Goal: Task Accomplishment & Management: Use online tool/utility

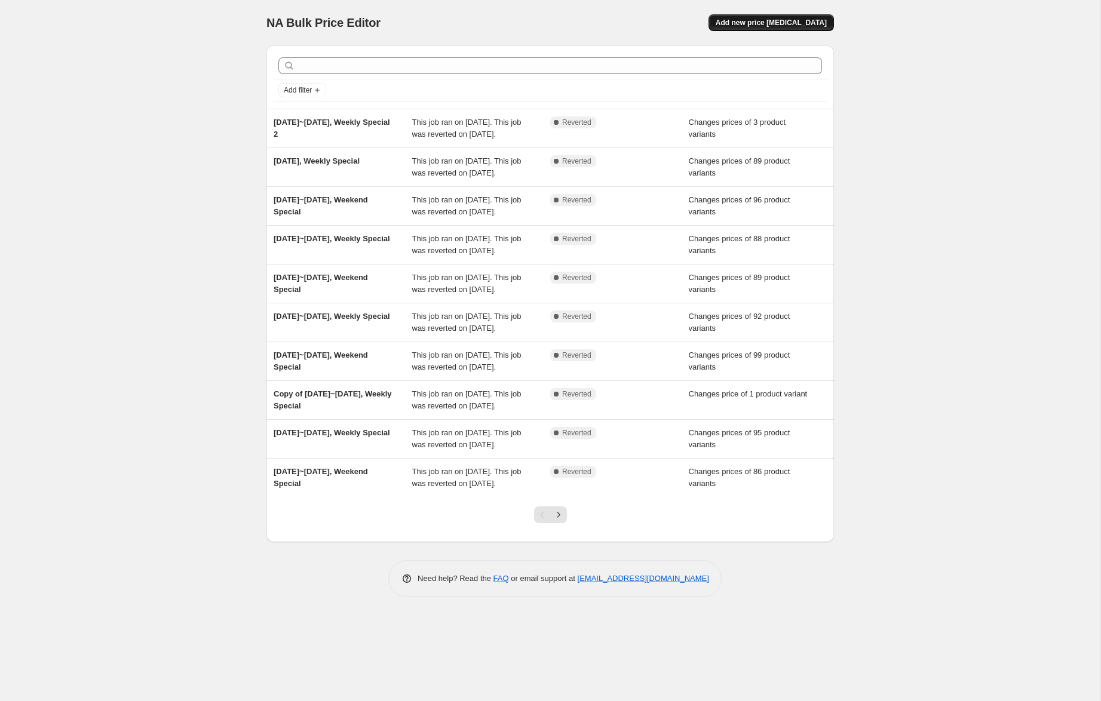
click at [766, 22] on span "Add new price change job" at bounding box center [771, 23] width 111 height 10
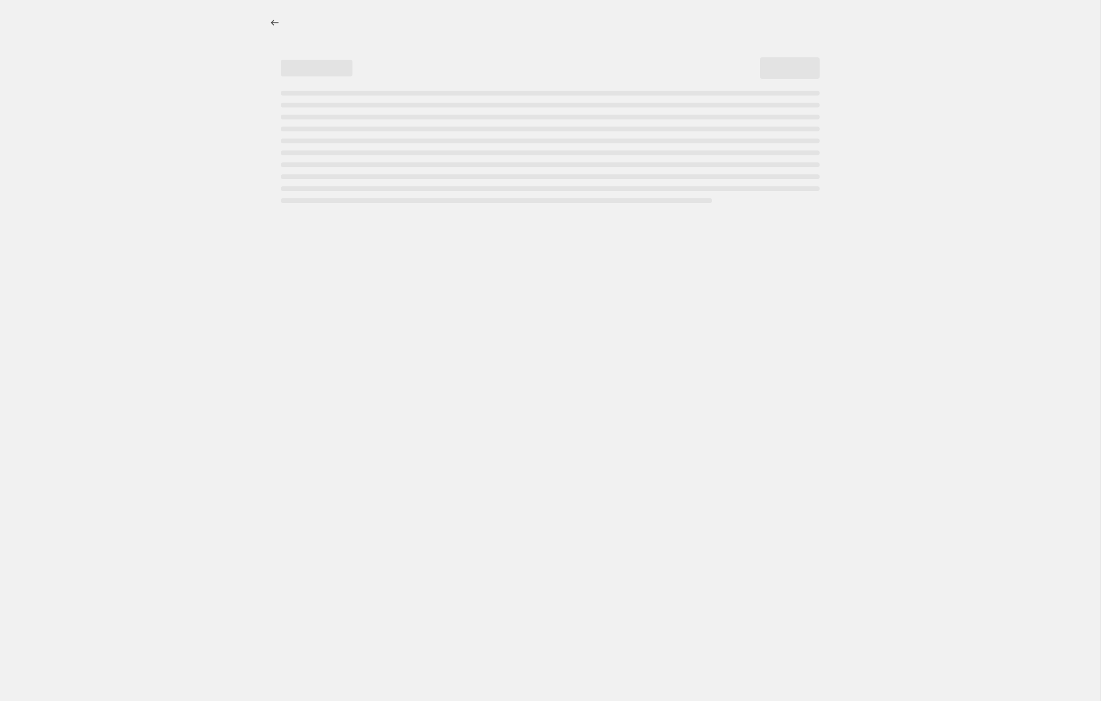
select select "percentage"
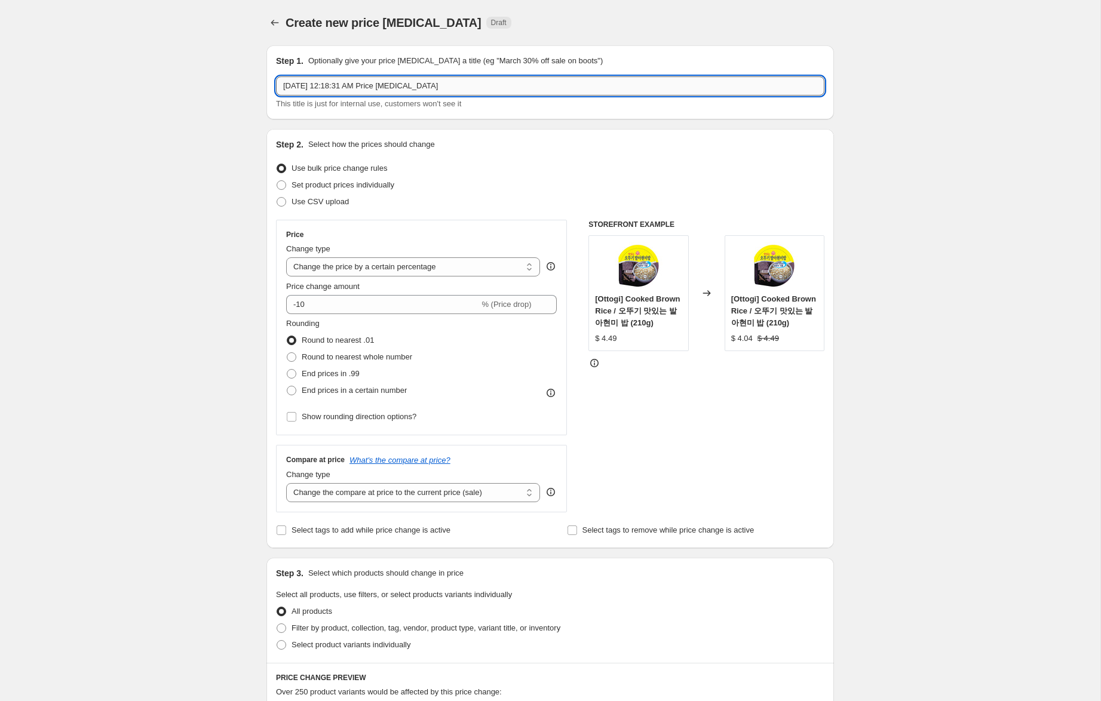
drag, startPoint x: 309, startPoint y: 87, endPoint x: 312, endPoint y: 95, distance: 8.6
click at [309, 88] on input "Sep 19, 2025, 12:18:31 AM Price change job" at bounding box center [550, 85] width 548 height 19
drag, startPoint x: 349, startPoint y: 84, endPoint x: 596, endPoint y: 91, distance: 247.4
click at [596, 91] on input "Sep 19~21, 2025, 12:18:31 AM Price change job" at bounding box center [550, 85] width 548 height 19
type input "Sep 19~21, 2025, Weekend Special"
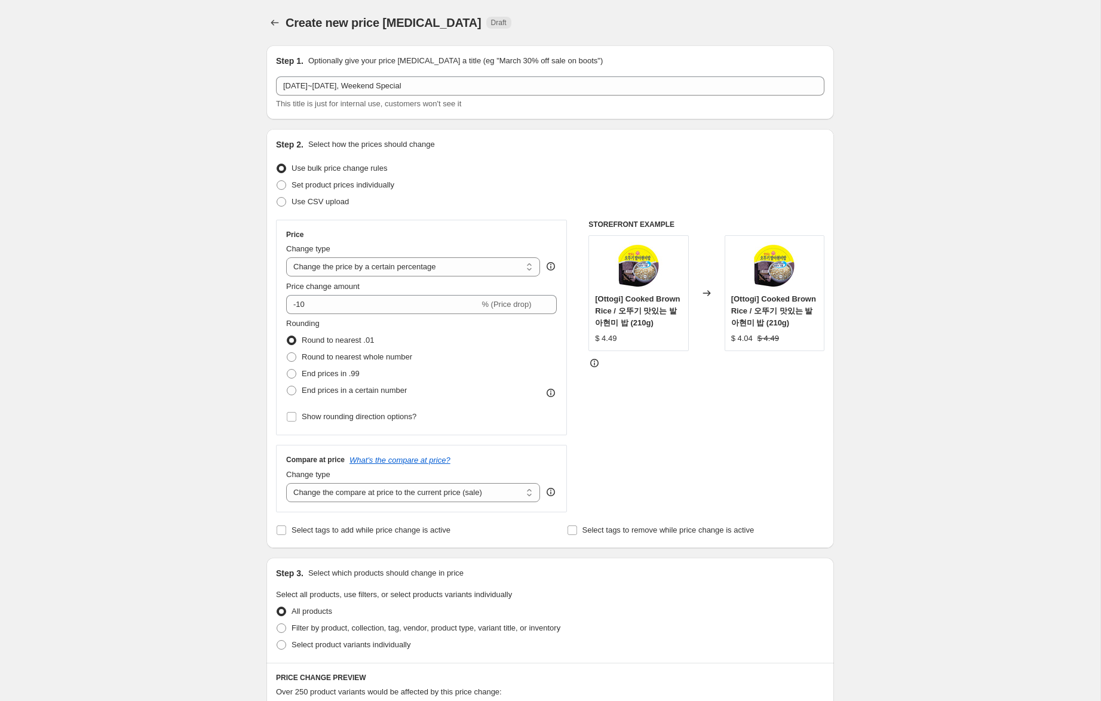
drag, startPoint x: 368, startPoint y: 185, endPoint x: 367, endPoint y: 254, distance: 68.7
click at [368, 185] on span "Set product prices individually" at bounding box center [343, 184] width 103 height 9
click at [277, 181] on input "Set product prices individually" at bounding box center [277, 180] width 1 height 1
radio input "true"
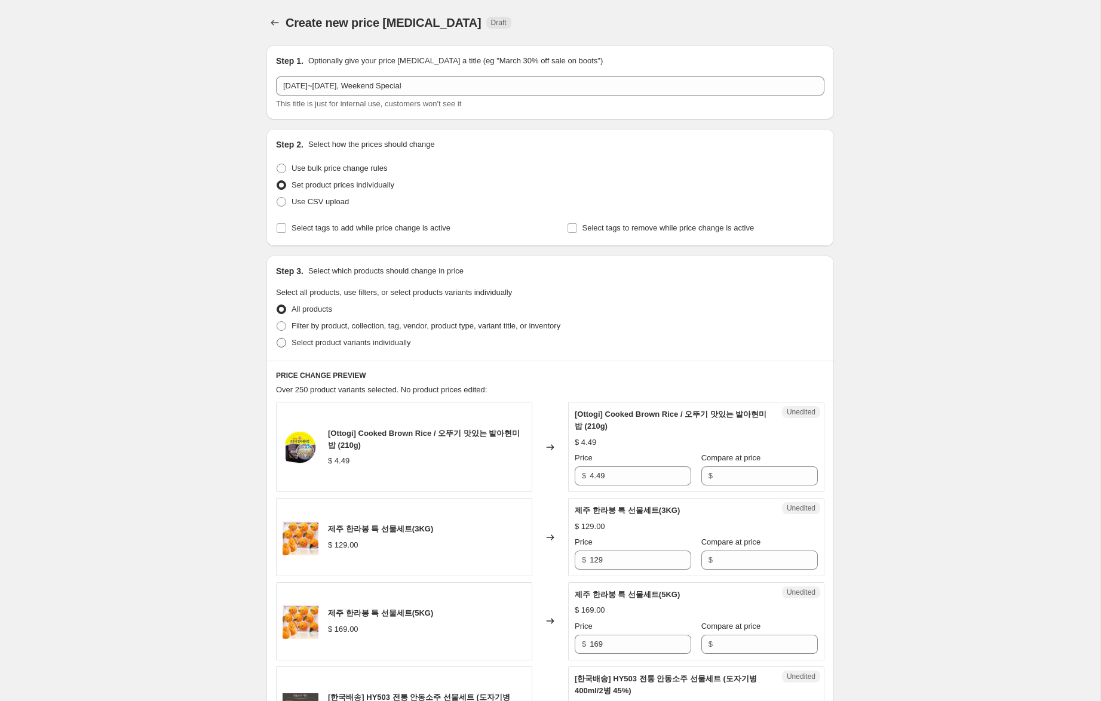
click at [370, 345] on span "Select product variants individually" at bounding box center [351, 342] width 119 height 9
click at [277, 339] on input "Select product variants individually" at bounding box center [277, 338] width 1 height 1
radio input "true"
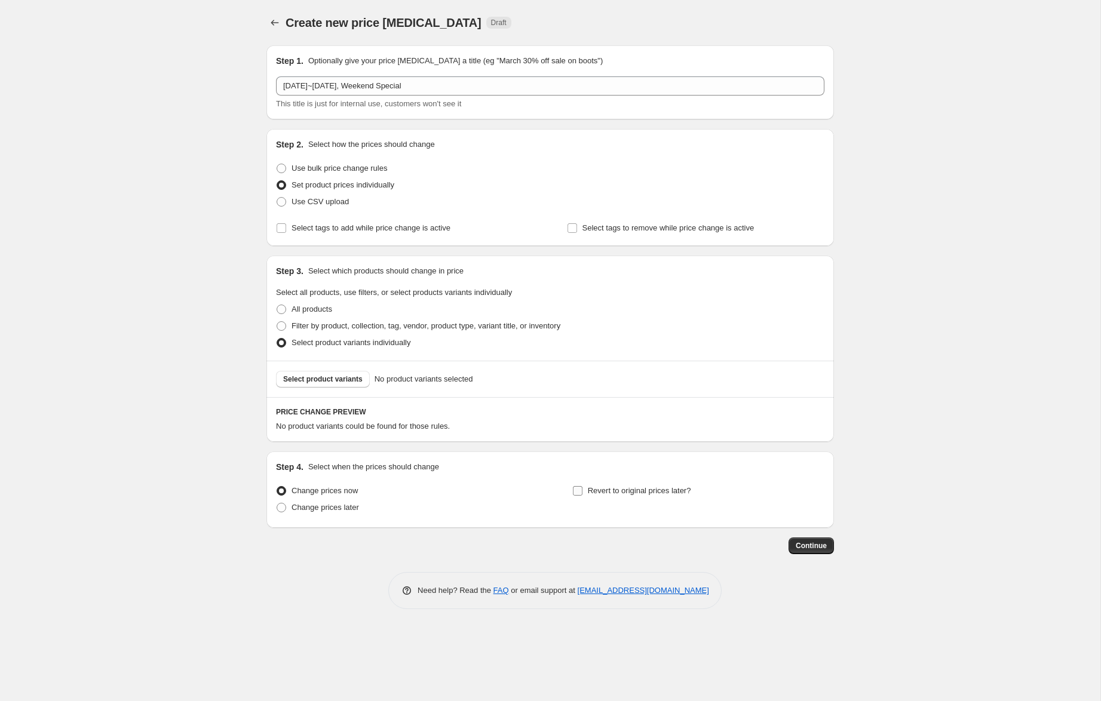
click at [650, 488] on span "Revert to original prices later?" at bounding box center [639, 490] width 103 height 9
click at [582, 488] on input "Revert to original prices later?" at bounding box center [578, 491] width 10 height 10
checkbox input "true"
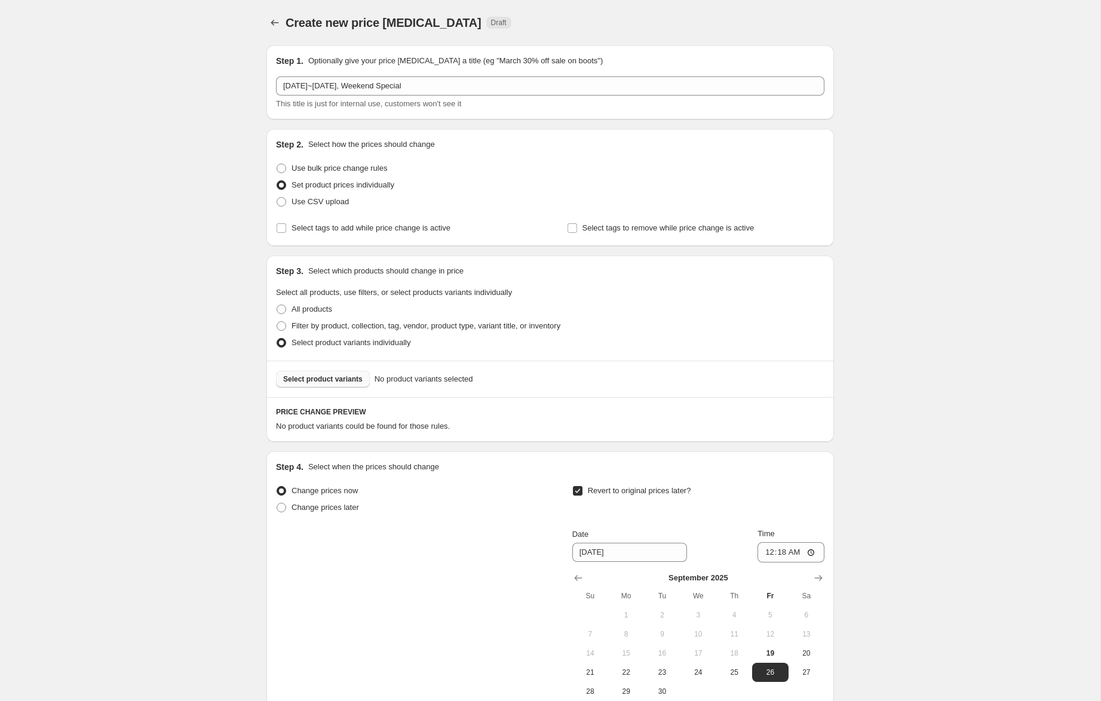
click at [315, 378] on span "Select product variants" at bounding box center [322, 380] width 79 height 10
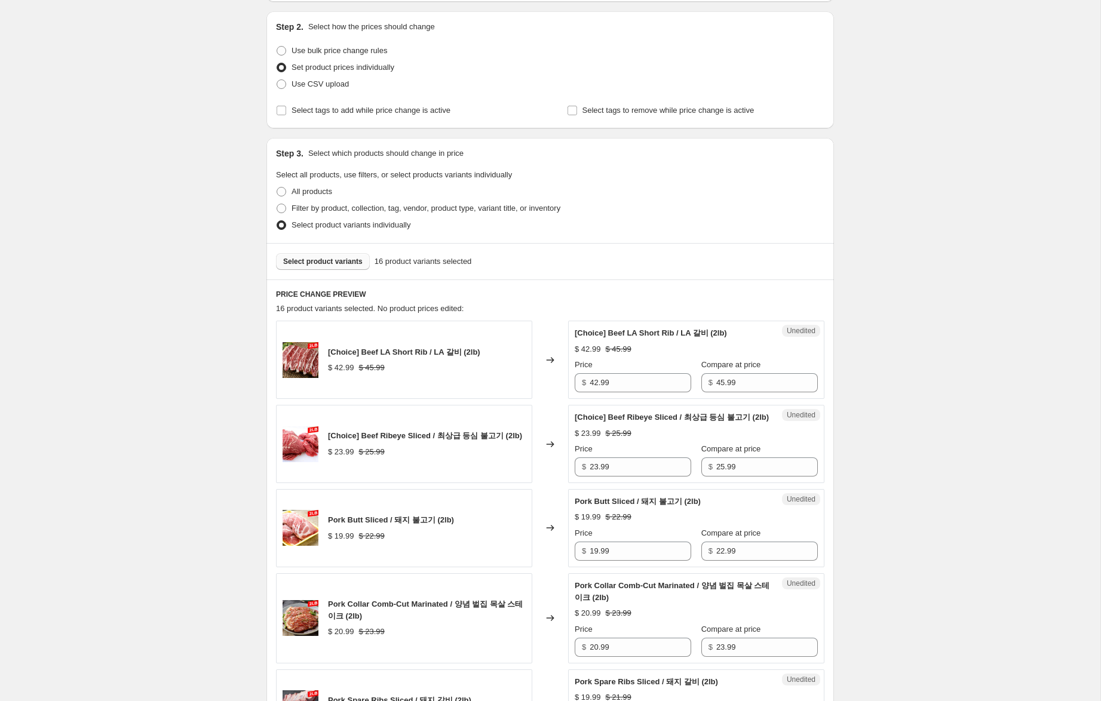
scroll to position [119, 0]
click at [340, 258] on span "Select product variants" at bounding box center [322, 261] width 79 height 10
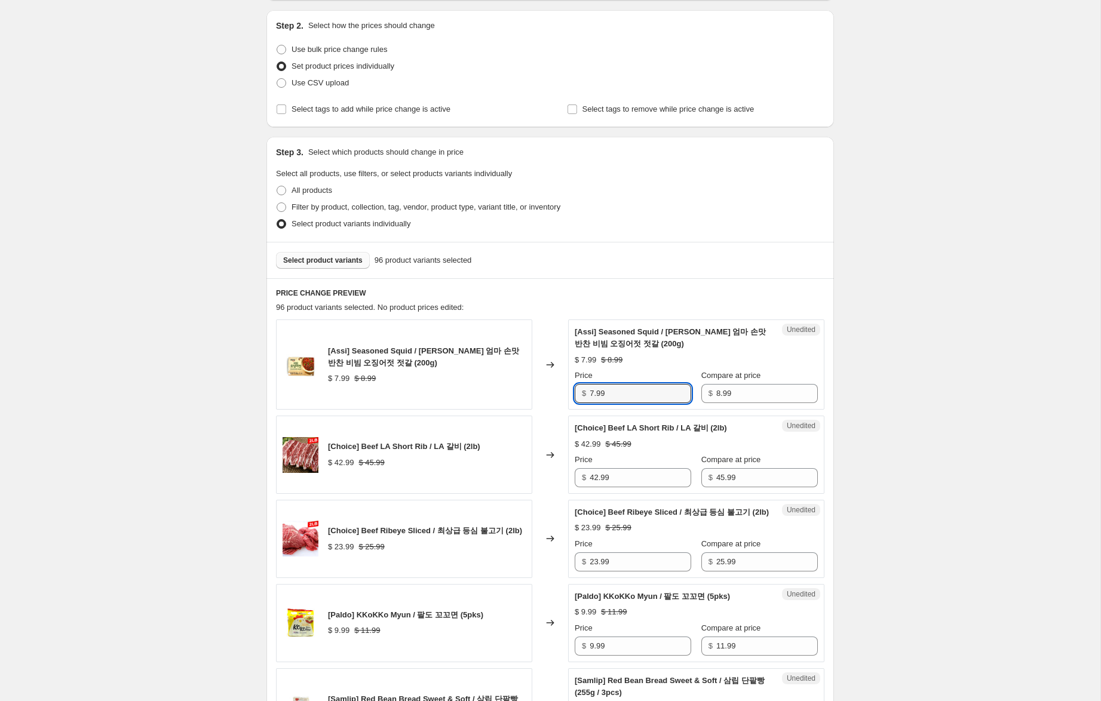
drag, startPoint x: 594, startPoint y: 393, endPoint x: 538, endPoint y: 385, distance: 56.8
click at [538, 385] on div "[Assi] Seasoned Squid / 아씨 엄마 손맛 반찬 비빔 오징어젓 젓갈 (200g) $ 7.99 $ 8.99 Changed to …" at bounding box center [550, 365] width 548 height 90
type input "4.99"
click at [598, 479] on input "42.99" at bounding box center [641, 477] width 102 height 19
drag, startPoint x: 599, startPoint y: 478, endPoint x: 557, endPoint y: 473, distance: 41.5
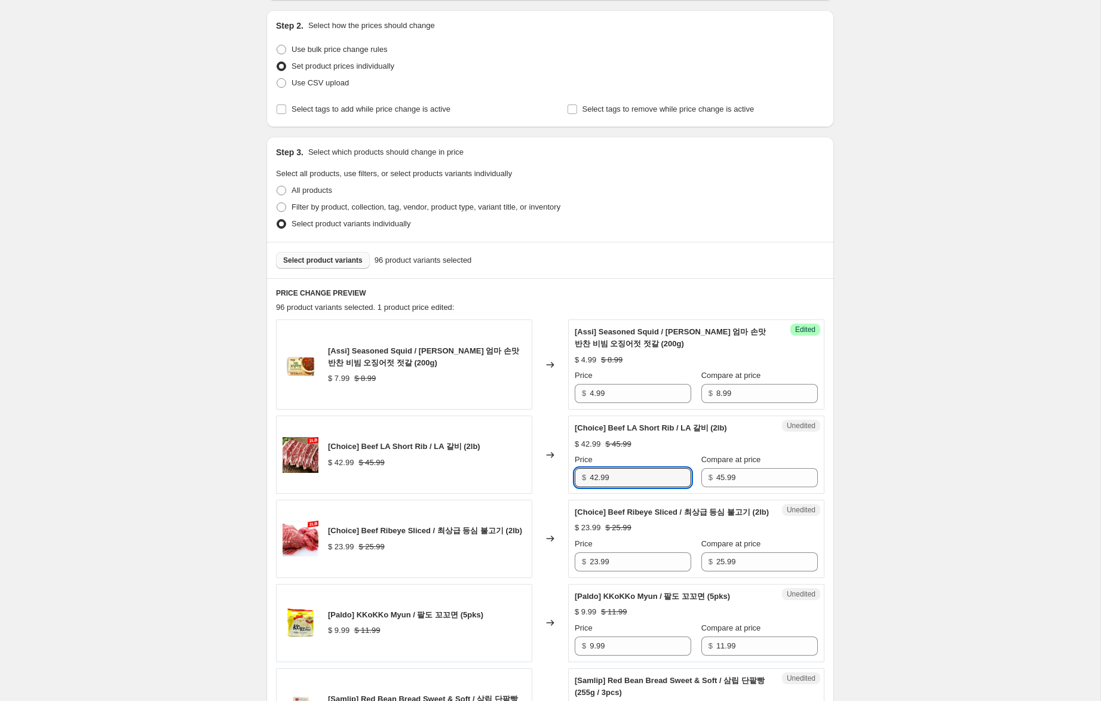
click at [559, 473] on div "[Choice] Beef LA Short Rib / LA 갈비 (2lb) $ 42.99 $ 45.99 Changed to Unedited [C…" at bounding box center [550, 455] width 548 height 78
drag, startPoint x: 594, startPoint y: 480, endPoint x: 567, endPoint y: 476, distance: 27.7
click at [566, 476] on div "[Choice] Beef LA Short Rib / LA 갈비 (2lb) $ 42.99 $ 45.99 Changed to Unedited [C…" at bounding box center [550, 455] width 548 height 78
type input "36.99"
drag, startPoint x: 598, startPoint y: 574, endPoint x: 572, endPoint y: 575, distance: 25.7
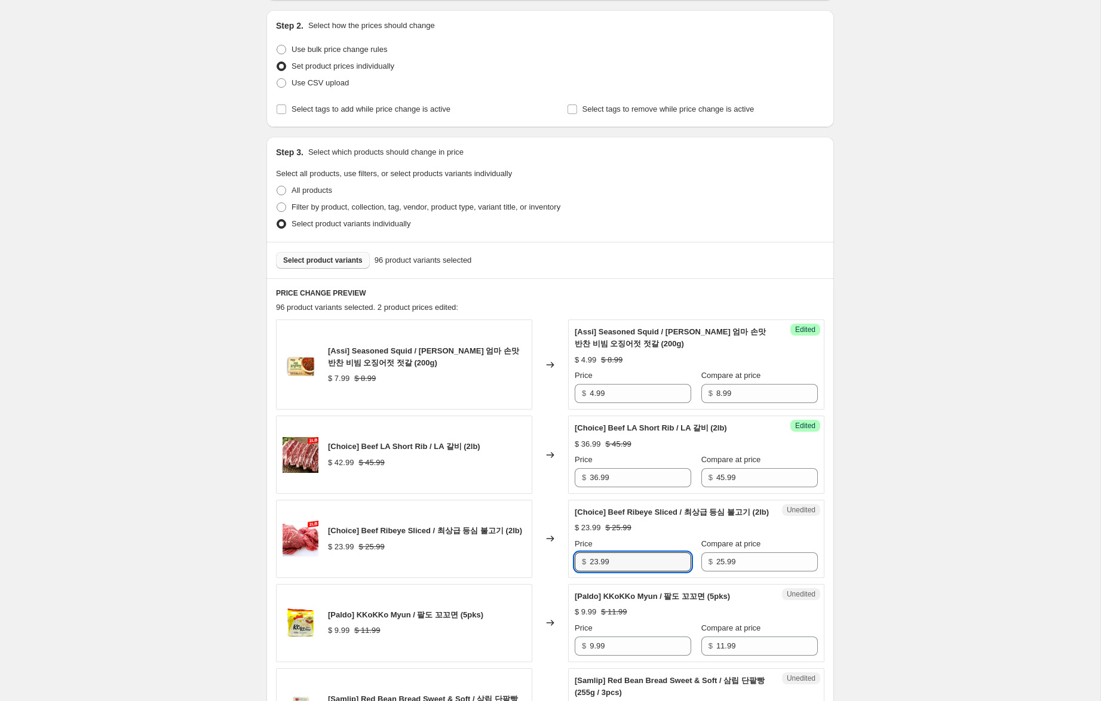
click at [573, 575] on div "Unedited [Choice] Beef Ribeye Sliced / 최상급 등심 불고기 (2lb) $ 23.99 $ 25.99 Price $…" at bounding box center [696, 539] width 256 height 78
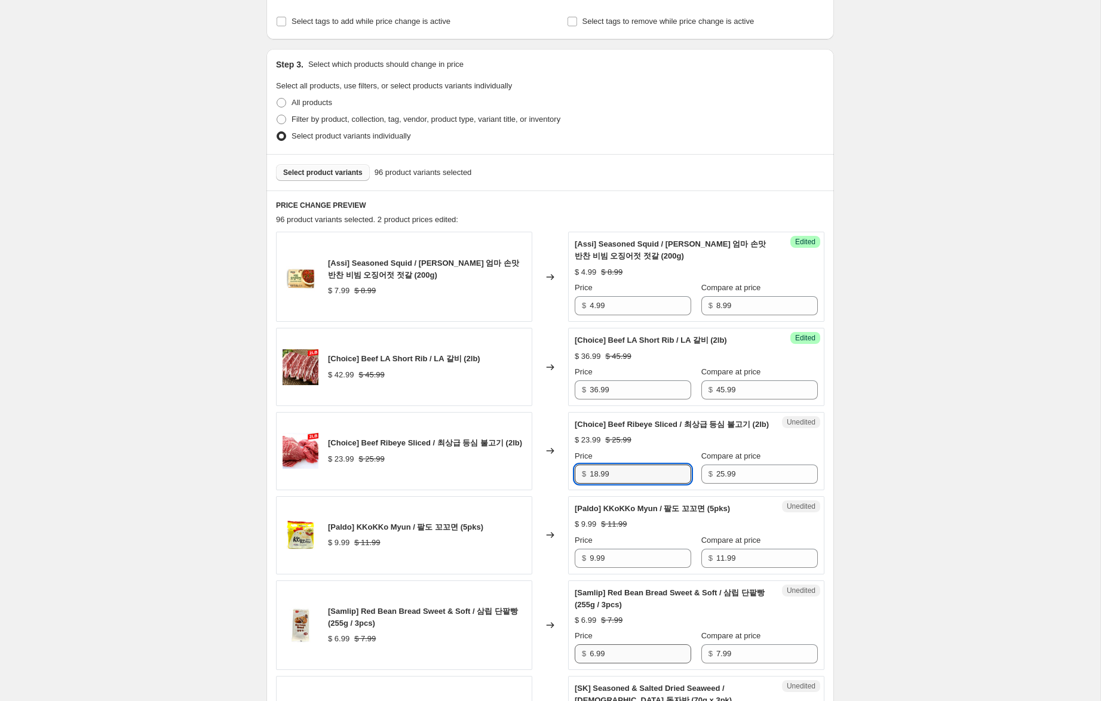
scroll to position [215, 0]
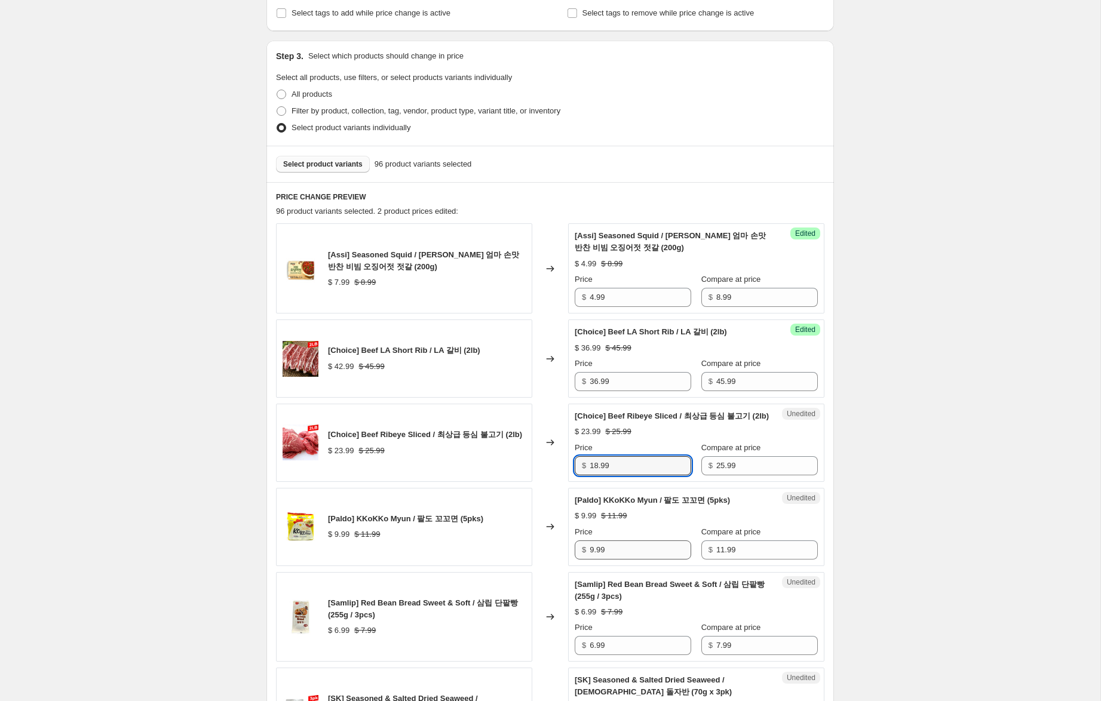
type input "18.99"
drag, startPoint x: 594, startPoint y: 562, endPoint x: 554, endPoint y: 557, distance: 41.0
click at [554, 557] on div "[Paldo] KKoKKo Myun / 팔도 꼬꼬면 (5pks) $ 9.99 $ 11.99 Changed to Unedited [Paldo] …" at bounding box center [550, 527] width 548 height 78
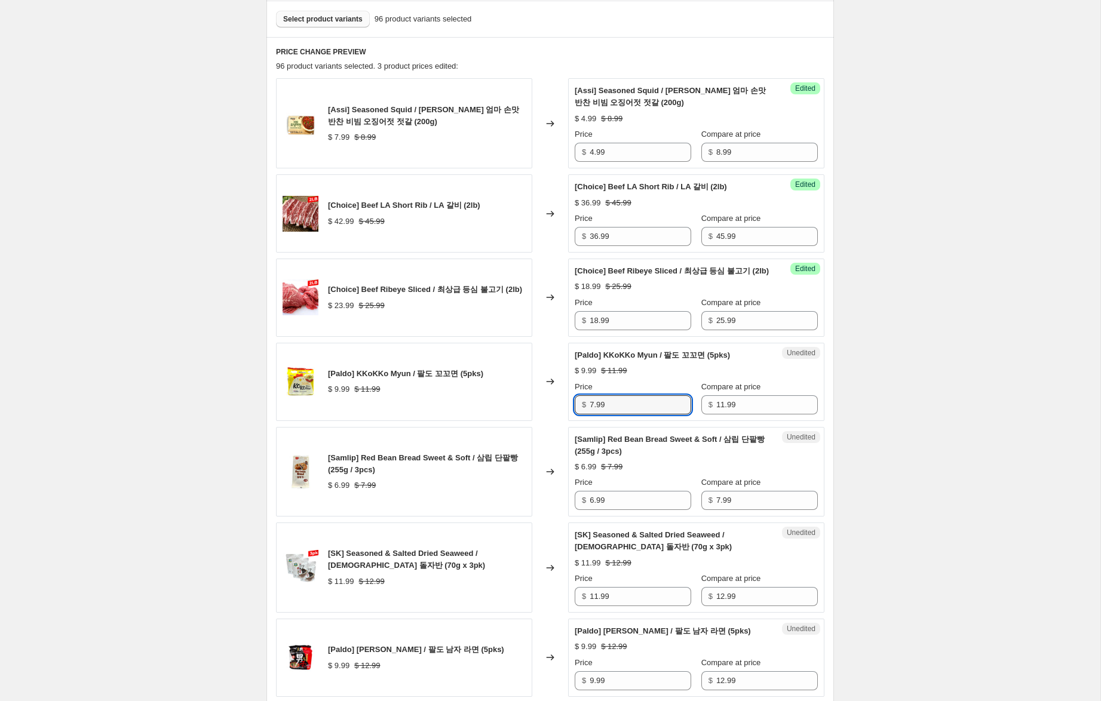
scroll to position [362, 0]
type input "6.99"
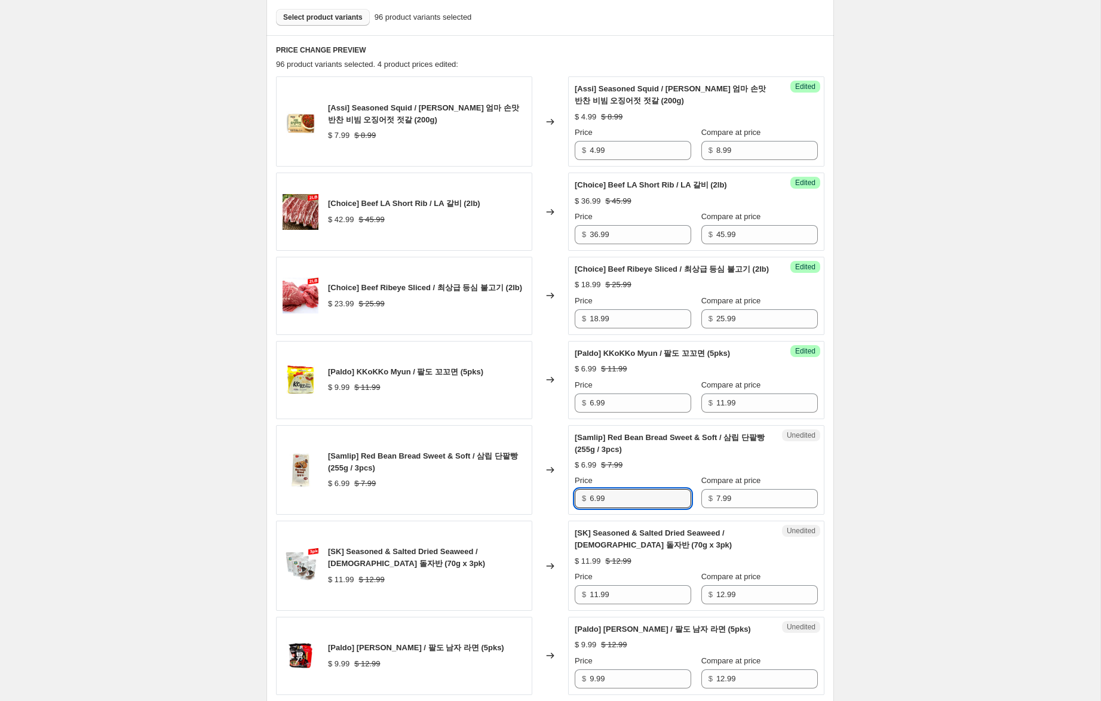
drag, startPoint x: 594, startPoint y: 511, endPoint x: 552, endPoint y: 502, distance: 42.6
click at [553, 502] on div "[Samlip] Red Bean Bread Sweet & Soft / 삼립 단팥빵 (255g / 3pcs) $ 6.99 $ 7.99 Chang…" at bounding box center [550, 470] width 548 height 90
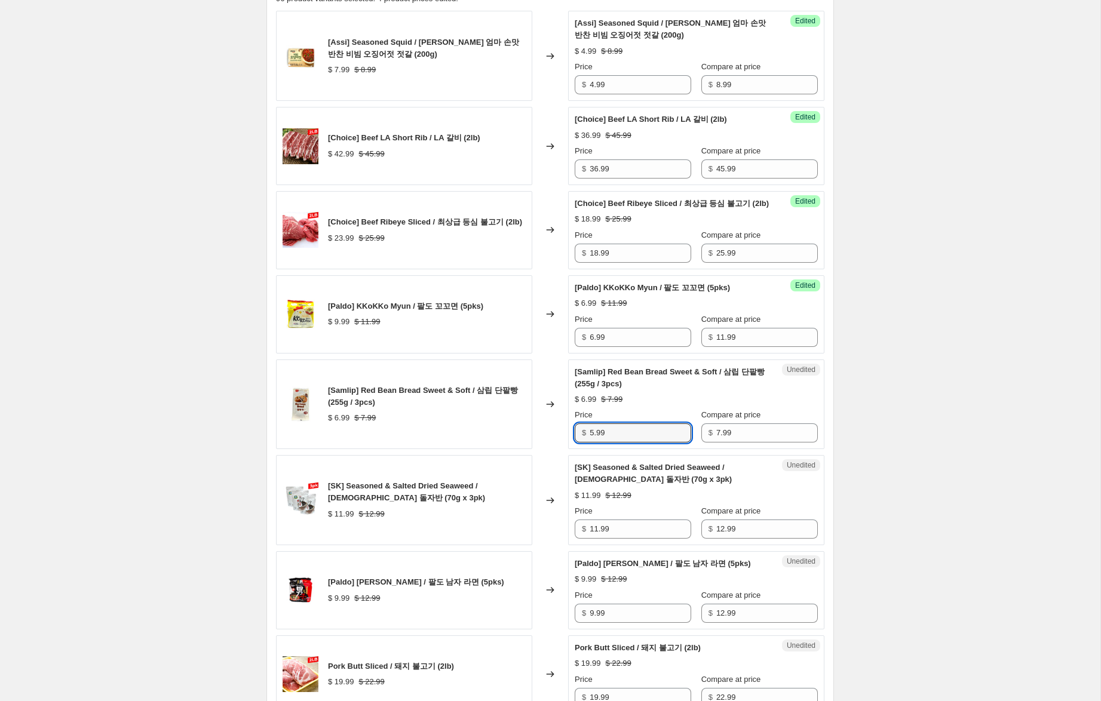
scroll to position [428, 0]
type input "5.99"
drag, startPoint x: 597, startPoint y: 541, endPoint x: 542, endPoint y: 530, distance: 56.1
click at [543, 530] on div "[SK] Seasoned & Salted Dried Seaweed / 성경 돌자반 (70g x 3pk) $ 11.99 $ 12.99 Chang…" at bounding box center [550, 500] width 548 height 90
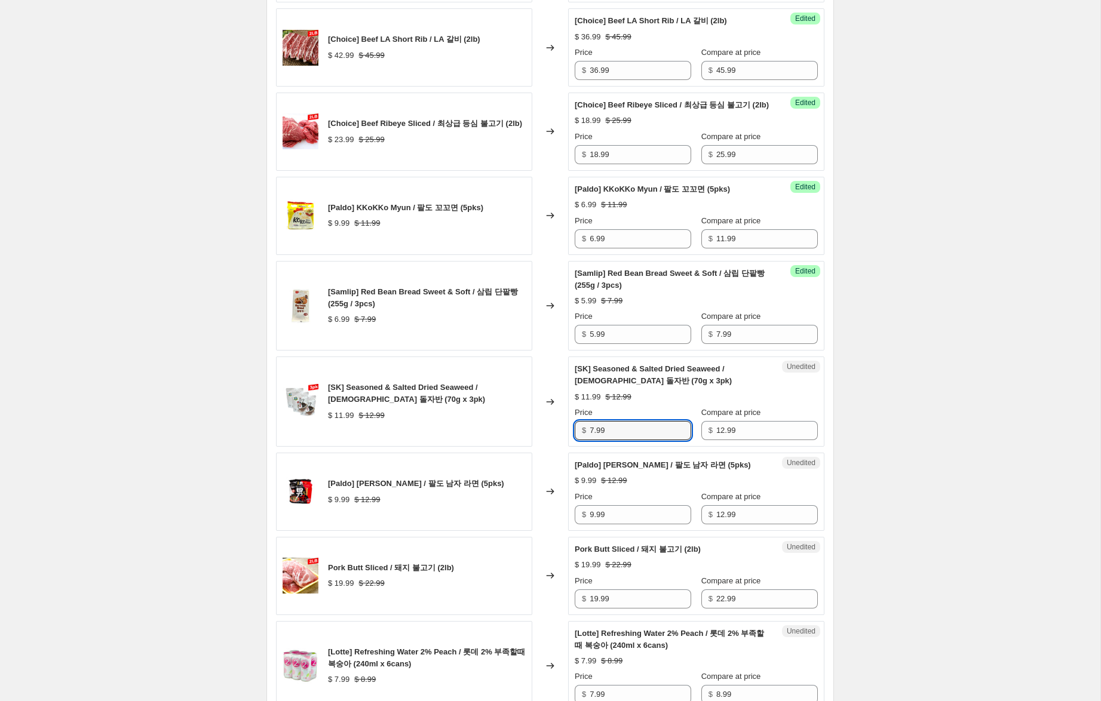
scroll to position [530, 0]
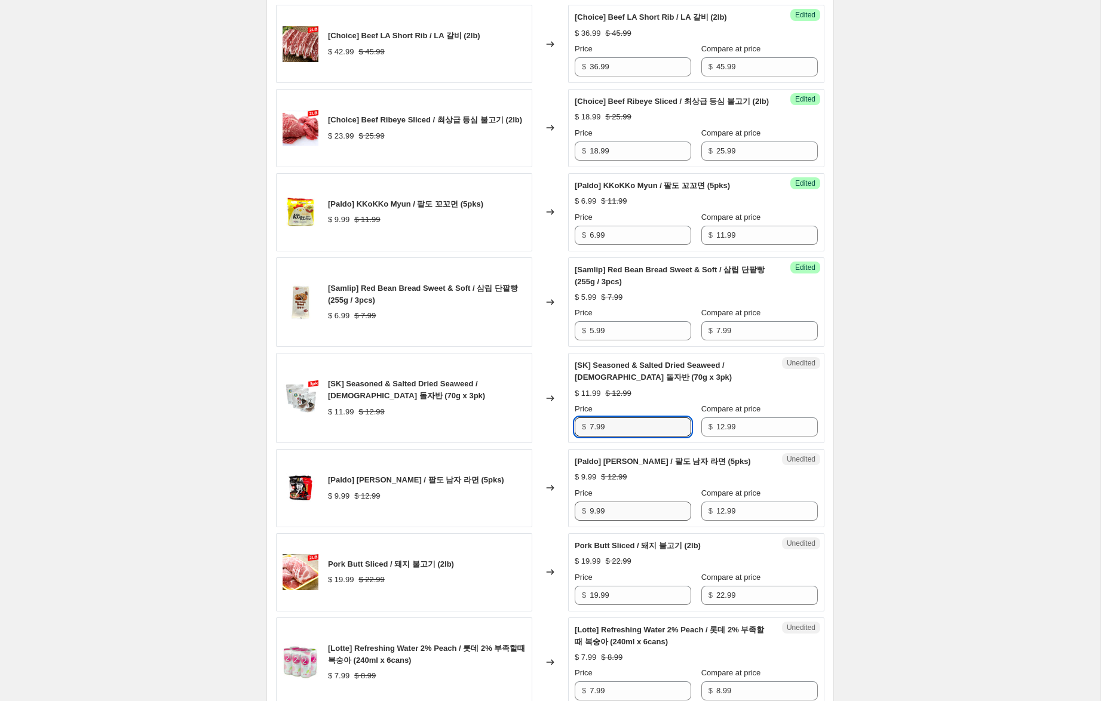
type input "7.99"
drag, startPoint x: 593, startPoint y: 525, endPoint x: 544, endPoint y: 516, distance: 49.8
click at [545, 516] on div "[Paldo] Namja Ramen / 팔도 남자 라면 (5pks) $ 9.99 $ 12.99 Changed to Unedited [Paldo…" at bounding box center [550, 488] width 548 height 78
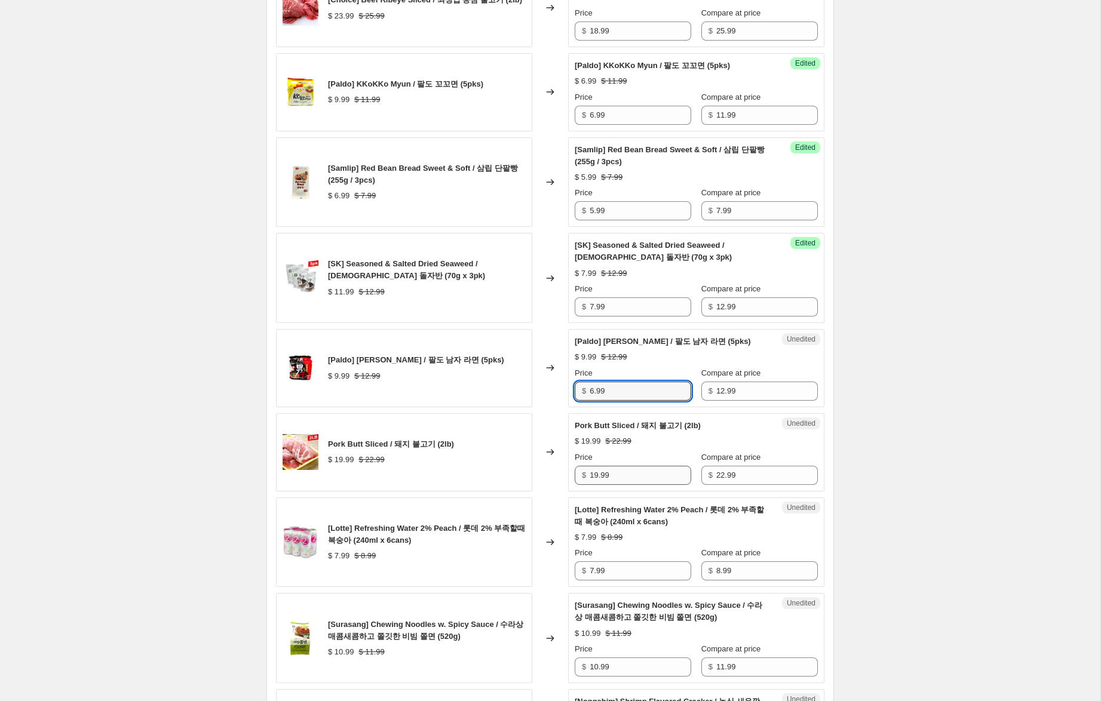
scroll to position [652, 0]
type input "6.99"
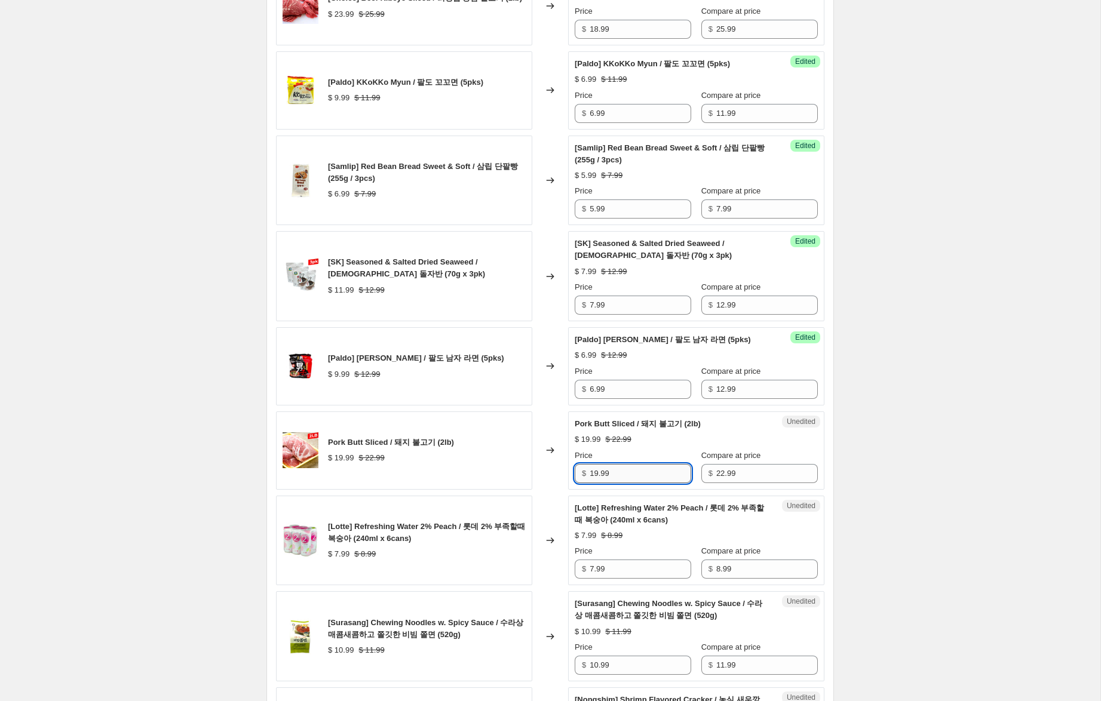
drag, startPoint x: 598, startPoint y: 486, endPoint x: 600, endPoint y: 494, distance: 8.0
click at [596, 483] on input "19.99" at bounding box center [641, 473] width 102 height 19
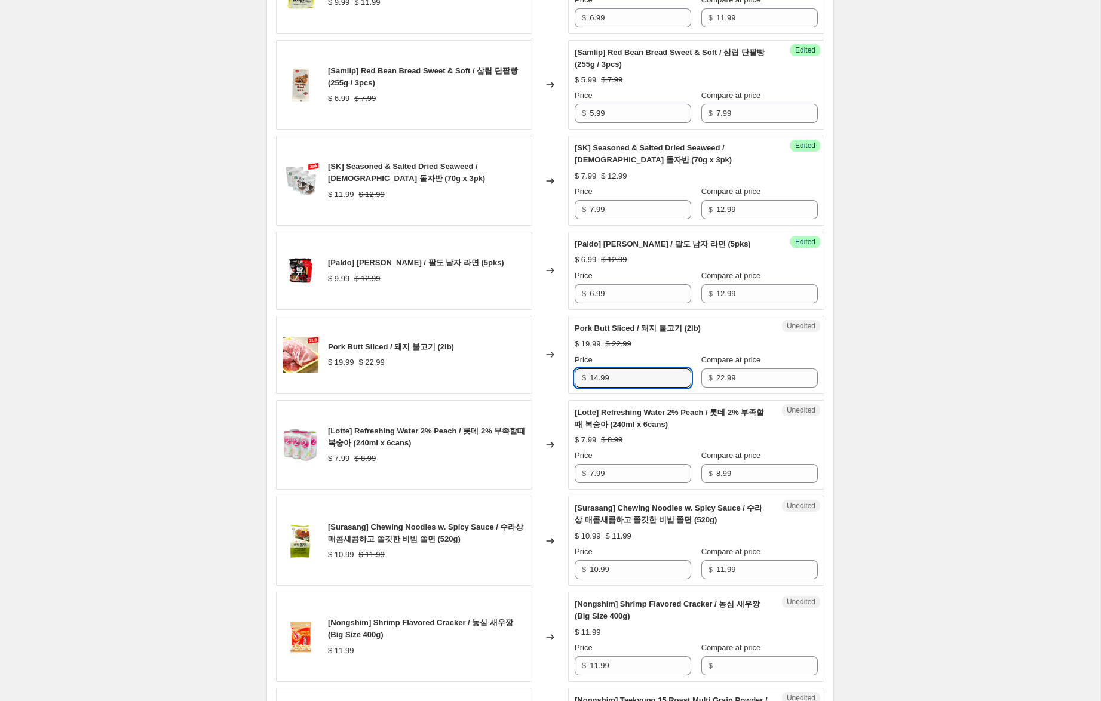
scroll to position [755, 0]
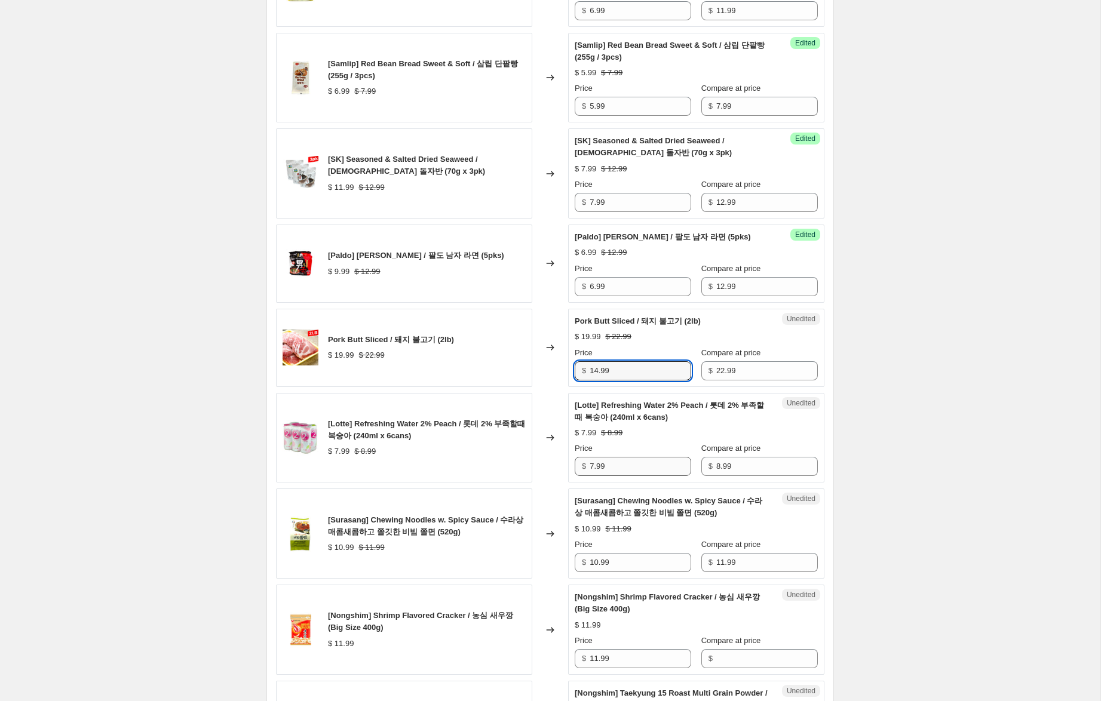
type input "14.99"
drag, startPoint x: 593, startPoint y: 479, endPoint x: 578, endPoint y: 475, distance: 15.5
click at [578, 475] on div "$ 7.99" at bounding box center [633, 466] width 116 height 19
type input "6.99"
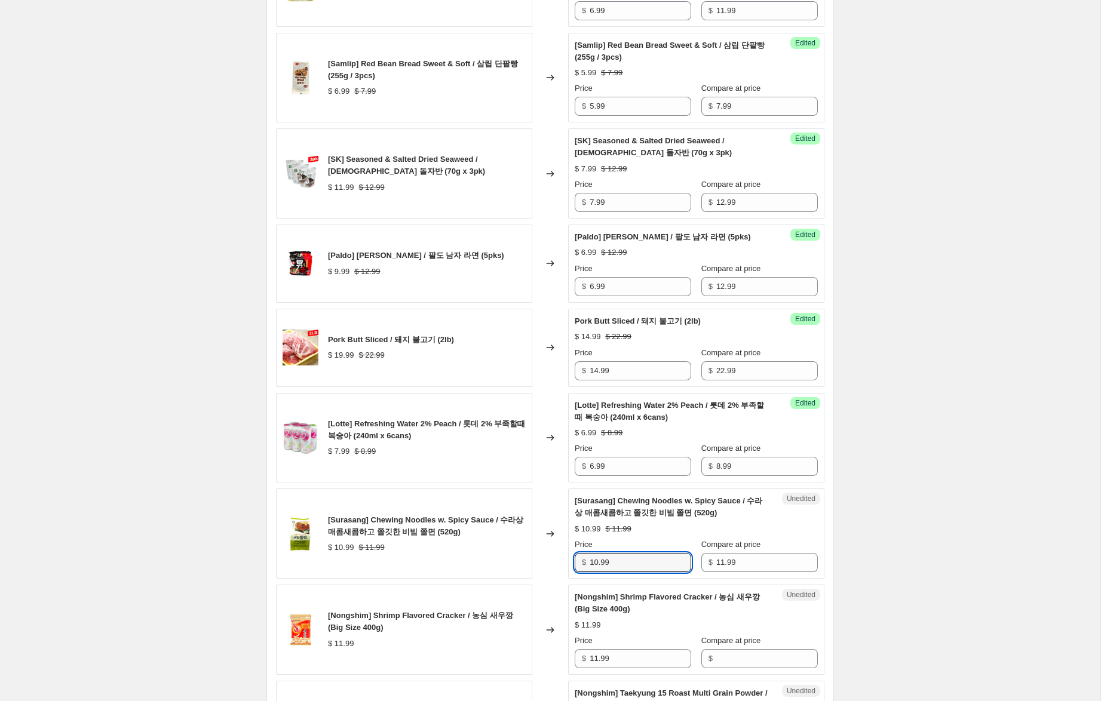
drag, startPoint x: 581, startPoint y: 572, endPoint x: 560, endPoint y: 566, distance: 21.6
click at [560, 566] on div "[Surasang] Chewing Noodles w. Spicy Sauce / 수라상 매콤새콤하고 쫄깃한 비빔 쫄면 (520g) $ 10.99…" at bounding box center [550, 534] width 548 height 90
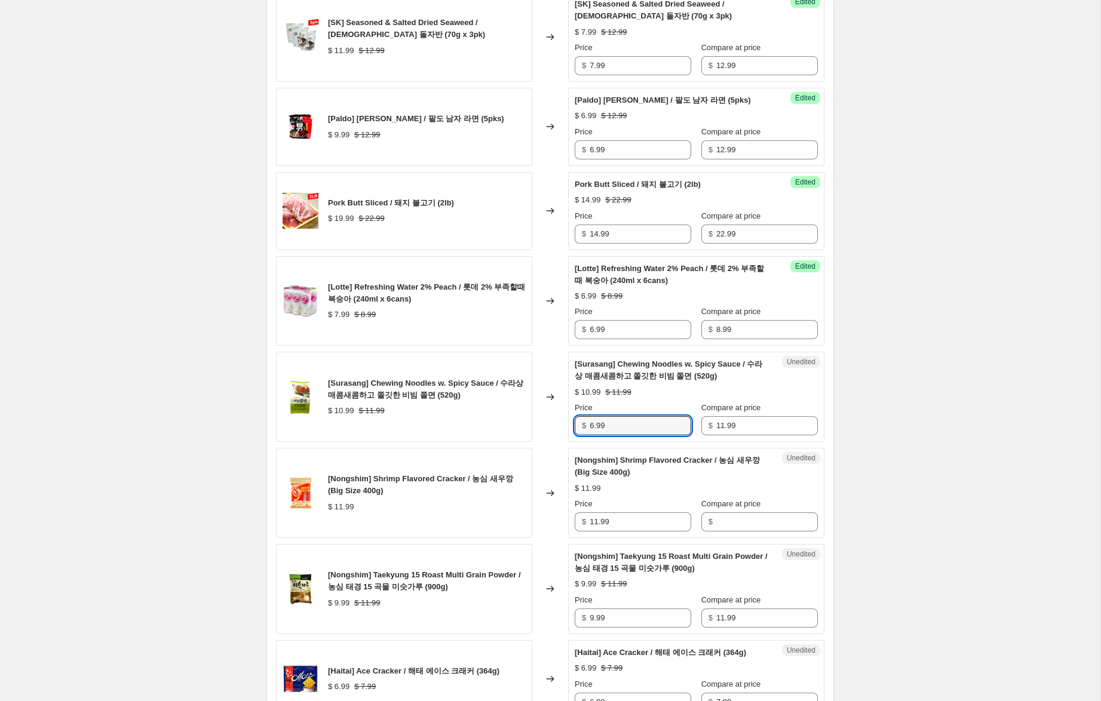
scroll to position [900, 0]
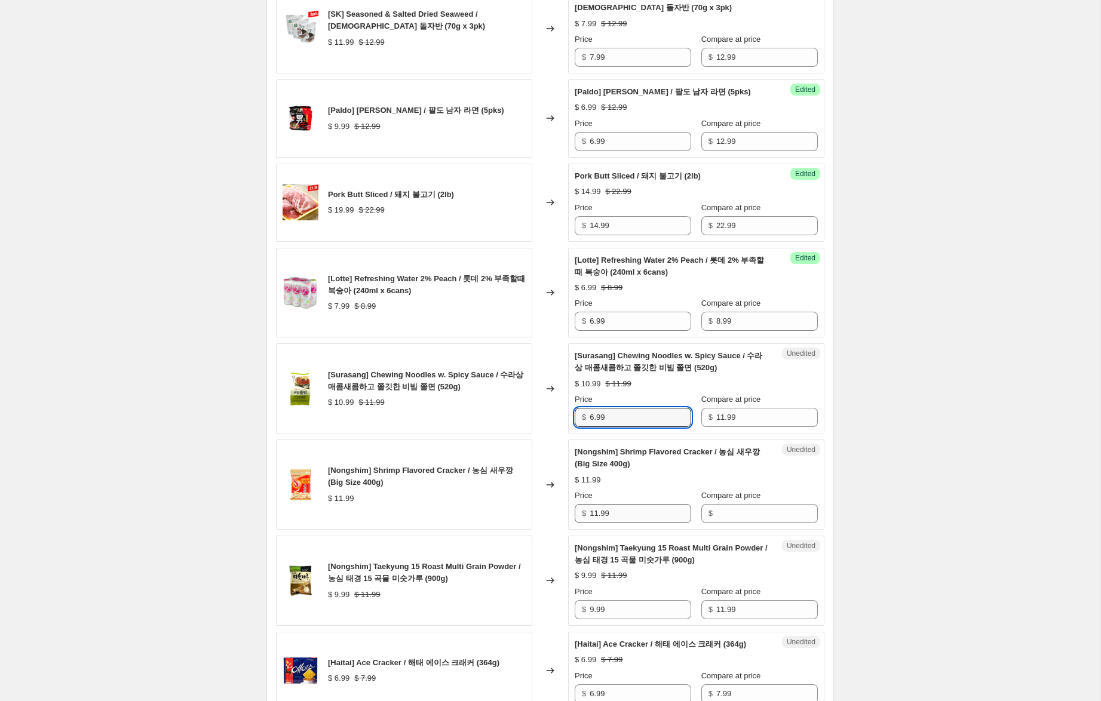
type input "6.99"
drag, startPoint x: 631, startPoint y: 526, endPoint x: 530, endPoint y: 519, distance: 101.3
click at [530, 519] on div "[Nongshim] Shrimp Flavored Cracker / 농심 새우깡 (Big Size 400g) $ 11.99 Changed to …" at bounding box center [550, 485] width 548 height 90
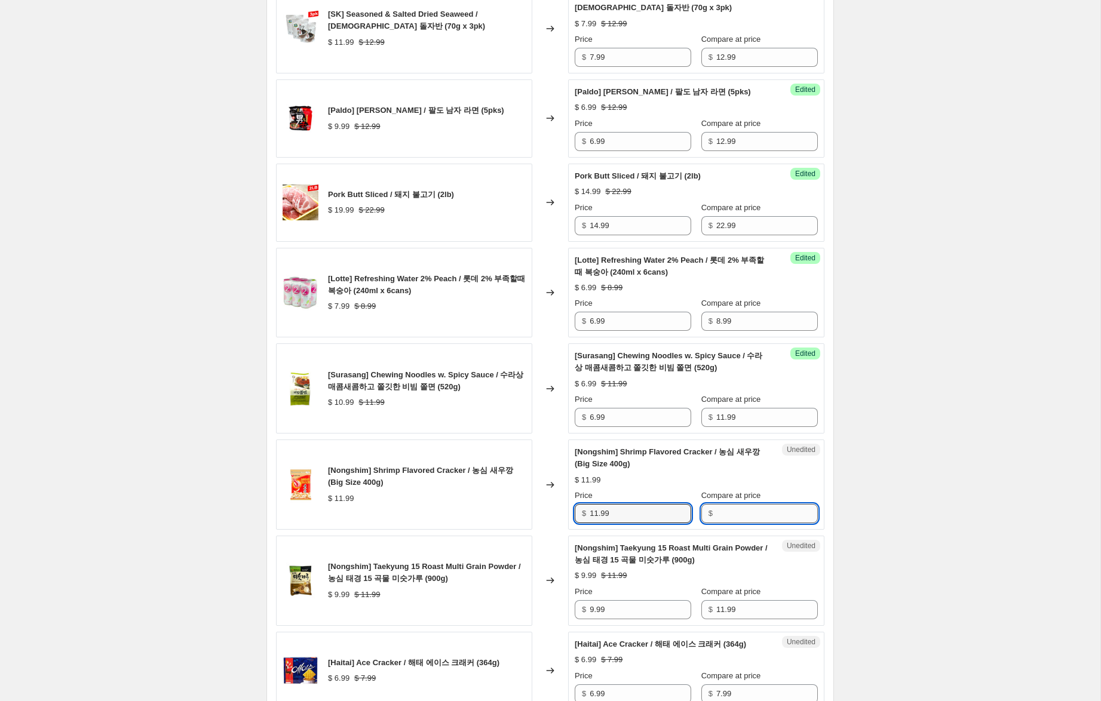
drag, startPoint x: 740, startPoint y: 522, endPoint x: 649, endPoint y: 529, distance: 91.1
click at [738, 522] on input "Compare at price" at bounding box center [767, 513] width 102 height 19
paste input "11.99"
type input "11.99"
drag, startPoint x: 596, startPoint y: 526, endPoint x: 494, endPoint y: 515, distance: 102.1
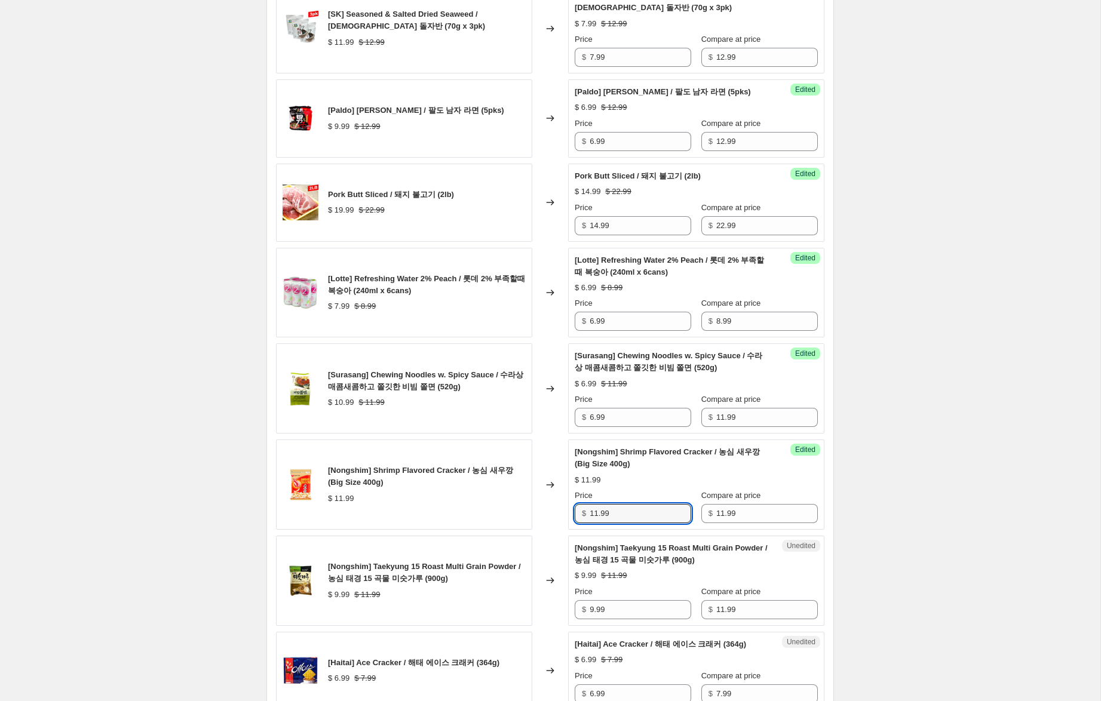
click at [497, 514] on div "[Nongshim] Shrimp Flavored Cracker / 농심 새우깡 (Big Size 400g) $ 11.99 Changed to …" at bounding box center [550, 485] width 548 height 90
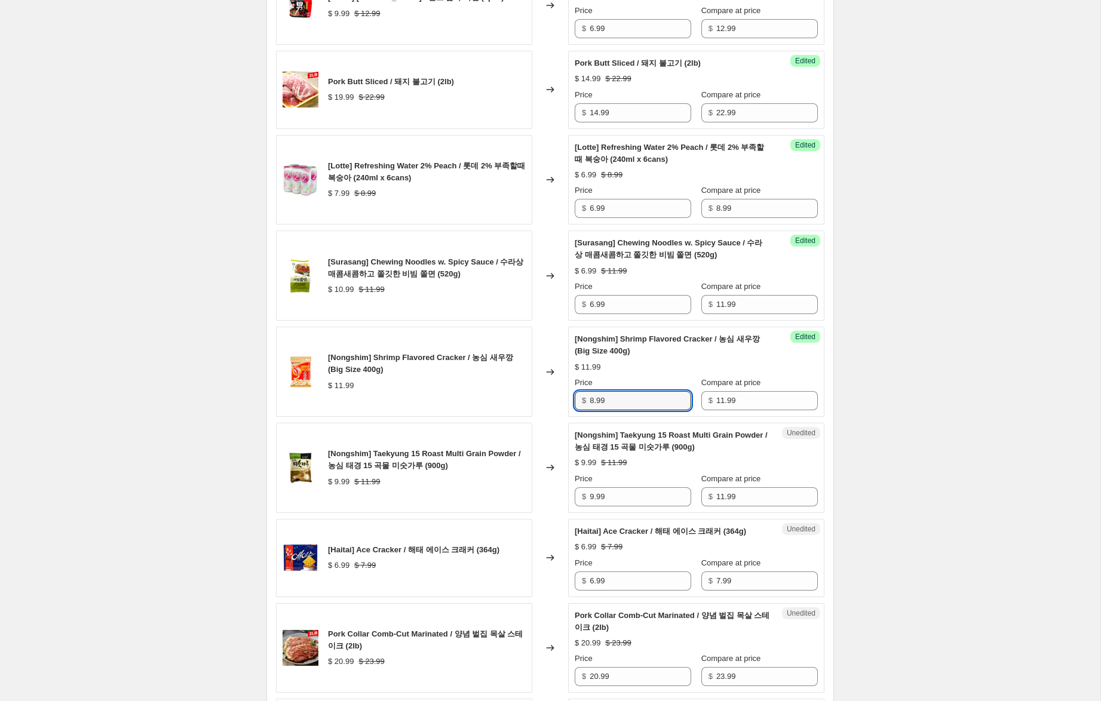
scroll to position [1043, 0]
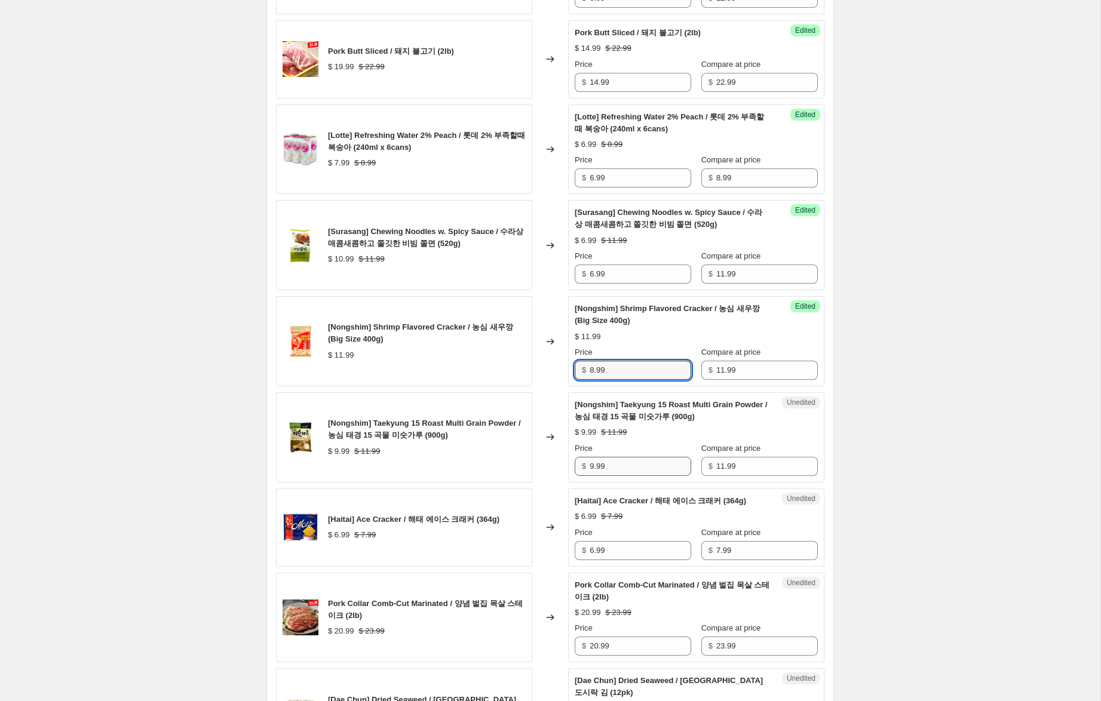
type input "8.99"
drag, startPoint x: 594, startPoint y: 479, endPoint x: 558, endPoint y: 475, distance: 36.1
click at [558, 475] on div "[Nongshim] Taekyung 15 Roast Multi Grain Powder / 농심 태경 15 곡물 미숫가루 (900g) $ 9.9…" at bounding box center [550, 437] width 548 height 90
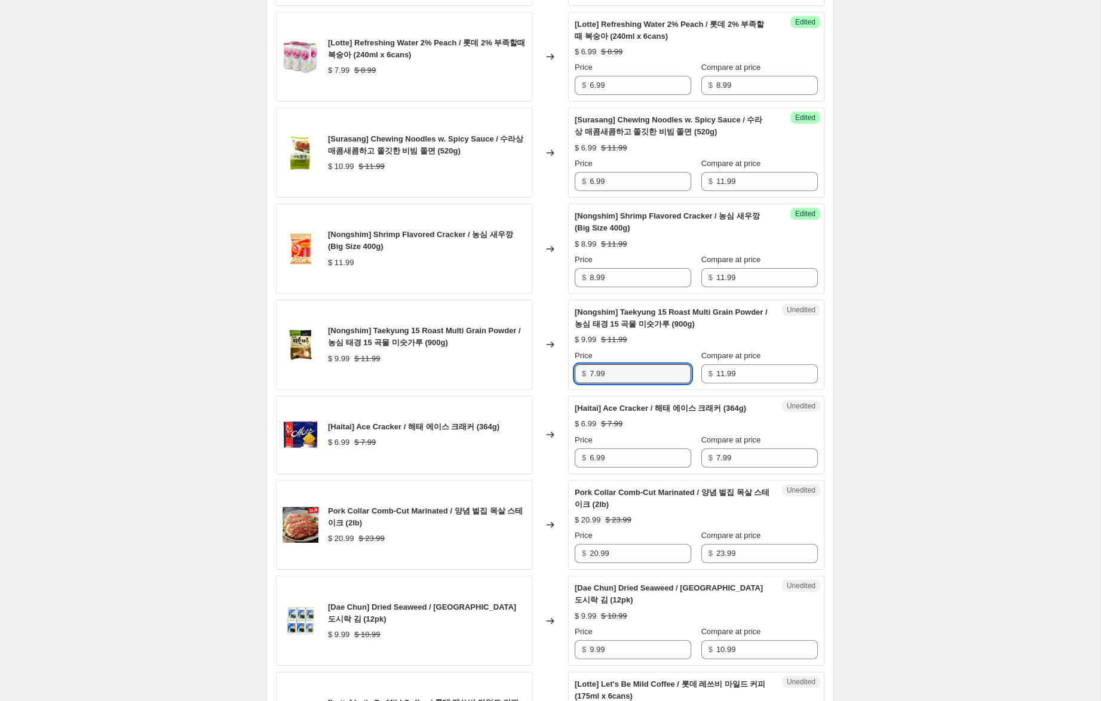
scroll to position [1139, 0]
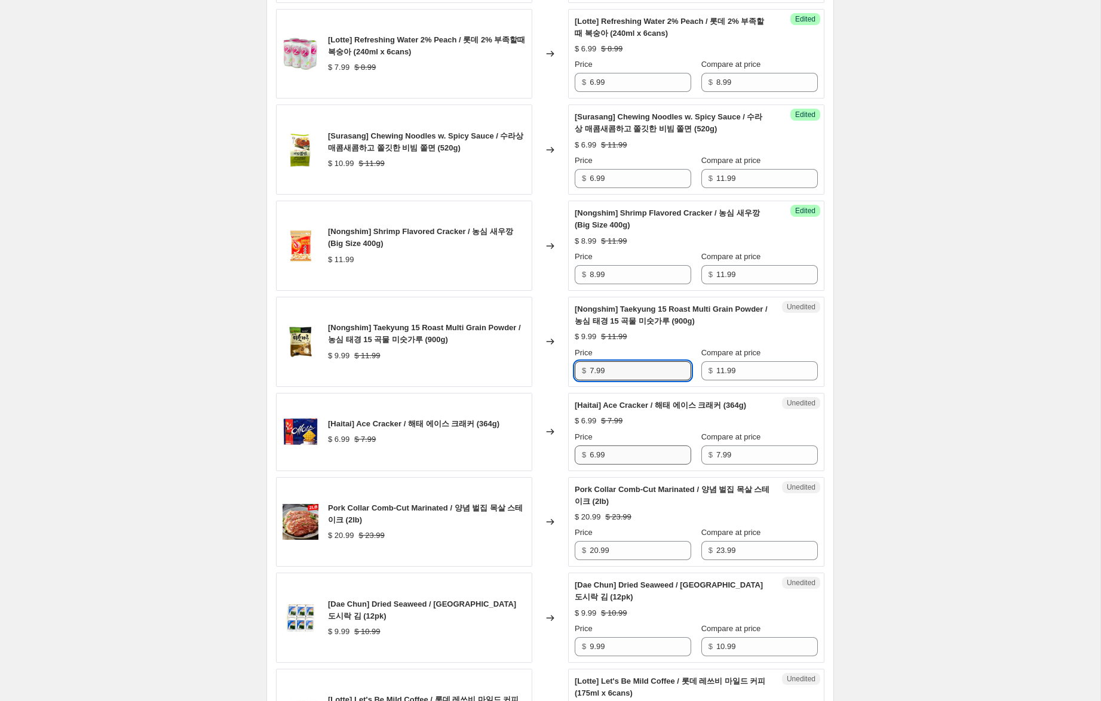
type input "7.99"
drag, startPoint x: 595, startPoint y: 467, endPoint x: 574, endPoint y: 462, distance: 22.0
click at [574, 462] on div "Unedited [Haitai] Ace Cracker / 해태 에이스 크래커 (364g) $ 6.99 $ 7.99 Price $ 6.99 Co…" at bounding box center [696, 432] width 256 height 78
type input "4.99"
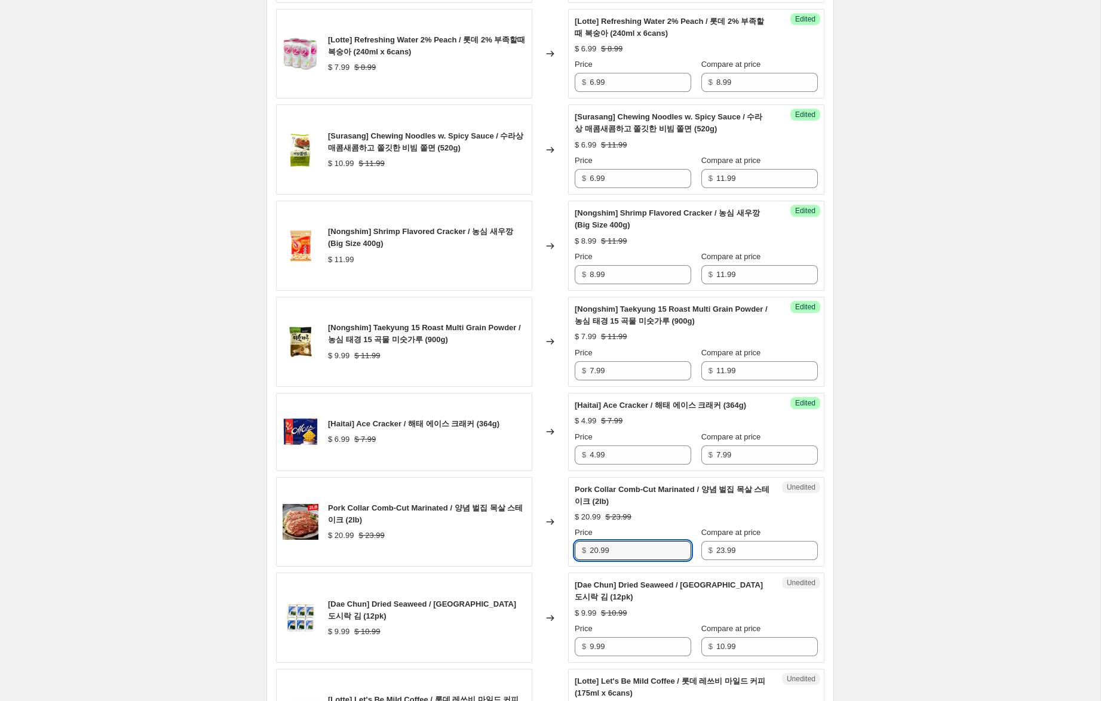
drag, startPoint x: 599, startPoint y: 563, endPoint x: 558, endPoint y: 558, distance: 40.9
click at [558, 558] on div "Pork Collar Comb-Cut Marinated / 양념 벌집 목살 스테이크 (2lb) $ 20.99 $ 23.99 Changed to…" at bounding box center [550, 522] width 548 height 90
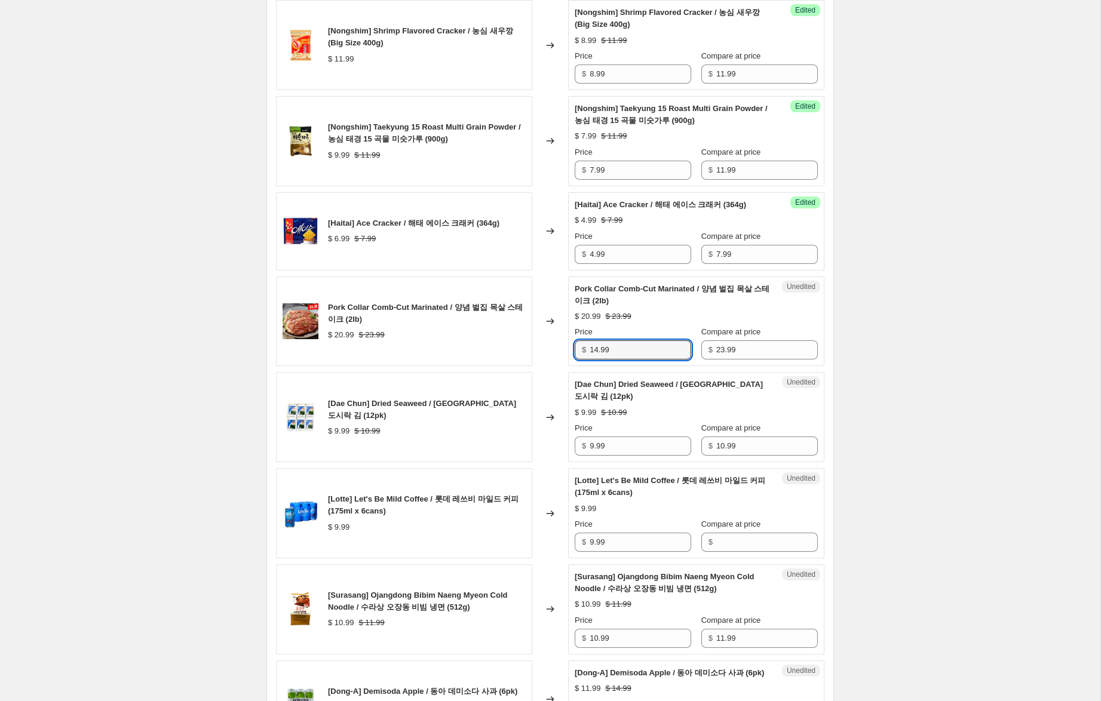
scroll to position [1348, 0]
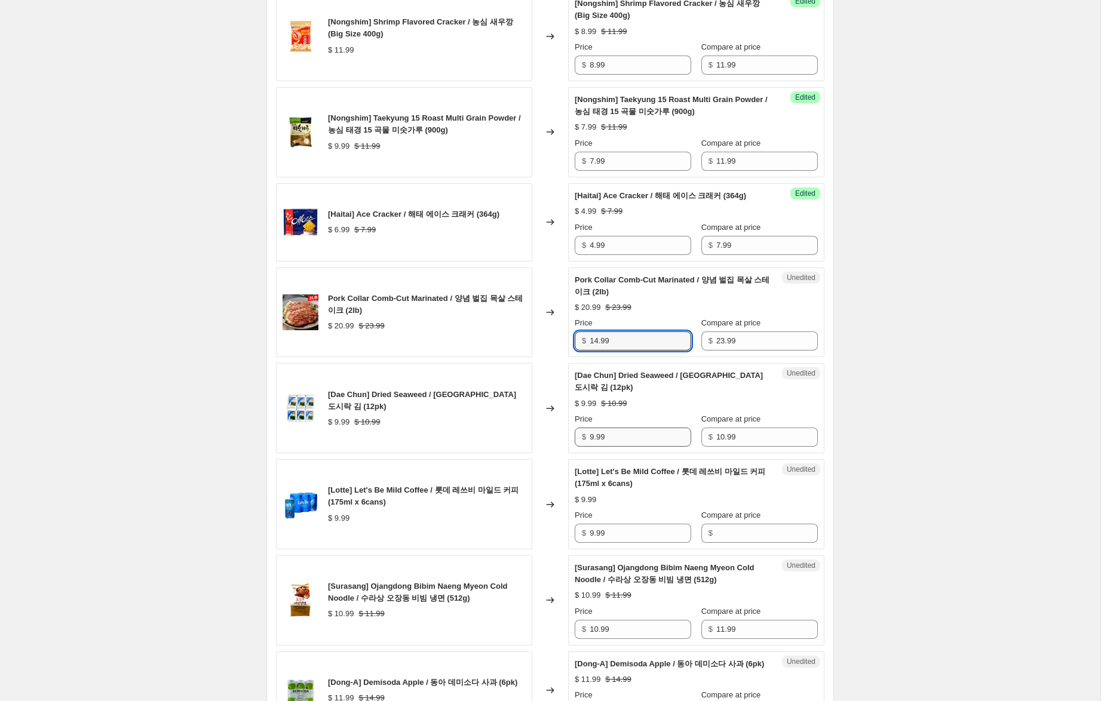
type input "14.99"
drag, startPoint x: 594, startPoint y: 450, endPoint x: 564, endPoint y: 446, distance: 30.2
click at [564, 446] on div "[Dae Chun] Dried Seaweed / 대천 도시락 김 (12pk) $ 9.99 $ 10.99 Changed to Unedited […" at bounding box center [550, 408] width 548 height 90
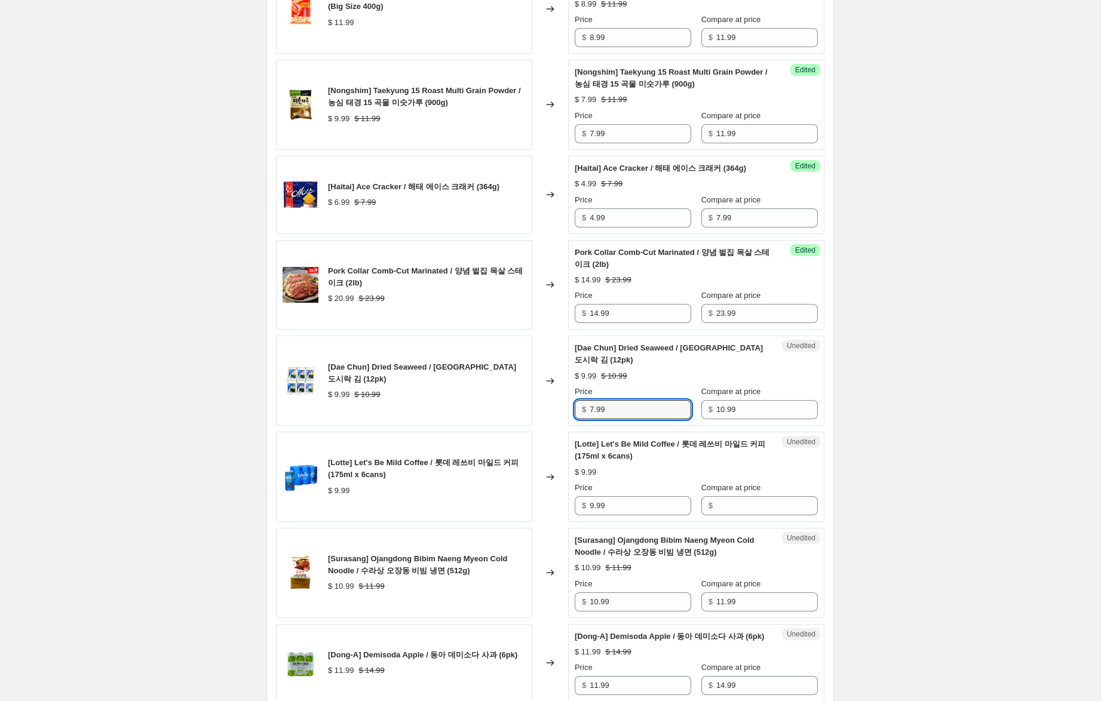
scroll to position [1419, 0]
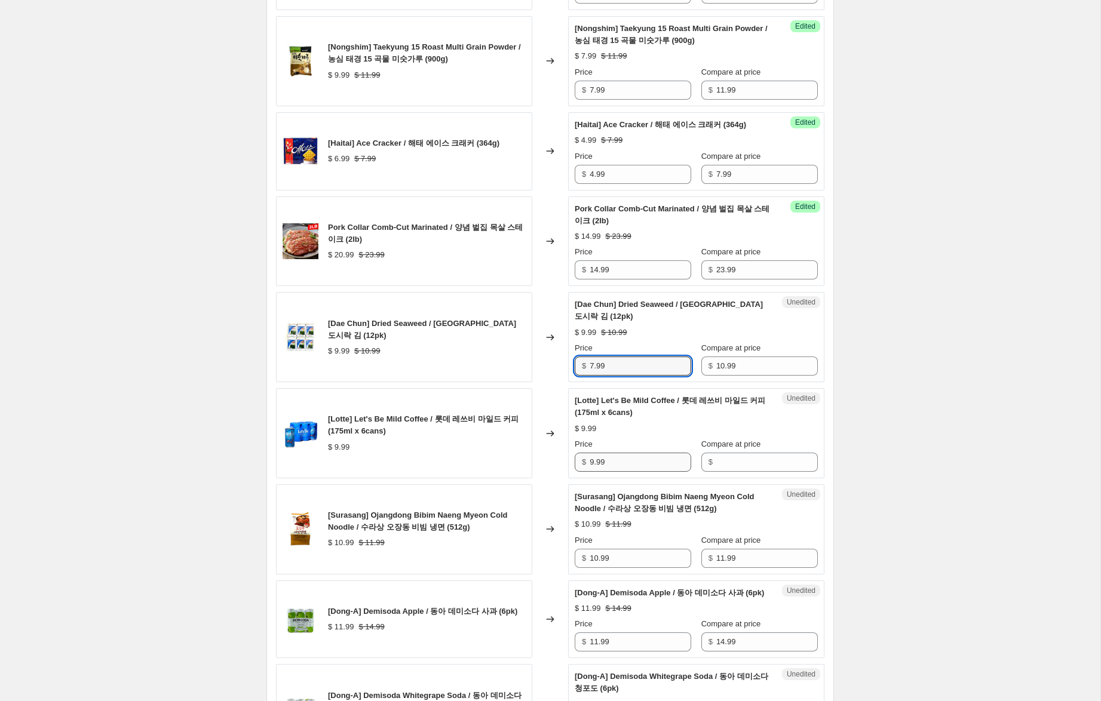
type input "7.99"
drag, startPoint x: 605, startPoint y: 469, endPoint x: 566, endPoint y: 464, distance: 39.1
click at [562, 463] on div "[Lotte] Let's Be Mild Coffee / 롯데 레쓰비 마일드 커피 (175ml x 6cans) $ 9.99 Changed to …" at bounding box center [550, 433] width 548 height 90
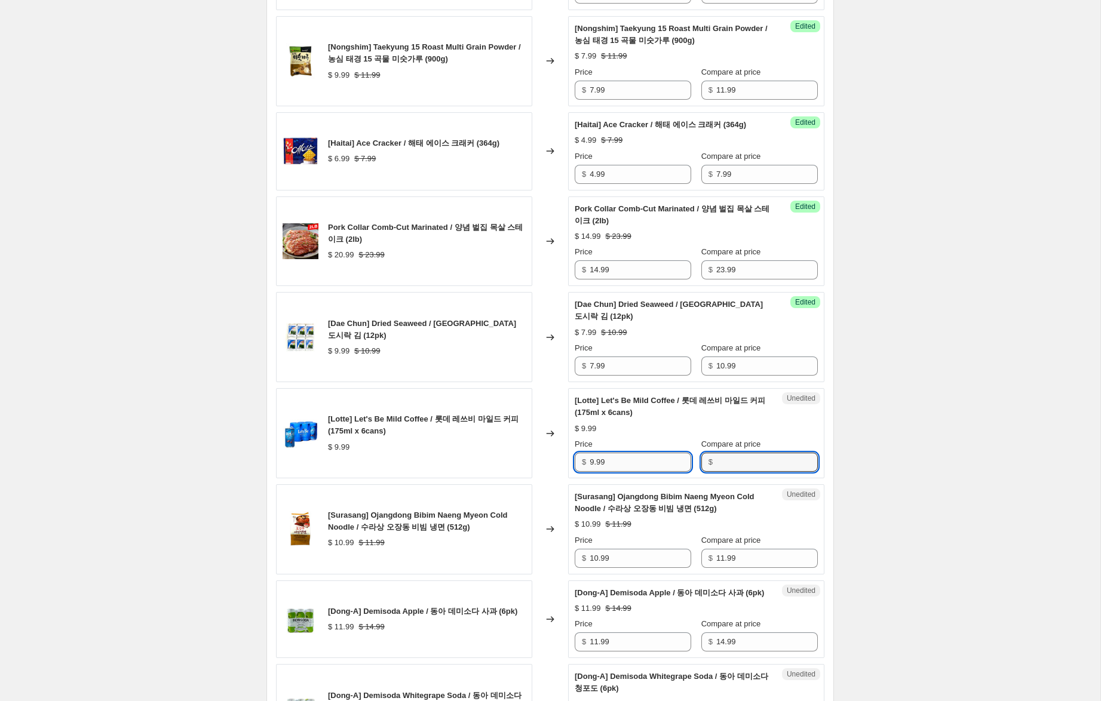
drag, startPoint x: 756, startPoint y: 478, endPoint x: 682, endPoint y: 476, distance: 74.7
click at [754, 472] on input "Compare at price" at bounding box center [767, 462] width 102 height 19
paste input "9.99"
type input "9.99"
drag, startPoint x: 582, startPoint y: 471, endPoint x: 552, endPoint y: 464, distance: 31.3
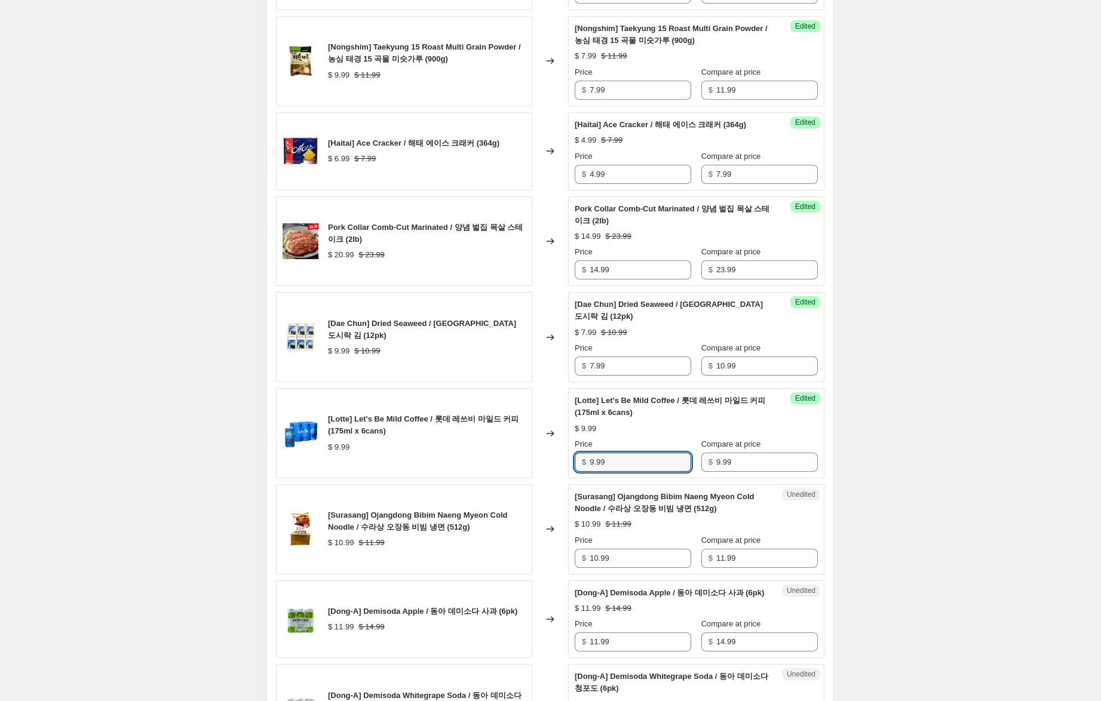
click at [560, 465] on div "[Lotte] Let's Be Mild Coffee / 롯데 레쓰비 마일드 커피 (175ml x 6cans) $ 9.99 Changed to …" at bounding box center [550, 433] width 548 height 90
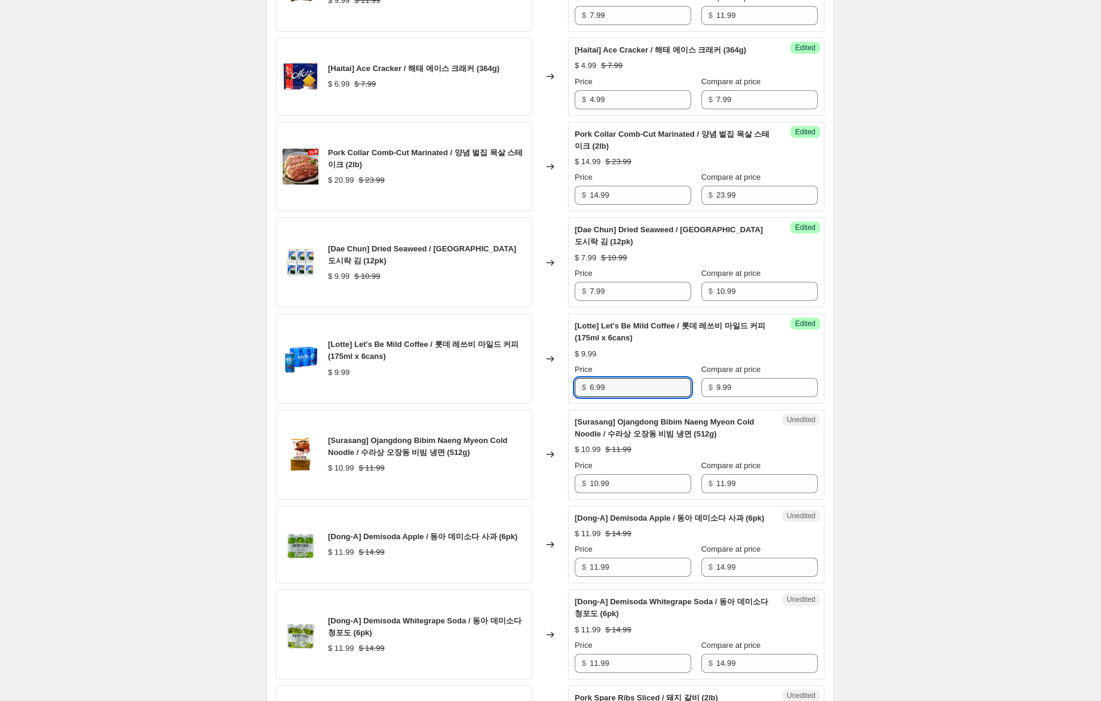
scroll to position [1495, 0]
type input "6.99"
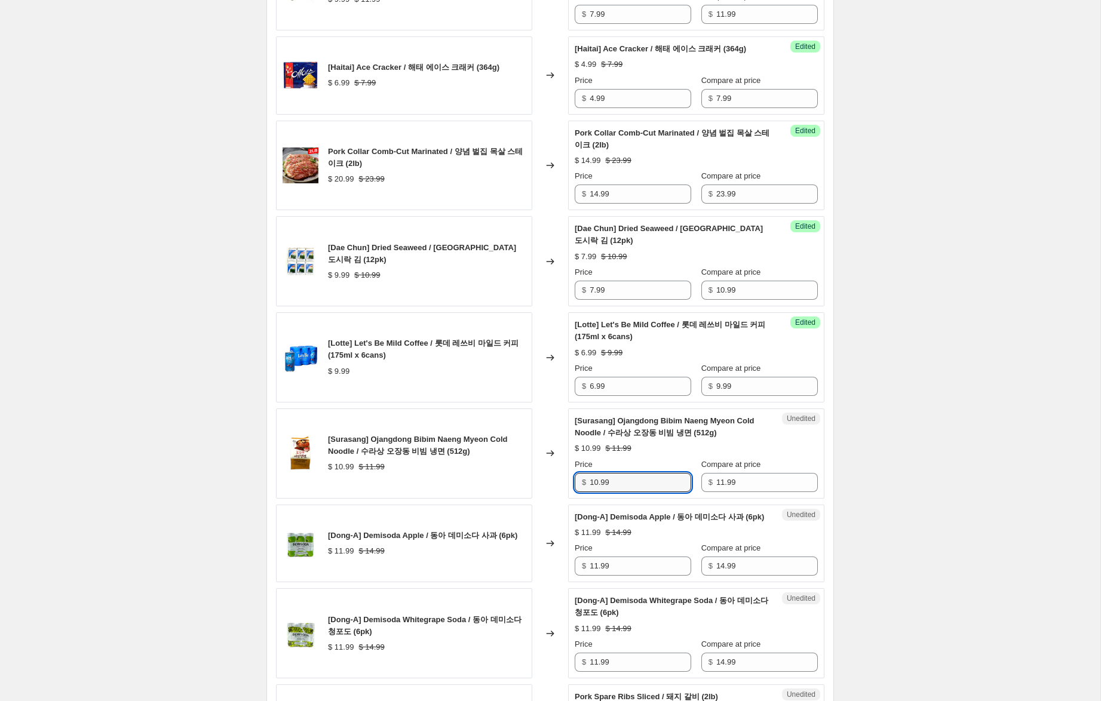
drag, startPoint x: 597, startPoint y: 495, endPoint x: 553, endPoint y: 485, distance: 45.9
click at [553, 485] on div "[Surasang] Ojangdong Bibim Naeng Myeon Cold Noodle / 수라상 오장동 비빔 냉면 (512g) $ 10.…" at bounding box center [550, 454] width 548 height 90
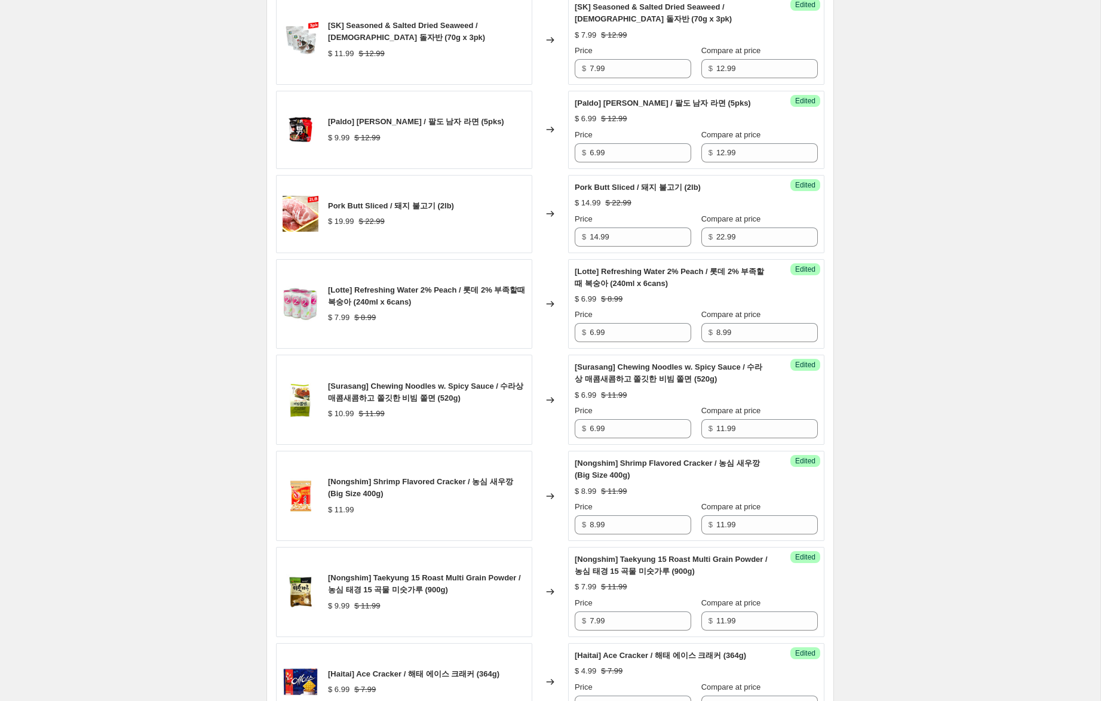
scroll to position [887, 0]
type input "7.99"
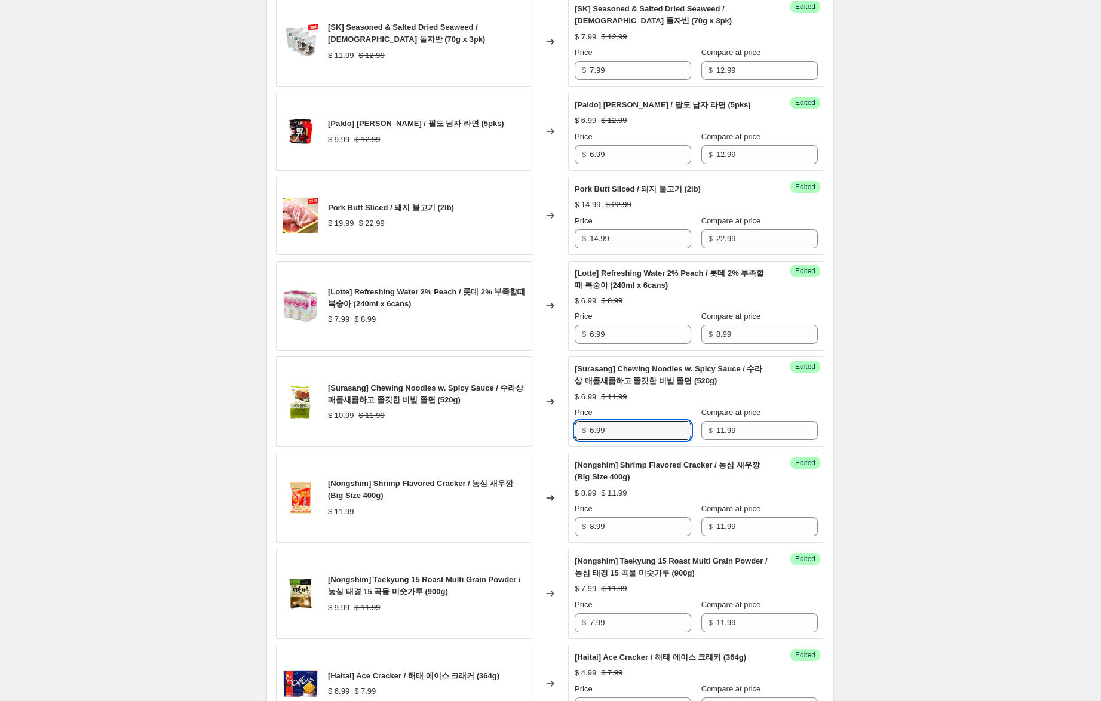
drag, startPoint x: 562, startPoint y: 433, endPoint x: 526, endPoint y: 427, distance: 36.4
click at [526, 427] on div "[Surasang] Chewing Noodles w. Spicy Sauce / 수라상 매콤새콤하고 쫄깃한 비빔 쫄면 (520g) $ 10.99…" at bounding box center [550, 402] width 548 height 90
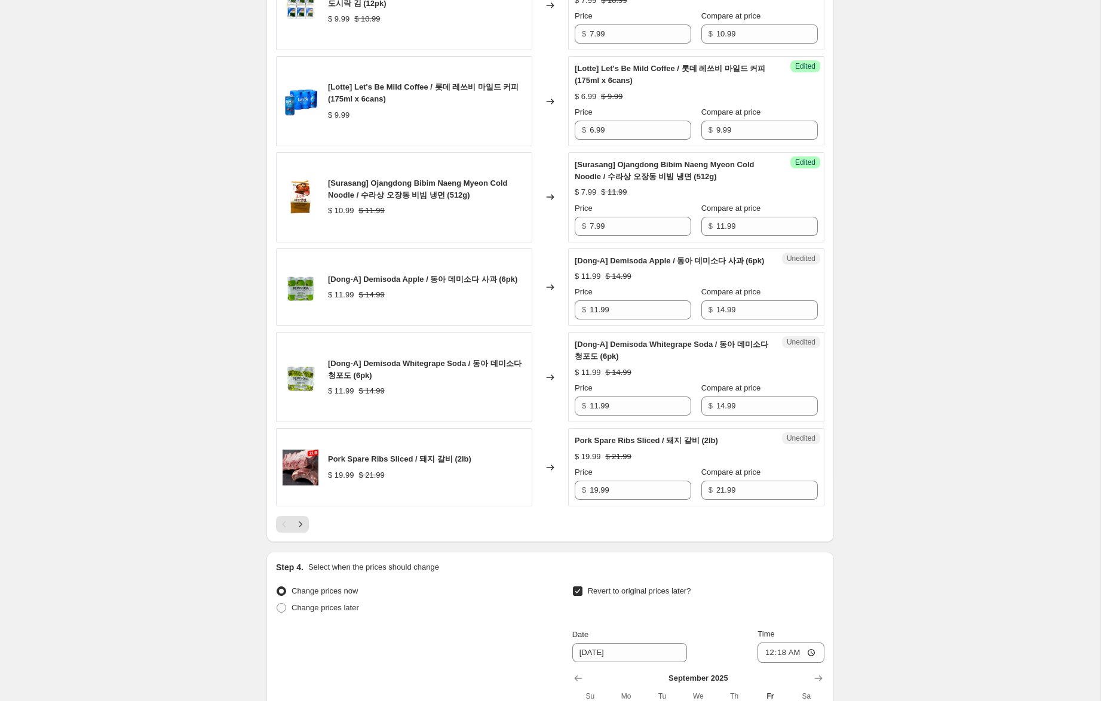
scroll to position [1754, 0]
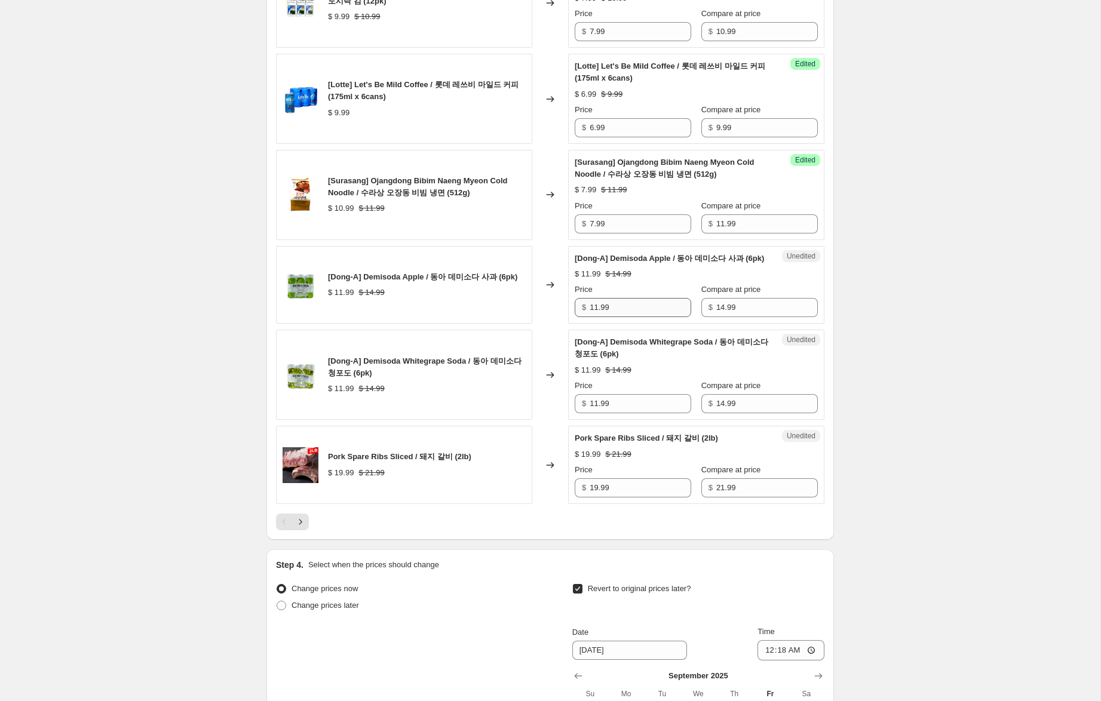
type input "7.99"
drag, startPoint x: 596, startPoint y: 332, endPoint x: 544, endPoint y: 323, distance: 52.2
click at [544, 323] on div "[Dong-A] Demisoda Apple / 동아 데미소다 사과 (6pk) $ 11.99 $ 14.99 Changed to Unedited …" at bounding box center [550, 285] width 548 height 78
type input "9.99"
drag, startPoint x: 597, startPoint y: 428, endPoint x: 522, endPoint y: 416, distance: 76.1
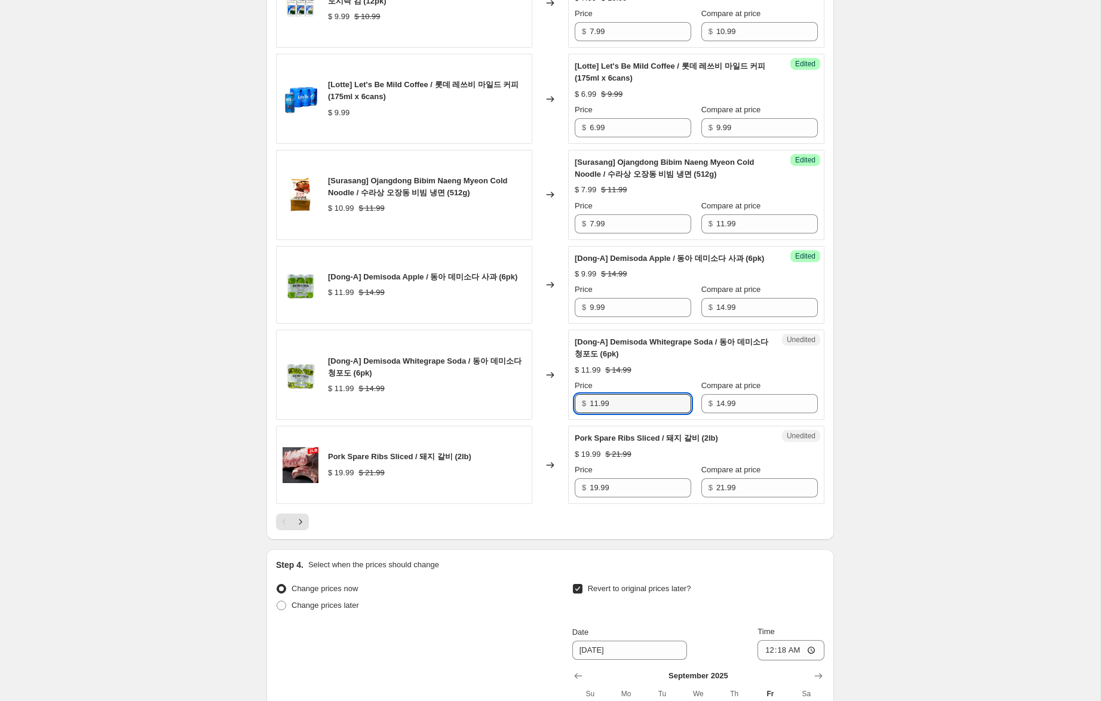
click at [522, 416] on div "[Dong-A] Demisoda Whitegrape Soda / 동아 데미소다 청포도 (6pk) $ 11.99 $ 14.99 Changed t…" at bounding box center [550, 375] width 548 height 90
type input "9.99"
click at [596, 498] on input "19.99" at bounding box center [641, 488] width 102 height 19
drag, startPoint x: 599, startPoint y: 511, endPoint x: 609, endPoint y: 533, distance: 24.3
click at [594, 498] on input "19.99" at bounding box center [641, 488] width 102 height 19
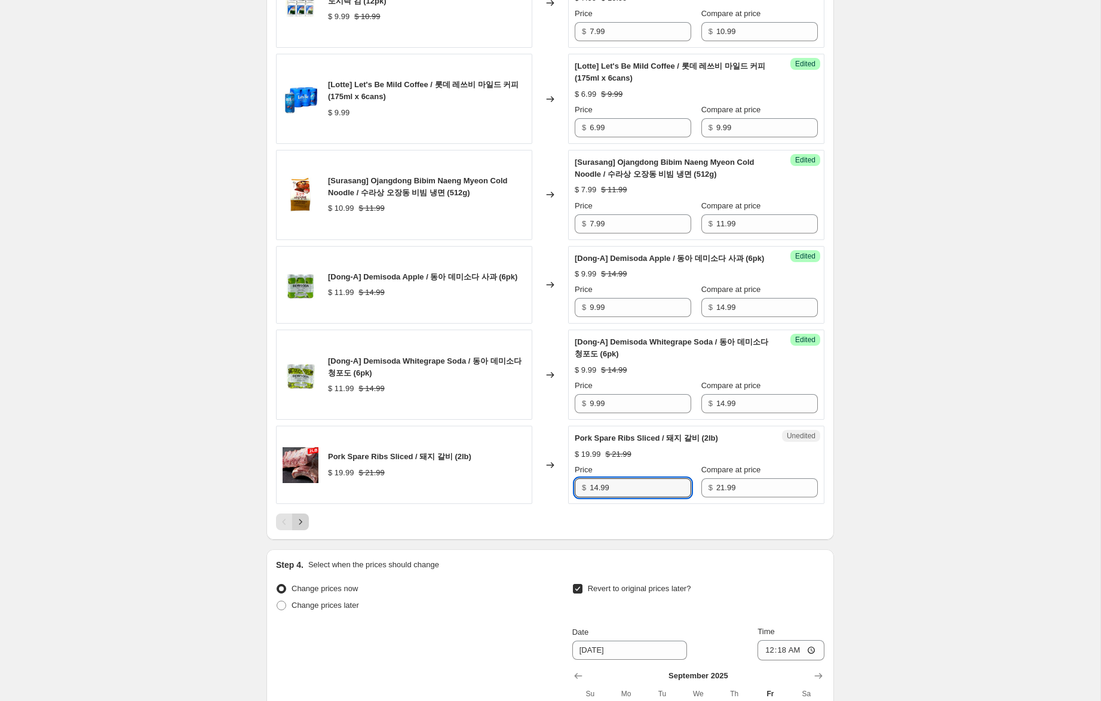
type input "14.99"
click at [306, 528] on icon "Next" at bounding box center [301, 522] width 12 height 12
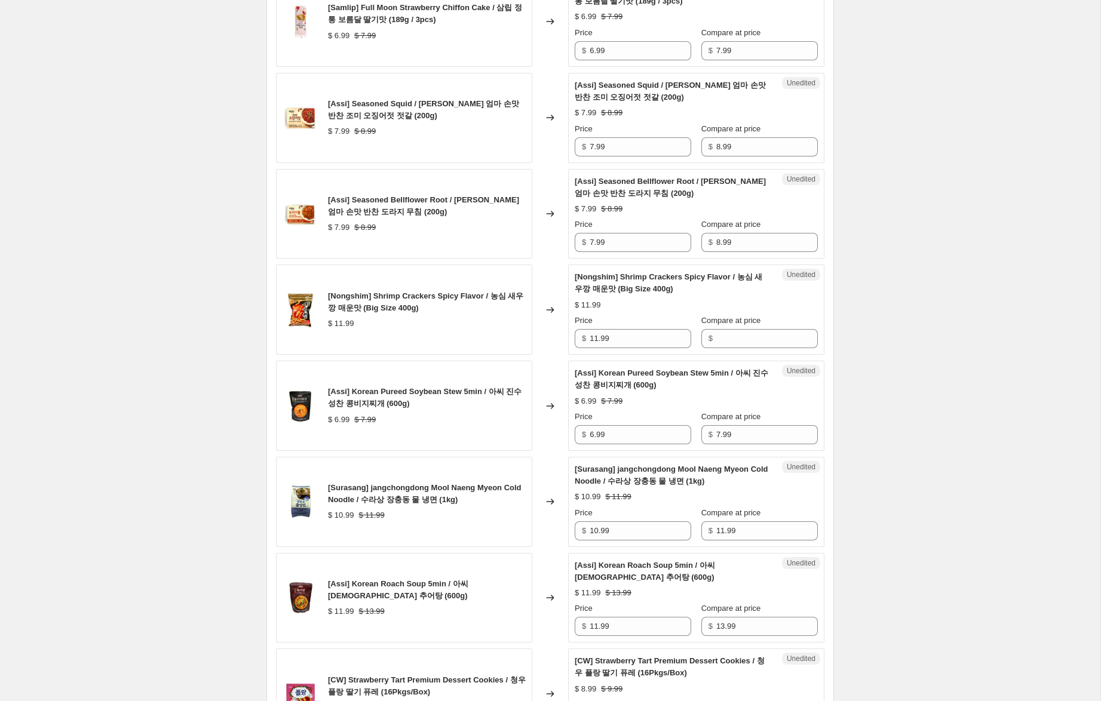
scroll to position [1491, 0]
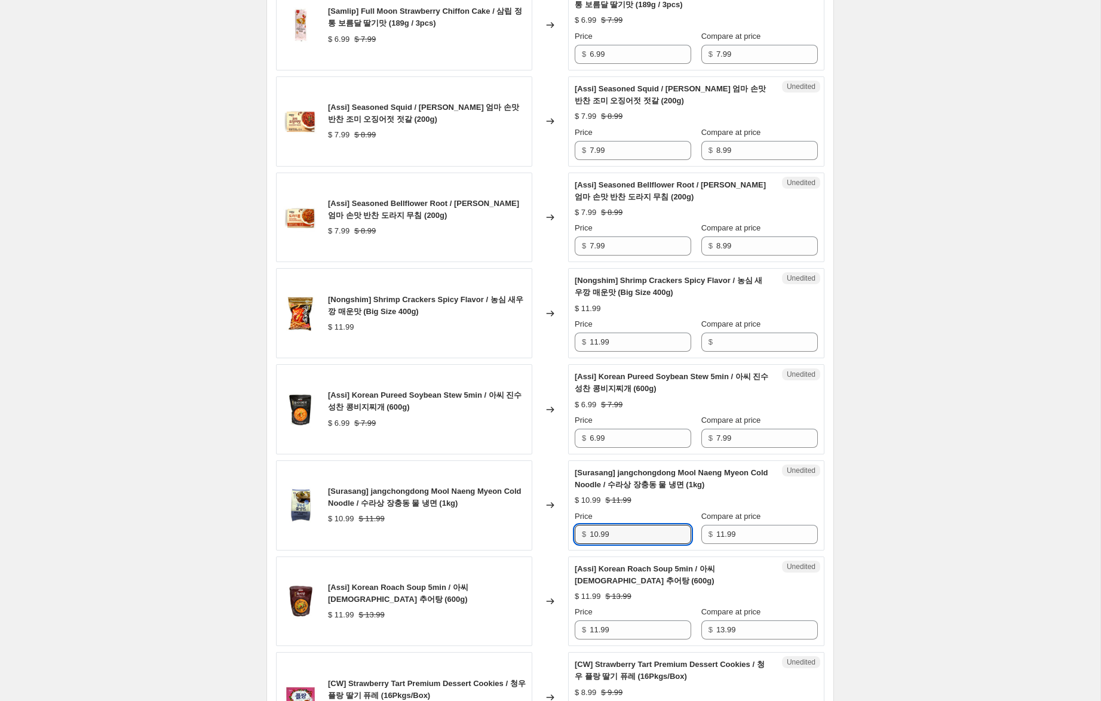
drag, startPoint x: 572, startPoint y: 541, endPoint x: 538, endPoint y: 536, distance: 34.4
click at [539, 537] on div "[Surasang] jangchongdong Mool Naeng Myeon Cold Noodle / 수라상 장충동 물 냉면 (1kg) $ 10…" at bounding box center [550, 506] width 548 height 90
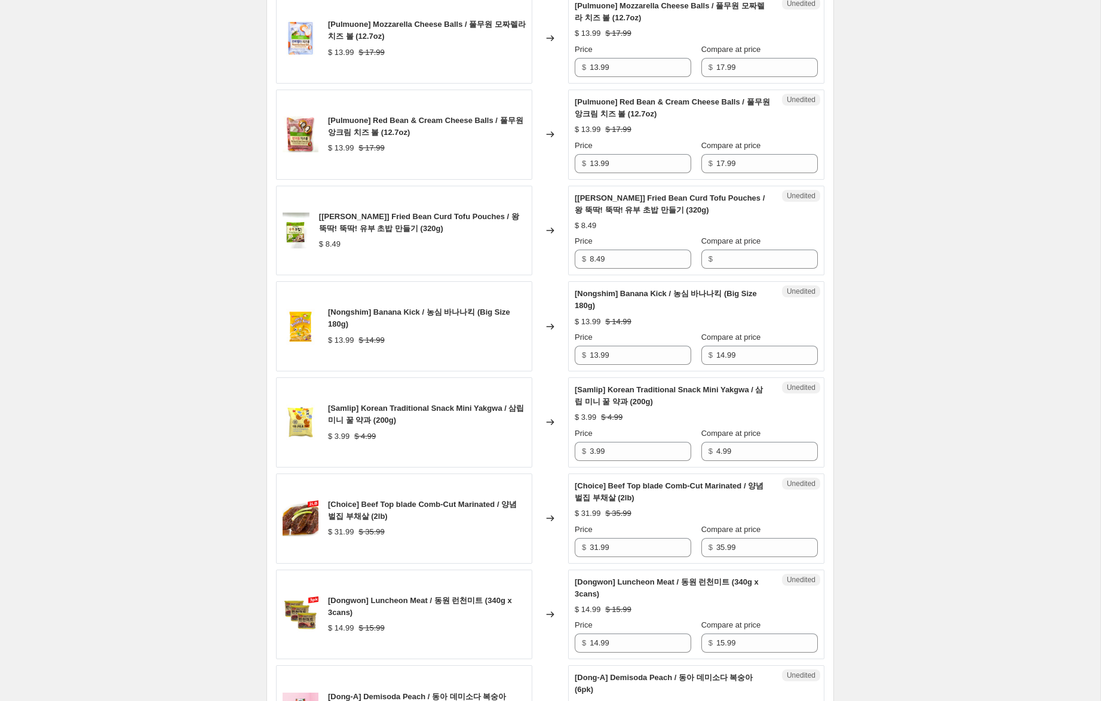
scroll to position [0, 0]
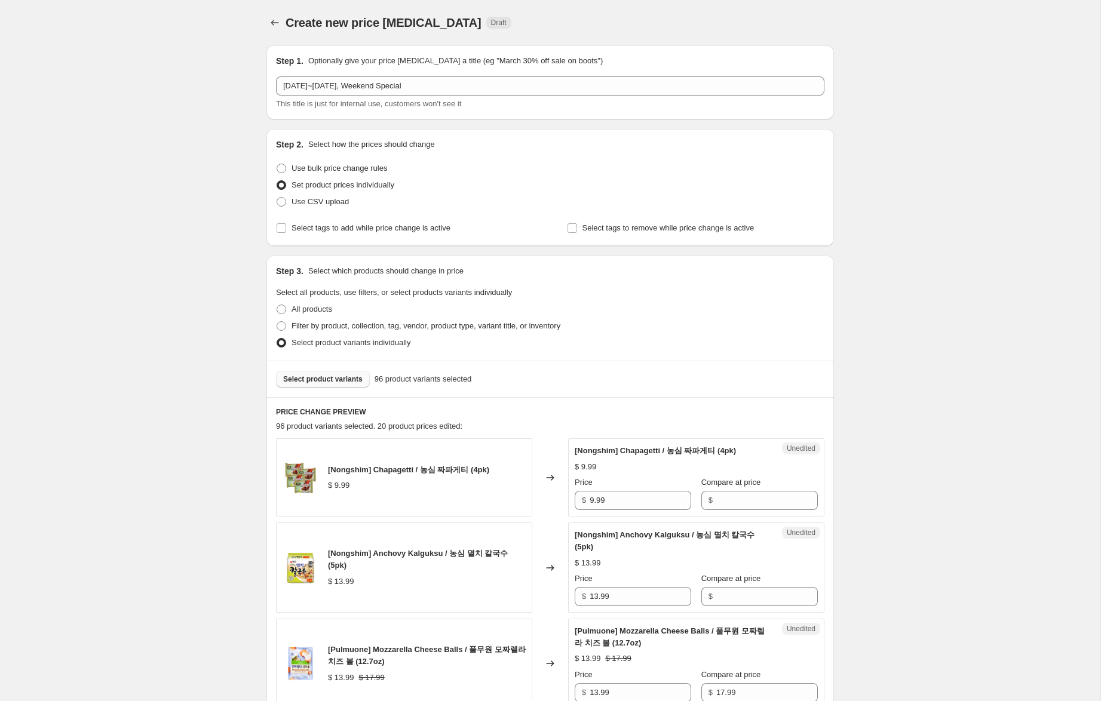
type input "7.99"
drag, startPoint x: 560, startPoint y: 486, endPoint x: 553, endPoint y: 484, distance: 7.9
click at [553, 484] on div "[Nongshim] Chapagetti / 농심 짜파게티 (4pk) $ 9.99 Changed to Unedited [Nongshim] Cha…" at bounding box center [550, 477] width 548 height 78
drag, startPoint x: 731, startPoint y: 503, endPoint x: 651, endPoint y: 501, distance: 79.5
click at [725, 502] on input "Compare at price" at bounding box center [767, 500] width 102 height 19
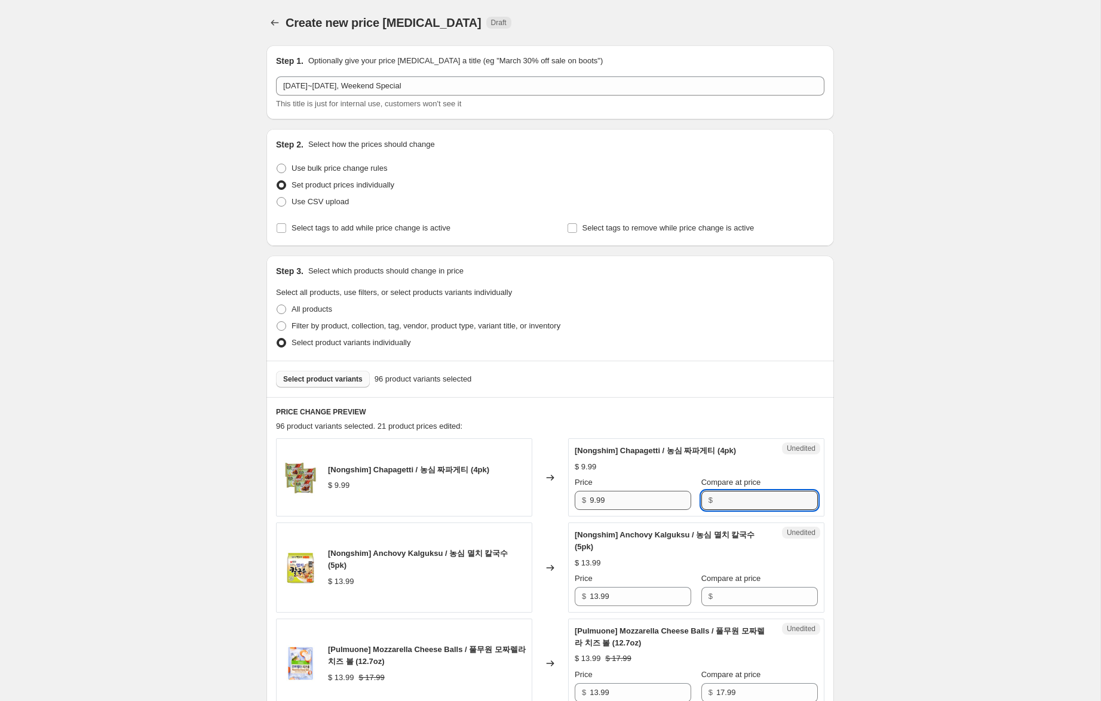
paste input "9.99"
type input "9.99"
drag, startPoint x: 594, startPoint y: 501, endPoint x: 535, endPoint y: 485, distance: 61.1
click at [539, 486] on div "[Nongshim] Chapagetti / 농심 짜파게티 (4pk) $ 9.99 Changed to Success Edited [Nongshi…" at bounding box center [550, 477] width 548 height 78
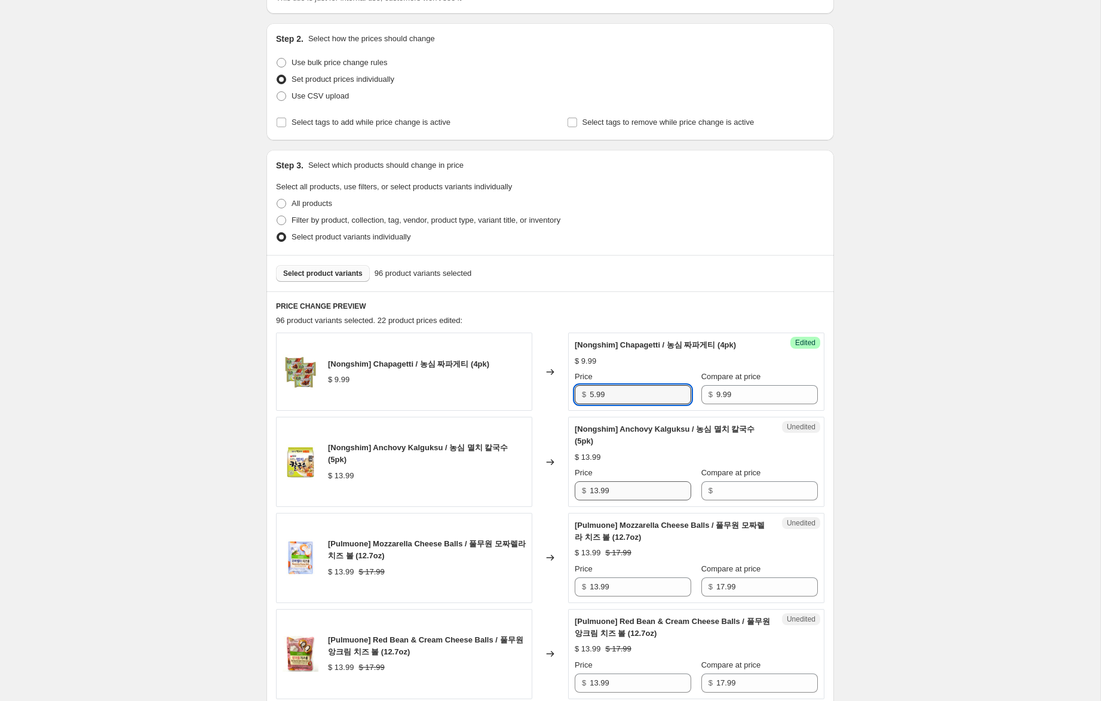
scroll to position [111, 0]
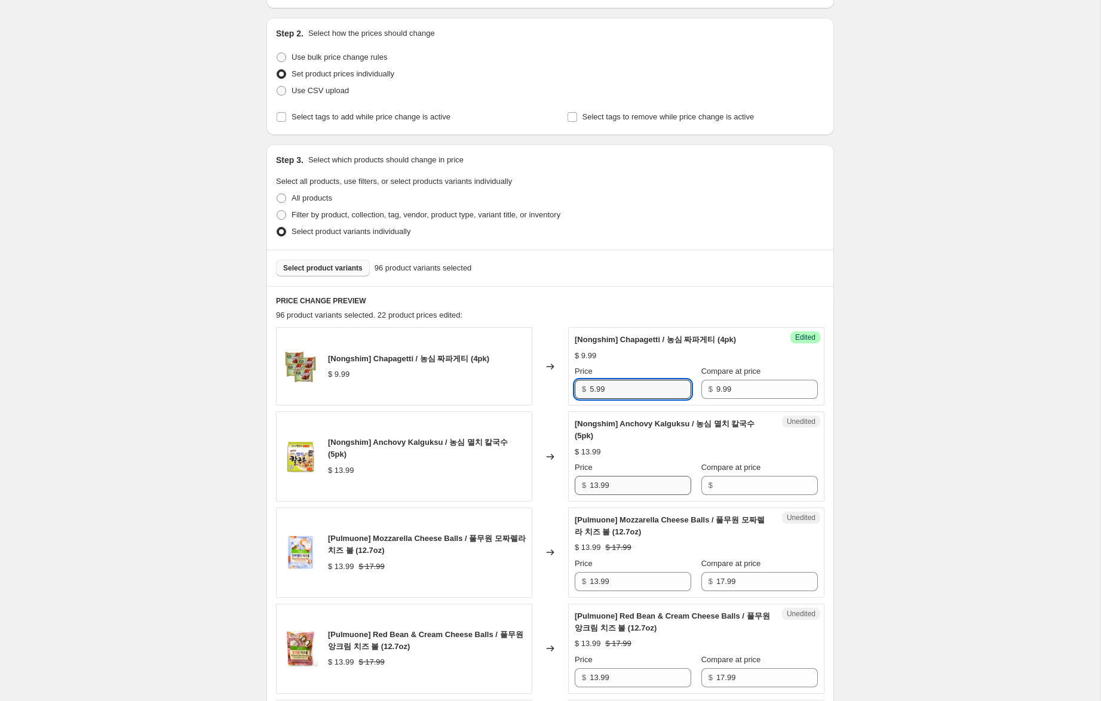
type input "5.99"
drag, startPoint x: 618, startPoint y: 485, endPoint x: 542, endPoint y: 470, distance: 77.3
click at [541, 470] on div "[Nongshim] Anchovy Kalguksu / 농심 멸치 칼국수 (5pk) $ 13.99 Changed to Unedited [Nong…" at bounding box center [550, 457] width 548 height 90
click at [769, 485] on input "Compare at price" at bounding box center [767, 485] width 102 height 19
paste input "13.99"
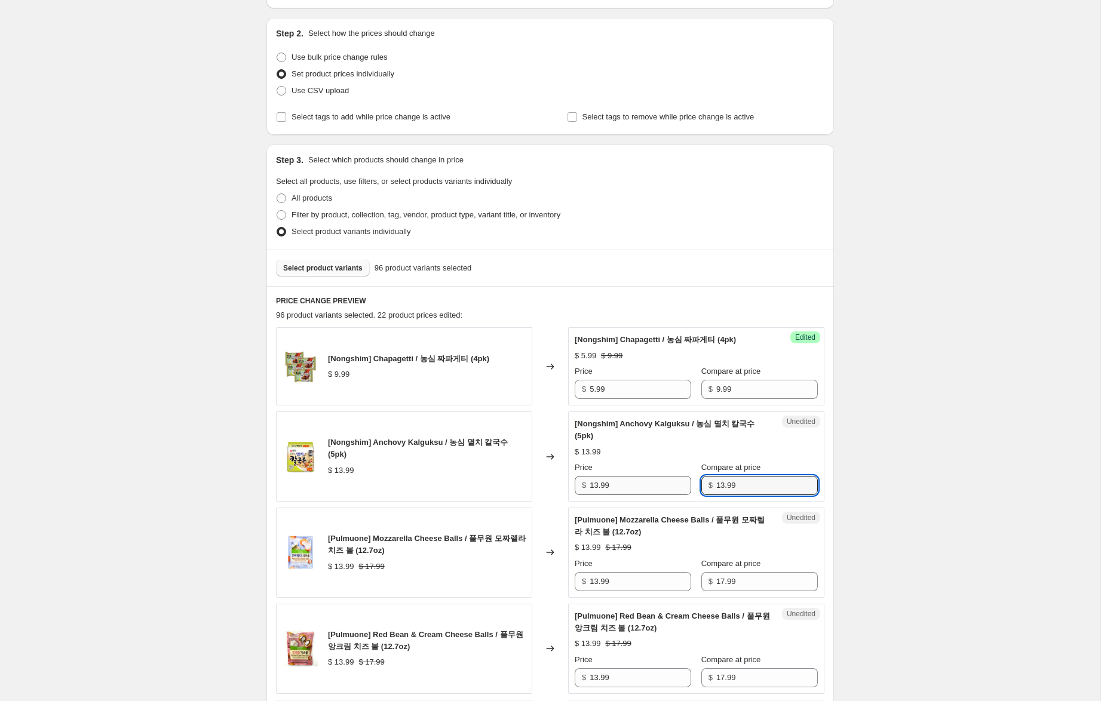
type input "13.99"
drag, startPoint x: 596, startPoint y: 486, endPoint x: 541, endPoint y: 476, distance: 55.2
click at [541, 476] on div "[Nongshim] Anchovy Kalguksu / 농심 멸치 칼국수 (5pk) $ 13.99 Changed to Success Edited…" at bounding box center [550, 456] width 548 height 90
drag, startPoint x: 597, startPoint y: 484, endPoint x: 560, endPoint y: 480, distance: 37.2
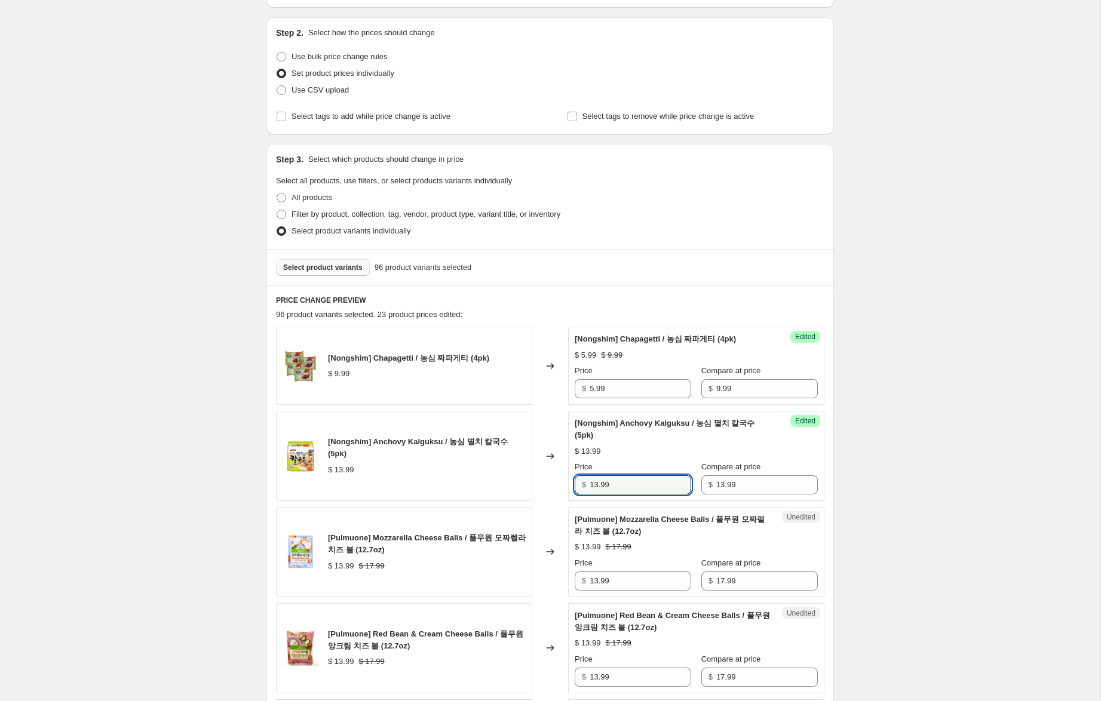
click at [560, 480] on div "[Nongshim] Anchovy Kalguksu / 농심 멸치 칼국수 (5pk) $ 13.99 Changed to Success Edited…" at bounding box center [550, 456] width 548 height 90
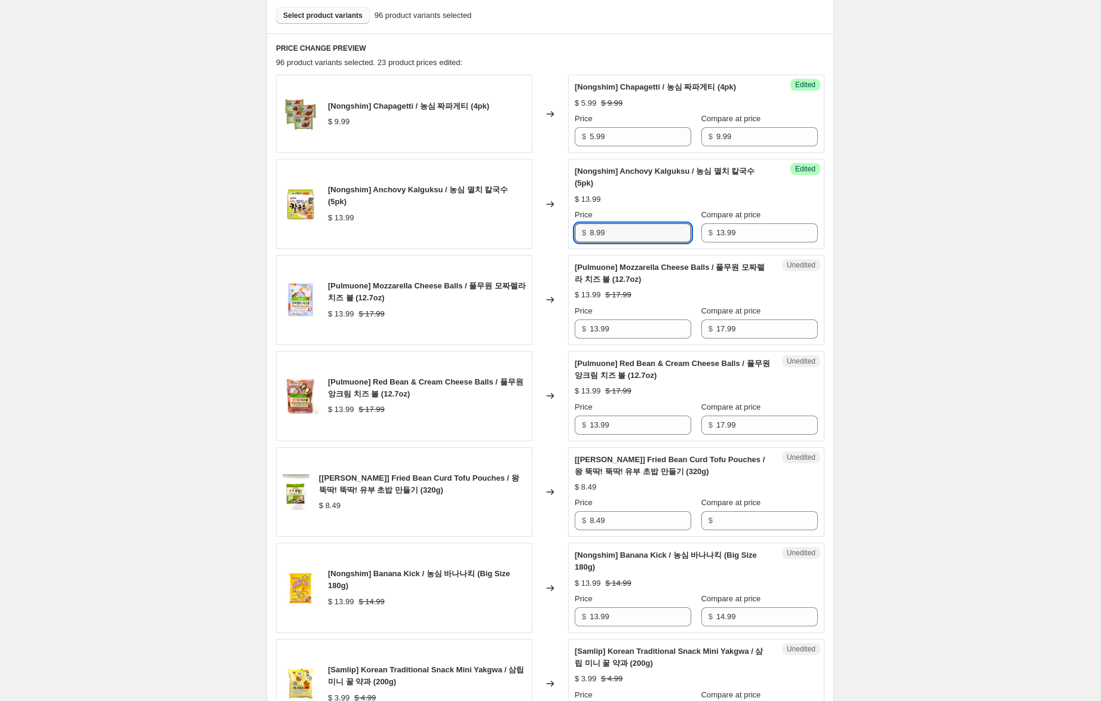
scroll to position [377, 0]
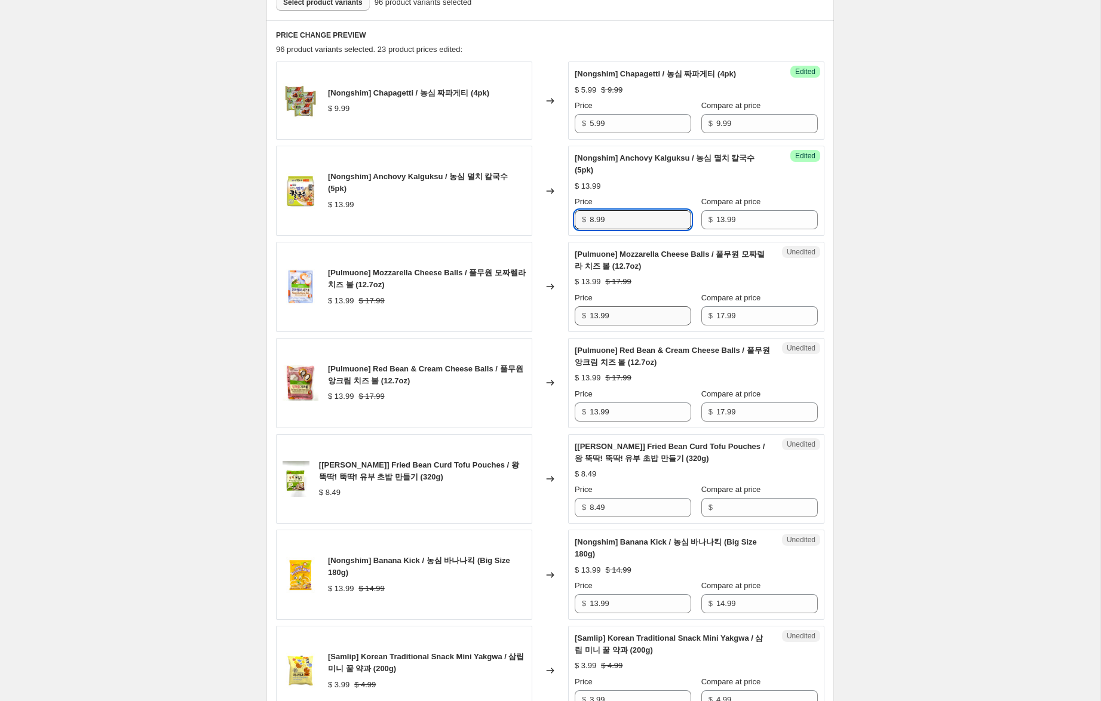
type input "8.99"
drag, startPoint x: 594, startPoint y: 316, endPoint x: 533, endPoint y: 305, distance: 62.0
click at [533, 305] on div "[Pulmuone] Mozzarella Cheese Balls / 풀무원 모짜렐라 치즈 볼 (12.7oz) $ 13.99 $ 17.99 Cha…" at bounding box center [550, 287] width 548 height 90
type input "11.99"
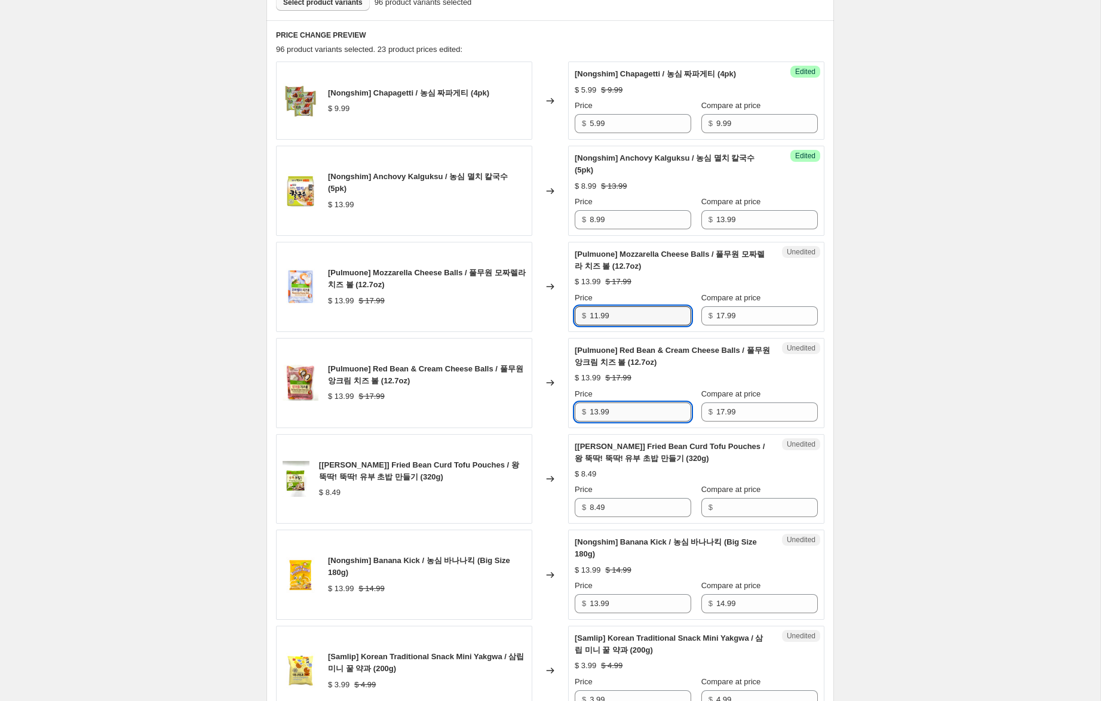
click at [596, 413] on input "13.99" at bounding box center [641, 412] width 102 height 19
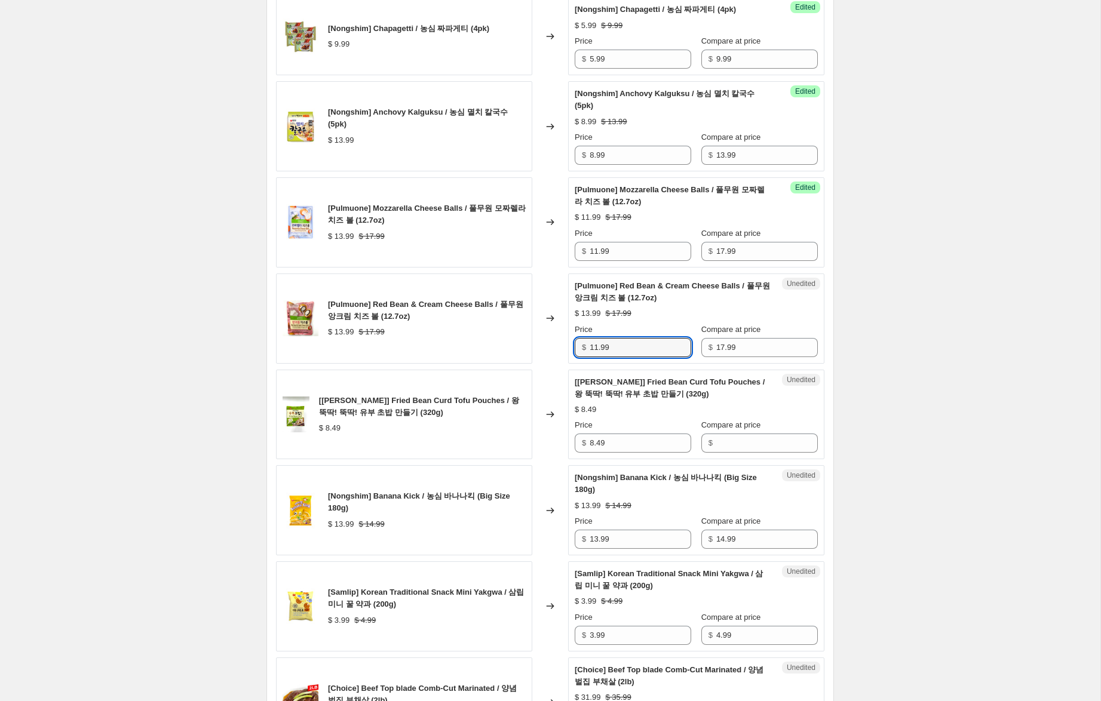
scroll to position [448, 0]
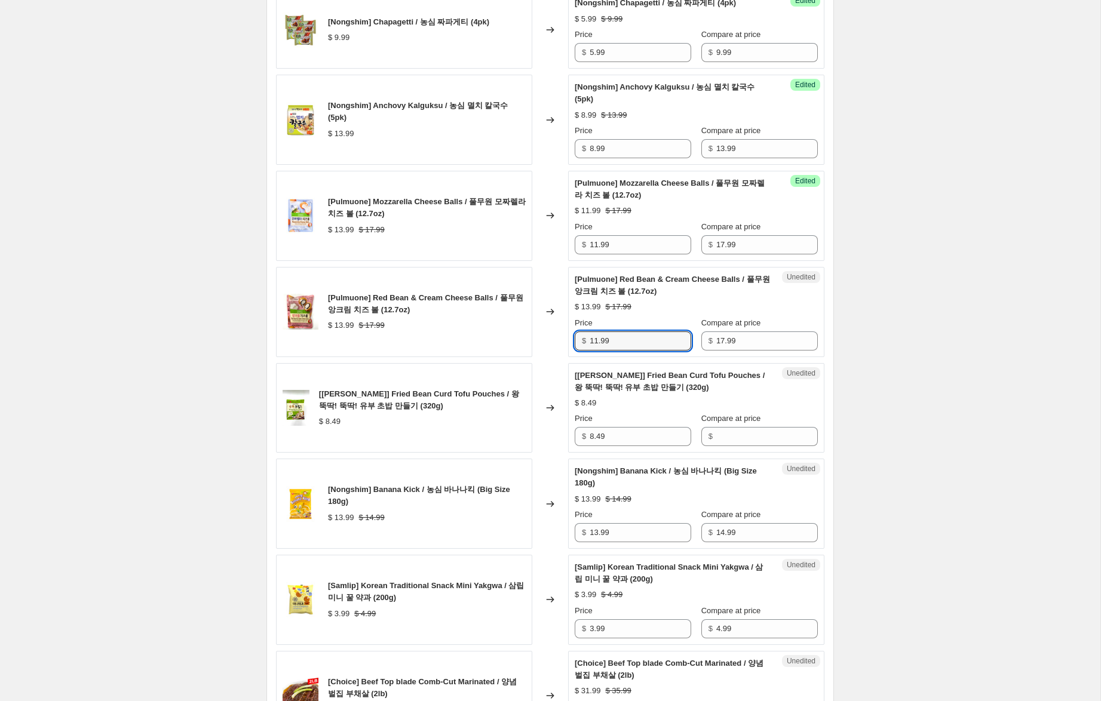
type input "11.99"
drag, startPoint x: 588, startPoint y: 435, endPoint x: 534, endPoint y: 427, distance: 54.9
click at [534, 427] on div "[Wang] Fried Bean Curd Tofu Pouches / 왕 뚝딱! 뚝딱! 유부 초밥 만들기 (320g) $ 8.49 Changed…" at bounding box center [550, 408] width 548 height 90
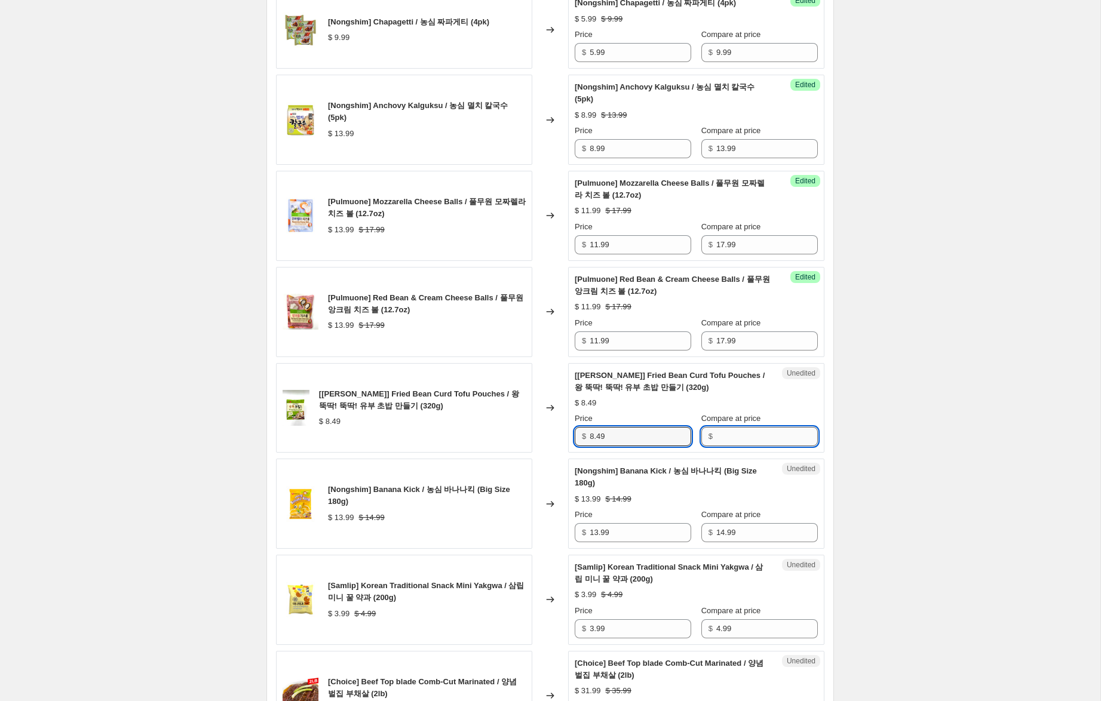
click at [718, 442] on input "Compare at price" at bounding box center [767, 436] width 102 height 19
paste input "8.49"
type input "8.49"
drag, startPoint x: 603, startPoint y: 437, endPoint x: 502, endPoint y: 424, distance: 101.8
click at [502, 424] on div "[Wang] Fried Bean Curd Tofu Pouches / 왕 뚝딱! 뚝딱! 유부 초밥 만들기 (320g) $ 8.49 Changed…" at bounding box center [550, 408] width 548 height 90
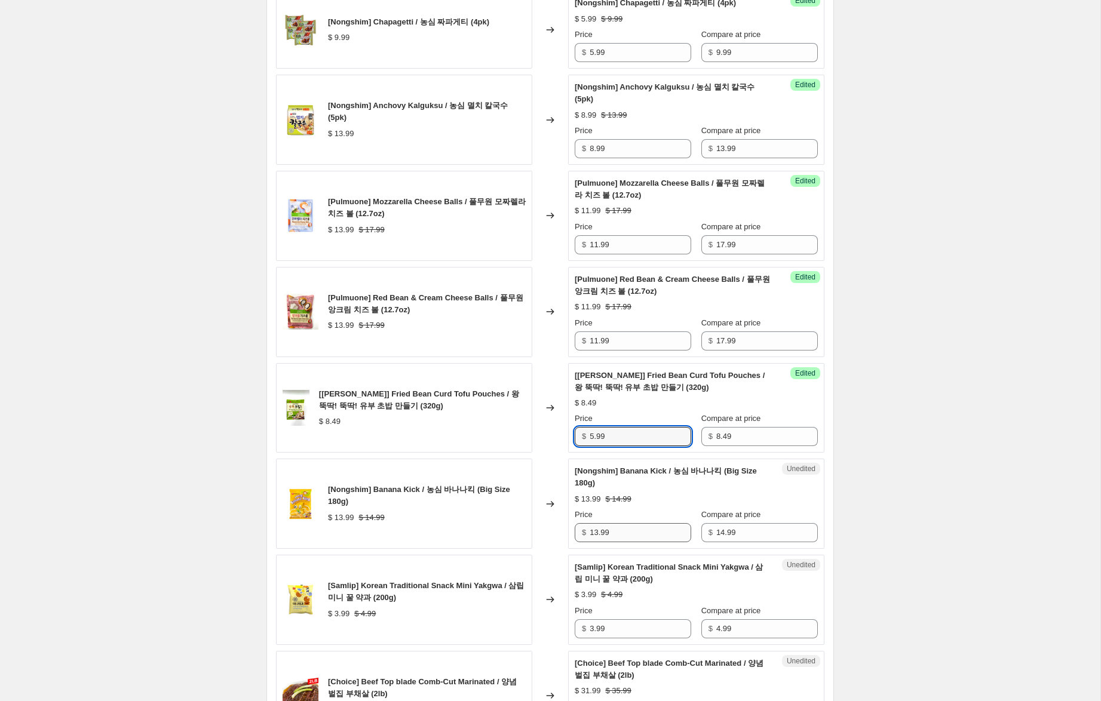
type input "5.99"
drag, startPoint x: 597, startPoint y: 533, endPoint x: 531, endPoint y: 521, distance: 66.9
click at [532, 522] on div "[Nongshim] Banana Kick / 농심 바나나킥 (Big Size 180g) $ 13.99 $ 14.99 Changed to Une…" at bounding box center [550, 504] width 548 height 90
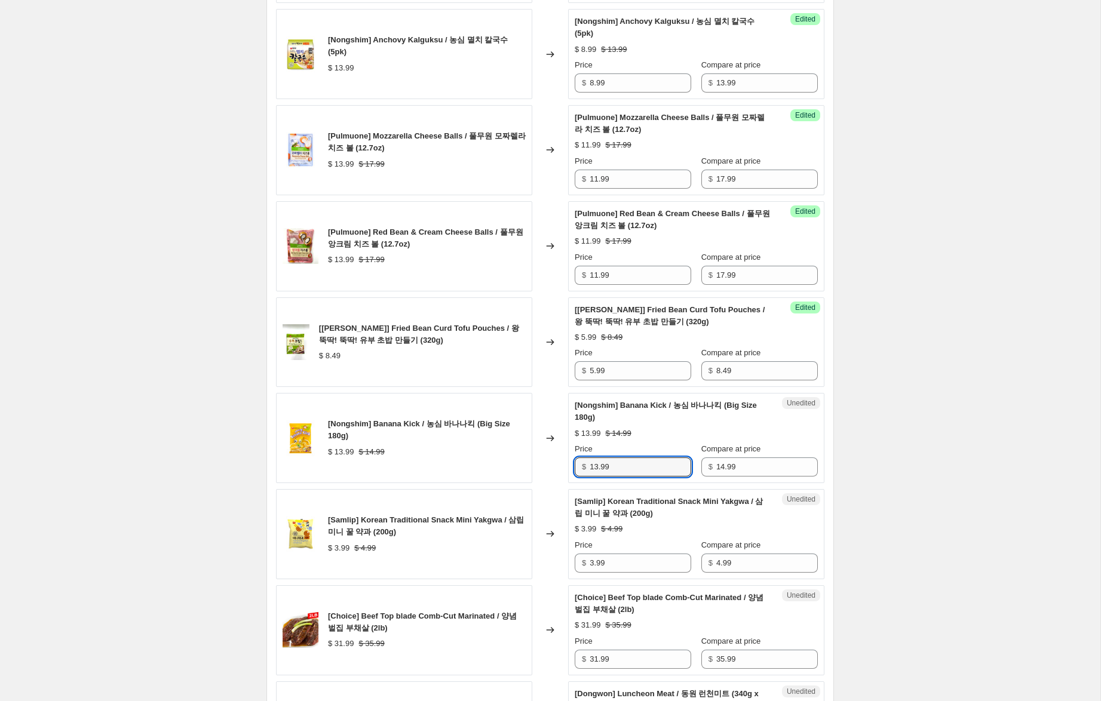
scroll to position [530, 0]
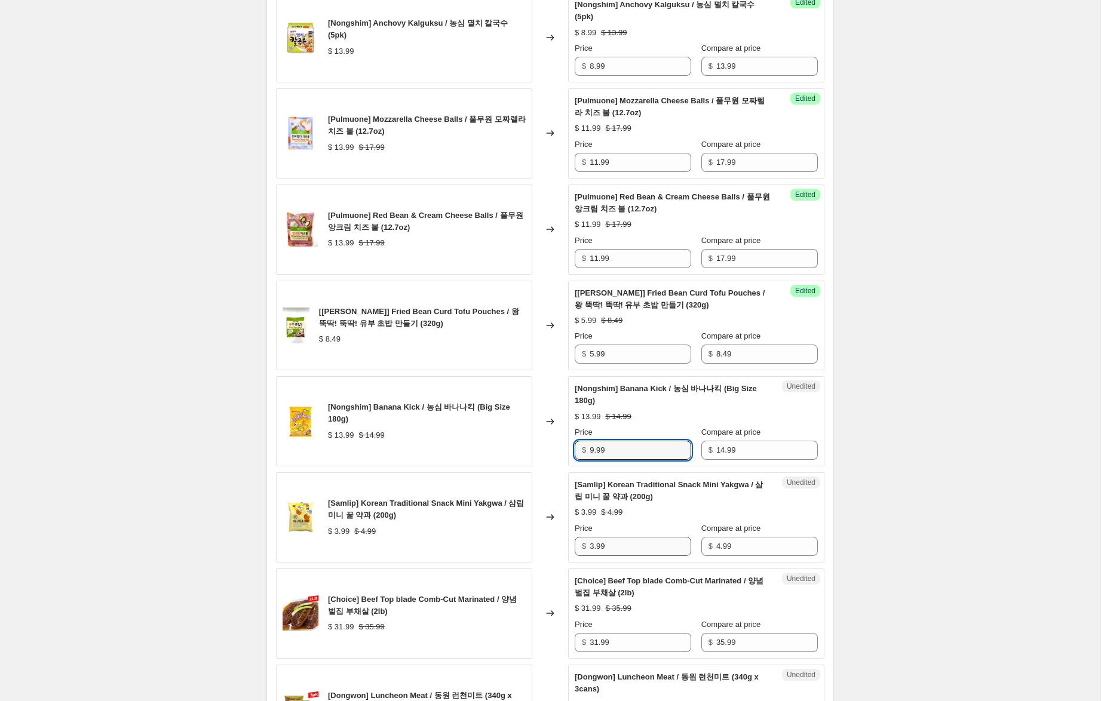
type input "9.99"
drag, startPoint x: 568, startPoint y: 546, endPoint x: 548, endPoint y: 545, distance: 19.1
click at [549, 545] on div "[Samlip] Korean Traditional Snack Mini Yakgwa / 삼립 미니 꿀 약과 (200g) $ 3.99 $ 4.99…" at bounding box center [550, 518] width 548 height 90
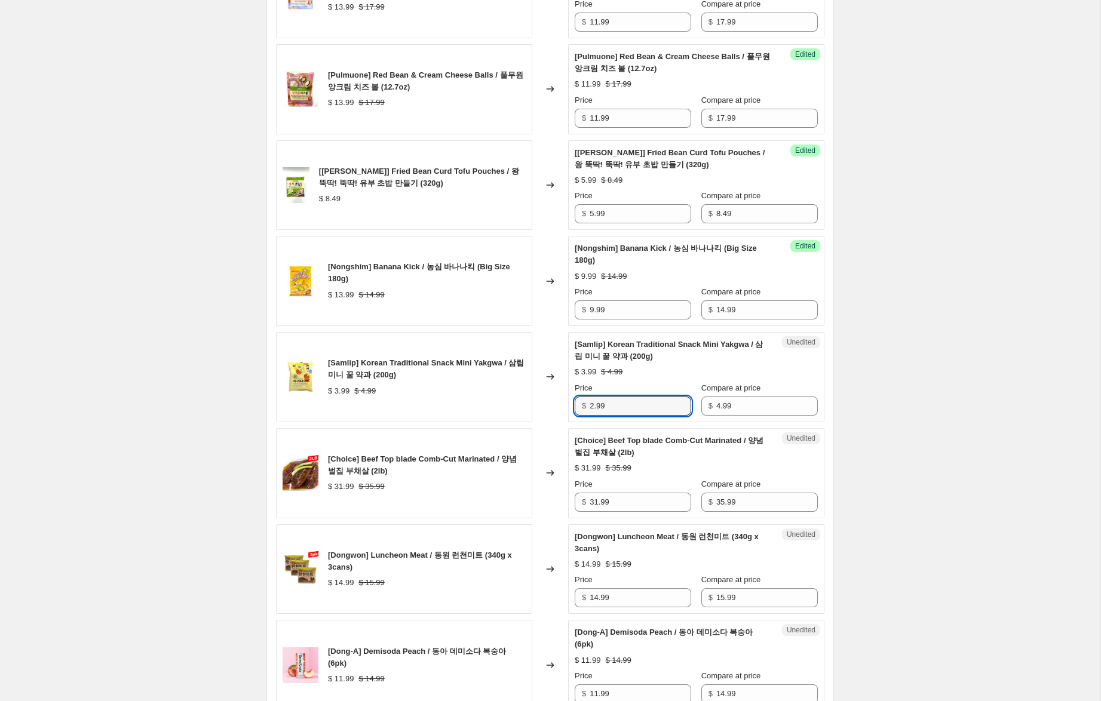
scroll to position [673, 0]
type input "2.99"
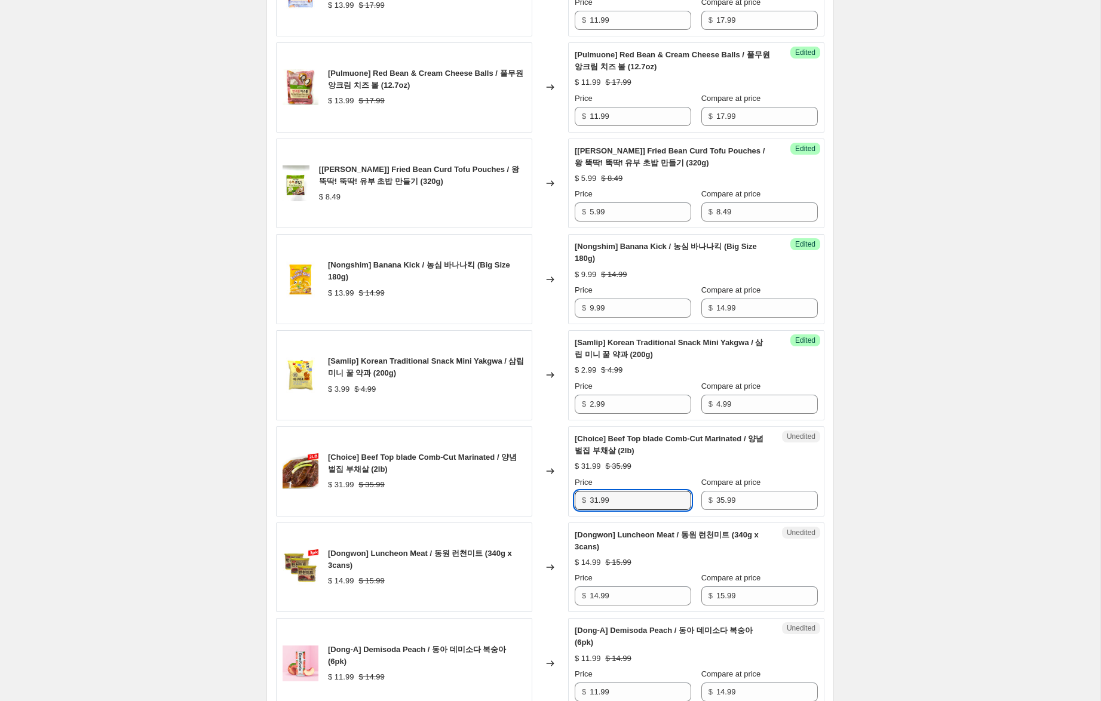
drag, startPoint x: 597, startPoint y: 502, endPoint x: 532, endPoint y: 499, distance: 64.6
click at [533, 499] on div "[Choice] Beef Top blade Comb-Cut Marinated / 양념 벌집 부채살 (2lb) $ 31.99 $ 35.99 Ch…" at bounding box center [550, 472] width 548 height 90
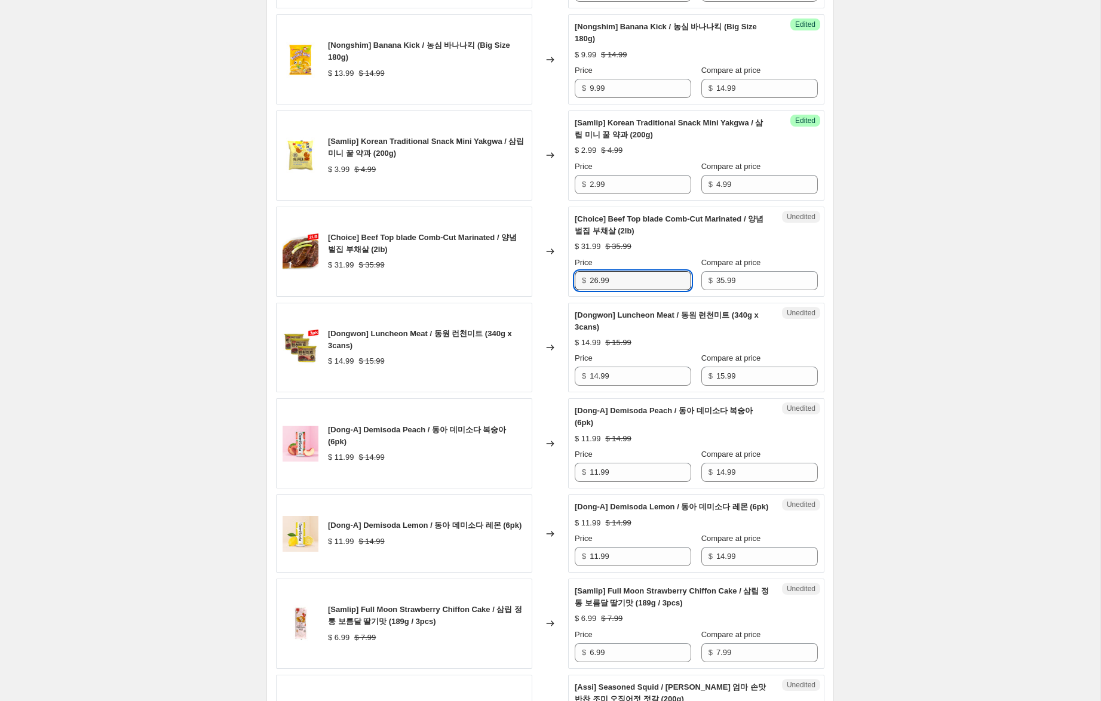
scroll to position [893, 0]
type input "26.99"
click at [595, 376] on input "14.99" at bounding box center [641, 375] width 102 height 19
type input "10.99"
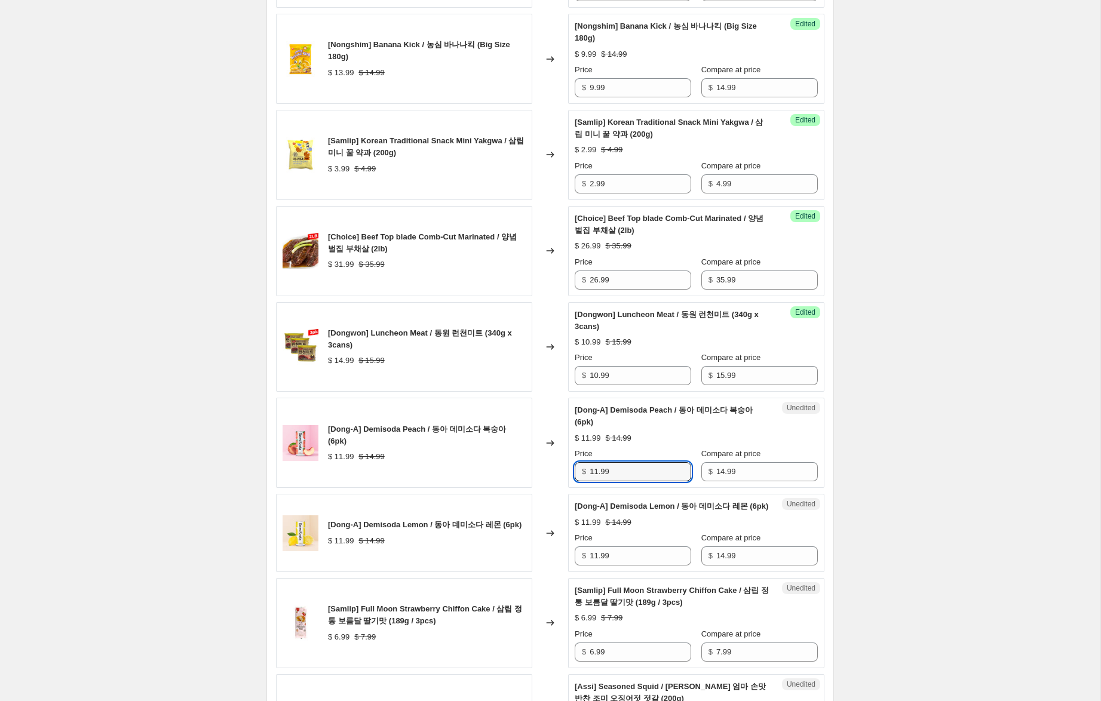
drag, startPoint x: 597, startPoint y: 473, endPoint x: 525, endPoint y: 465, distance: 72.0
click at [525, 465] on div "[Dong-A] Demisoda Peach / 동아 데미소다 복숭아 (6pk) $ 11.99 $ 14.99 Changed to Unedited…" at bounding box center [550, 443] width 548 height 90
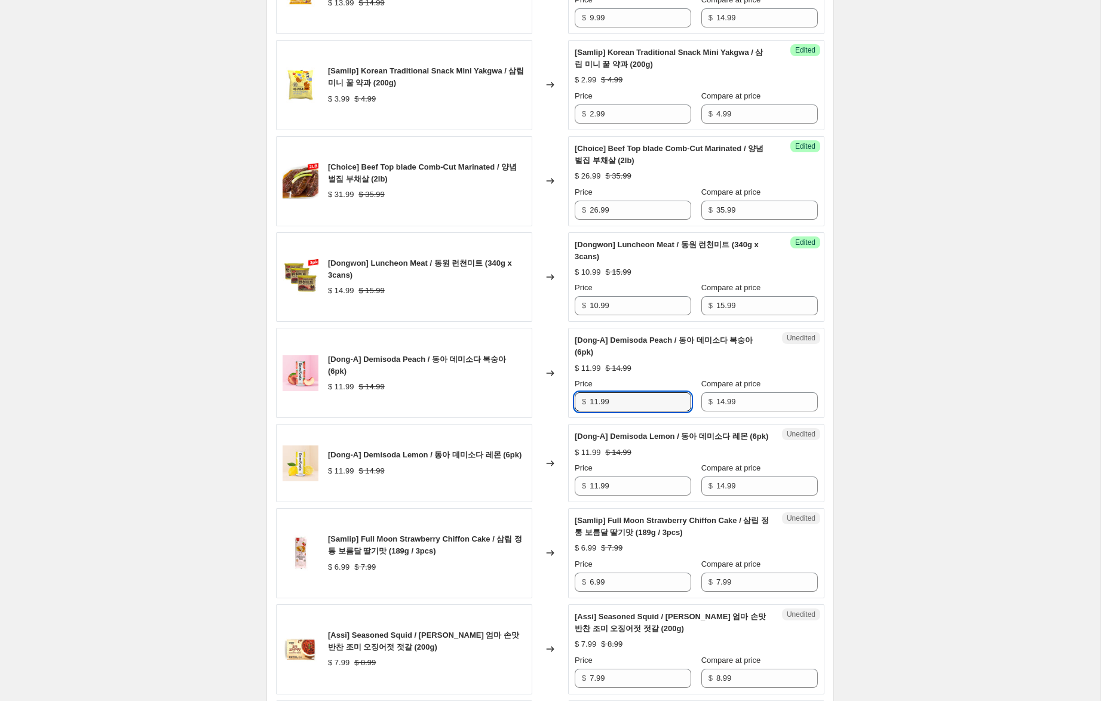
scroll to position [965, 0]
type input "9.99"
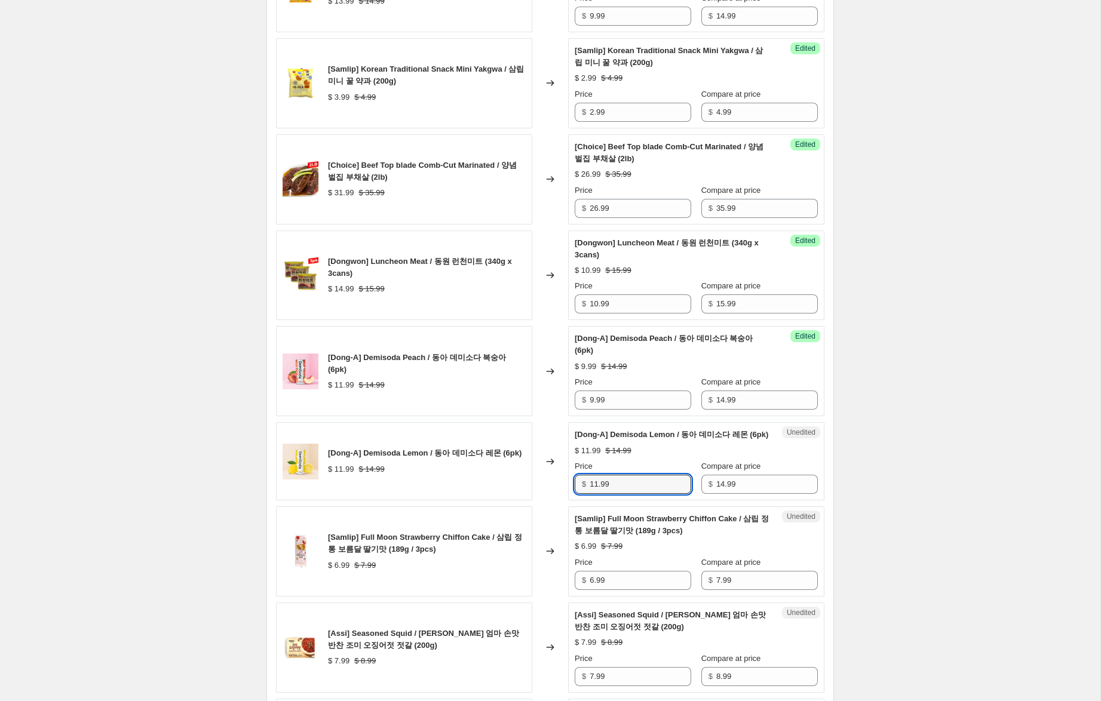
drag, startPoint x: 597, startPoint y: 497, endPoint x: 536, endPoint y: 490, distance: 61.4
click at [536, 490] on div "[Dong-A] Demisoda Lemon / 동아 데미소다 레몬 (6pk) $ 11.99 $ 14.99 Changed to Unedited …" at bounding box center [550, 461] width 548 height 78
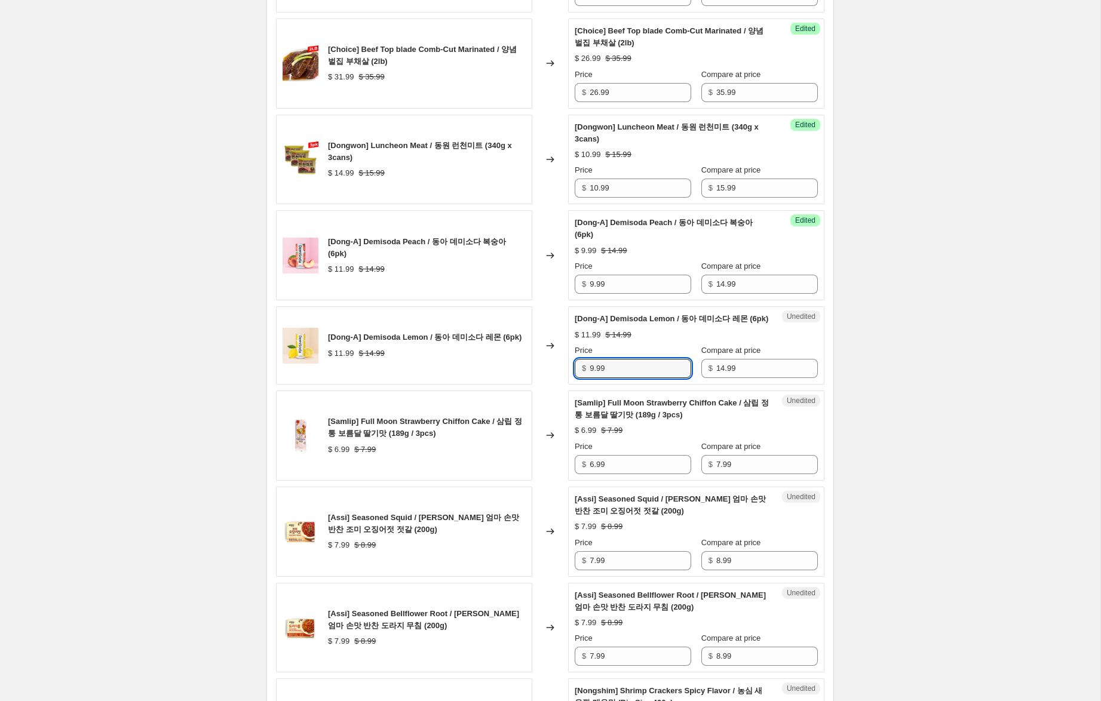
scroll to position [1100, 0]
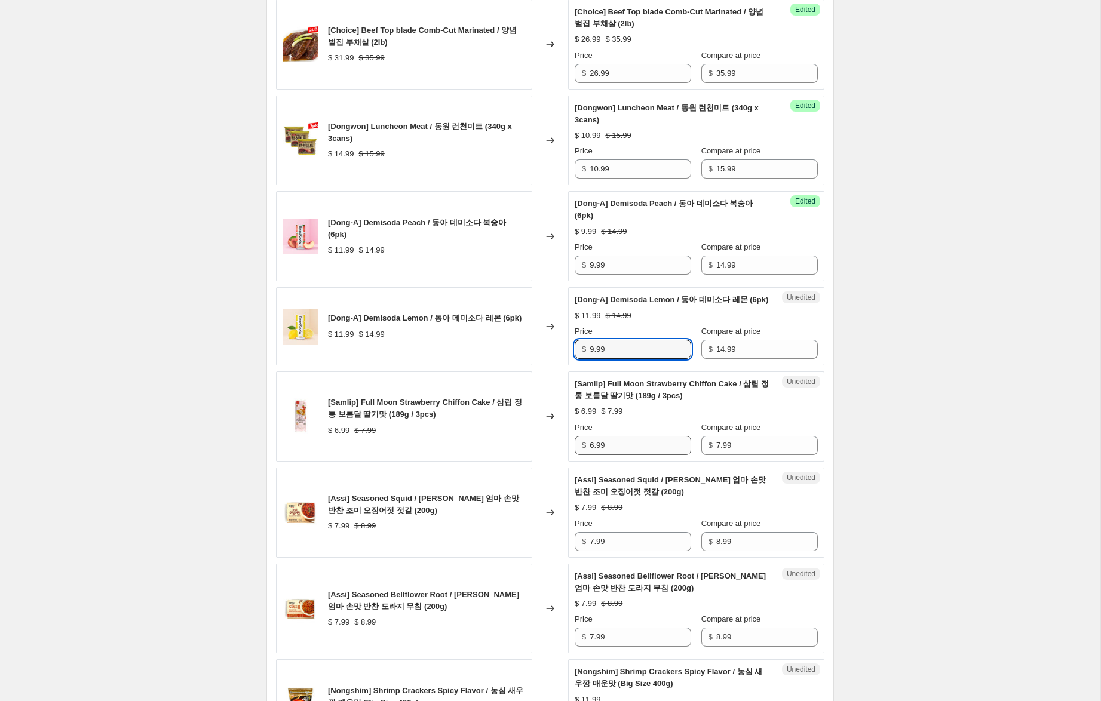
type input "9.99"
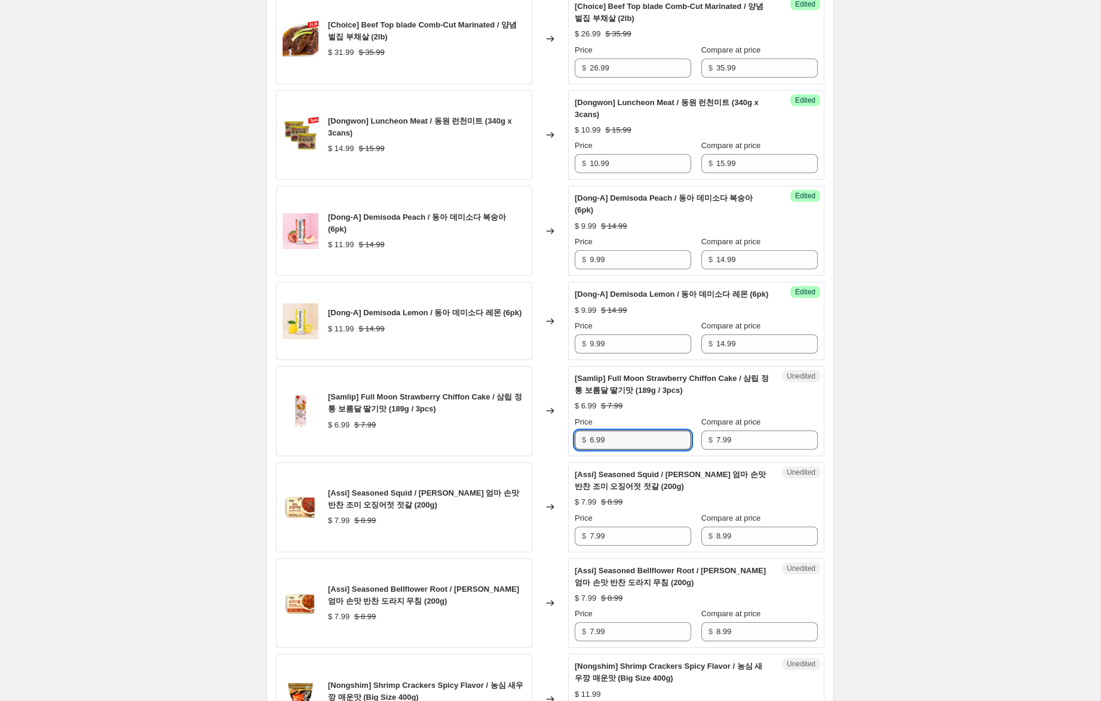
drag, startPoint x: 594, startPoint y: 458, endPoint x: 535, endPoint y: 446, distance: 60.9
click at [535, 445] on div "[Samlip] Full Moon Strawberry Chiffon Cake / 삼립 정통 보름달 딸기맛 (189g / 3pcs) $ 6.99…" at bounding box center [550, 411] width 548 height 90
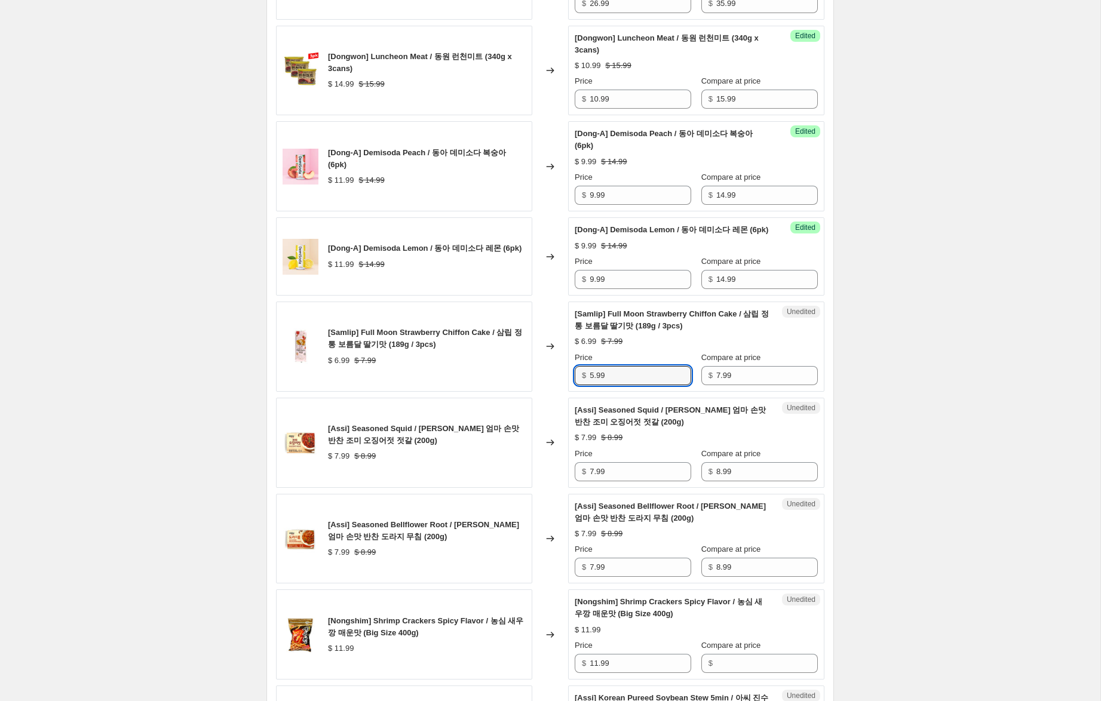
scroll to position [1173, 0]
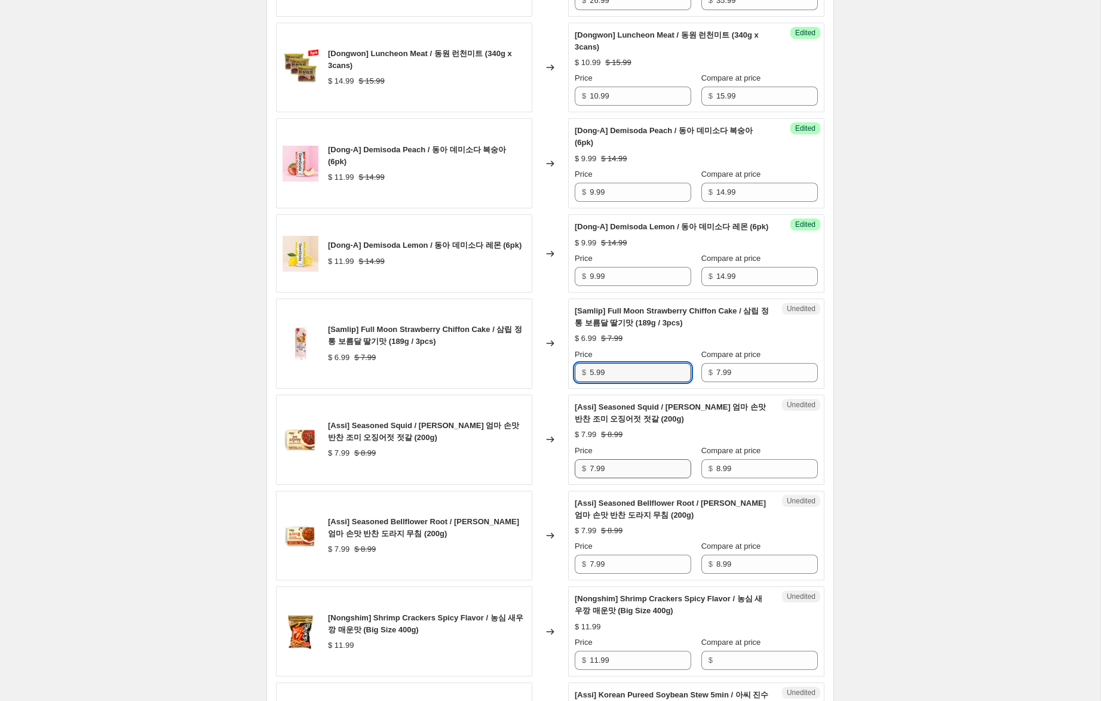
type input "5.99"
drag, startPoint x: 592, startPoint y: 482, endPoint x: 581, endPoint y: 477, distance: 11.5
click at [581, 477] on div "$ 7.99" at bounding box center [633, 468] width 116 height 19
type input "4.99"
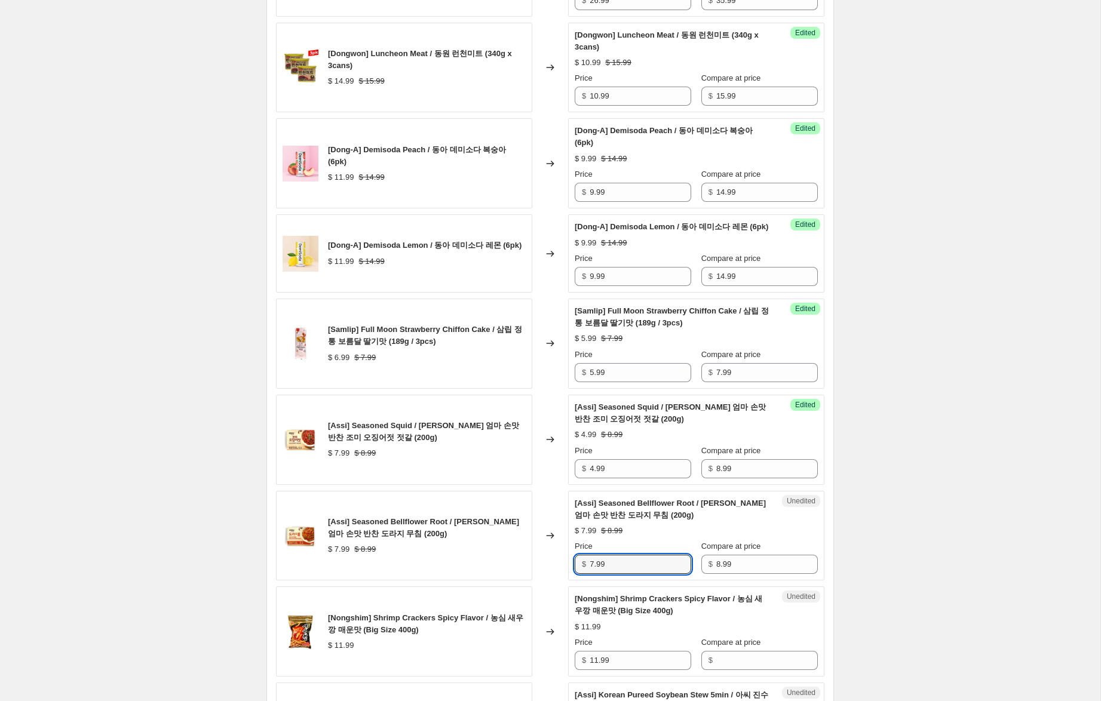
drag, startPoint x: 594, startPoint y: 576, endPoint x: 554, endPoint y: 574, distance: 39.5
click at [554, 574] on div "[Assi] Seasoned Bellflower Root / 아씨 엄마 손맛 반찬 도라지 무침 (200g) $ 7.99 $ 8.99 Chang…" at bounding box center [550, 536] width 548 height 90
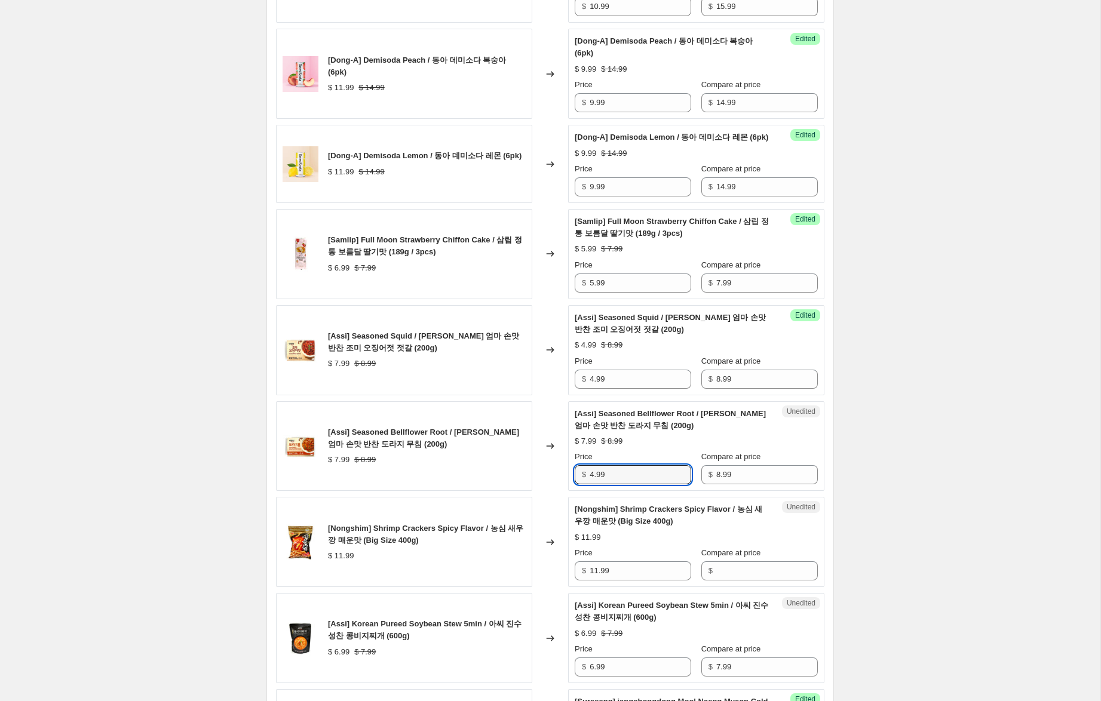
scroll to position [1264, 0]
type input "4.99"
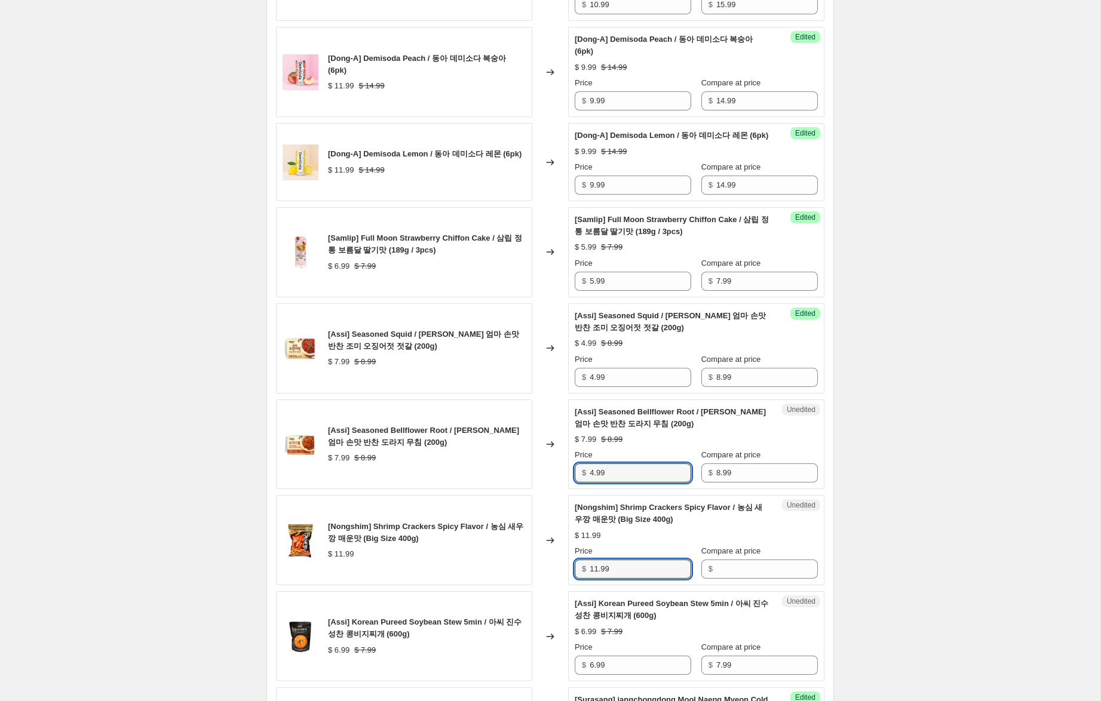
drag, startPoint x: 600, startPoint y: 580, endPoint x: 560, endPoint y: 573, distance: 40.7
click at [560, 573] on div "[Nongshim] Shrimp Crackers Spicy Flavor / 농심 새우깡 매운맛 (Big Size 400g) $ 11.99 Ch…" at bounding box center [550, 540] width 548 height 90
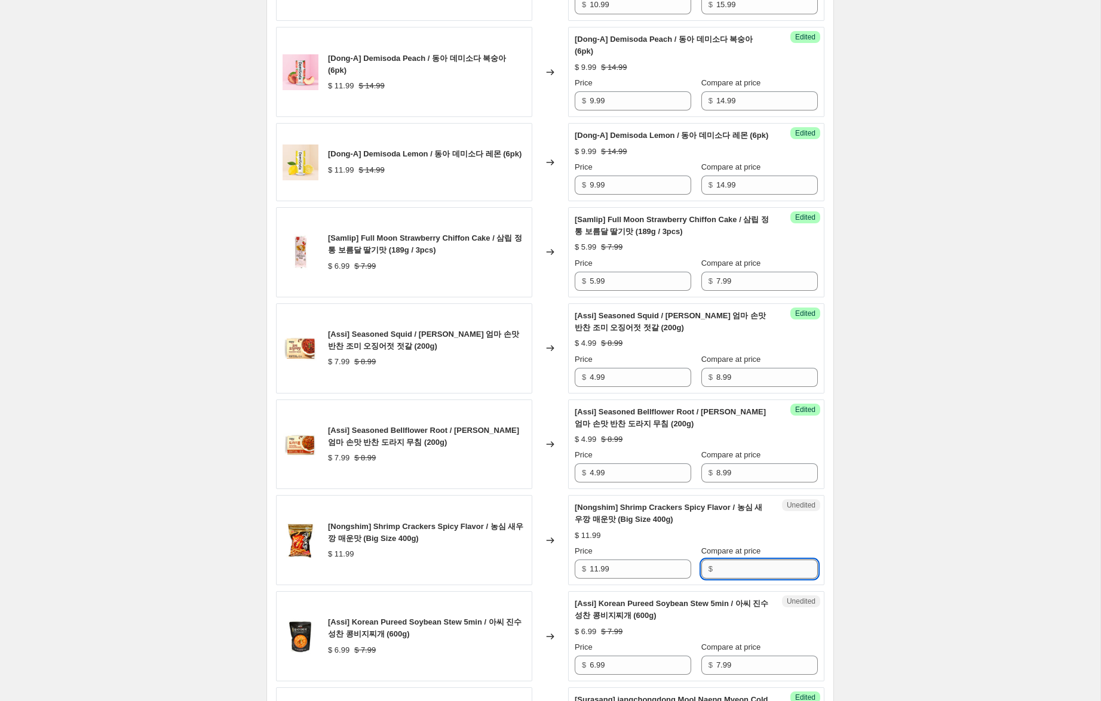
click at [735, 575] on input "Compare at price" at bounding box center [767, 569] width 102 height 19
paste input "11.99"
type input "11.99"
drag, startPoint x: 597, startPoint y: 581, endPoint x: 516, endPoint y: 571, distance: 82.5
click at [516, 571] on div "[Nongshim] Shrimp Crackers Spicy Flavor / 농심 새우깡 매운맛 (Big Size 400g) $ 11.99 Ch…" at bounding box center [550, 540] width 548 height 90
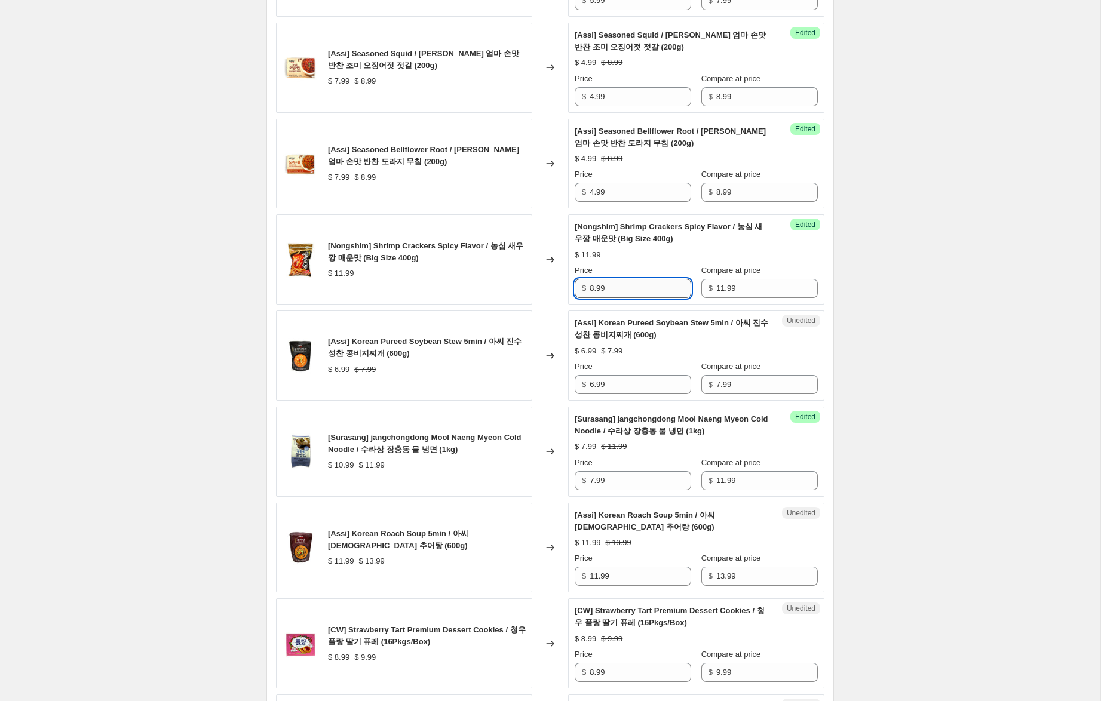
scroll to position [1563, 0]
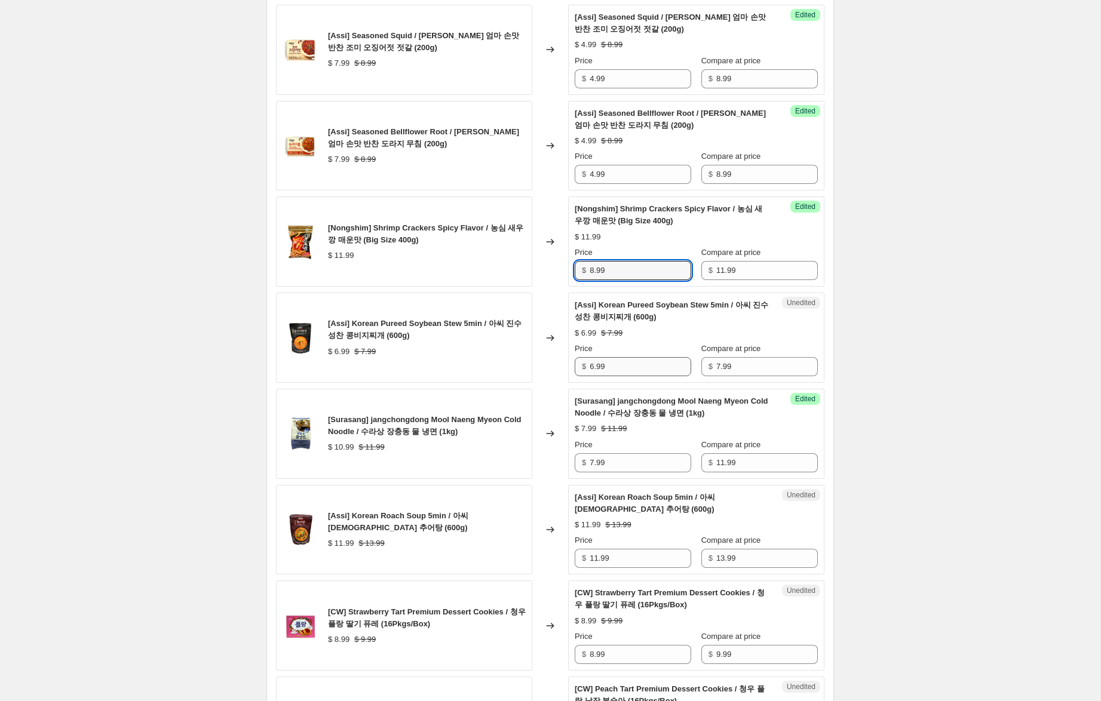
type input "8.99"
drag, startPoint x: 594, startPoint y: 378, endPoint x: 547, endPoint y: 376, distance: 47.3
click at [547, 375] on div "[Assi] Korean Pureed Soybean Stew 5min / 아씨 진수성찬 콩비지찌개 (600g) $ 6.99 $ 7.99 Cha…" at bounding box center [550, 338] width 548 height 90
type input "5.99"
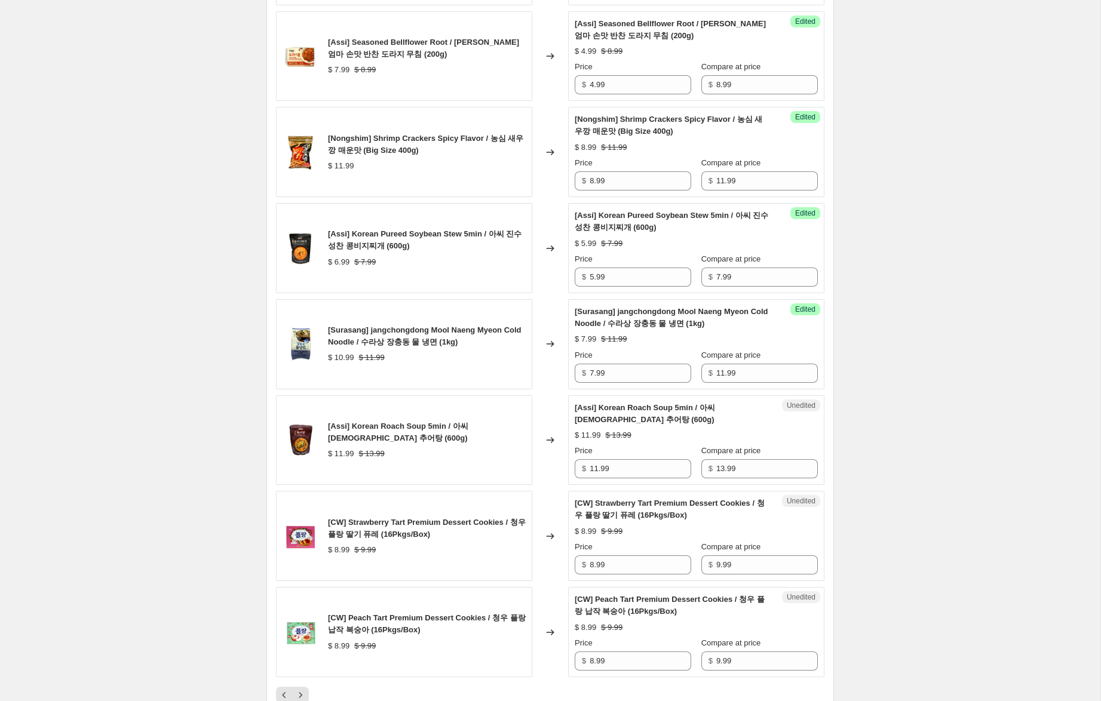
scroll to position [1664, 0]
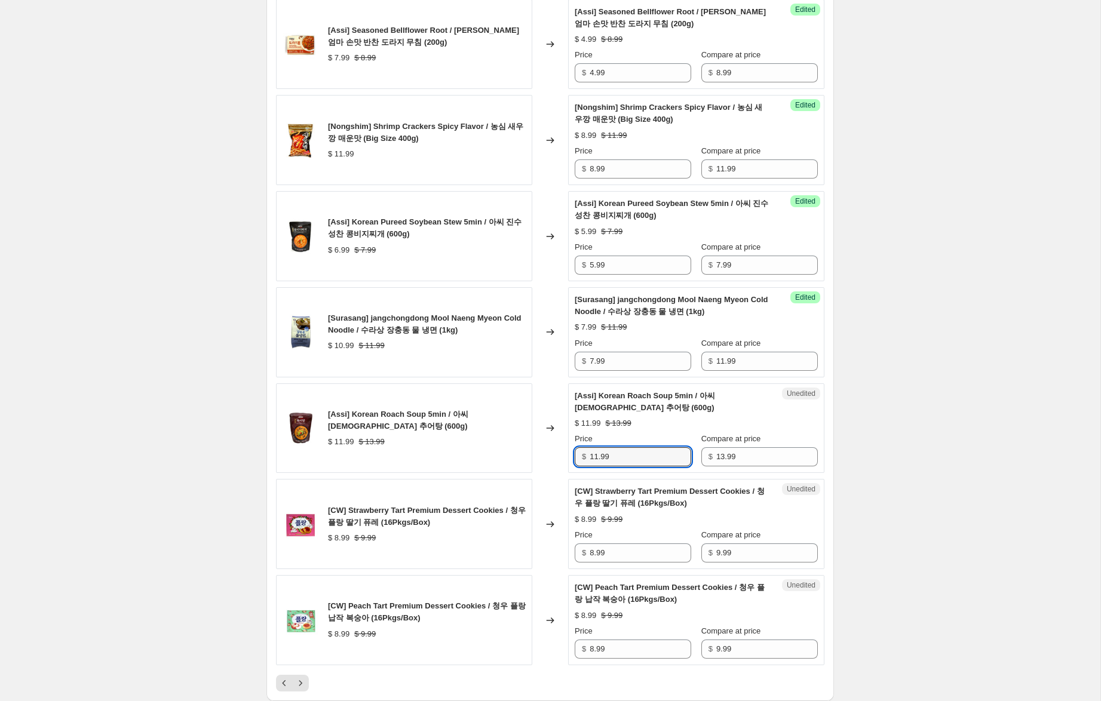
drag, startPoint x: 596, startPoint y: 470, endPoint x: 538, endPoint y: 465, distance: 58.1
click at [538, 465] on div "[Assi] Korean Roach Soup 5min / 아씨 진수성찬 추어탕 (600g) $ 11.99 $ 13.99 Changed to U…" at bounding box center [550, 429] width 548 height 90
drag, startPoint x: 595, startPoint y: 469, endPoint x: 534, endPoint y: 466, distance: 61.0
click at [535, 465] on div "[Assi] Korean Roach Soup 5min / 아씨 진수성찬 추어탕 (600g) $ 11.99 $ 13.99 Changed to U…" at bounding box center [550, 429] width 548 height 90
type input "8.99"
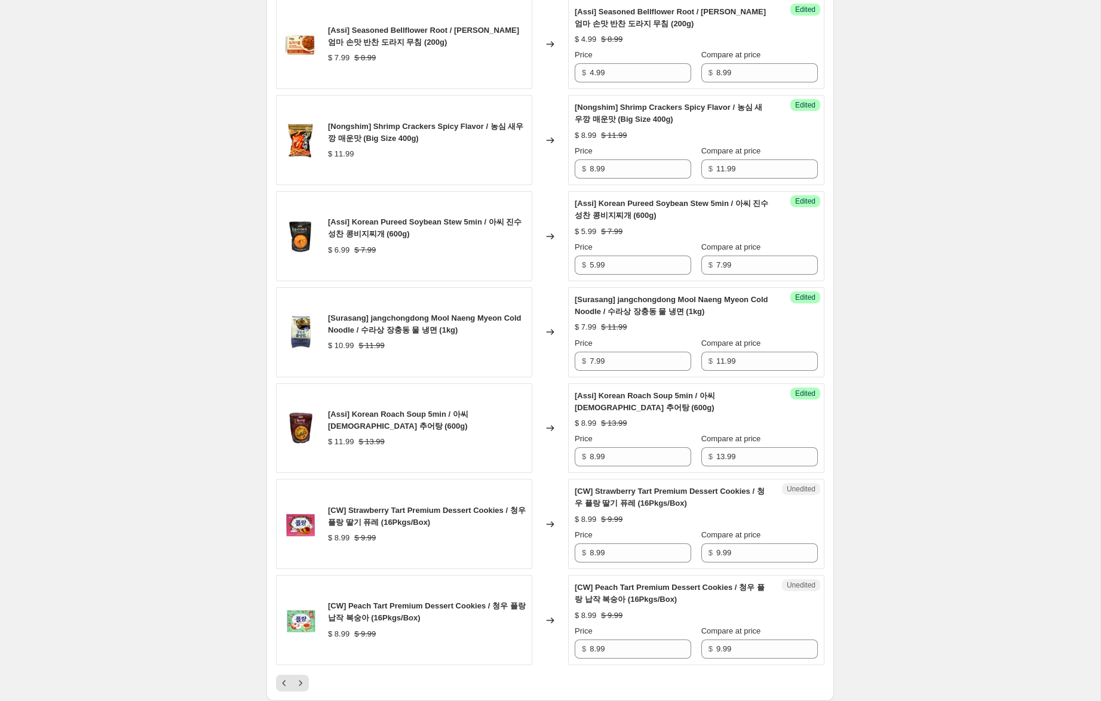
drag, startPoint x: 1016, startPoint y: 527, endPoint x: 975, endPoint y: 562, distance: 54.2
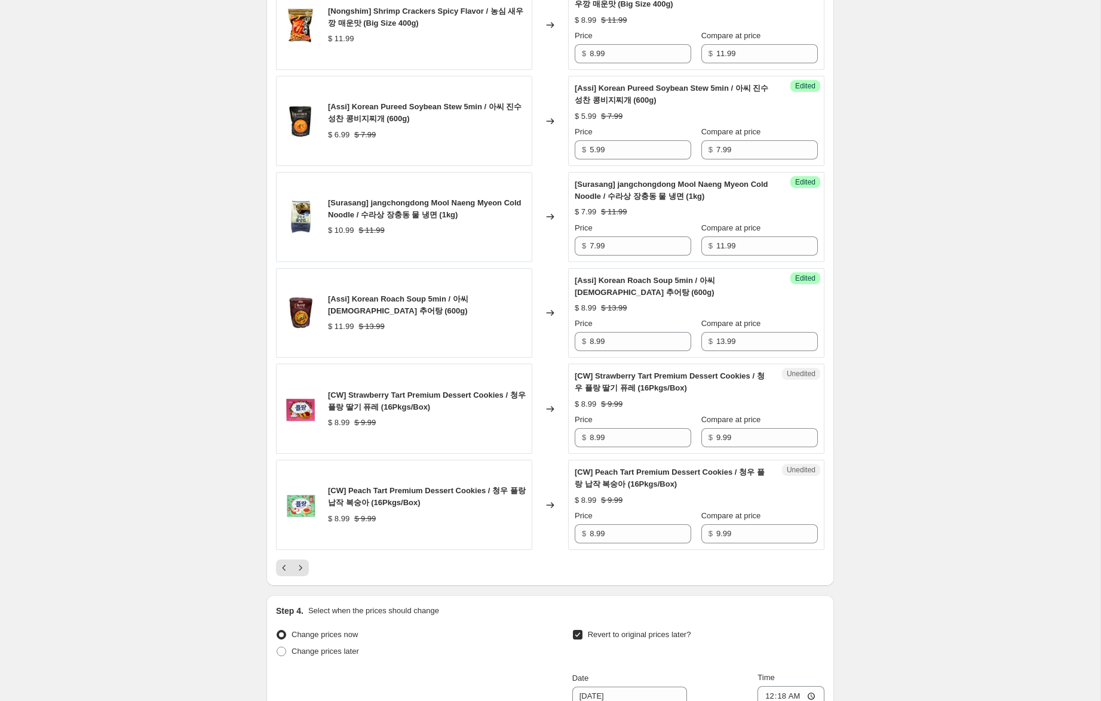
scroll to position [1795, 0]
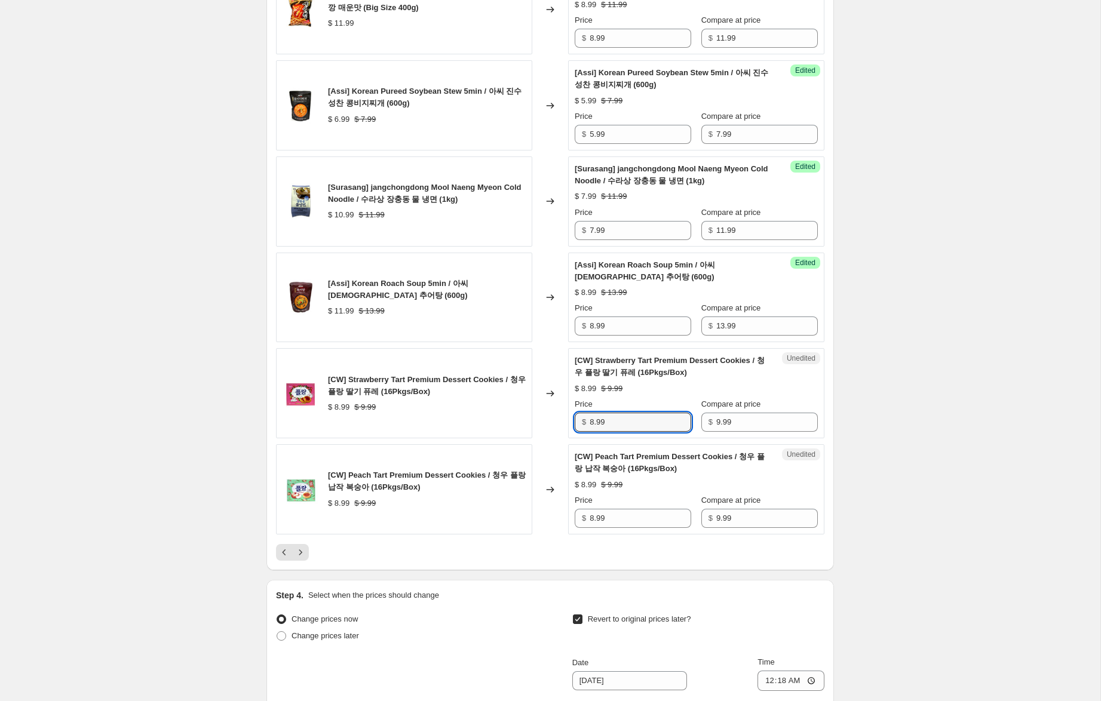
drag, startPoint x: 594, startPoint y: 436, endPoint x: 569, endPoint y: 433, distance: 25.3
click at [571, 431] on div "Unedited [CW] Strawberry Tart Premium Dessert Cookies / 청우 플랑 딸기 퓨레 (16Pkgs/Box…" at bounding box center [696, 393] width 256 height 90
type input "6.99"
drag, startPoint x: 594, startPoint y: 532, endPoint x: 499, endPoint y: 514, distance: 96.7
click at [505, 514] on div "[CW] Peach Tart Premium Dessert Cookies / 청우 플랑 납작 복숭아 (16Pkgs/Box) $ 8.99 $ 9.…" at bounding box center [550, 489] width 548 height 90
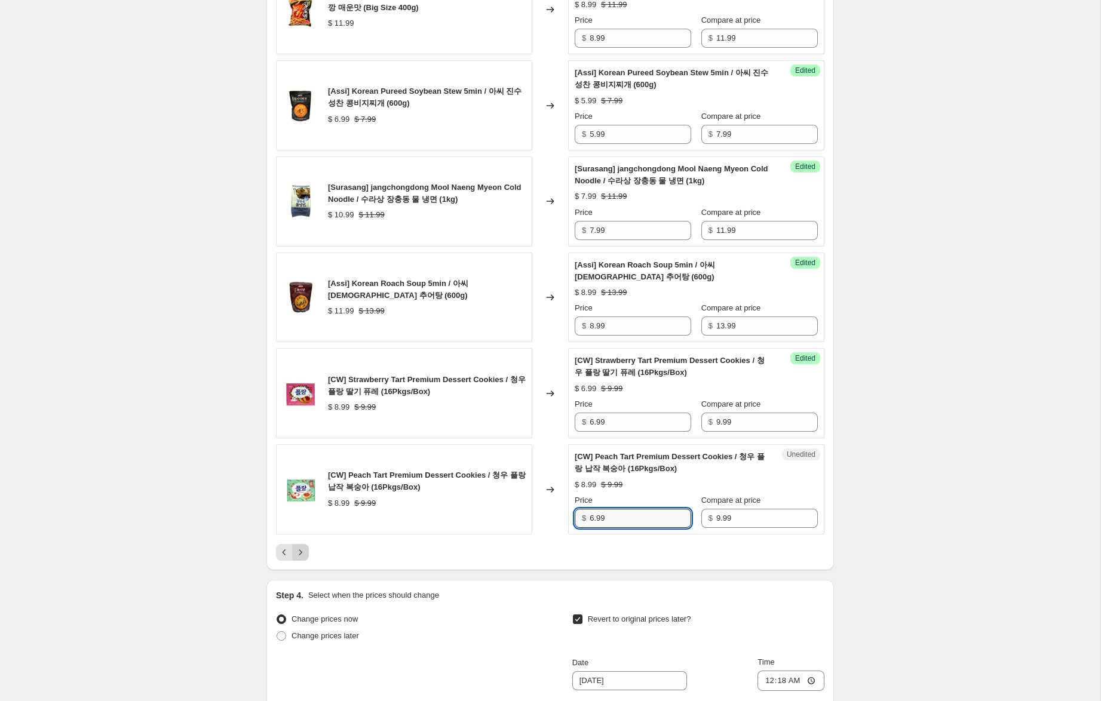
type input "6.99"
click at [299, 559] on icon "Next" at bounding box center [301, 553] width 12 height 12
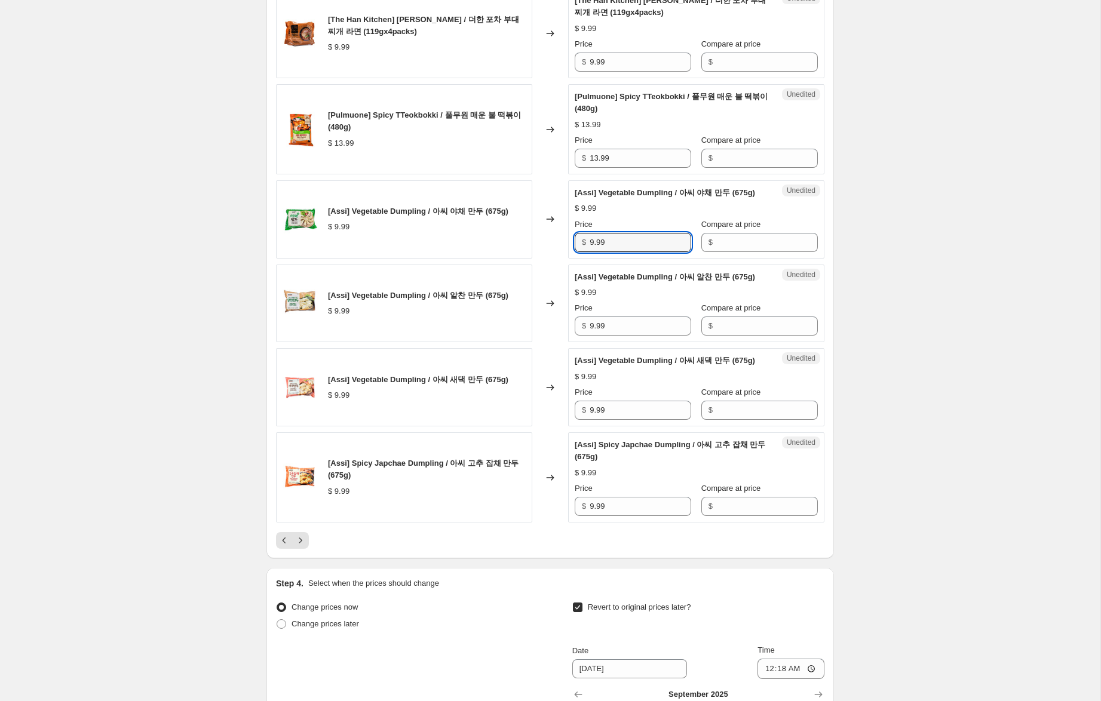
drag, startPoint x: 605, startPoint y: 254, endPoint x: 511, endPoint y: 237, distance: 94.9
click at [511, 237] on div "[Assi] Vegetable Dumpling / 아씨 야채 만두 (675g) $ 9.99 Changed to Unedited [Assi] V…" at bounding box center [550, 219] width 548 height 78
drag, startPoint x: 732, startPoint y: 251, endPoint x: 718, endPoint y: 318, distance: 68.9
click at [731, 251] on input "Compare at price" at bounding box center [767, 242] width 102 height 19
paste input "9.99"
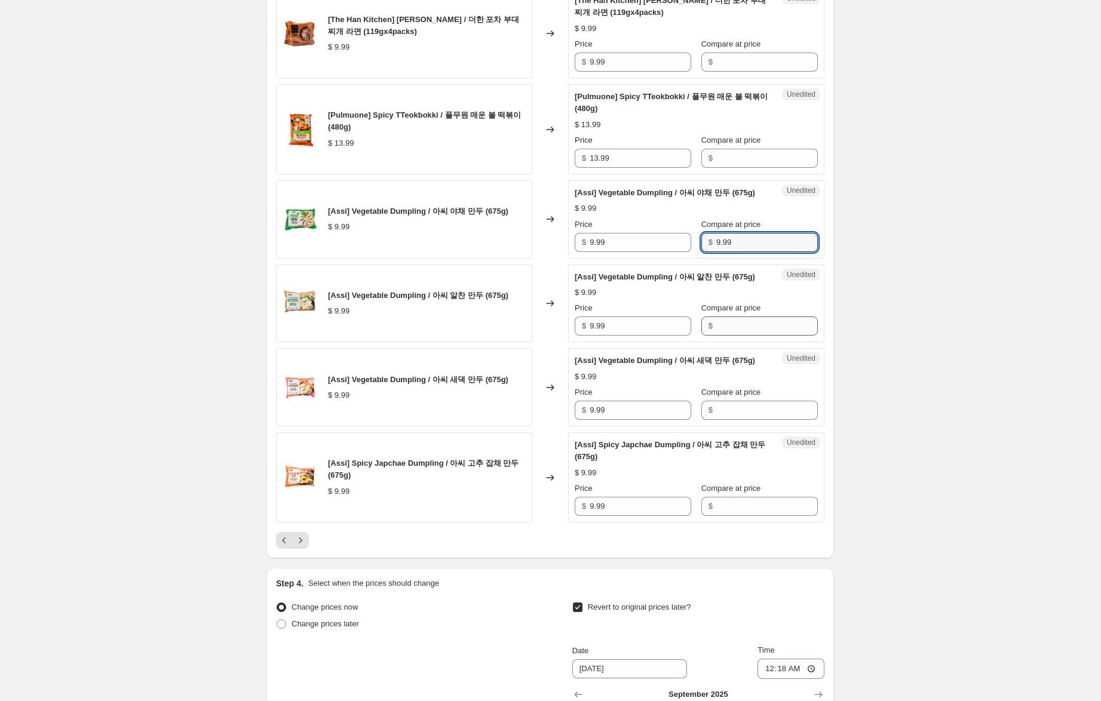
type input "9.99"
click at [719, 343] on div "Unedited [Assi] Vegetable Dumpling / 아씨 알찬 만두 (675g) $ 9.99 Price $ 9.99 Compar…" at bounding box center [696, 304] width 256 height 78
click at [720, 336] on input "Compare at price" at bounding box center [767, 326] width 102 height 19
paste input "9.99"
type input "9.99"
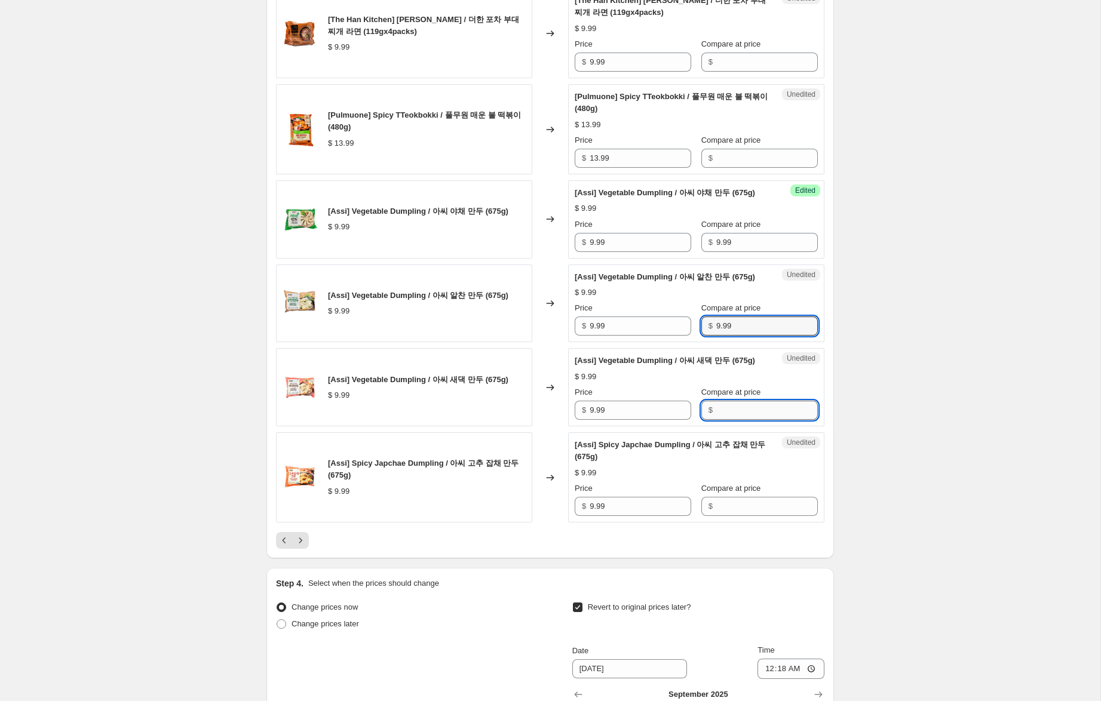
click at [729, 420] on input "Compare at price" at bounding box center [767, 410] width 102 height 19
paste input "9.99"
type input "9.99"
click at [728, 516] on input "Compare at price" at bounding box center [767, 506] width 102 height 19
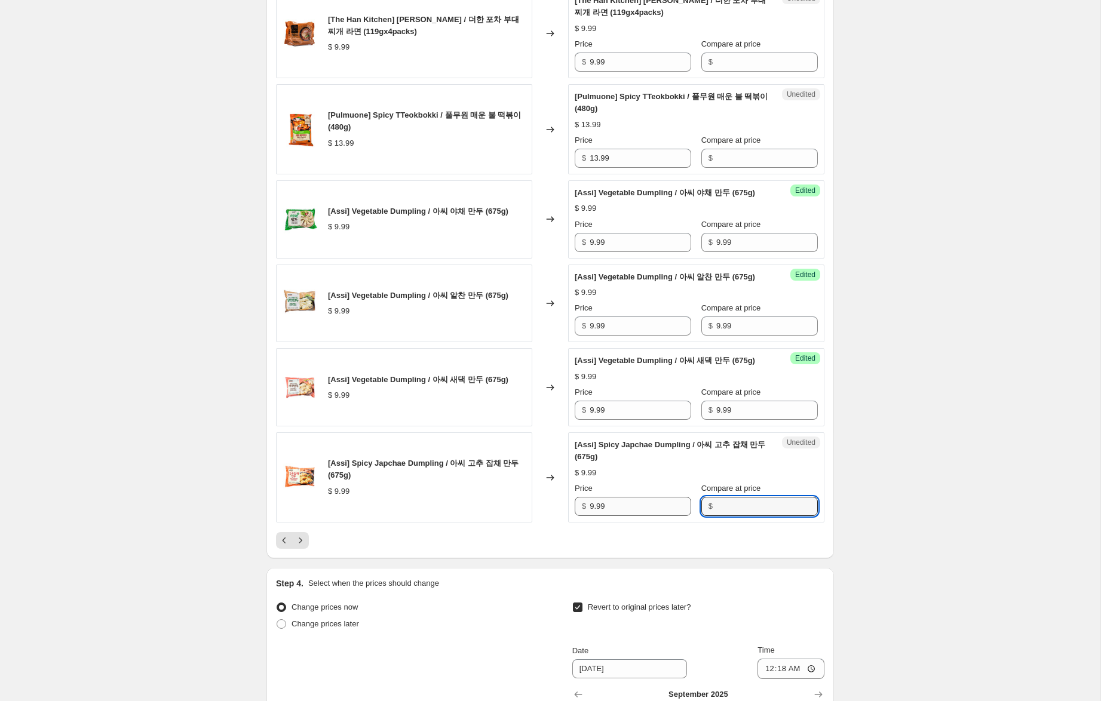
paste input "9.99"
type input "9.99"
drag, startPoint x: 594, startPoint y: 544, endPoint x: 502, endPoint y: 514, distance: 96.7
click at [507, 516] on div "[Assi] Spicy Japchae Dumpling / 아씨 고추 잡채 만두 (675g) $ 9.99 Changed to Success Ed…" at bounding box center [550, 478] width 548 height 90
type input "6.99"
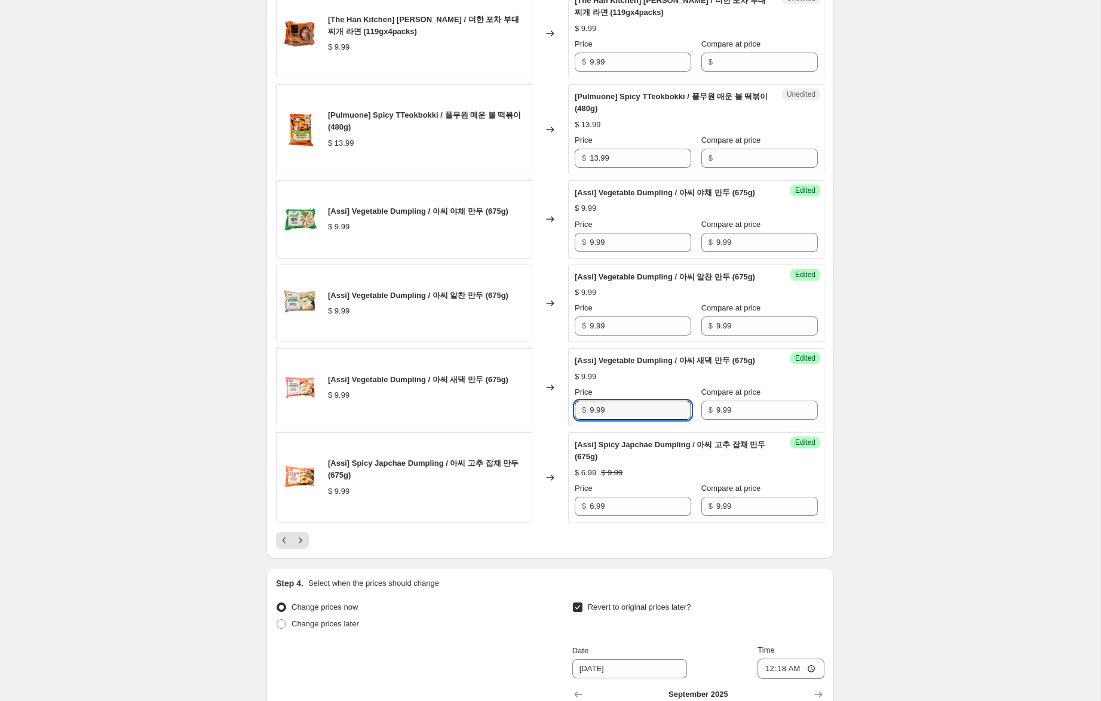
drag, startPoint x: 593, startPoint y: 448, endPoint x: 556, endPoint y: 414, distance: 49.9
click at [558, 419] on div "[Assi] Vegetable Dumpling / 아씨 새댁 만두 (675g) $ 9.99 Changed to Success Edited [A…" at bounding box center [550, 387] width 548 height 78
type input "6.99"
drag, startPoint x: 593, startPoint y: 349, endPoint x: 526, endPoint y: 339, distance: 67.8
click at [526, 339] on div "[Assi] Vegetable Dumpling / 아씨 알찬 만두 (675g) $ 9.99 Changed to Success Edited [A…" at bounding box center [550, 304] width 548 height 78
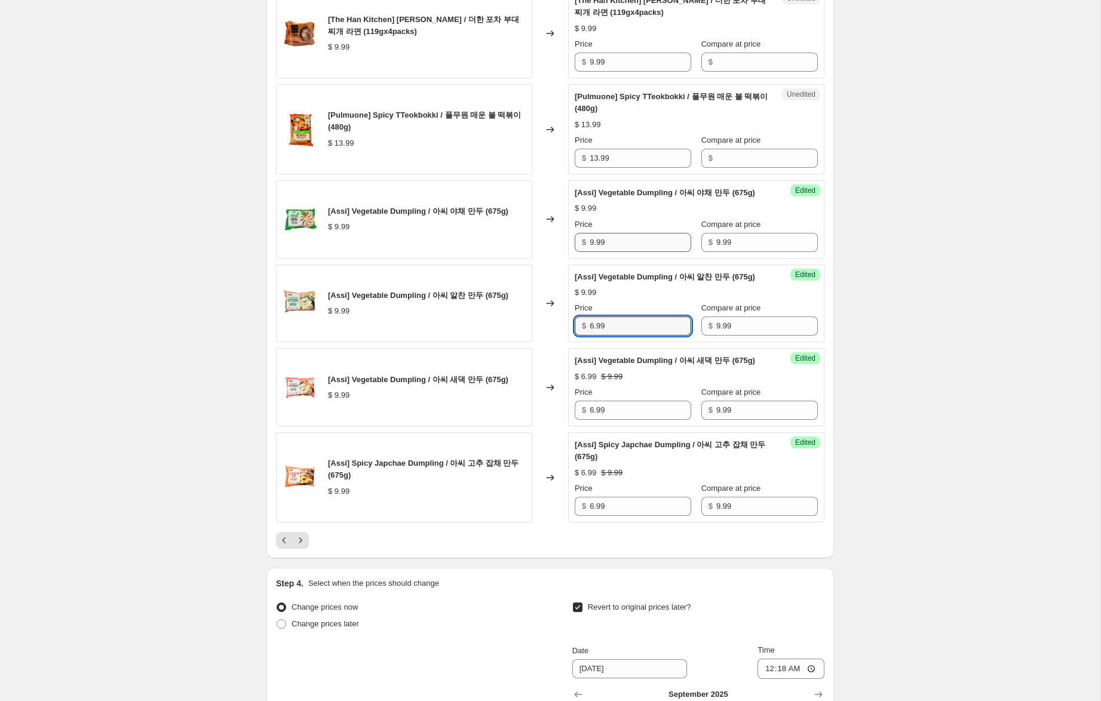
type input "6.99"
drag, startPoint x: 594, startPoint y: 256, endPoint x: 546, endPoint y: 247, distance: 48.6
click at [549, 247] on div "[Assi] Vegetable Dumpling / 아씨 야채 만두 (675g) $ 9.99 Changed to Success Edited [A…" at bounding box center [550, 219] width 548 height 78
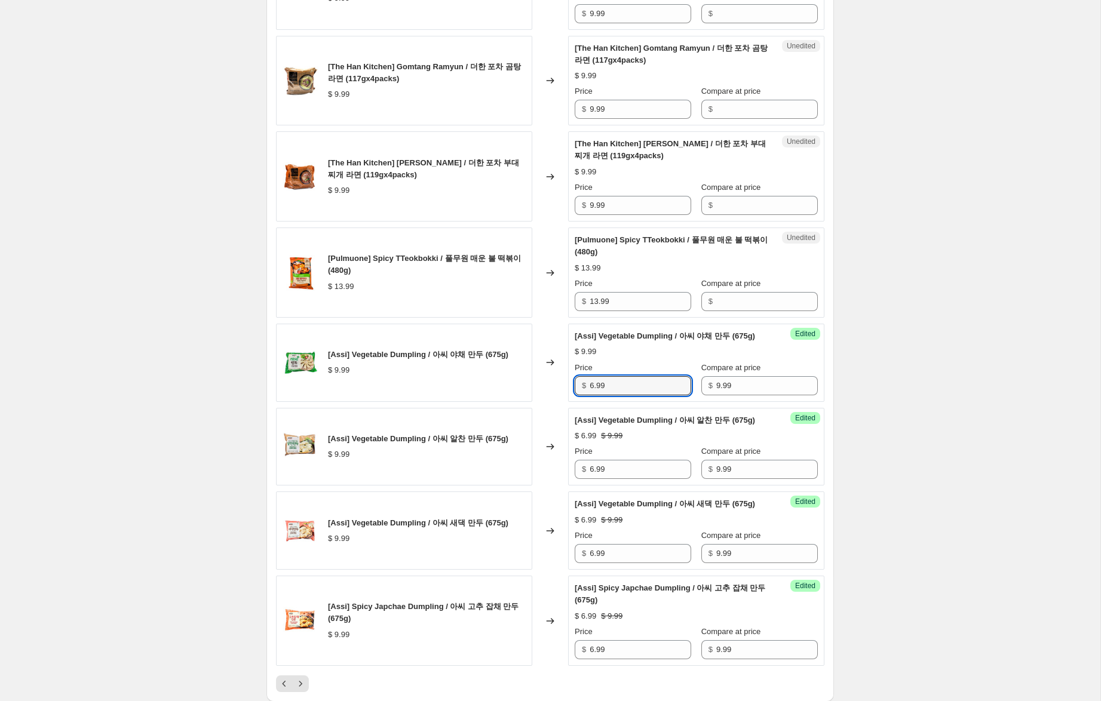
scroll to position [1650, 0]
type input "6.99"
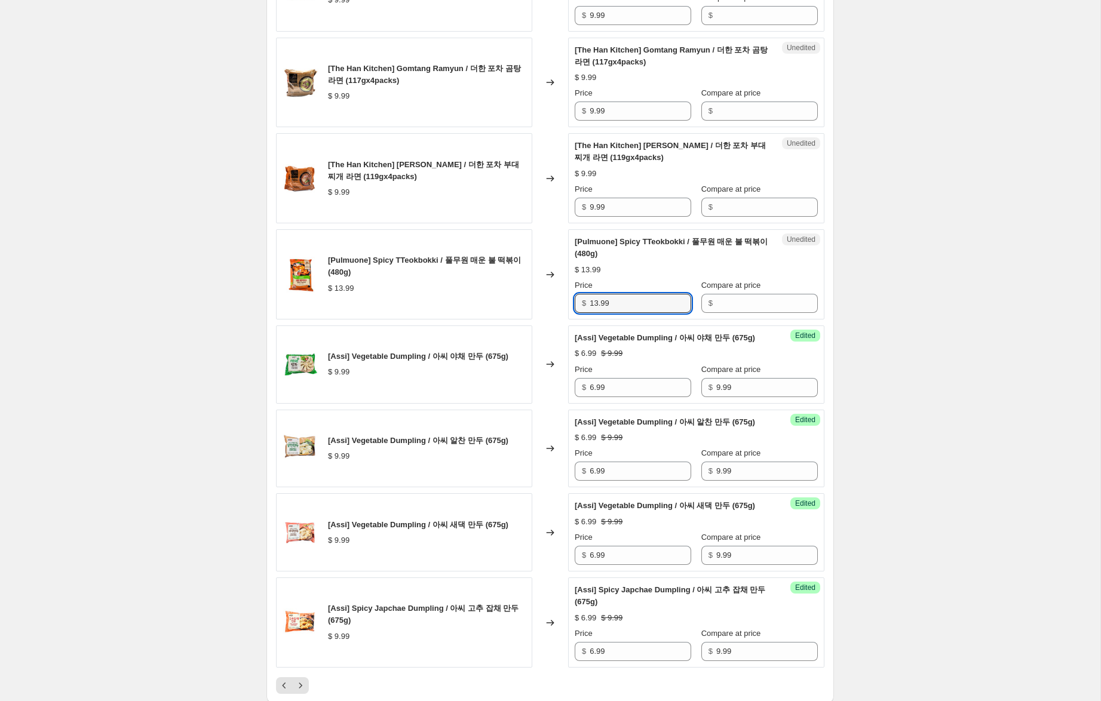
drag, startPoint x: 620, startPoint y: 302, endPoint x: 552, endPoint y: 293, distance: 68.6
click at [545, 294] on div "[Pulmuone] Spicy TTeokbokki / 풀무원 매운 불 떡볶이 (480g) $ 13.99 Changed to Unedited […" at bounding box center [550, 274] width 548 height 90
click at [722, 304] on input "Compare at price" at bounding box center [767, 303] width 102 height 19
paste input "13.99"
type input "13.99"
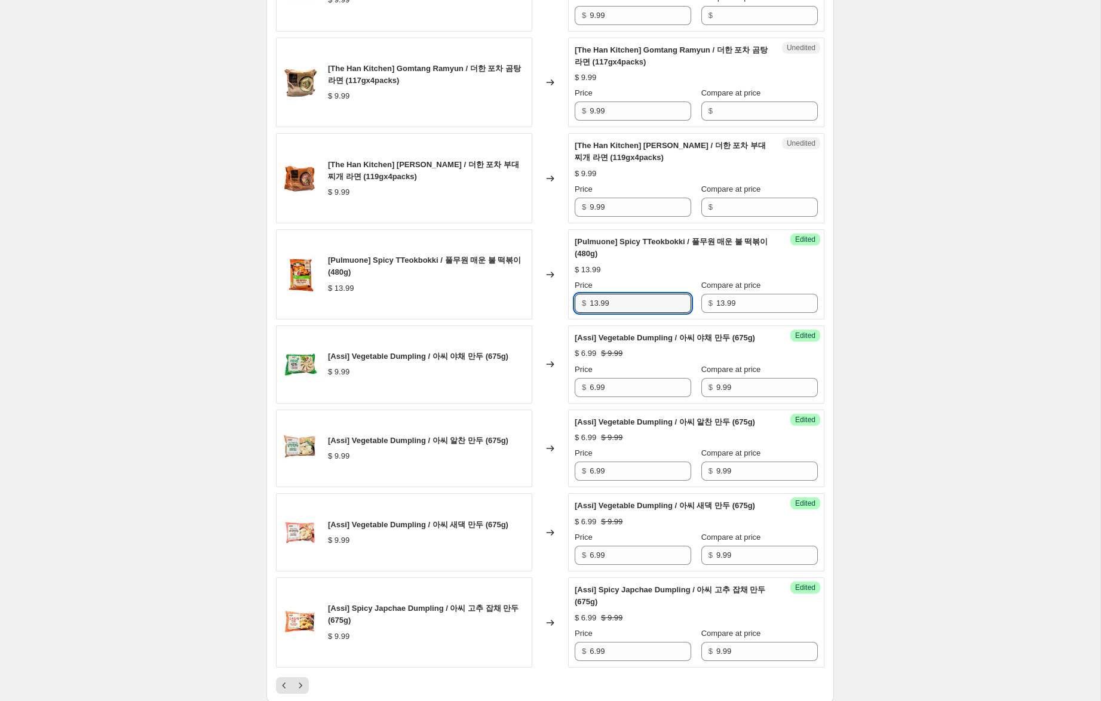
drag, startPoint x: 599, startPoint y: 305, endPoint x: 516, endPoint y: 290, distance: 84.3
click at [516, 290] on div "[Pulmuone] Spicy TTeokbokki / 풀무원 매운 불 떡볶이 (480g) $ 13.99 Changed to Success Ed…" at bounding box center [550, 274] width 548 height 90
type input "9.99"
drag, startPoint x: 581, startPoint y: 200, endPoint x: 542, endPoint y: 193, distance: 39.5
click at [542, 193] on div "[The Han Kitchen] Budae Ramyun / 더한 포차 부대찌개 라면 (119gx4packs) $ 9.99 Changed to …" at bounding box center [550, 178] width 548 height 90
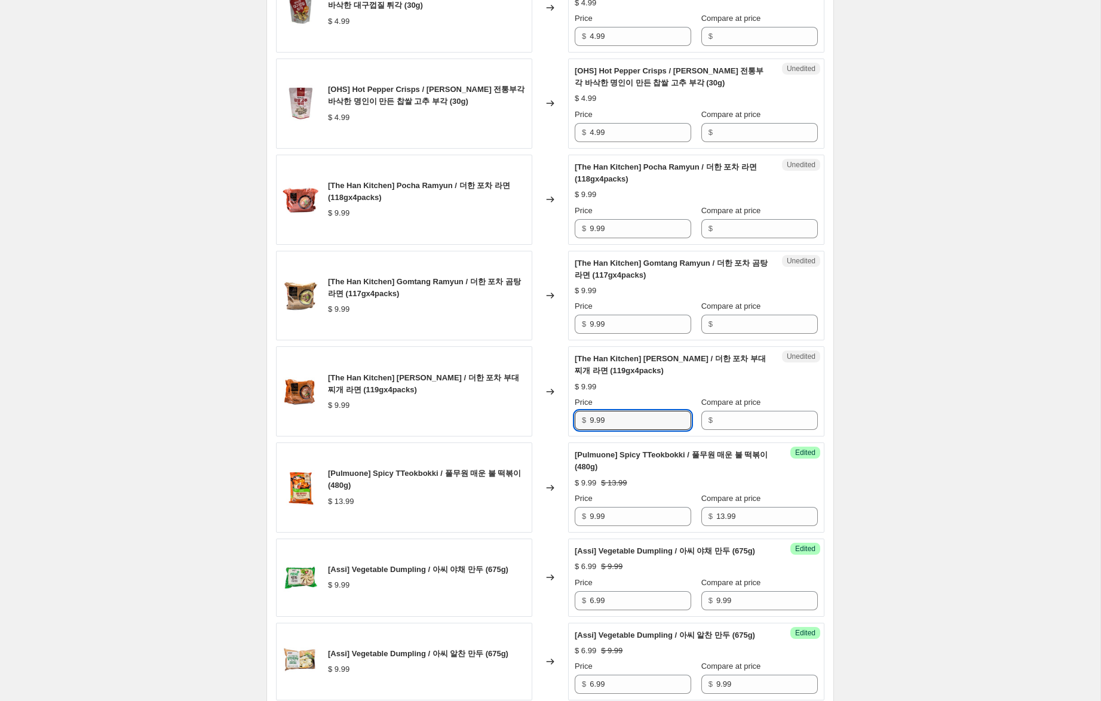
scroll to position [1434, 0]
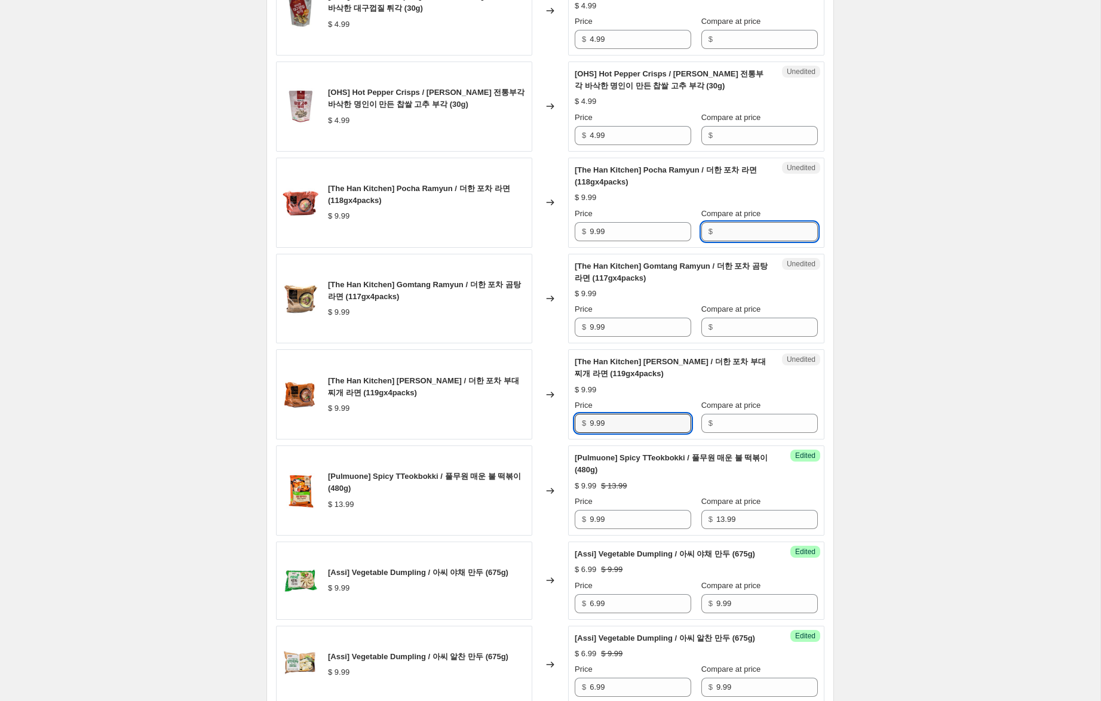
click at [759, 231] on input "Compare at price" at bounding box center [767, 231] width 102 height 19
paste input "9.99"
type input "9.99"
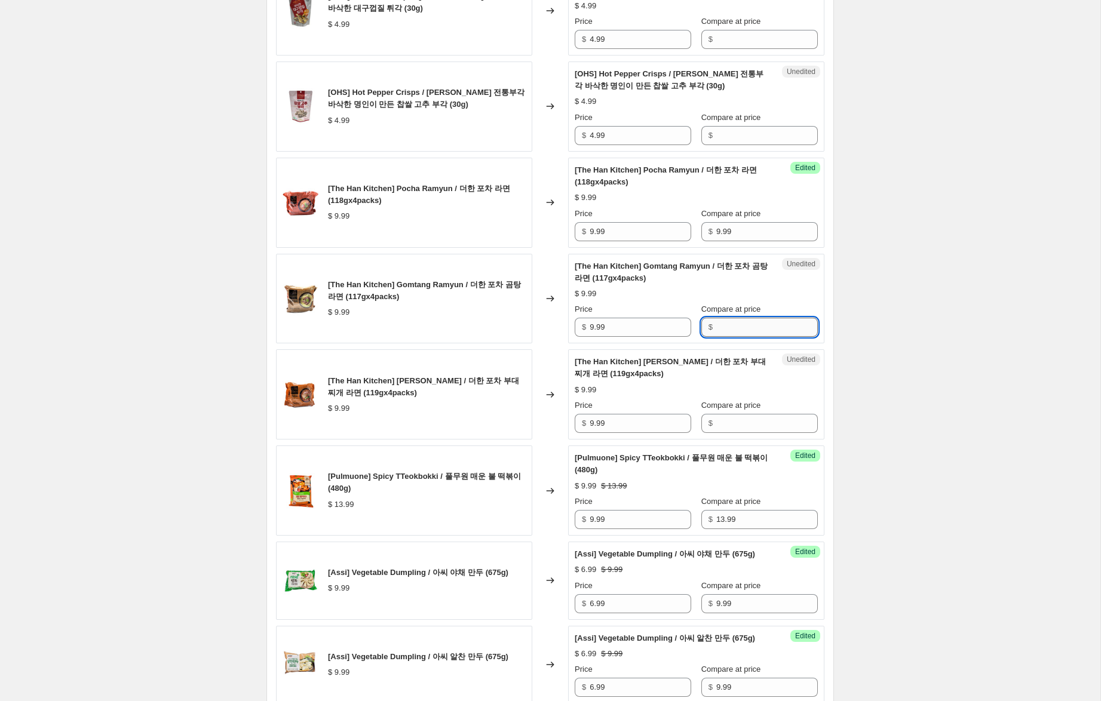
click at [743, 332] on input "Compare at price" at bounding box center [767, 327] width 102 height 19
paste input "9.99"
type input "9.99"
click at [732, 425] on input "Compare at price" at bounding box center [767, 423] width 102 height 19
paste input "9.99"
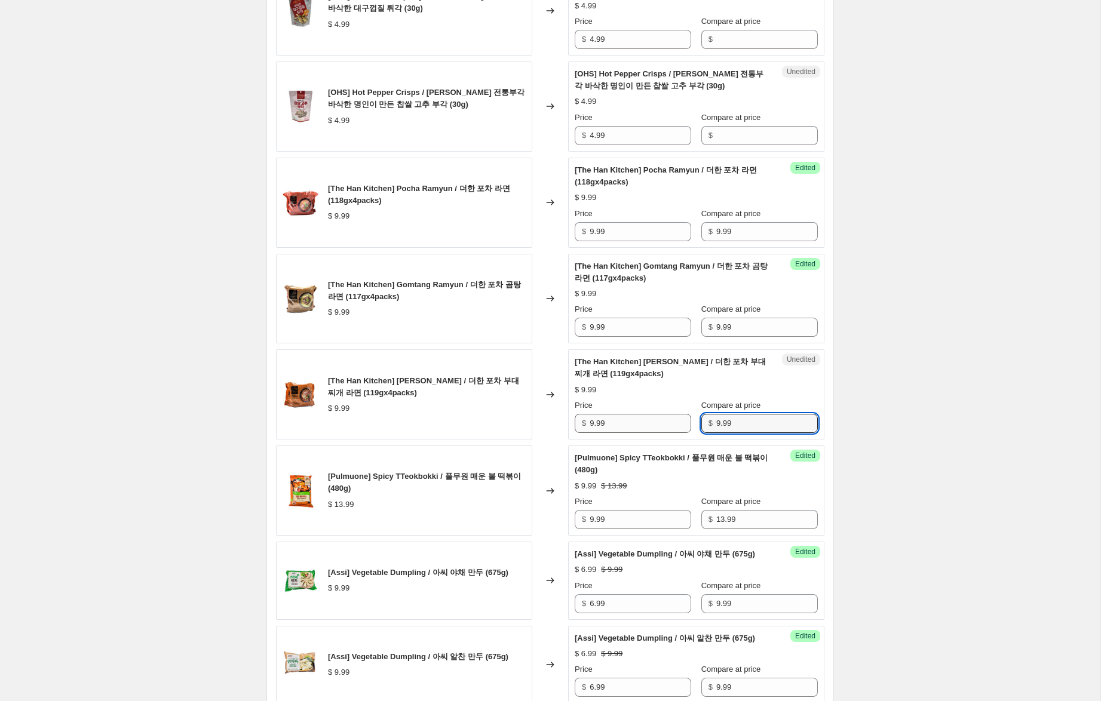
type input "9.99"
drag, startPoint x: 593, startPoint y: 426, endPoint x: 501, endPoint y: 408, distance: 94.3
click at [507, 409] on div "[The Han Kitchen] Budae Ramyun / 더한 포차 부대찌개 라면 (119gx4packs) $ 9.99 Changed to …" at bounding box center [550, 394] width 548 height 90
type input "6.99"
drag, startPoint x: 593, startPoint y: 330, endPoint x: 537, endPoint y: 302, distance: 63.1
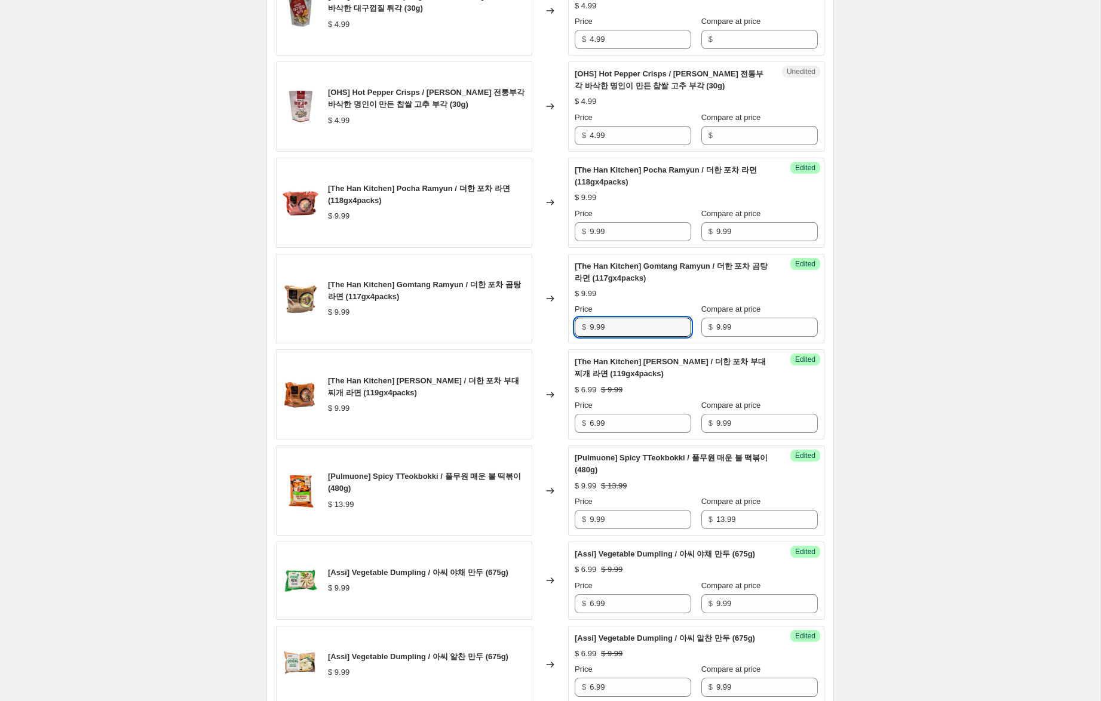
click at [537, 302] on div "[The Han Kitchen] Gomtang Ramyun / 더한 포차 곰탕 라면 (117gx4packs) $ 9.99 Changed to …" at bounding box center [550, 299] width 548 height 90
type input "6.99"
drag, startPoint x: 593, startPoint y: 234, endPoint x: 539, endPoint y: 219, distance: 55.8
click at [540, 219] on div "[The Han Kitchen] Pocha Ramyun / 더한 포차 라면 (118gx4packs) $ 9.99 Changed to Succe…" at bounding box center [550, 203] width 548 height 90
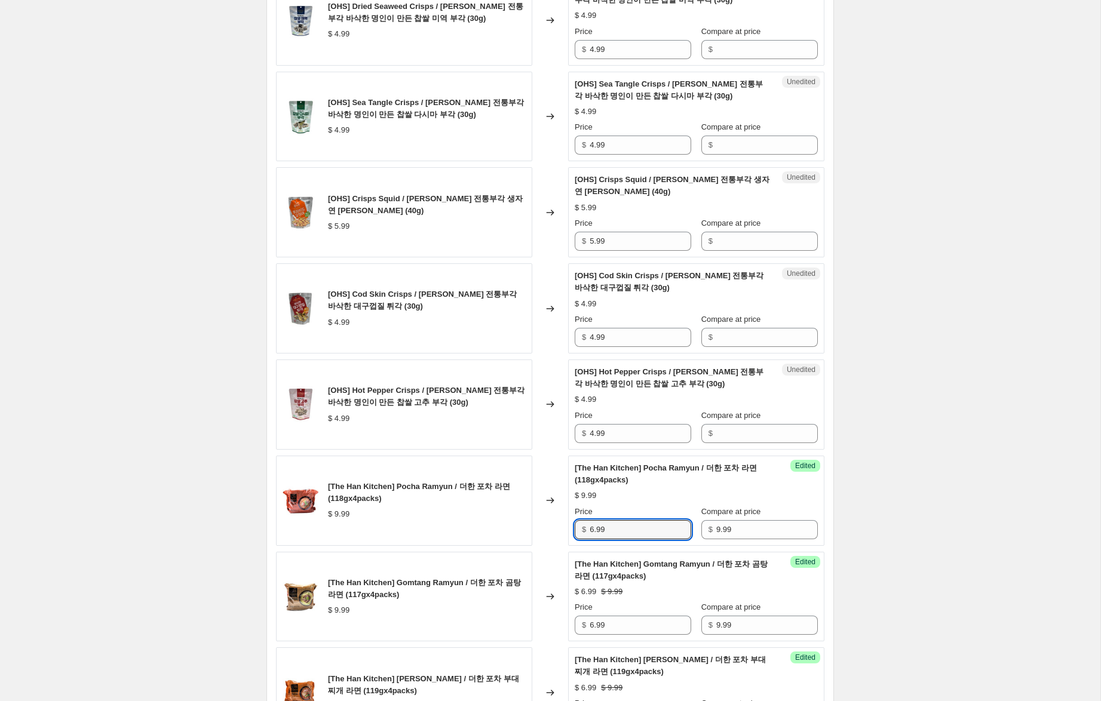
scroll to position [1133, 0]
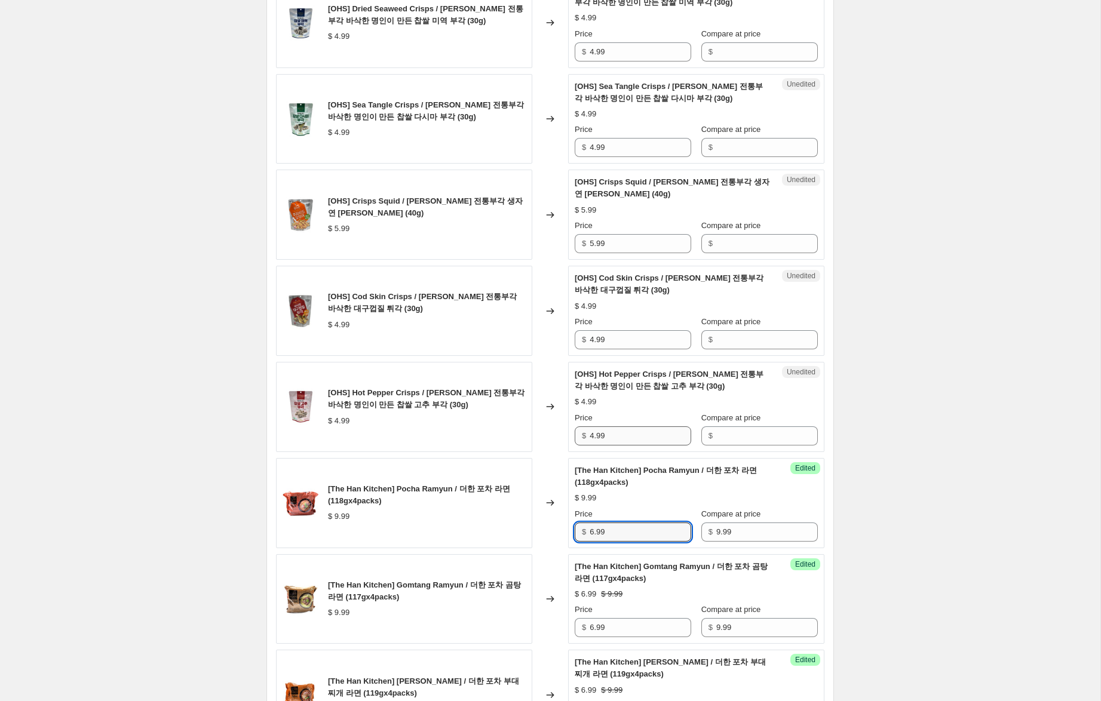
type input "6.99"
drag, startPoint x: 602, startPoint y: 433, endPoint x: 531, endPoint y: 423, distance: 71.8
click at [532, 424] on div "[OHS] Hot Pepper Crisps / 오희숙 전통부각 바삭한 명인이 만든 찹쌀 고추 부각 (30g) $ 4.99 Changed to …" at bounding box center [550, 407] width 548 height 90
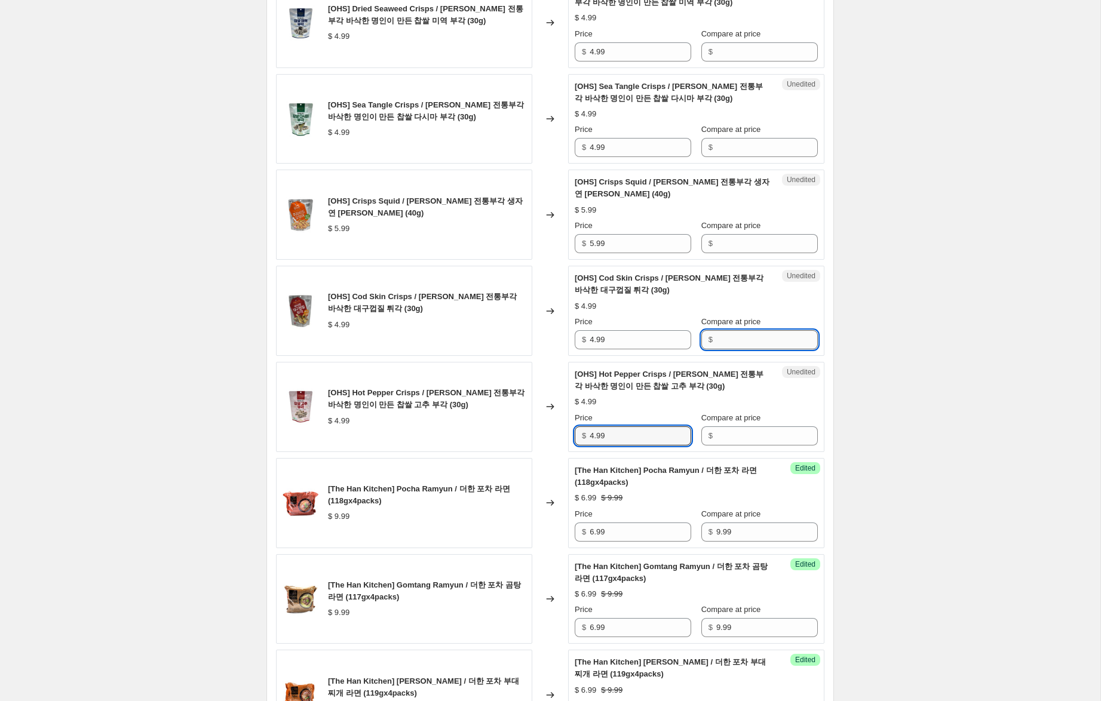
click at [763, 345] on input "Compare at price" at bounding box center [767, 339] width 102 height 19
paste input "4.99"
type input "4.99"
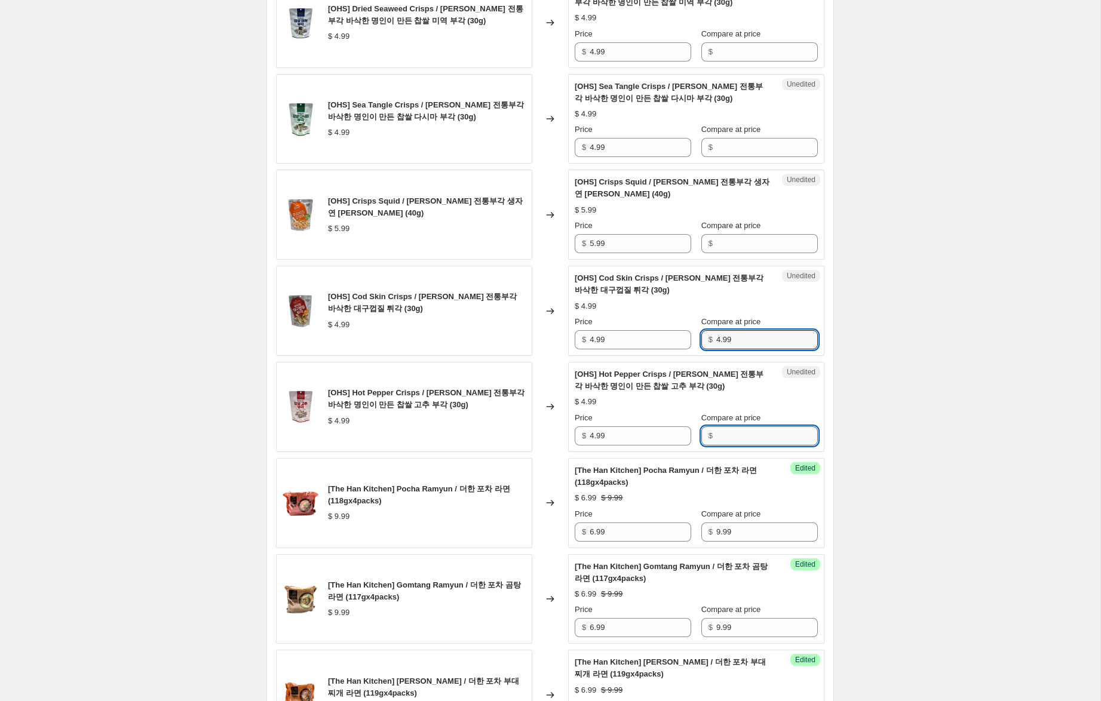
drag, startPoint x: 750, startPoint y: 441, endPoint x: 749, endPoint y: 428, distance: 13.2
click at [750, 440] on input "Compare at price" at bounding box center [767, 436] width 102 height 19
paste input "4.99"
type input "4.99"
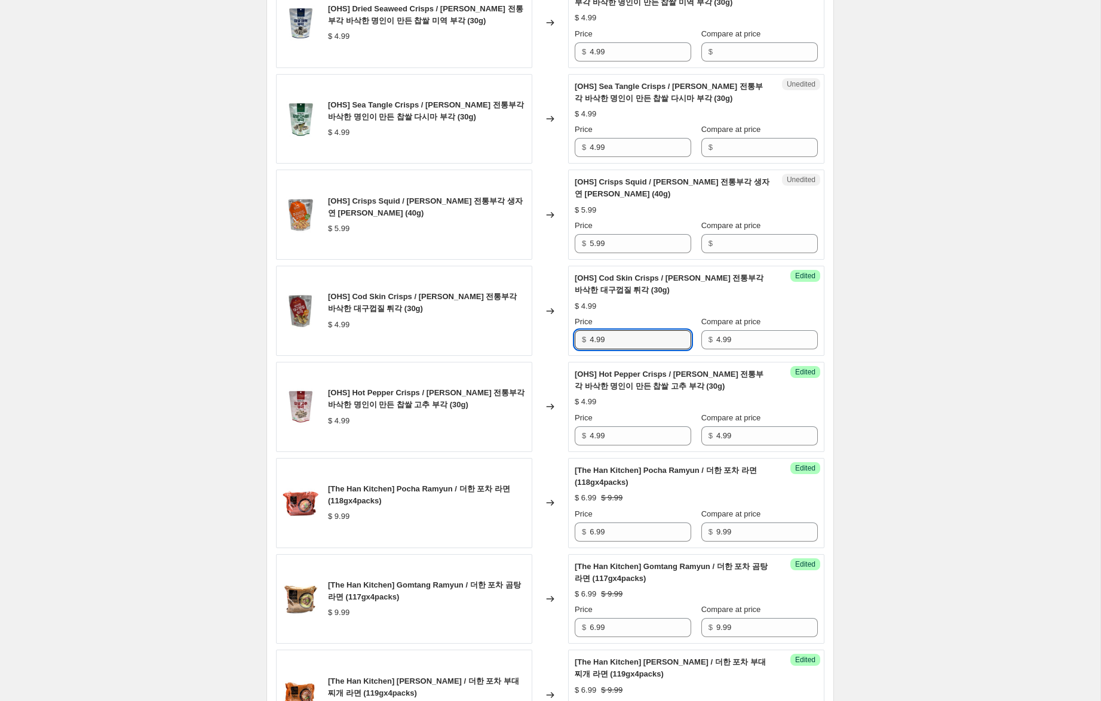
drag, startPoint x: 596, startPoint y: 341, endPoint x: 547, endPoint y: 323, distance: 52.0
click at [547, 323] on div "[OHS] Cod Skin Crisps / 오희숙 전통부각 바삭한 대구껍질 튀각 (30g) $ 4.99 Changed to Success Ed…" at bounding box center [550, 311] width 548 height 90
type input "3.99"
drag, startPoint x: 594, startPoint y: 434, endPoint x: 533, endPoint y: 419, distance: 63.3
click at [533, 419] on div "[OHS] Hot Pepper Crisps / 오희숙 전통부각 바삭한 명인이 만든 찹쌀 고추 부각 (30g) $ 4.99 Changed to …" at bounding box center [550, 407] width 548 height 90
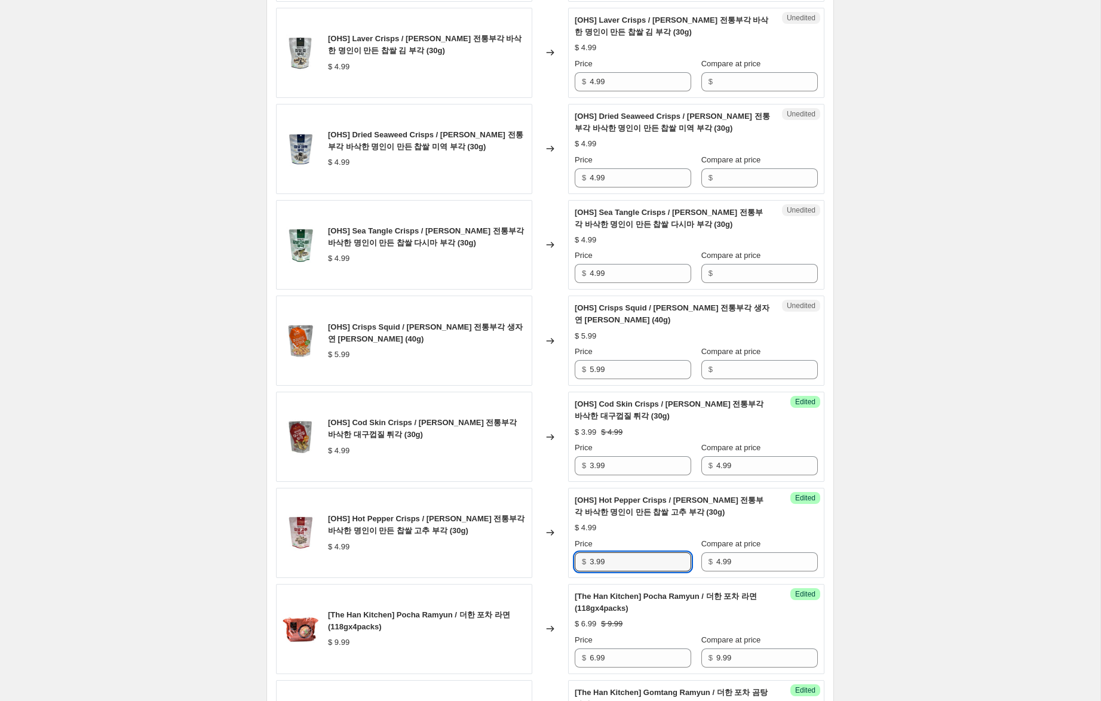
scroll to position [982, 0]
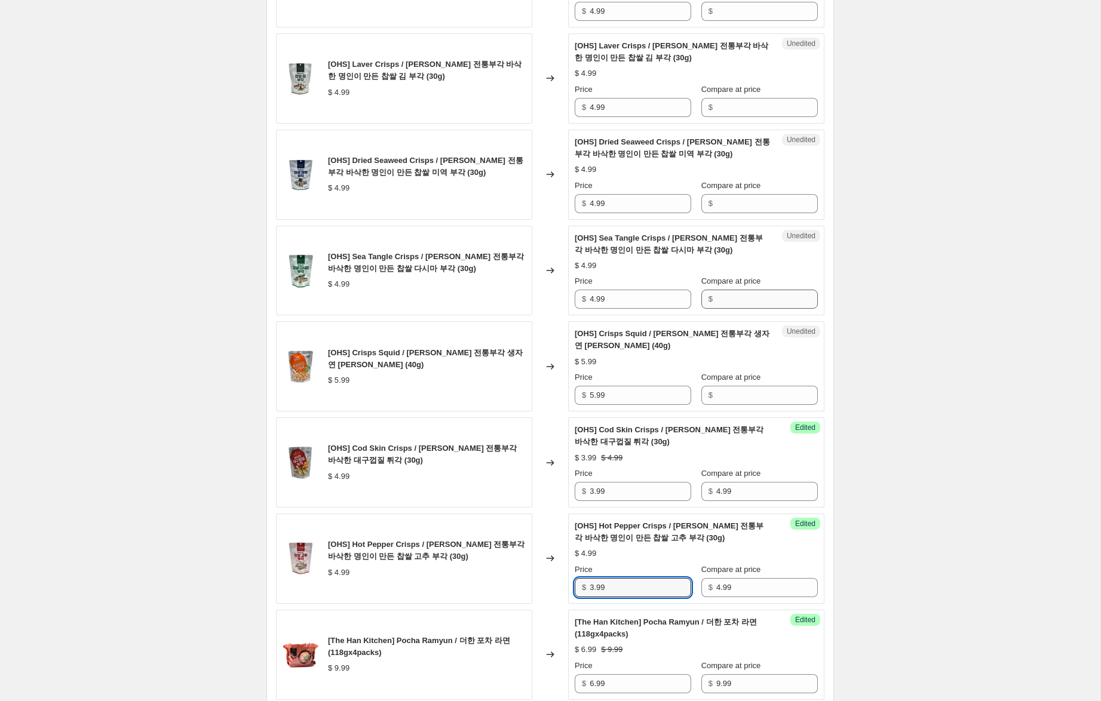
type input "3.99"
click at [755, 300] on input "Compare at price" at bounding box center [767, 299] width 102 height 19
paste input "4.99"
type input "4.99"
click at [740, 209] on input "Compare at price" at bounding box center [767, 203] width 102 height 19
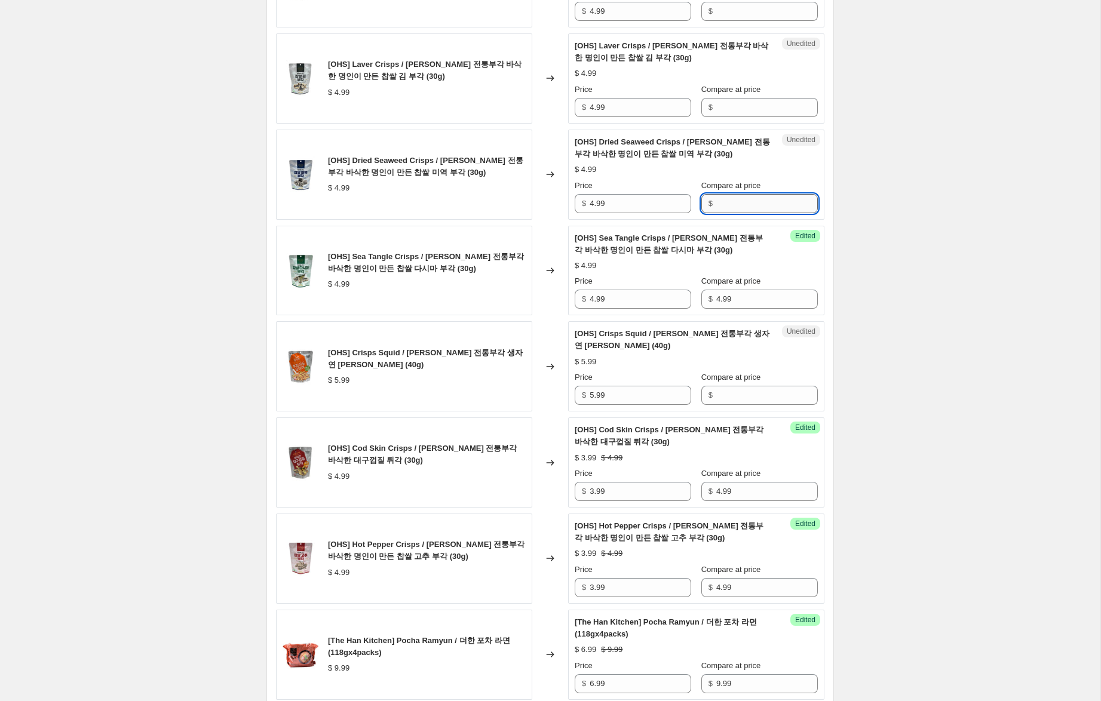
paste input "4.99"
type input "4.99"
click at [743, 104] on input "Compare at price" at bounding box center [767, 107] width 102 height 19
paste input "4.99"
type input "4.99"
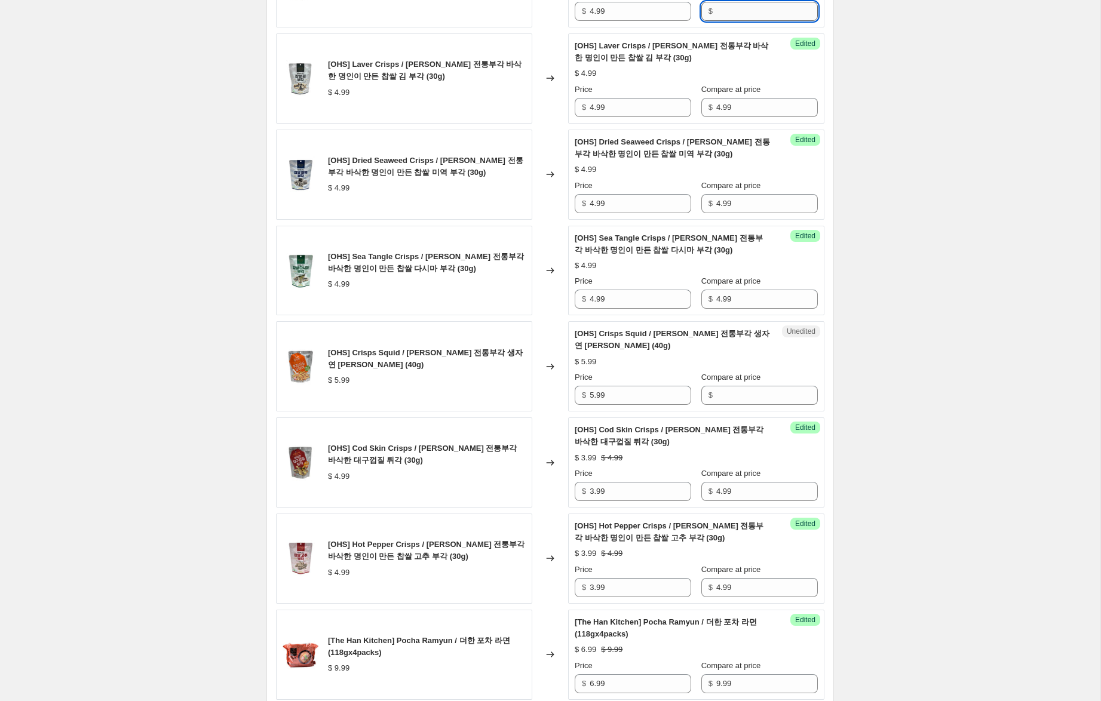
click at [749, 11] on input "Compare at price" at bounding box center [767, 11] width 102 height 19
paste input "4.99"
type input "4.99"
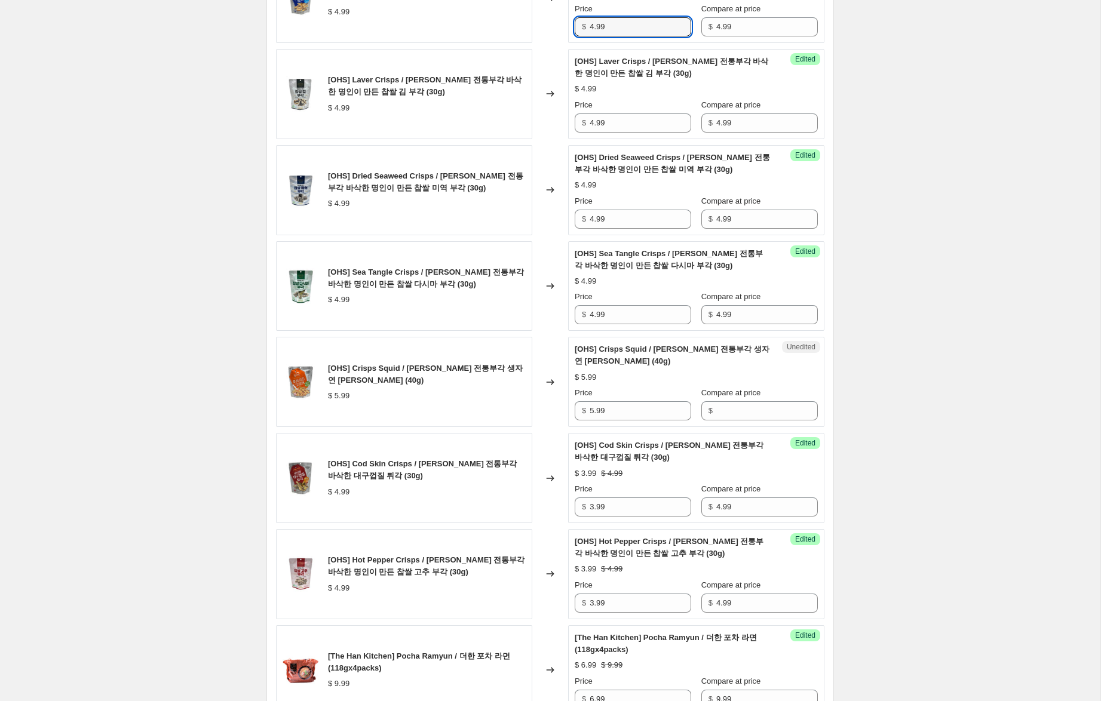
drag, startPoint x: 595, startPoint y: 12, endPoint x: 546, endPoint y: 4, distance: 49.7
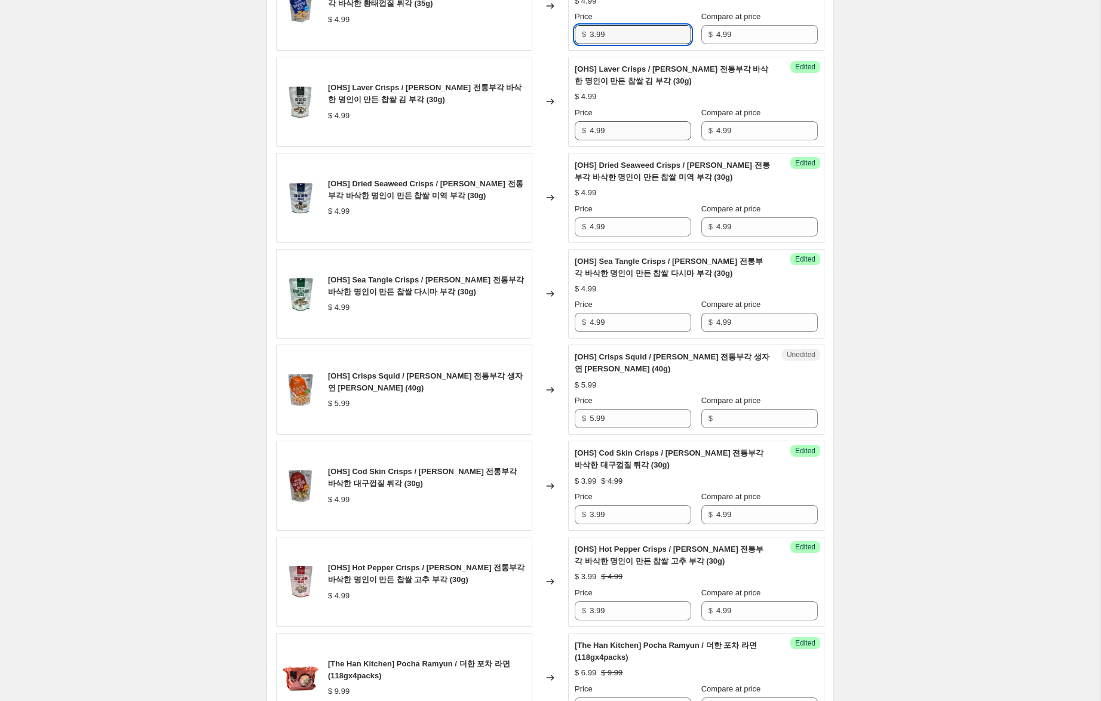
type input "3.99"
drag, startPoint x: 593, startPoint y: 134, endPoint x: 563, endPoint y: 162, distance: 40.6
click at [559, 127] on div "[OHS] Laver Crisps / 오희숙 전통부각 바삭한 명인이 만든 찹쌀 김 부각 (30g) $ 4.99 Changed to Succes…" at bounding box center [550, 102] width 548 height 90
type input "3.99"
drag, startPoint x: 587, startPoint y: 225, endPoint x: 542, endPoint y: 217, distance: 46.1
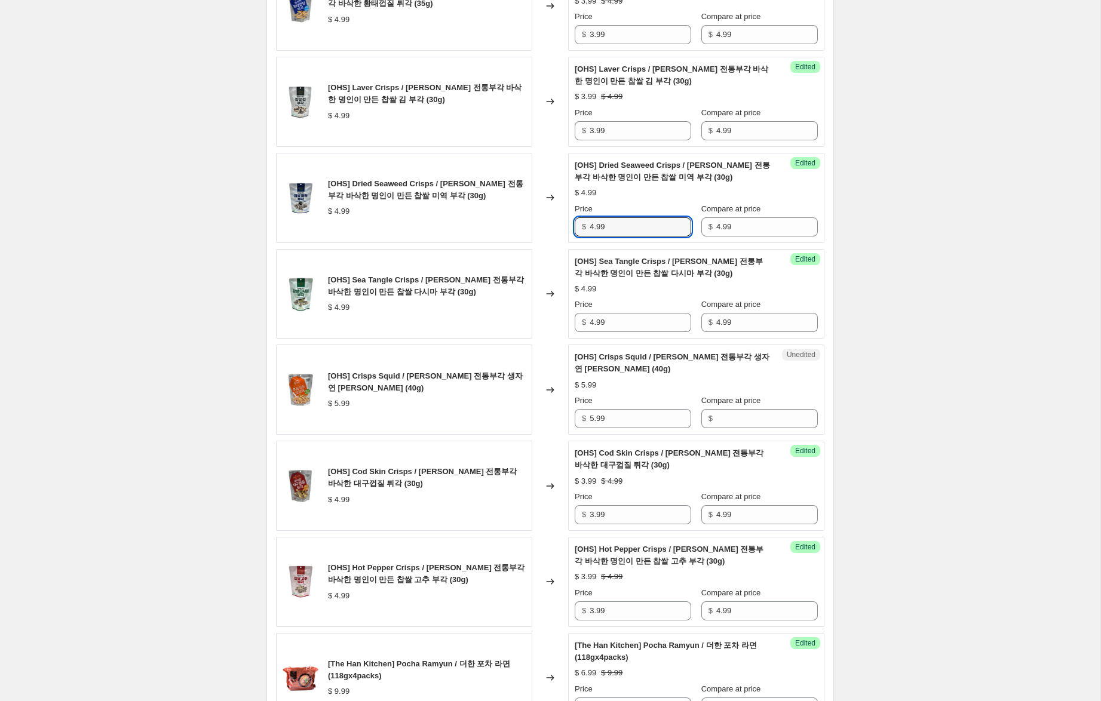
click at [542, 217] on div "[OHS] Dried Seaweed Crisps / 오희숙 전통부각 바삭한 명인이 만든 찹쌀 미역 부각 (30g) $ 4.99 Changed …" at bounding box center [550, 198] width 548 height 90
type input "3.99"
drag, startPoint x: 594, startPoint y: 324, endPoint x: 507, endPoint y: 308, distance: 88.6
click at [507, 308] on div "[OHS] Sea Tangle Crisps / 오희숙 전통부각 바삭한 명인이 만든 찹쌀 다시마 부각 (30g) $ 4.99 Changed to…" at bounding box center [550, 294] width 548 height 90
type input "3.99"
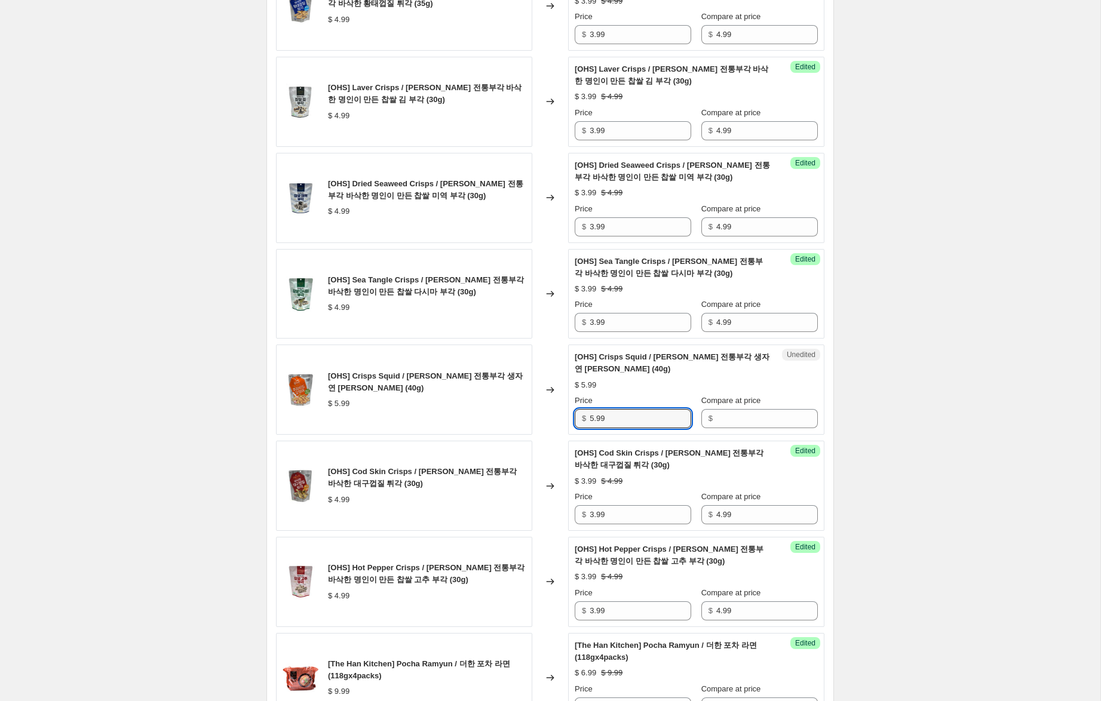
drag, startPoint x: 556, startPoint y: 416, endPoint x: 601, endPoint y: 416, distance: 44.8
click at [520, 413] on div "[OHS] Crisps Squid / 오희숙 전통부각 생자연 후라이드 오징어 (40g) $ 5.99 Changed to Unedited [OH…" at bounding box center [550, 390] width 548 height 90
drag, startPoint x: 729, startPoint y: 419, endPoint x: 677, endPoint y: 424, distance: 52.8
click at [725, 419] on input "Compare at price" at bounding box center [767, 418] width 102 height 19
paste input "5.99"
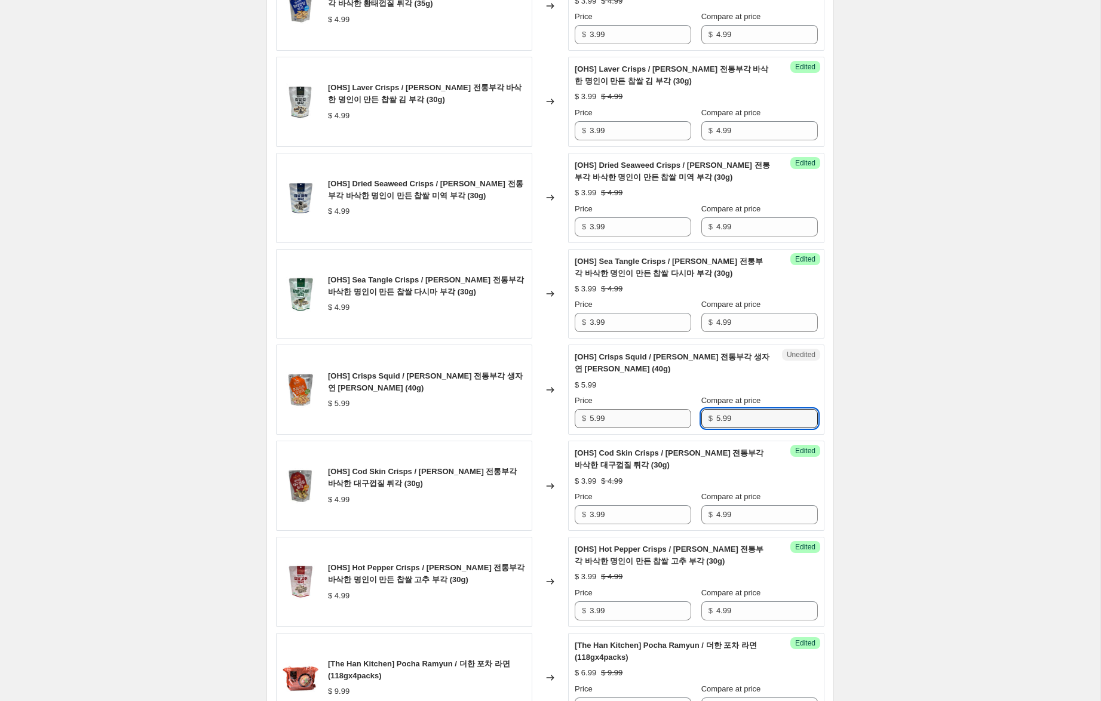
type input "5.99"
drag, startPoint x: 592, startPoint y: 421, endPoint x: 537, endPoint y: 401, distance: 58.6
click at [548, 404] on div "[OHS] Crisps Squid / 오희숙 전통부각 생자연 후라이드 오징어 (40g) $ 5.99 Changed to Success Edit…" at bounding box center [550, 390] width 548 height 90
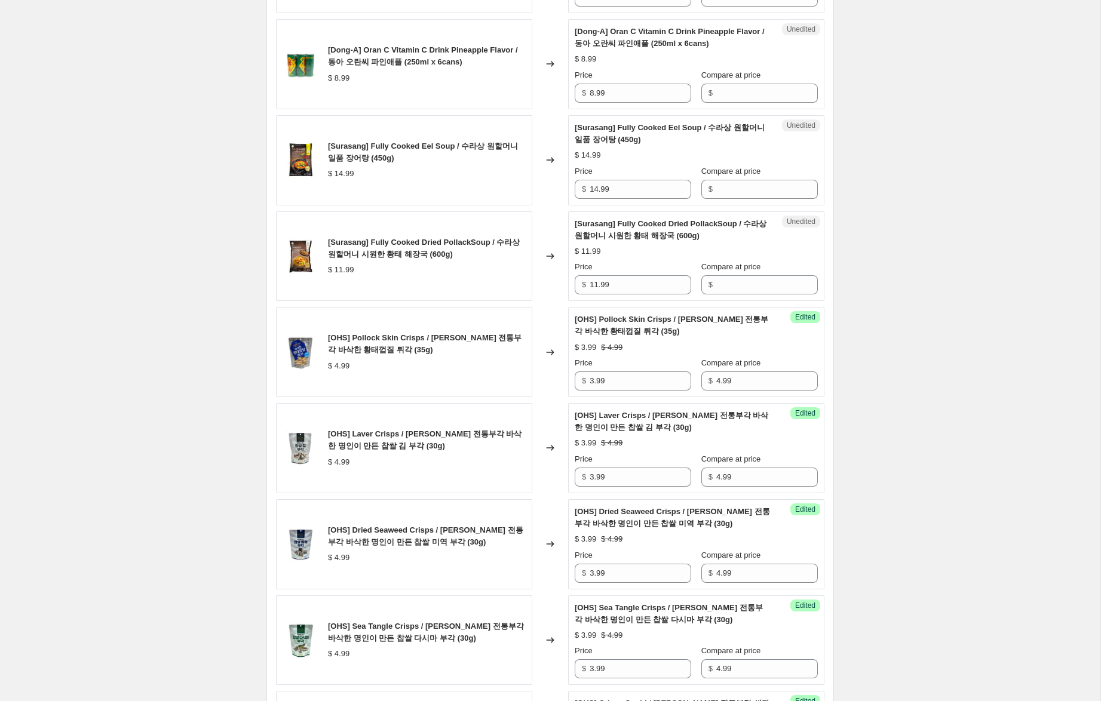
scroll to position [608, 0]
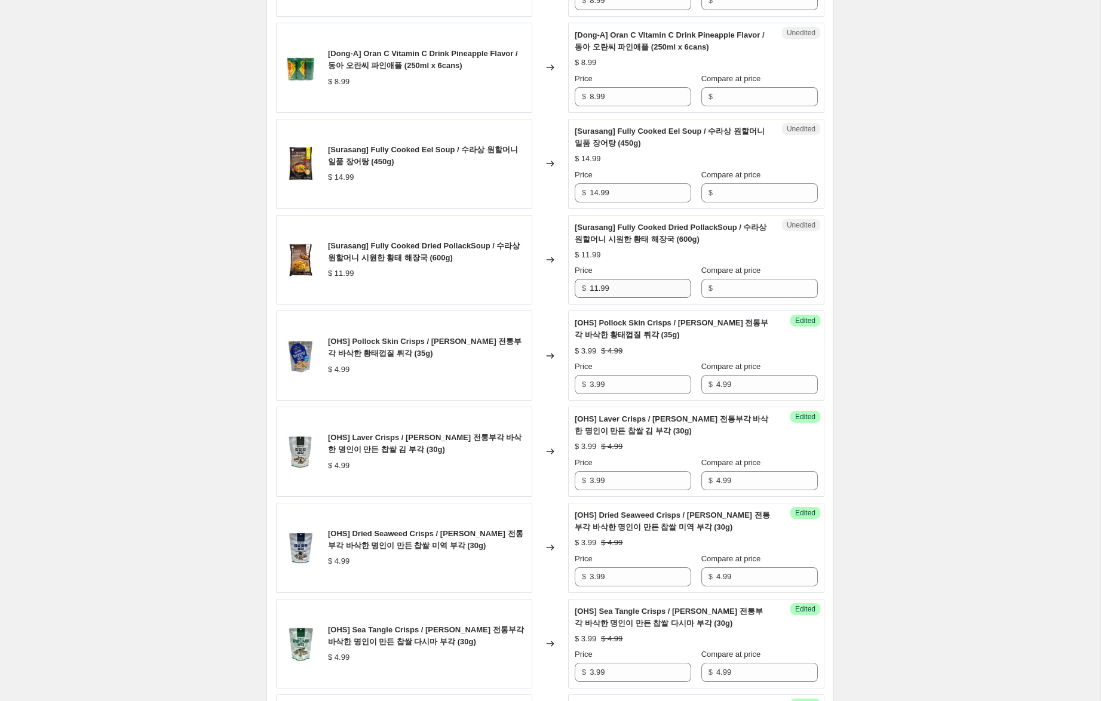
type input "4.99"
drag, startPoint x: 611, startPoint y: 288, endPoint x: 522, endPoint y: 276, distance: 90.4
click at [522, 276] on div "[Surasang] Fully Cooked Dried PollackSoup / 수라상 원할머니 시원한 황태 해장국 (600g) $ 11.99 …" at bounding box center [550, 260] width 548 height 90
click at [724, 197] on input "Compare at price" at bounding box center [767, 192] width 102 height 19
paste input "11.99"
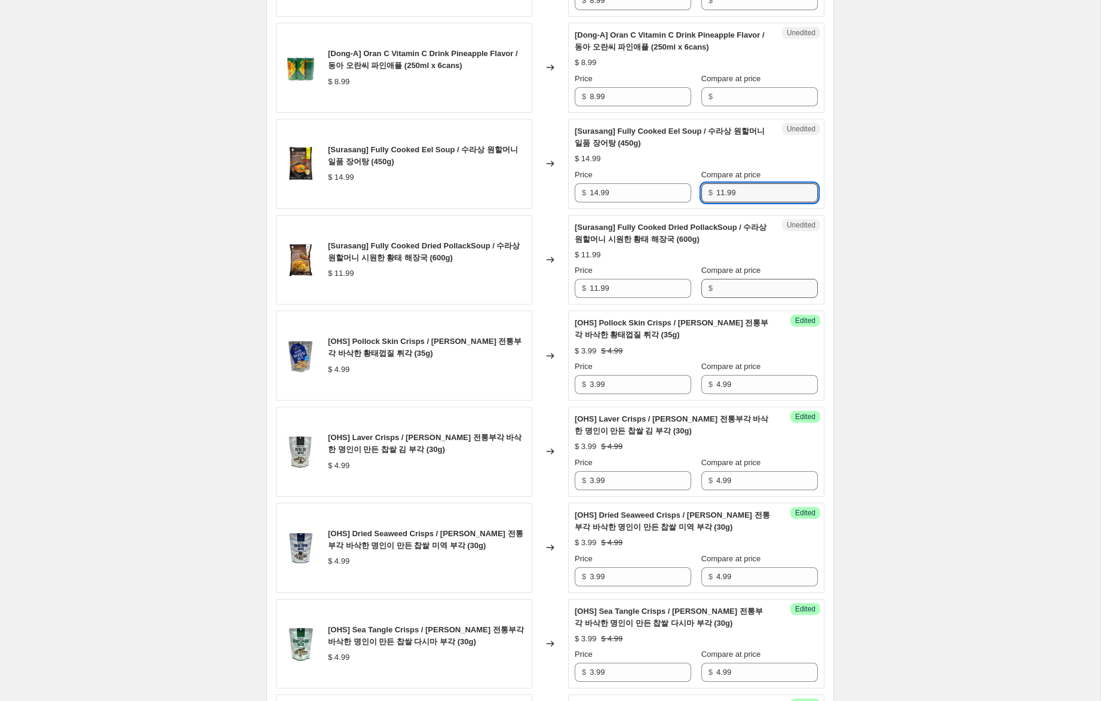
type input "11.99"
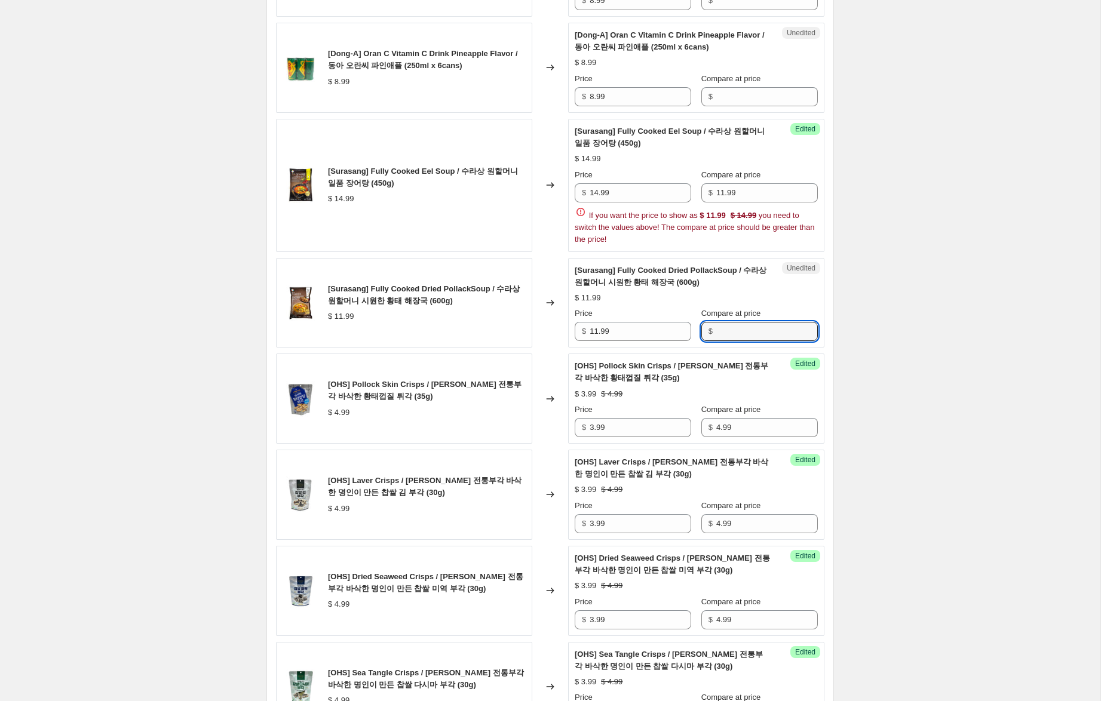
click at [733, 295] on div "[Surasang] Fully Cooked Dried PollackSoup / 수라상 원할머니 시원한 황태 해장국 (600g) $ 11.99 …" at bounding box center [696, 303] width 243 height 77
paste input "11.99"
type input "11.99"
drag, startPoint x: 723, startPoint y: 194, endPoint x: 722, endPoint y: 219, distance: 25.7
click at [721, 194] on input "11.99" at bounding box center [767, 192] width 102 height 19
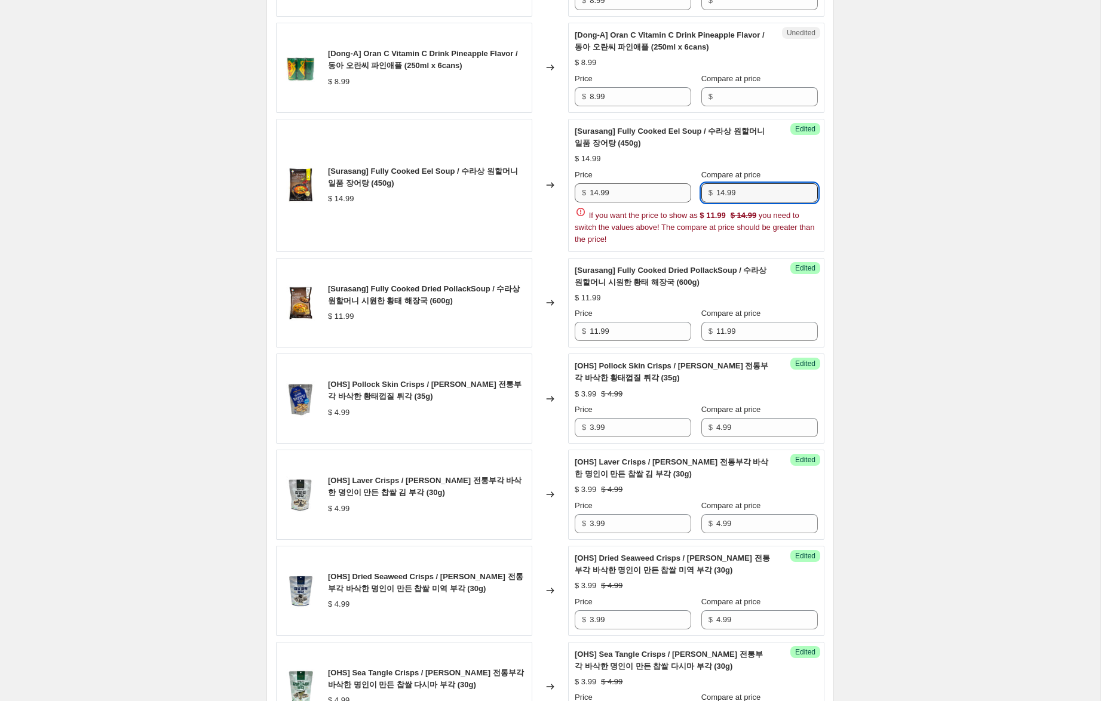
type input "14.99"
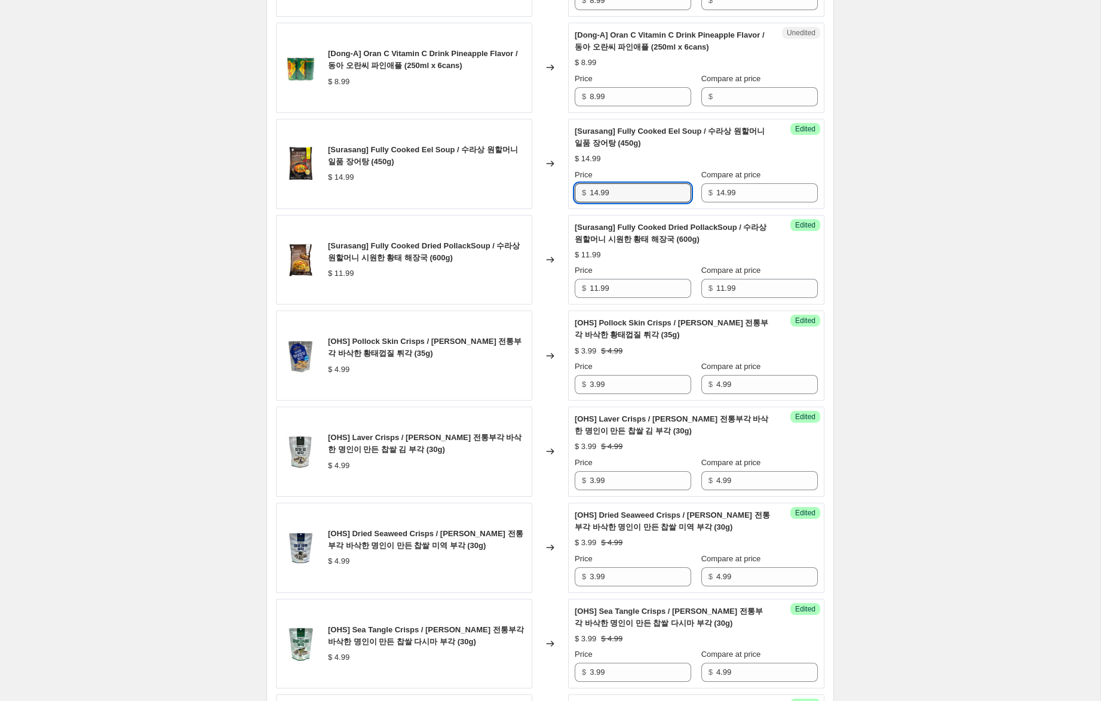
drag, startPoint x: 597, startPoint y: 193, endPoint x: 513, endPoint y: 181, distance: 85.1
click at [515, 181] on div "[Surasang] Fully Cooked Eel Soup / 수라상 원할머니 일품 장어탕 (450g) $ 14.99 Changed to Su…" at bounding box center [550, 164] width 548 height 90
type input "9.99"
drag, startPoint x: 596, startPoint y: 291, endPoint x: 562, endPoint y: 286, distance: 35.1
click at [562, 286] on div "[Surasang] Fully Cooked Dried PollackSoup / 수라상 원할머니 시원한 황태 해장국 (600g) $ 11.99 …" at bounding box center [550, 260] width 548 height 90
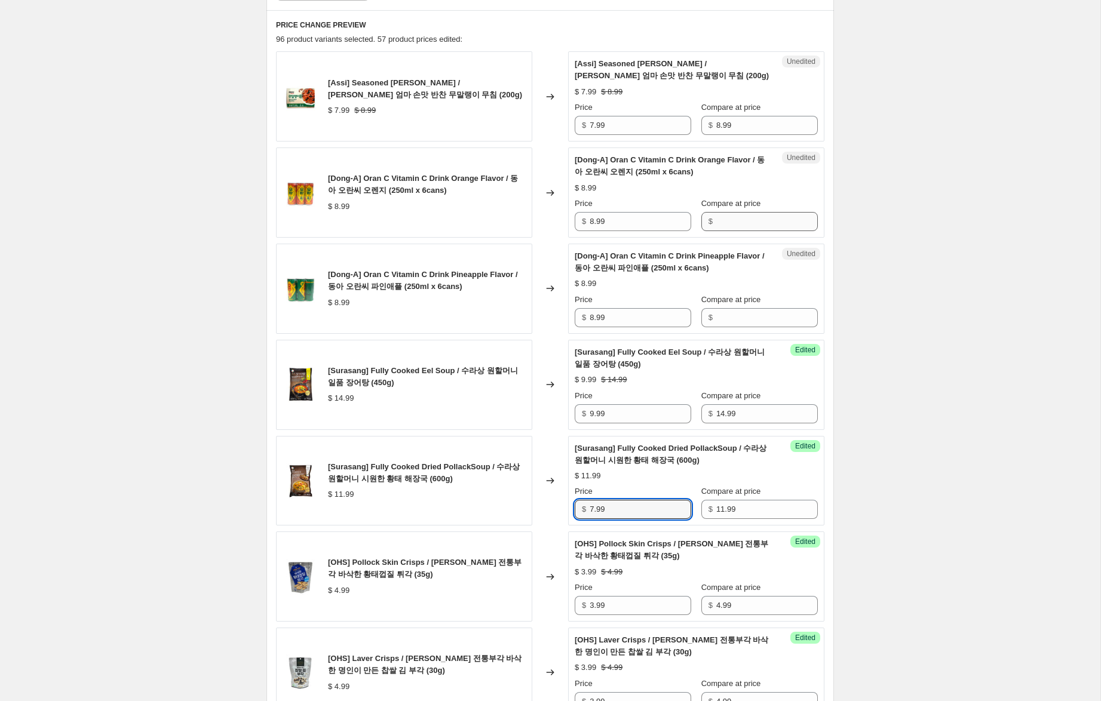
scroll to position [379, 0]
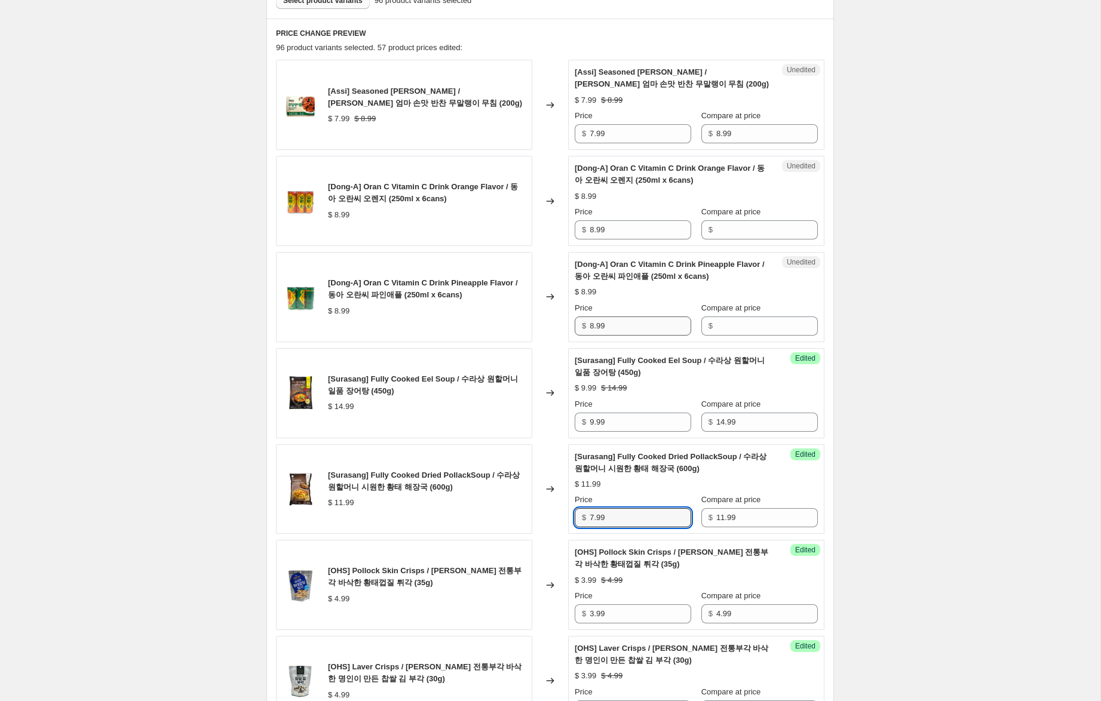
type input "7.99"
drag, startPoint x: 601, startPoint y: 323, endPoint x: 573, endPoint y: 319, distance: 28.3
click at [573, 320] on div "Unedited [Dong-A] Oran C Vitamin C Drink Pineapple Flavor / 동아 오란씨 파인애플 (250ml …" at bounding box center [696, 297] width 256 height 90
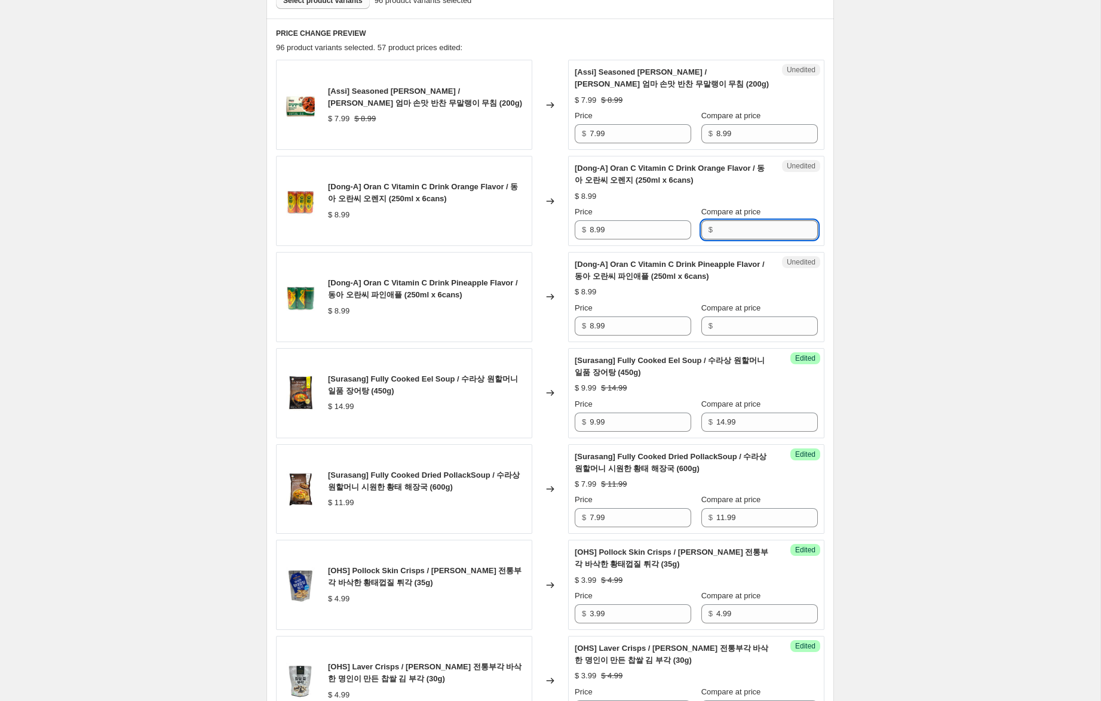
click at [731, 229] on input "Compare at price" at bounding box center [767, 229] width 102 height 19
paste input "8.99"
type input "8.99"
click at [720, 327] on input "Compare at price" at bounding box center [767, 326] width 102 height 19
paste input "8.99"
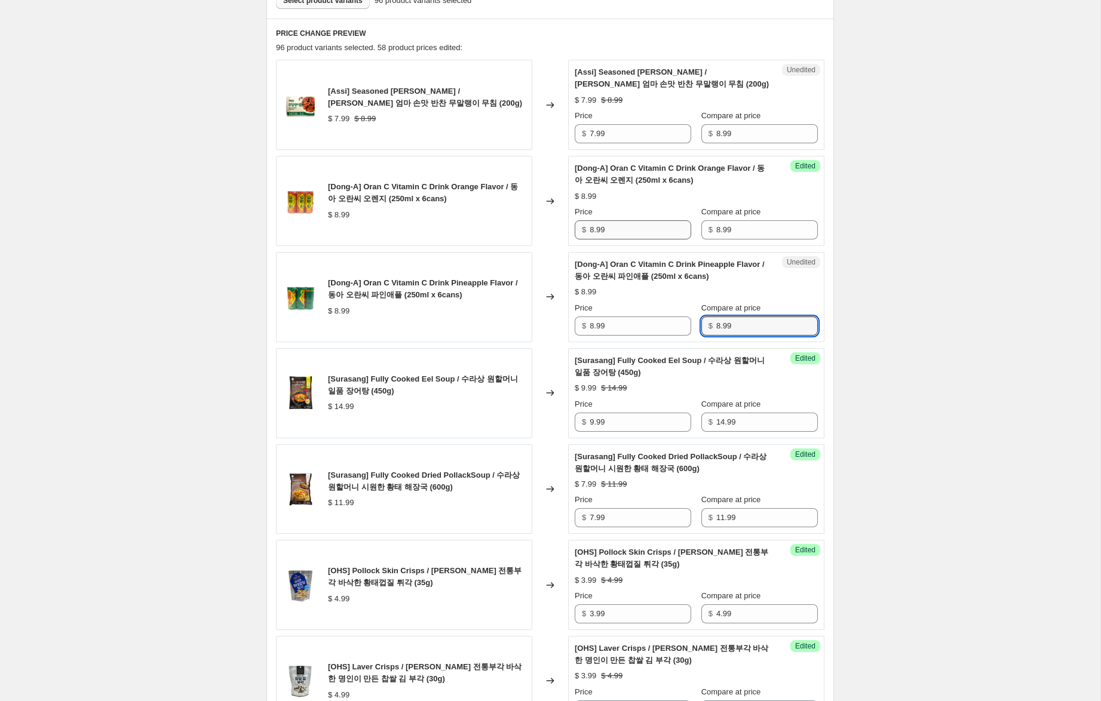
type input "8.99"
drag, startPoint x: 592, startPoint y: 233, endPoint x: 565, endPoint y: 225, distance: 28.7
click at [565, 225] on div "[Dong-A] Oran C Vitamin C Drink Orange Flavor / 동아 오란씨 오렌지 (250ml x 6cans) $ 8.…" at bounding box center [550, 201] width 548 height 90
type input "6.99"
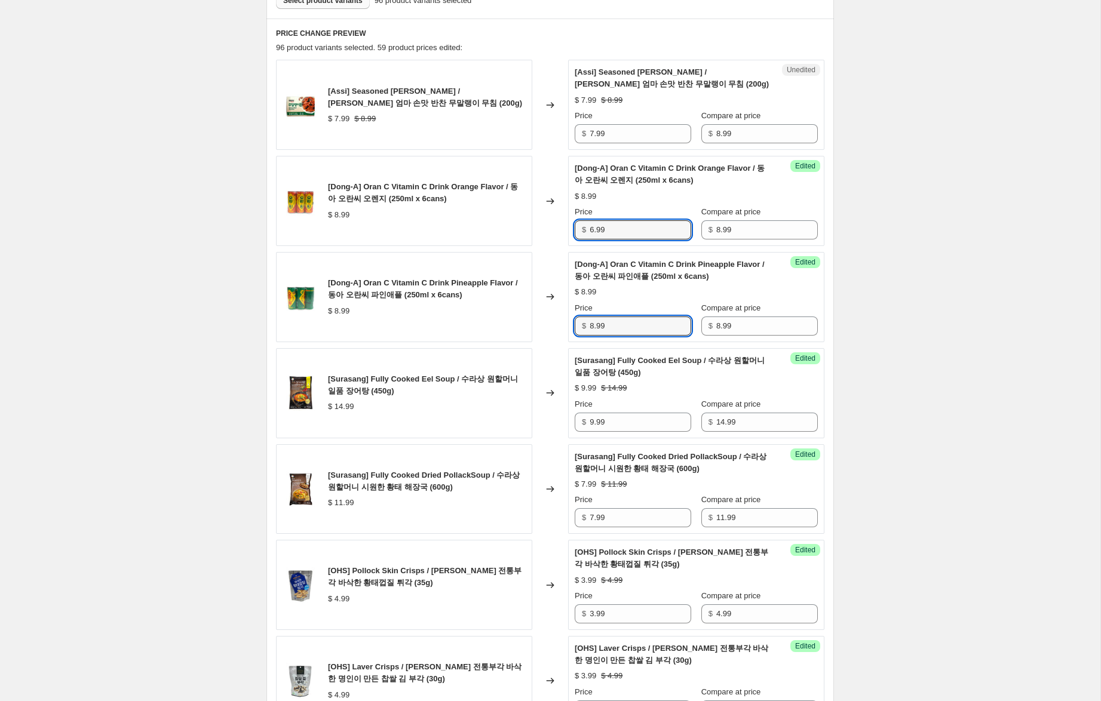
drag, startPoint x: 589, startPoint y: 326, endPoint x: 539, endPoint y: 298, distance: 57.5
click at [541, 302] on div "[Dong-A] Oran C Vitamin C Drink Pineapple Flavor / 동아 오란씨 파인애플 (250ml x 6cans) …" at bounding box center [550, 297] width 548 height 90
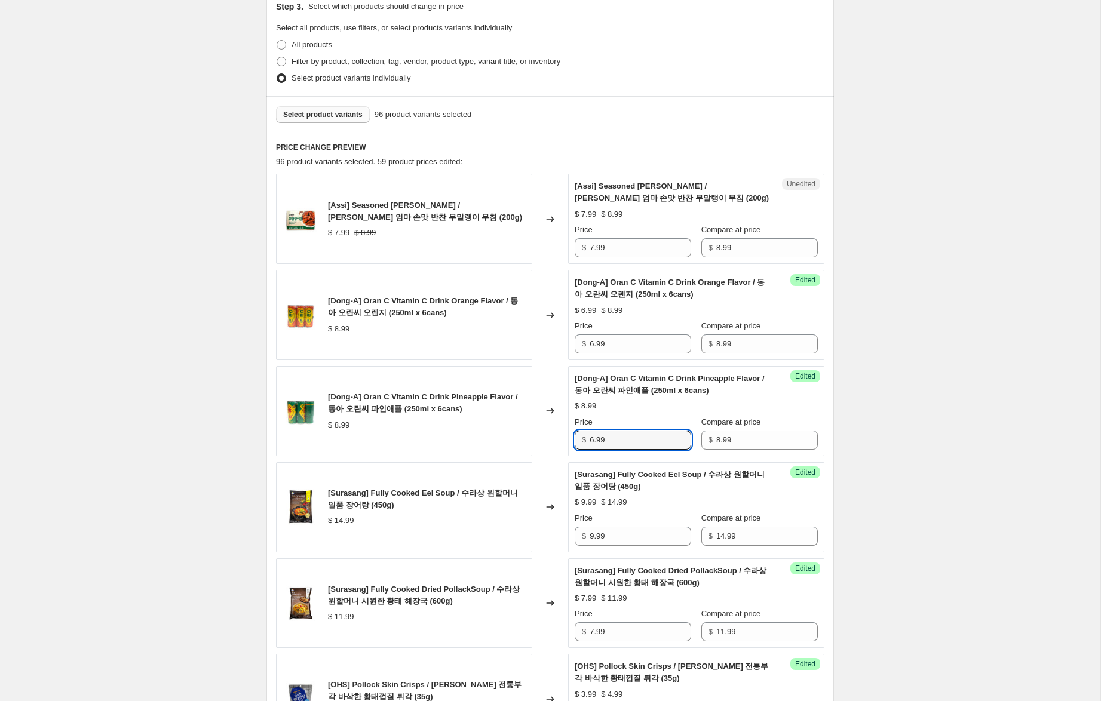
scroll to position [260, 0]
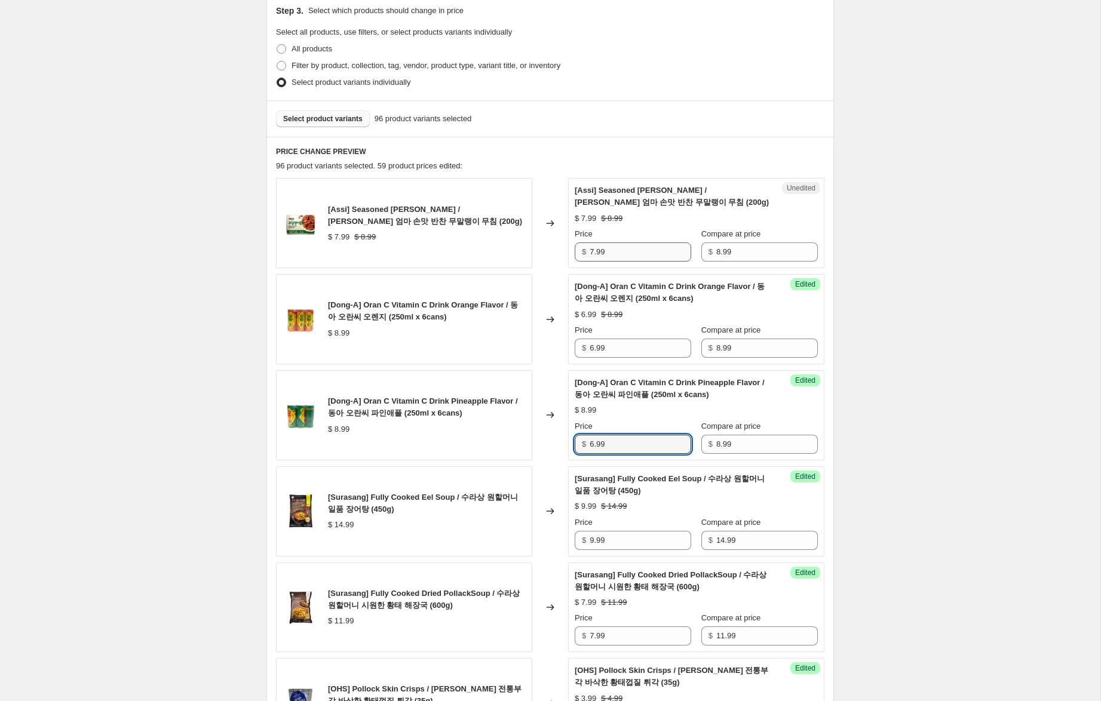
type input "6.99"
drag, startPoint x: 594, startPoint y: 252, endPoint x: 547, endPoint y: 243, distance: 48.6
click at [548, 243] on div "[Assi] Seasoned Radish / 아씨 엄마 손맛 반찬 무말랭이 무침 (200g) $ 7.99 $ 8.99 Changed to Un…" at bounding box center [550, 223] width 548 height 90
type input "4.99"
drag, startPoint x: 920, startPoint y: 243, endPoint x: 918, endPoint y: 251, distance: 8.0
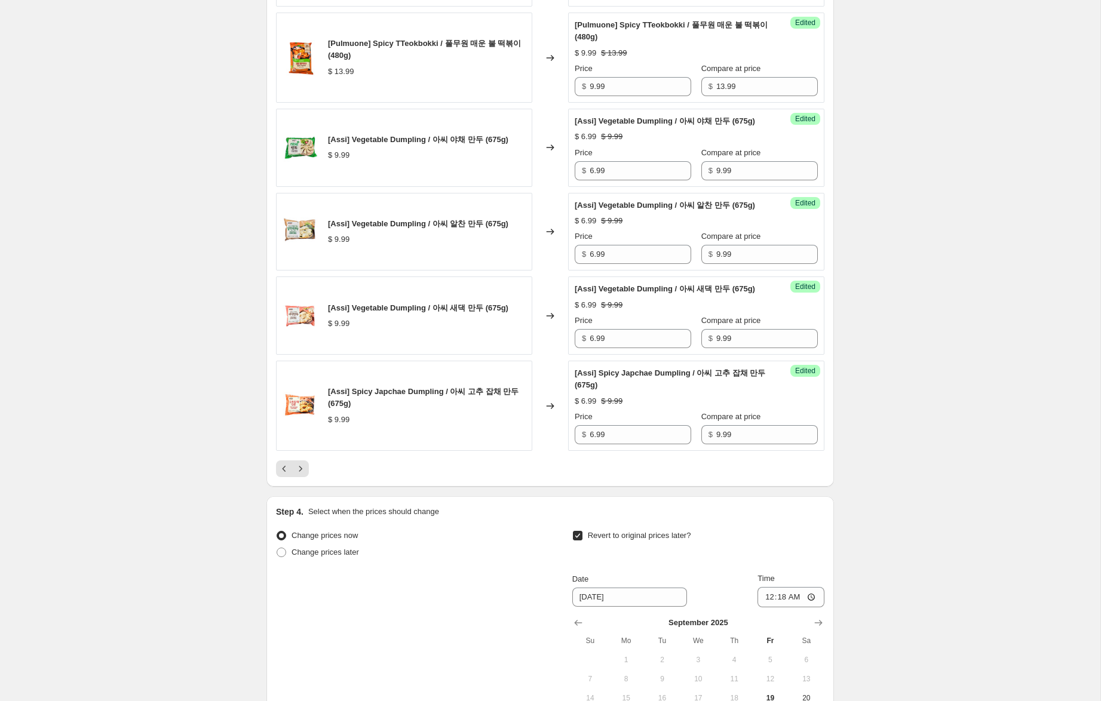
scroll to position [2078, 0]
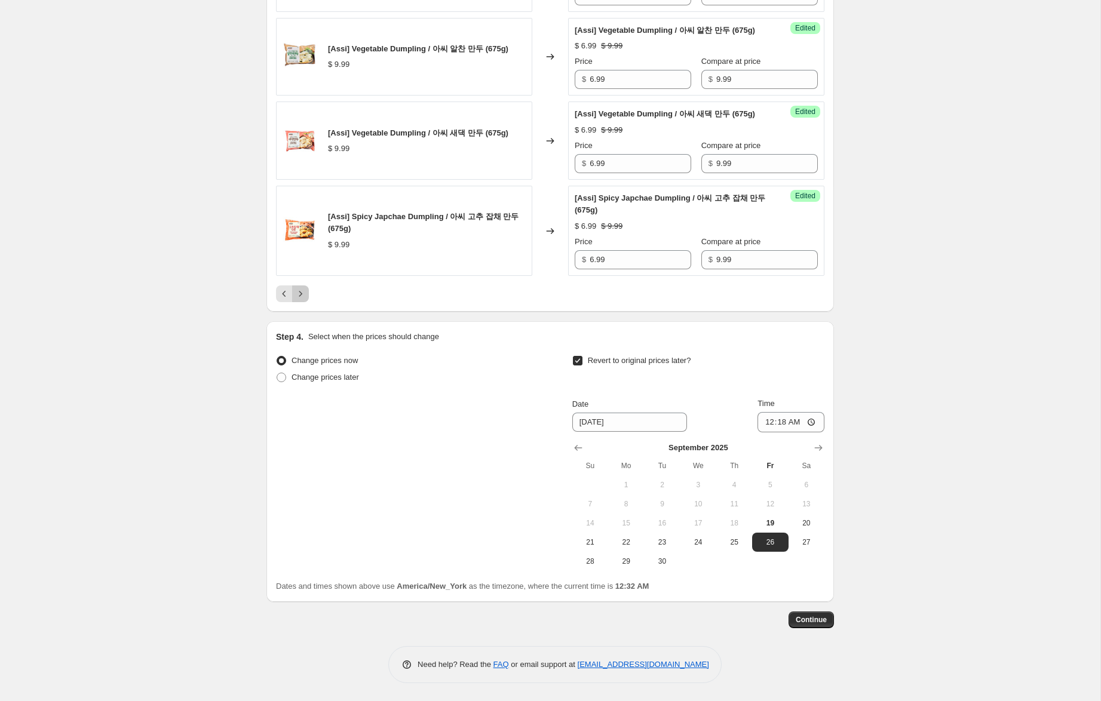
click at [302, 297] on icon "Next" at bounding box center [301, 294] width 12 height 12
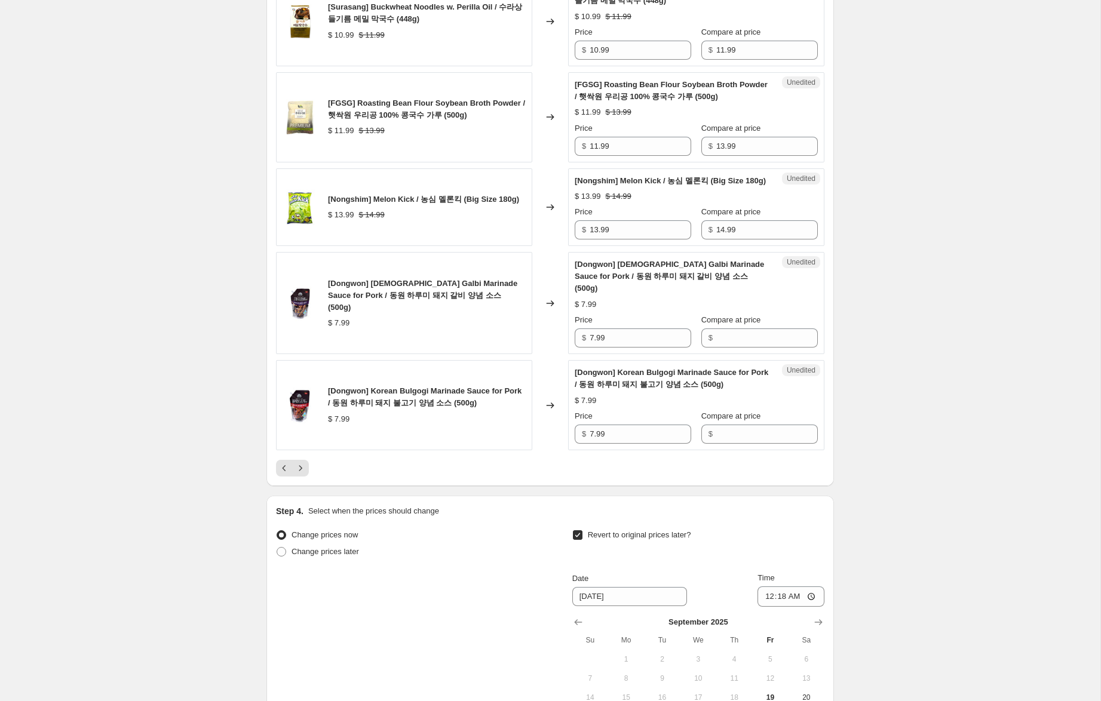
scroll to position [1864, 0]
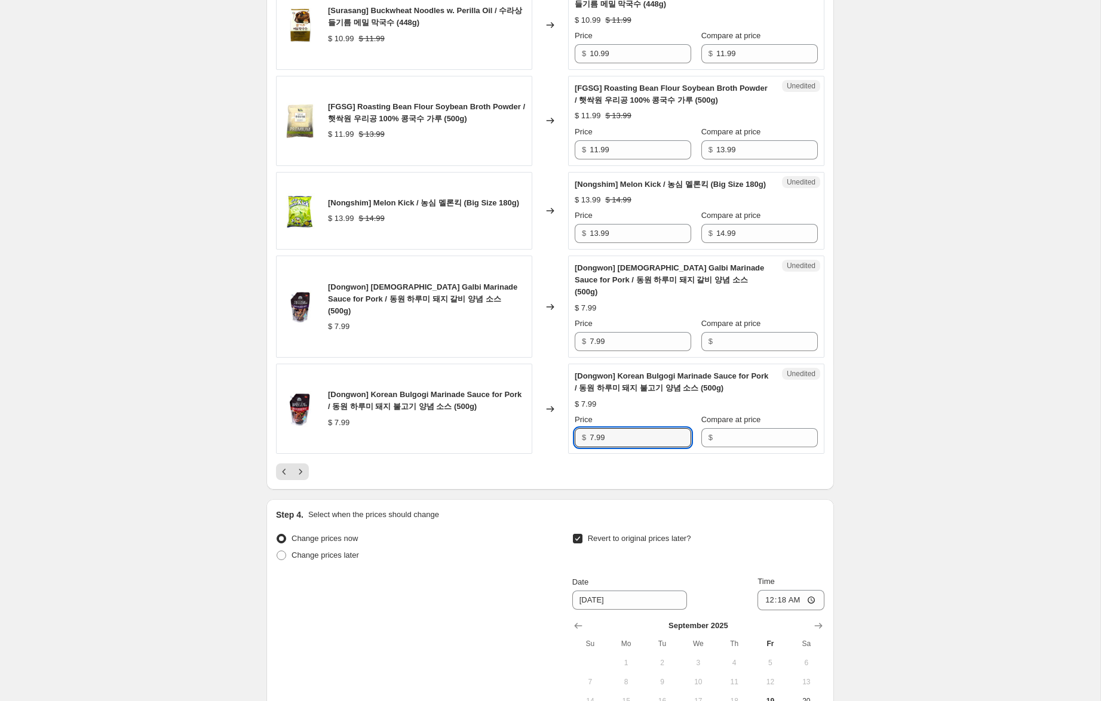
drag, startPoint x: 614, startPoint y: 464, endPoint x: 553, endPoint y: 447, distance: 62.6
click at [547, 454] on div "[Dongwon] Korean Bulgogi Marinade Sauce for Pork / 동원 하루미 돼지 불고기 양념 소스 (500g) $…" at bounding box center [550, 409] width 548 height 90
click at [753, 351] on input "Compare at price" at bounding box center [767, 341] width 102 height 19
paste input "7.99"
type input "7.99"
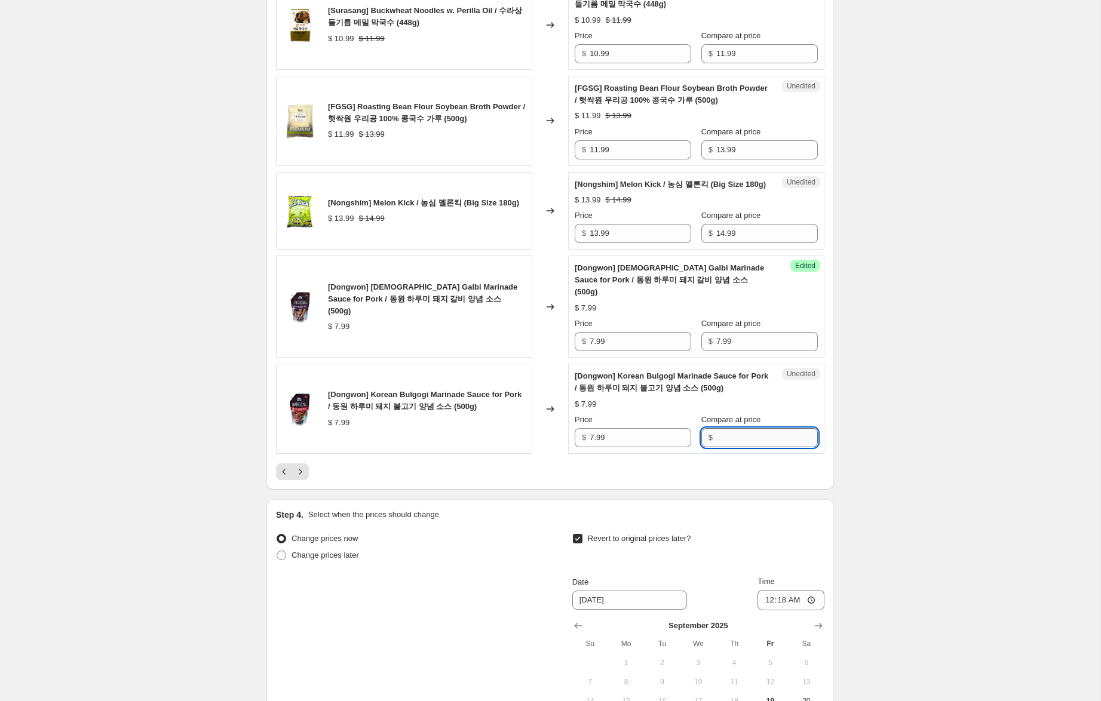
drag, startPoint x: 745, startPoint y: 456, endPoint x: 737, endPoint y: 453, distance: 8.1
click at [745, 447] on input "Compare at price" at bounding box center [767, 437] width 102 height 19
paste input "7.99"
type input "7.99"
drag, startPoint x: 594, startPoint y: 366, endPoint x: 540, endPoint y: 357, distance: 55.0
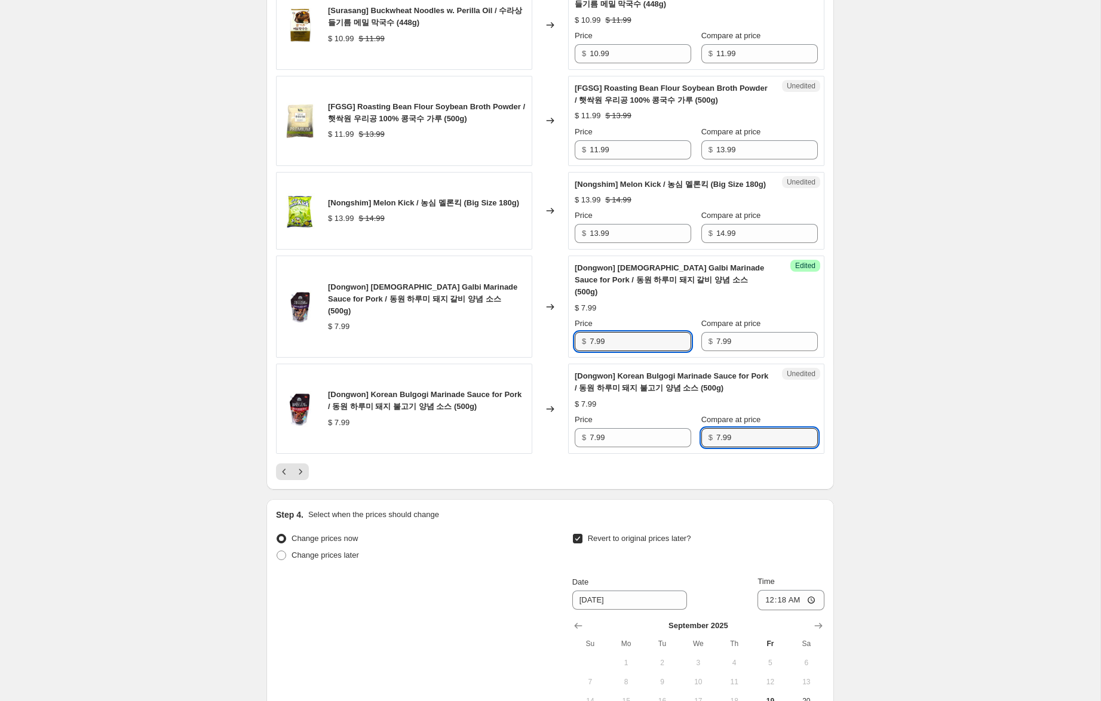
click at [541, 357] on div "[Dongwon] Korean Galbi Marinade Sauce for Pork / 동원 하루미 돼지 갈비 양념 소스 (500g) $ 7.…" at bounding box center [550, 307] width 548 height 102
type input "5.99"
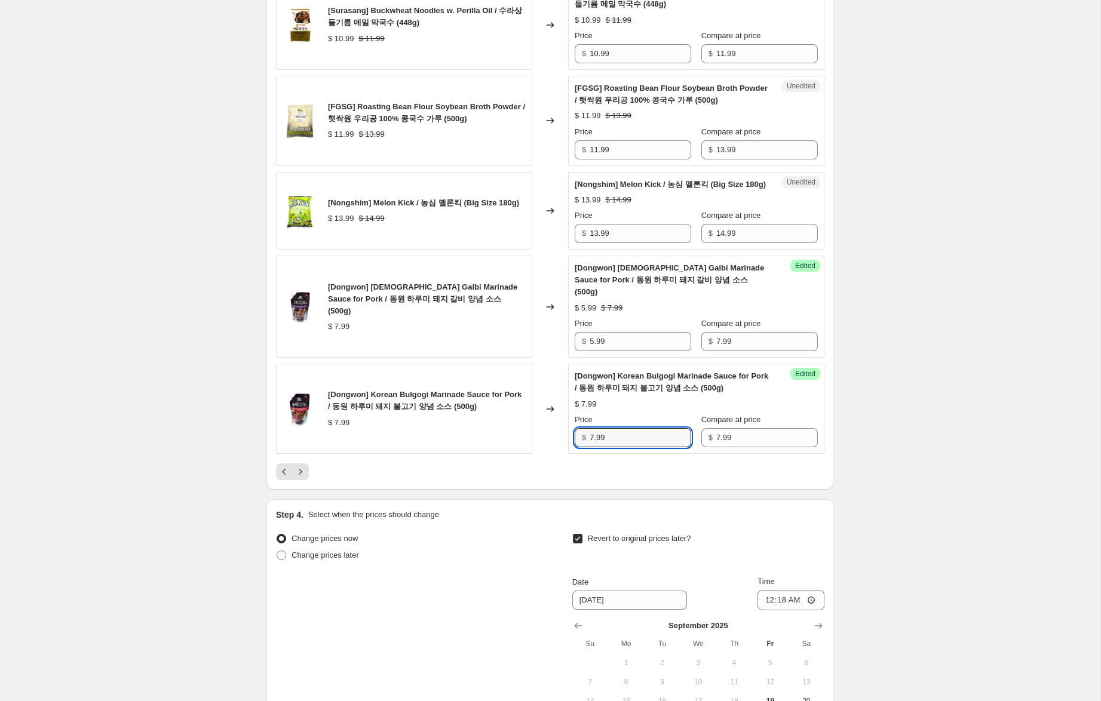
drag, startPoint x: 594, startPoint y: 462, endPoint x: 536, endPoint y: 450, distance: 59.0
click at [538, 452] on div "[Dongwon] Korean Bulgogi Marinade Sauce for Pork / 동원 하루미 돼지 불고기 양념 소스 (500g) $…" at bounding box center [550, 409] width 548 height 90
type input "5.99"
drag, startPoint x: 598, startPoint y: 271, endPoint x: 561, endPoint y: 265, distance: 37.5
click at [561, 250] on div "[Nongshim] Melon Kick / 농심 멜론킥 (Big Size 180g) $ 13.99 $ 14.99 Changed to Unedi…" at bounding box center [550, 211] width 548 height 78
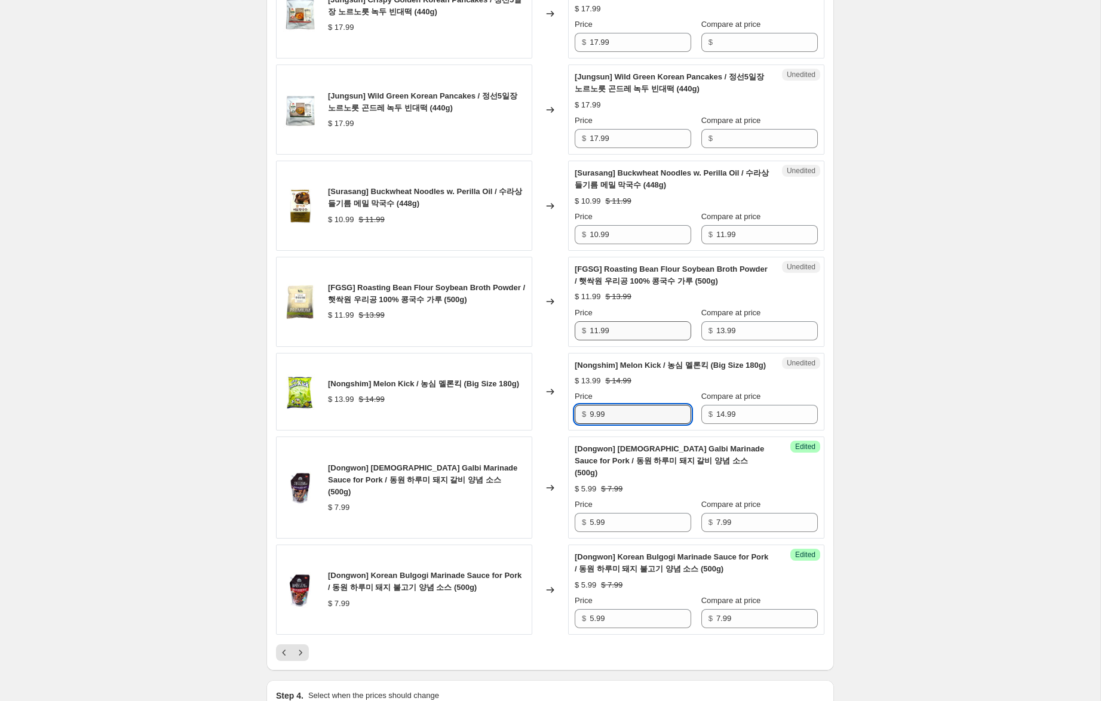
scroll to position [1678, 0]
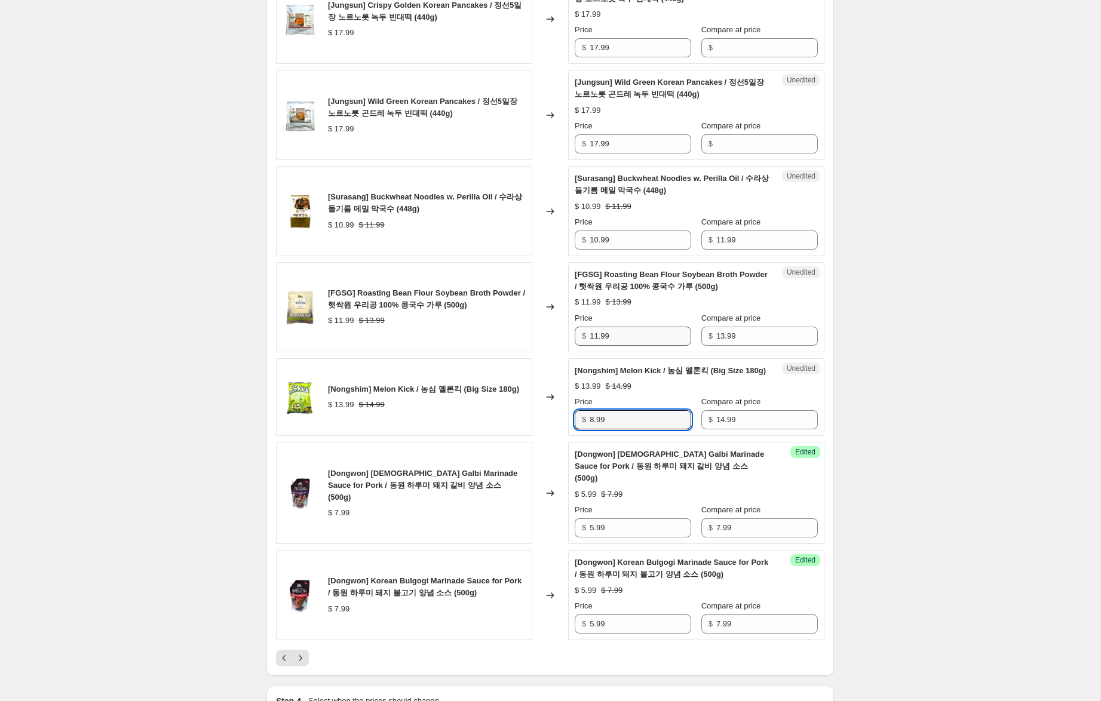
type input "8.99"
drag, startPoint x: 597, startPoint y: 360, endPoint x: 517, endPoint y: 337, distance: 83.4
click at [517, 337] on div "[FGSG] Roasting Bean Flour Soybean Broth Powder / 햇싹원 우리공 100% 콩국수 가루 (500g) $ …" at bounding box center [550, 307] width 548 height 90
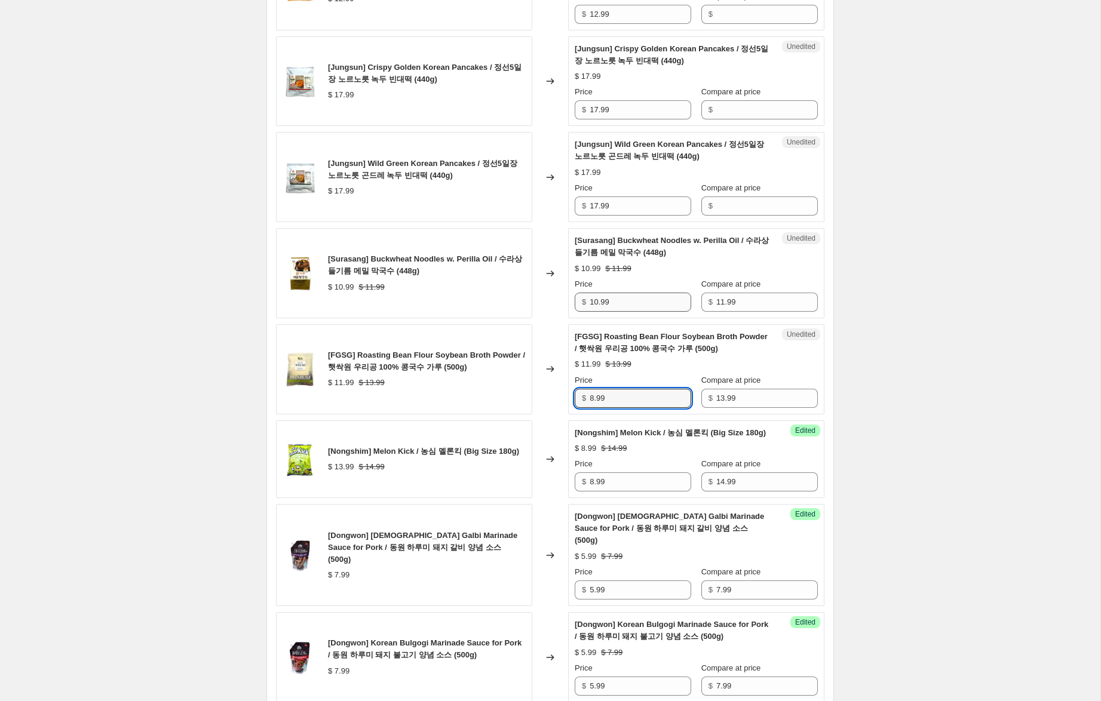
scroll to position [1613, 0]
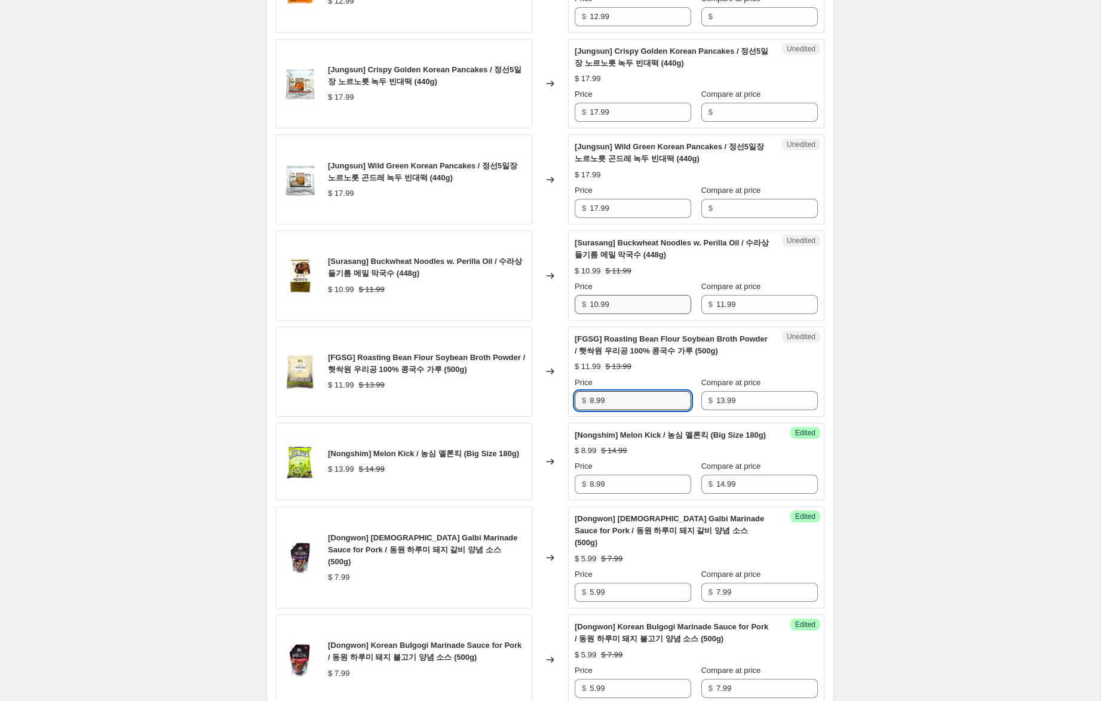
type input "8.99"
click at [595, 314] on input "10.99" at bounding box center [641, 304] width 102 height 19
drag, startPoint x: 597, startPoint y: 328, endPoint x: 510, endPoint y: 323, distance: 86.8
click at [515, 321] on div "[Surasang] Buckwheat Noodles w. Perilla Oil / 수라상 들기름 메밀 막국수 (448g) $ 10.99 $ 1…" at bounding box center [550, 276] width 548 height 90
type input "6.99"
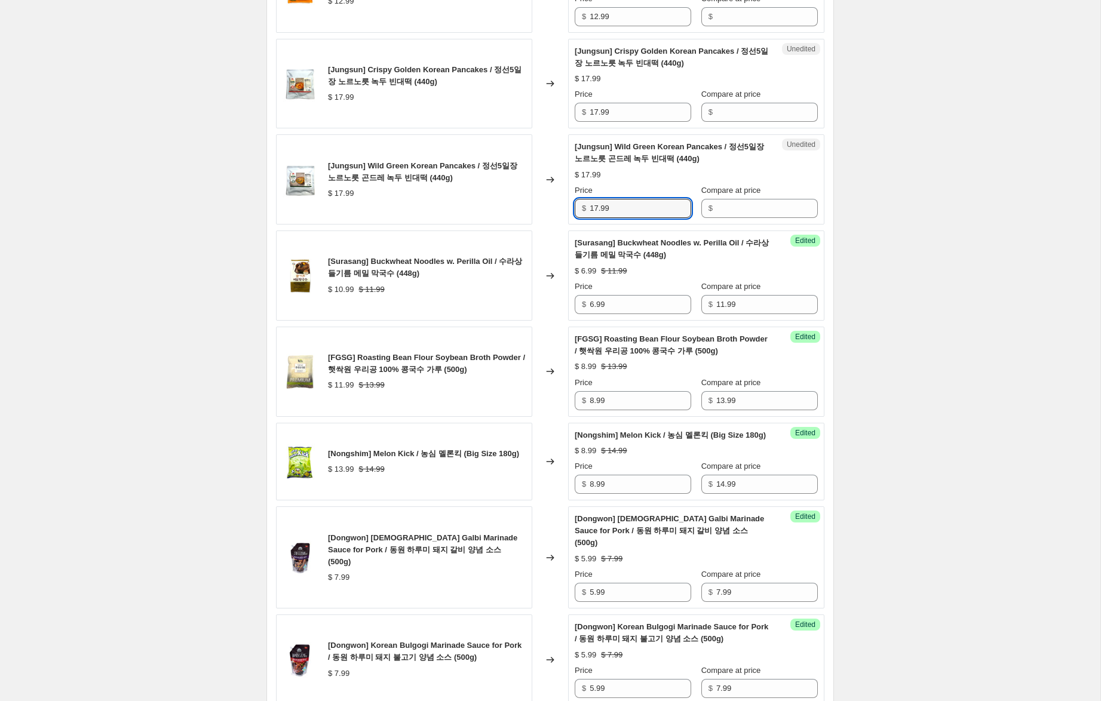
drag, startPoint x: 628, startPoint y: 229, endPoint x: 565, endPoint y: 223, distance: 63.0
click at [565, 223] on div "[Jungsun] Wild Green Korean Pancakes / 정선5일장 노르노릇 곤드레 녹두 빈대떡 (440g) $ 17.99 Cha…" at bounding box center [550, 179] width 548 height 90
click at [741, 122] on input "Compare at price" at bounding box center [767, 112] width 102 height 19
paste input "17.99"
type input "17.99"
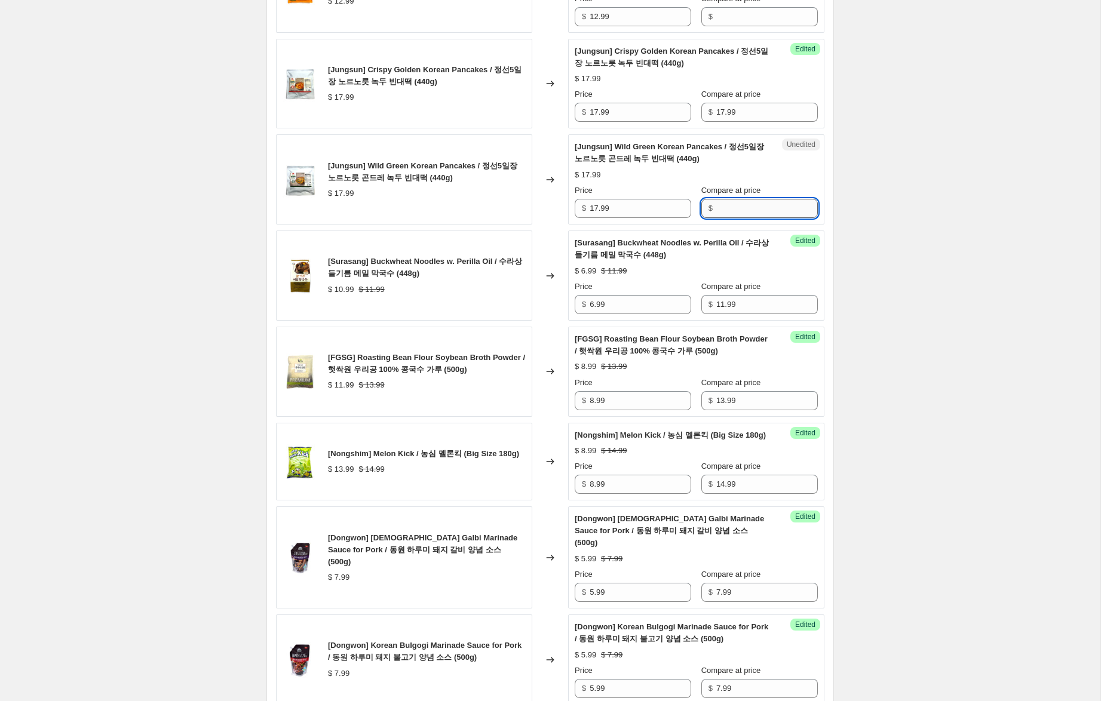
drag, startPoint x: 746, startPoint y: 237, endPoint x: 740, endPoint y: 233, distance: 7.8
click at [746, 218] on input "Compare at price" at bounding box center [767, 208] width 102 height 19
paste input "17.99"
type input "17.99"
click at [596, 122] on input "17.99" at bounding box center [641, 112] width 102 height 19
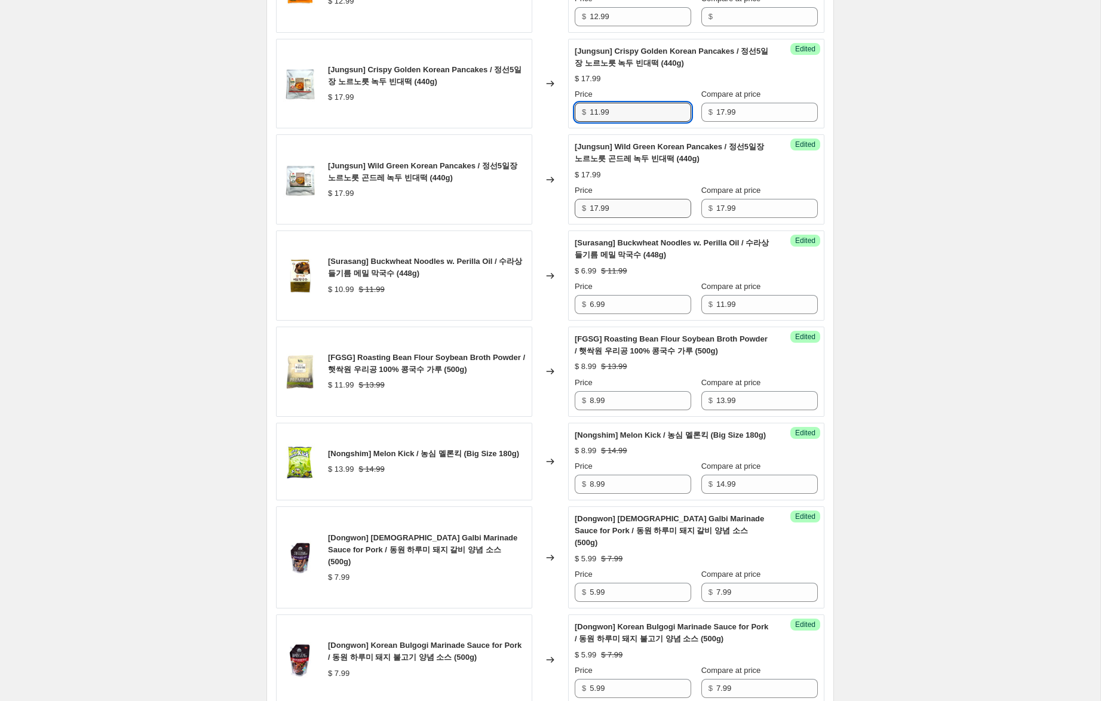
type input "11.99"
click at [594, 218] on input "17.99" at bounding box center [641, 208] width 102 height 19
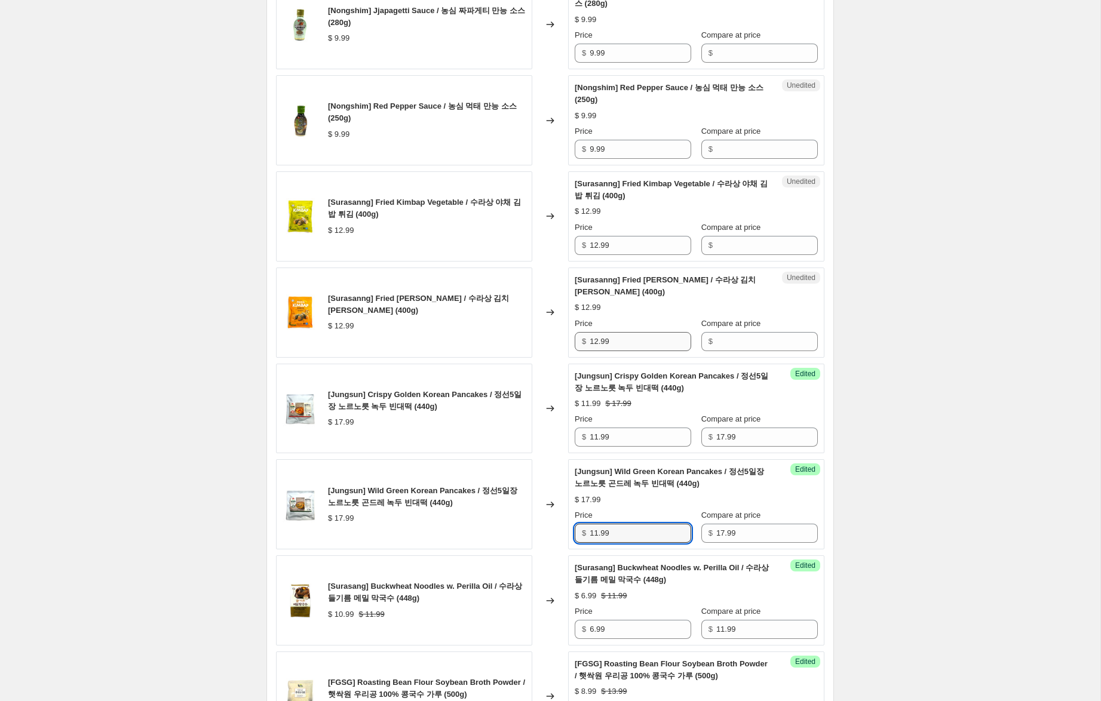
scroll to position [1286, 0]
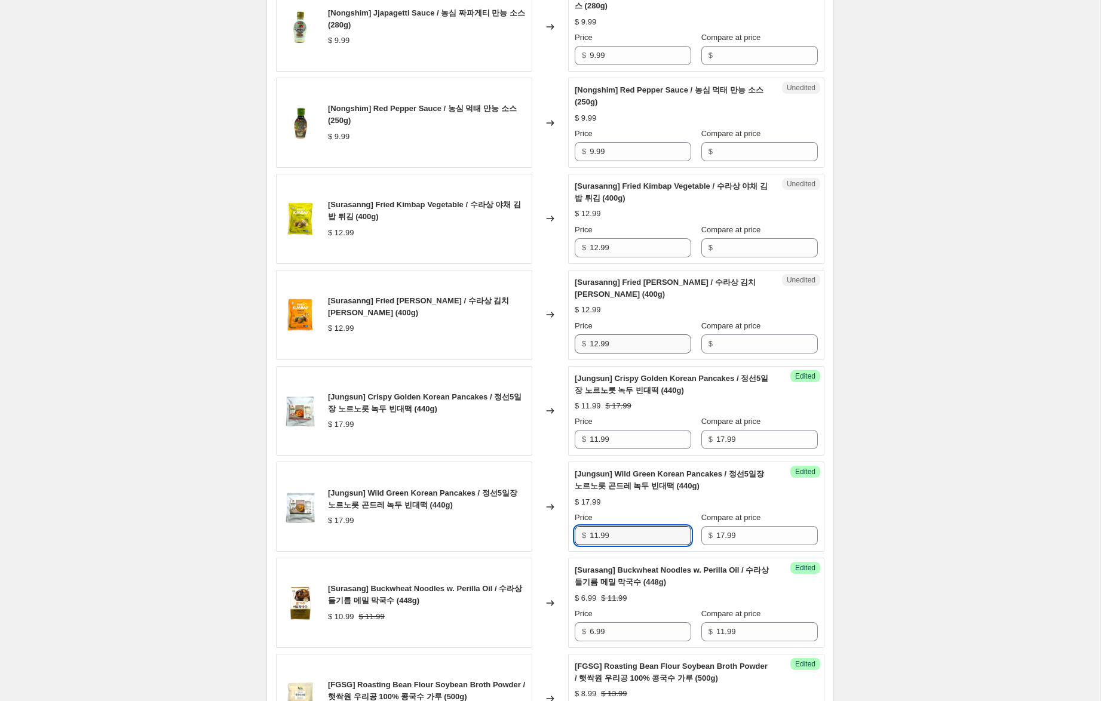
type input "11.99"
drag, startPoint x: 624, startPoint y: 372, endPoint x: 577, endPoint y: 351, distance: 51.1
click at [563, 355] on div "[Surasanng] Fried Kimbap Kimchi / 수라상 김치 김밥 튀김 (400g) $ 12.99 Changed to Unedit…" at bounding box center [550, 315] width 548 height 90
click at [738, 257] on input "Compare at price" at bounding box center [767, 247] width 102 height 19
paste input "12.99"
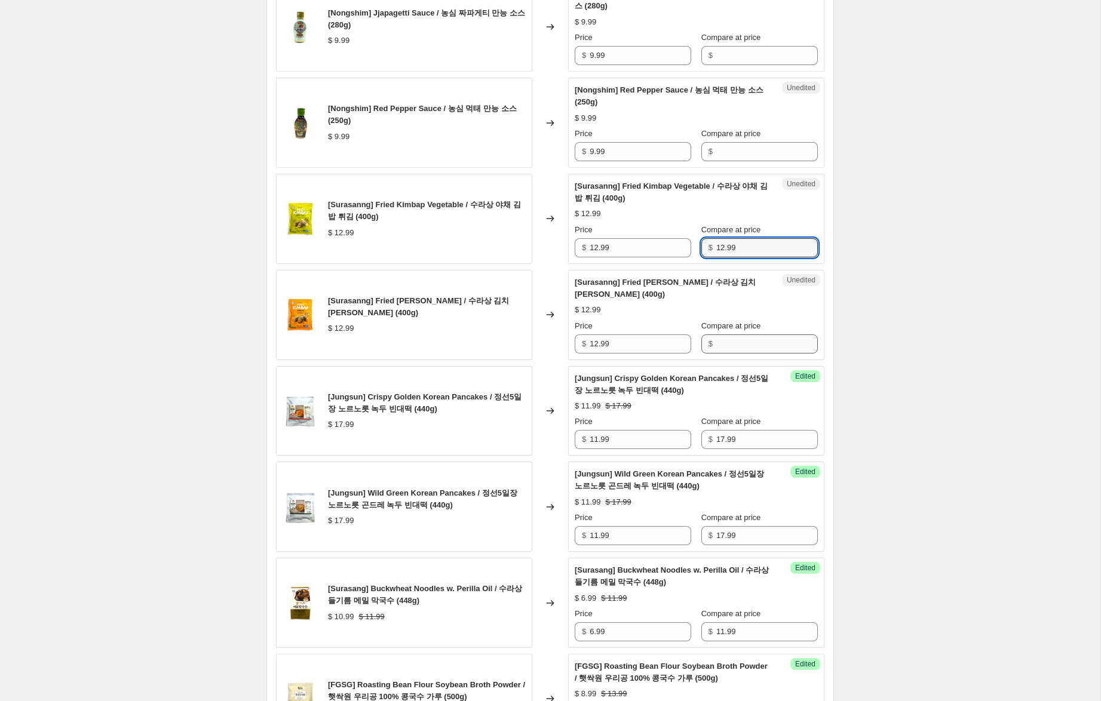
type input "12.99"
drag, startPoint x: 742, startPoint y: 373, endPoint x: 716, endPoint y: 357, distance: 30.3
click at [741, 354] on input "Compare at price" at bounding box center [767, 344] width 102 height 19
paste input "12.99"
type input "12.99"
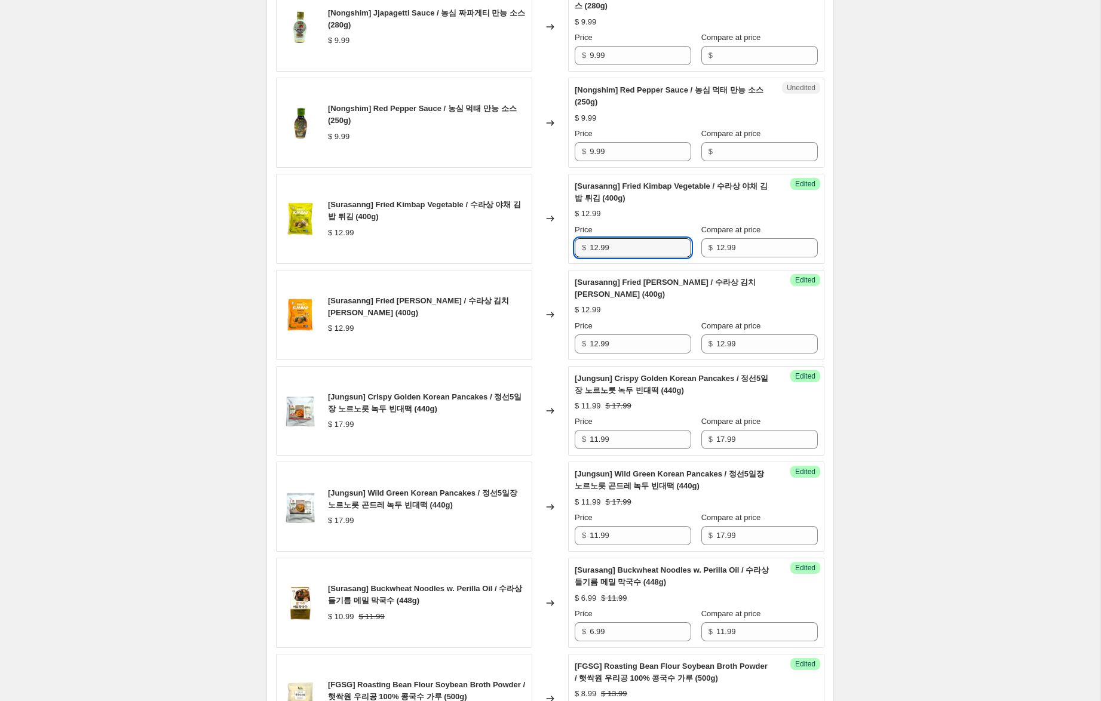
drag, startPoint x: 588, startPoint y: 271, endPoint x: 538, endPoint y: 261, distance: 51.8
click at [549, 262] on div "[Surasanng] Fried Kimbap Vegetable / 수라상 야채 김밥 튀김 (400g) $ 12.99 Changed to Suc…" at bounding box center [550, 219] width 548 height 90
type input "8.99"
drag, startPoint x: 596, startPoint y: 369, endPoint x: 641, endPoint y: 368, distance: 44.8
click at [571, 360] on div "Success Edited [Surasanng] Fried Kimbap Kimchi / 수라상 김치 김밥 튀김 (400g) $ 12.99 Pr…" at bounding box center [696, 315] width 256 height 90
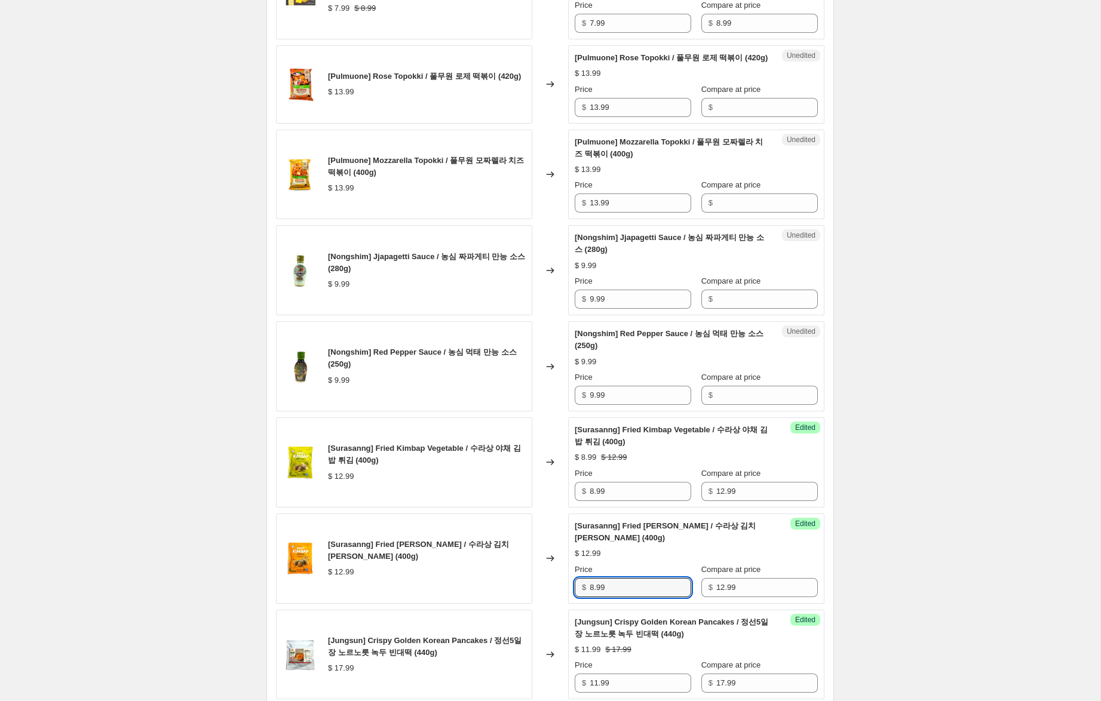
scroll to position [1038, 0]
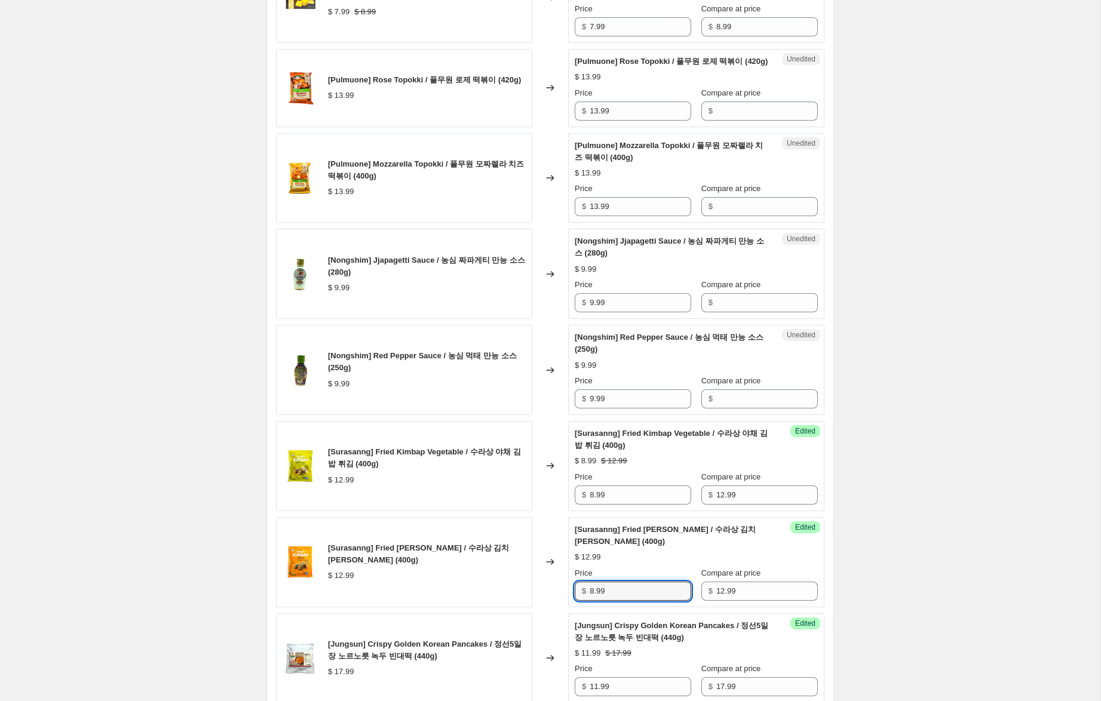
type input "8.99"
drag, startPoint x: 556, startPoint y: 409, endPoint x: 529, endPoint y: 402, distance: 27.7
click at [528, 403] on div "[Nongshim] Red Pepper Sauce / 농심 먹태 만능 소스 (250g) $ 9.99 Changed to Unedited [No…" at bounding box center [550, 370] width 548 height 90
drag, startPoint x: 769, startPoint y: 325, endPoint x: 766, endPoint y: 333, distance: 8.3
click at [769, 312] on input "Compare at price" at bounding box center [767, 302] width 102 height 19
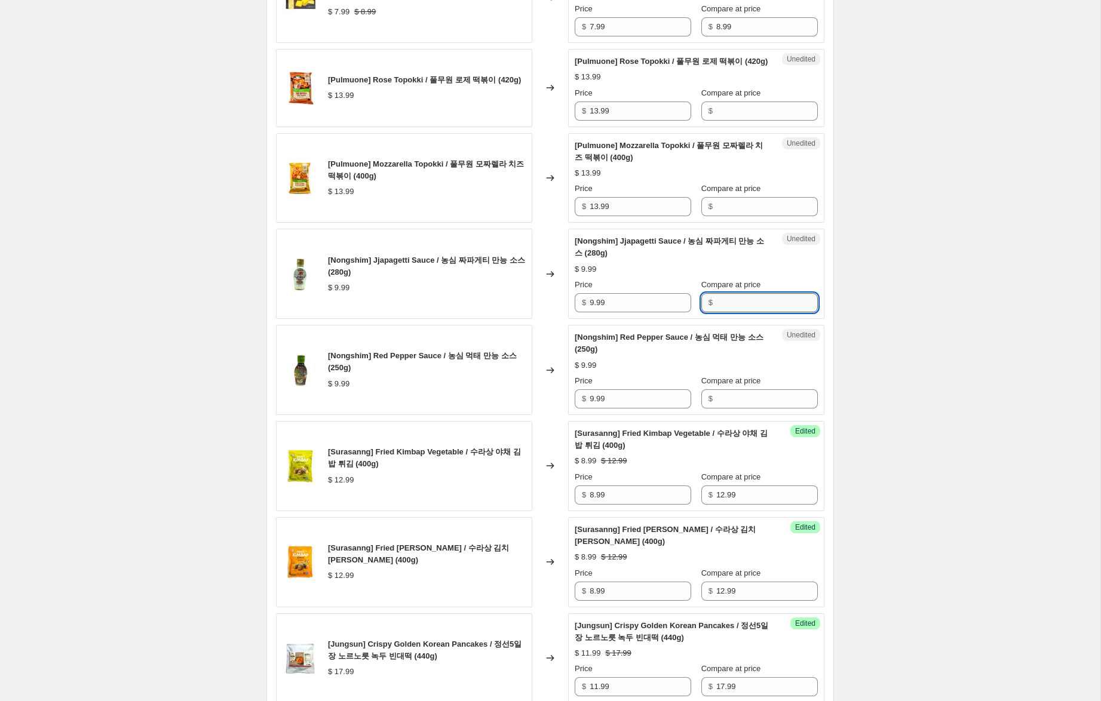
paste input "9.99"
type input "9.99"
drag, startPoint x: 734, startPoint y: 428, endPoint x: 728, endPoint y: 419, distance: 10.8
click at [734, 409] on input "Compare at price" at bounding box center [767, 399] width 102 height 19
paste input "9.99"
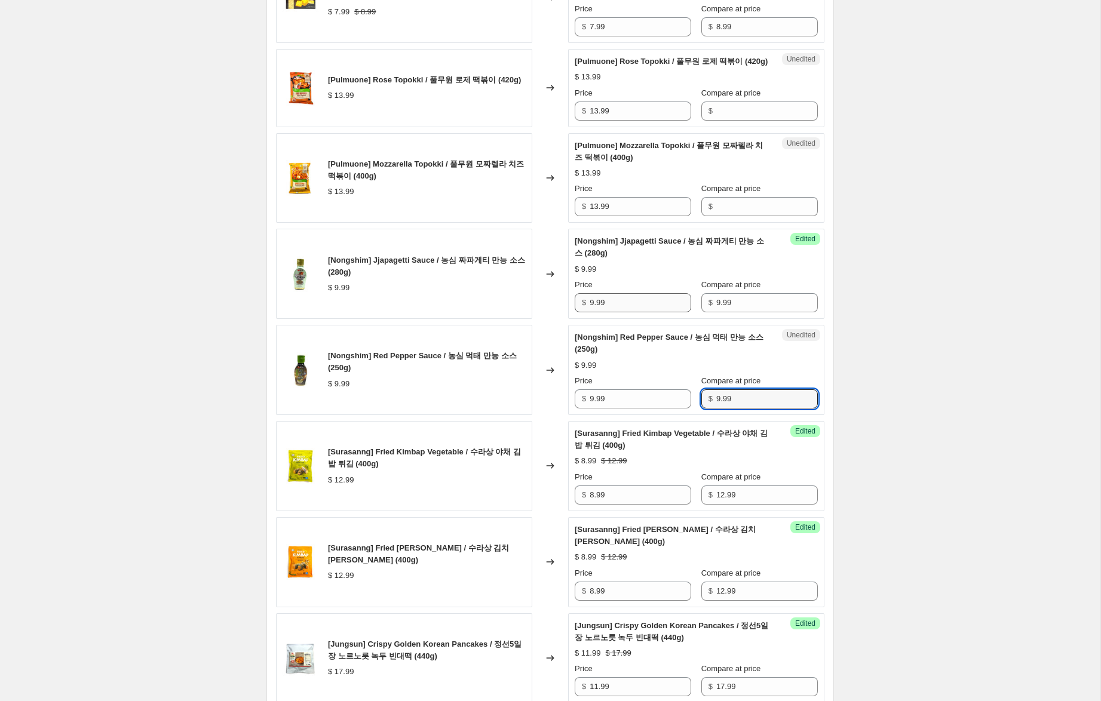
type input "9.99"
drag, startPoint x: 596, startPoint y: 324, endPoint x: 539, endPoint y: 315, distance: 56.9
click at [533, 305] on div "[Nongshim] Jjapagetti Sauce / 농심 짜파게티 만능 소스 (280g) $ 9.99 Changed to Success Ed…" at bounding box center [550, 274] width 548 height 90
type input "6.99"
drag, startPoint x: 594, startPoint y: 421, endPoint x: 526, endPoint y: 394, distance: 73.2
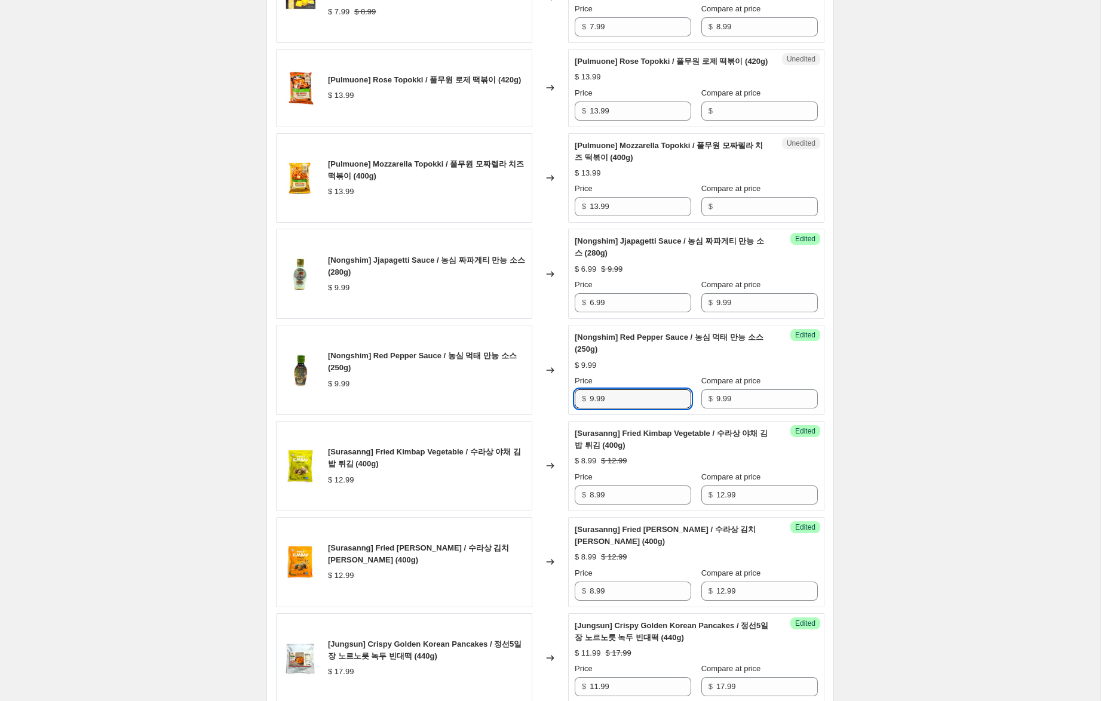
click at [527, 394] on div "[Nongshim] Red Pepper Sauce / 농심 먹태 만능 소스 (250g) $ 9.99 Changed to Success Edit…" at bounding box center [550, 370] width 548 height 90
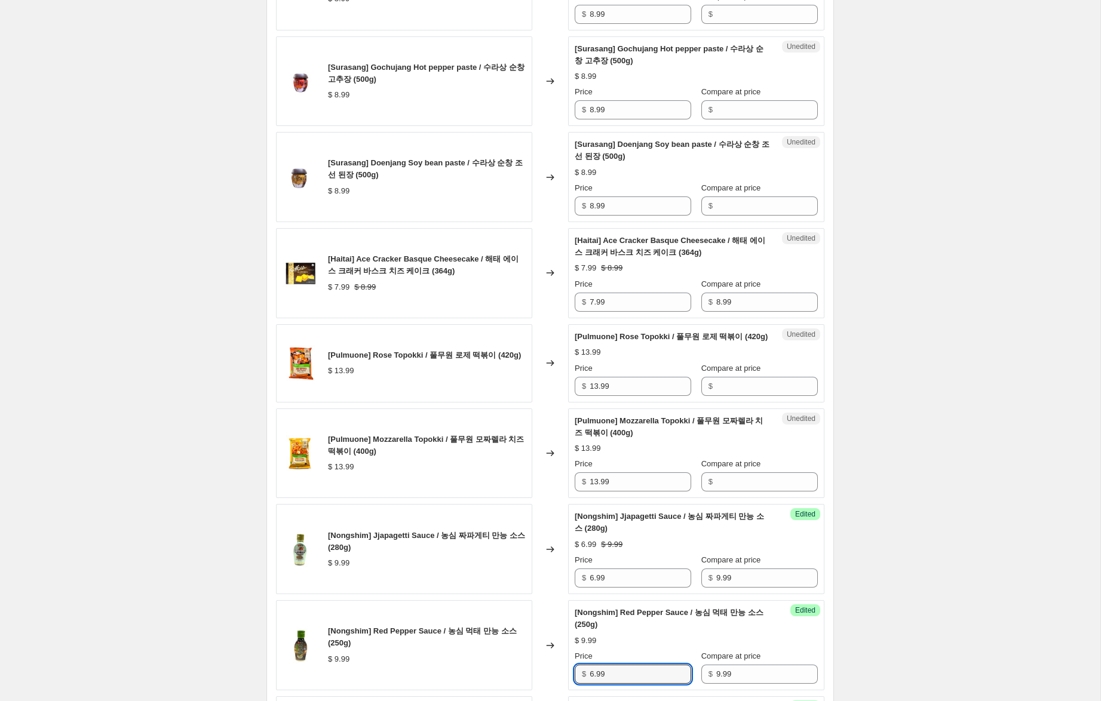
scroll to position [759, 0]
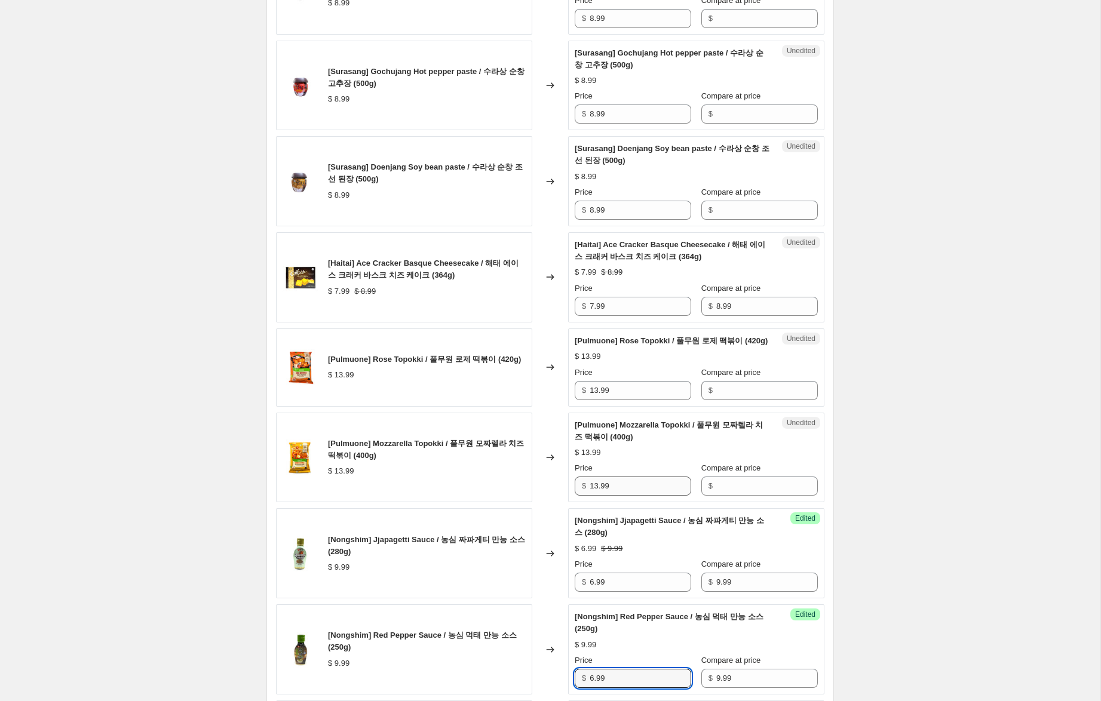
type input "6.99"
drag, startPoint x: 607, startPoint y: 514, endPoint x: 524, endPoint y: 496, distance: 85.1
click at [524, 496] on div "[Pulmuone] Mozzarella Topokki / 풀무원 모짜렐라 치즈 떡볶이 (400g) $ 13.99 Changed to Unedi…" at bounding box center [550, 458] width 548 height 90
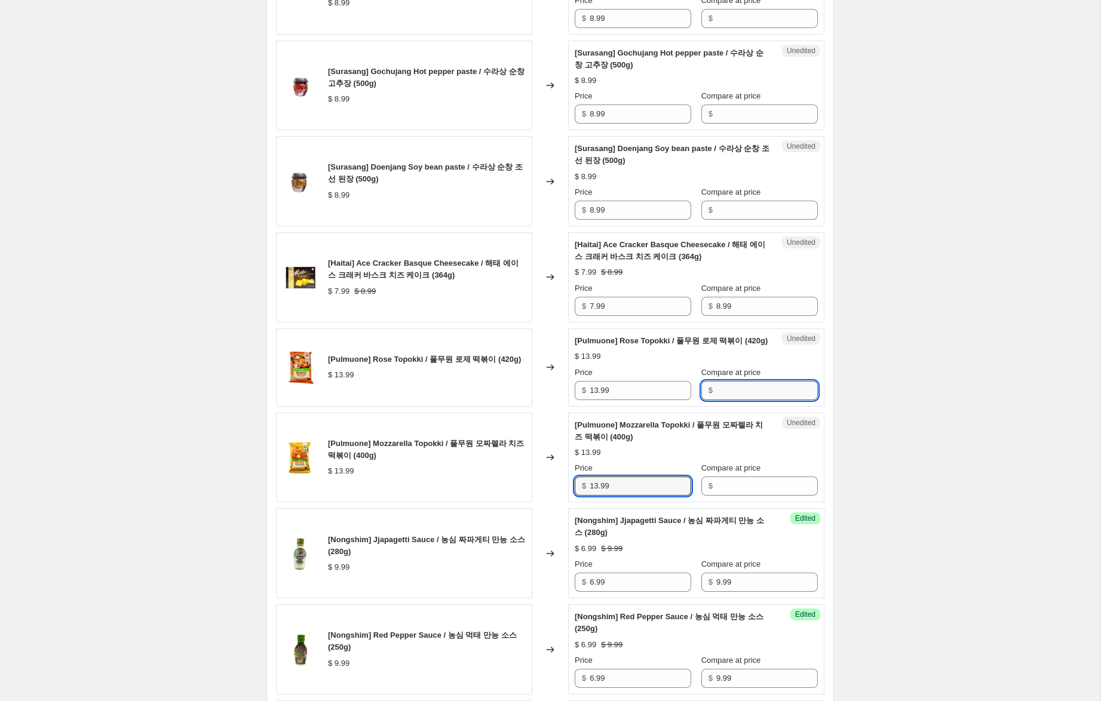
drag, startPoint x: 754, startPoint y: 410, endPoint x: 756, endPoint y: 418, distance: 8.7
click at [754, 400] on input "Compare at price" at bounding box center [767, 390] width 102 height 19
paste input "13.99"
type input "13.99"
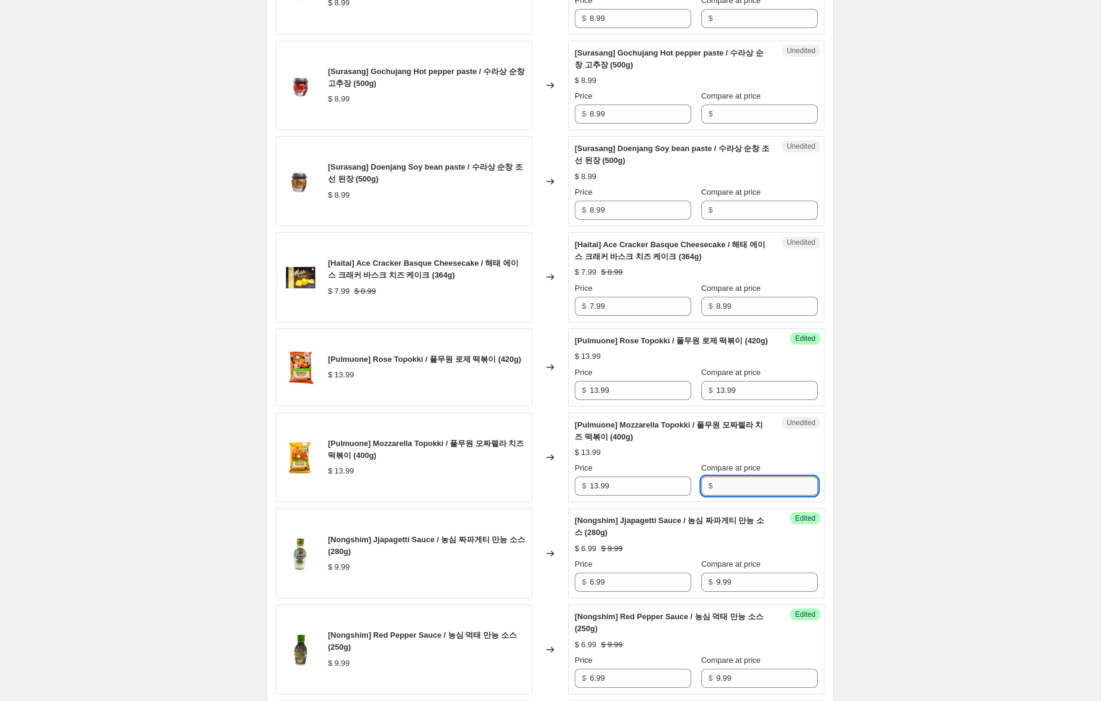
click at [731, 496] on input "Compare at price" at bounding box center [767, 486] width 102 height 19
paste input "13.99"
type input "13.99"
drag, startPoint x: 597, startPoint y: 416, endPoint x: 470, endPoint y: 381, distance: 132.0
click at [471, 381] on div "[Pulmuone] Rose Topokki / 풀무원 로제 떡볶이 (420g) $ 13.99 Changed to Success Edited […" at bounding box center [550, 368] width 548 height 78
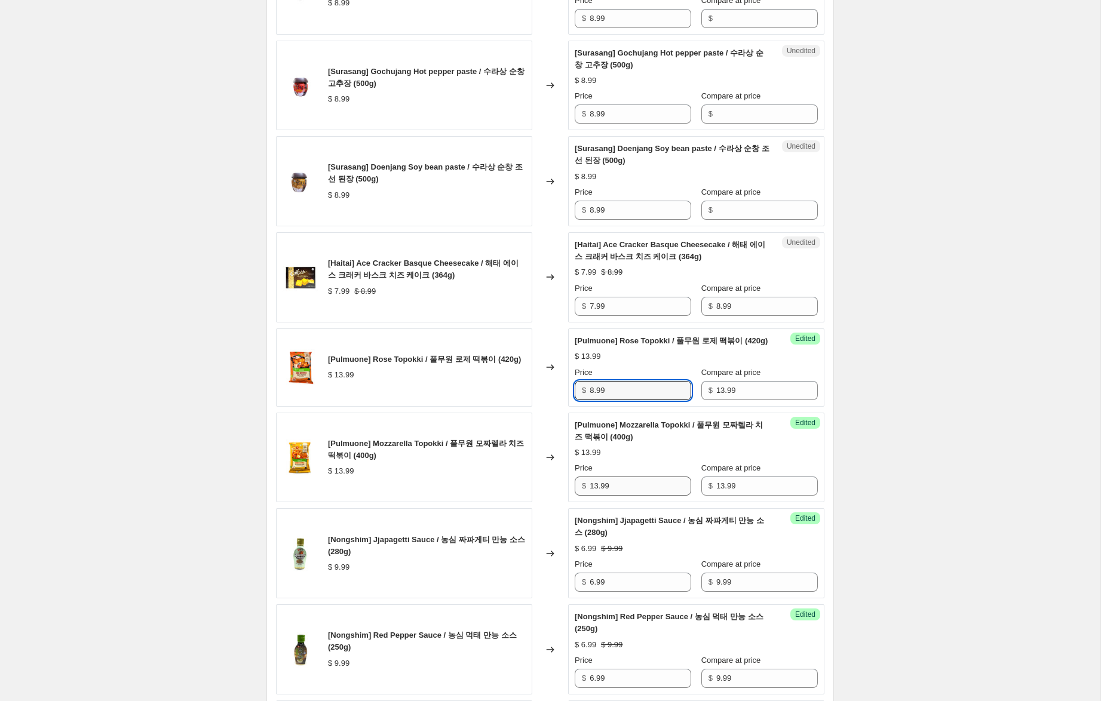
type input "8.99"
drag, startPoint x: 597, startPoint y: 509, endPoint x: 551, endPoint y: 482, distance: 53.6
click at [528, 487] on div "[Pulmuone] Mozzarella Topokki / 풀무원 모짜렐라 치즈 떡볶이 (400g) $ 13.99 Changed to Succe…" at bounding box center [550, 457] width 548 height 90
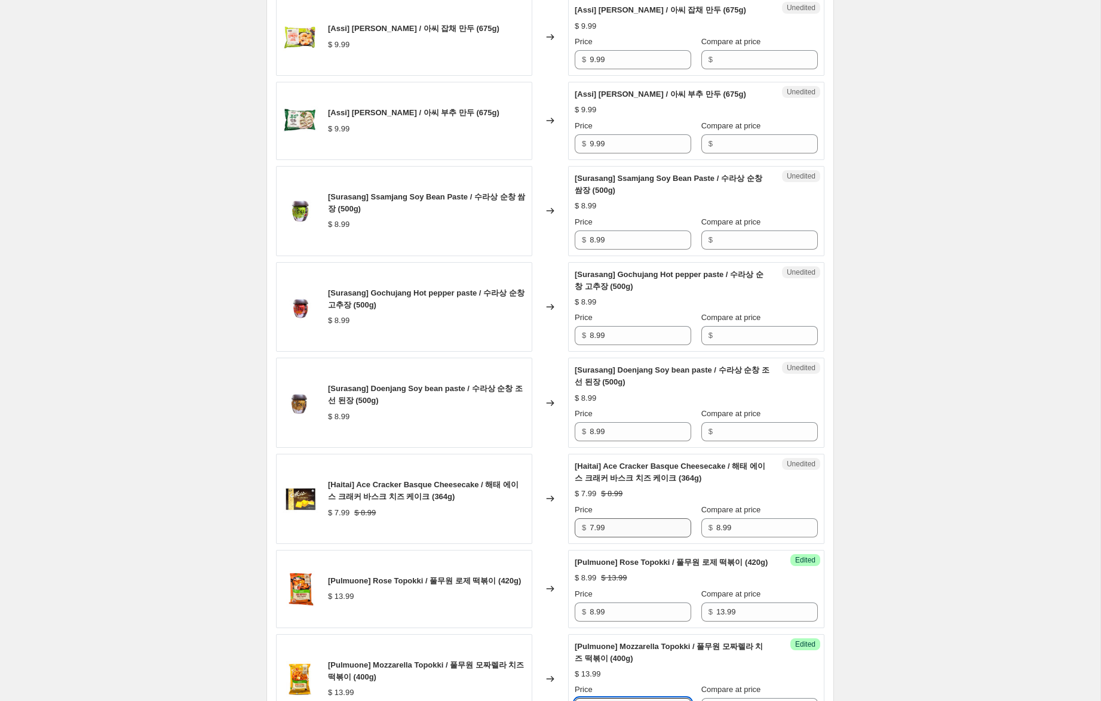
scroll to position [528, 0]
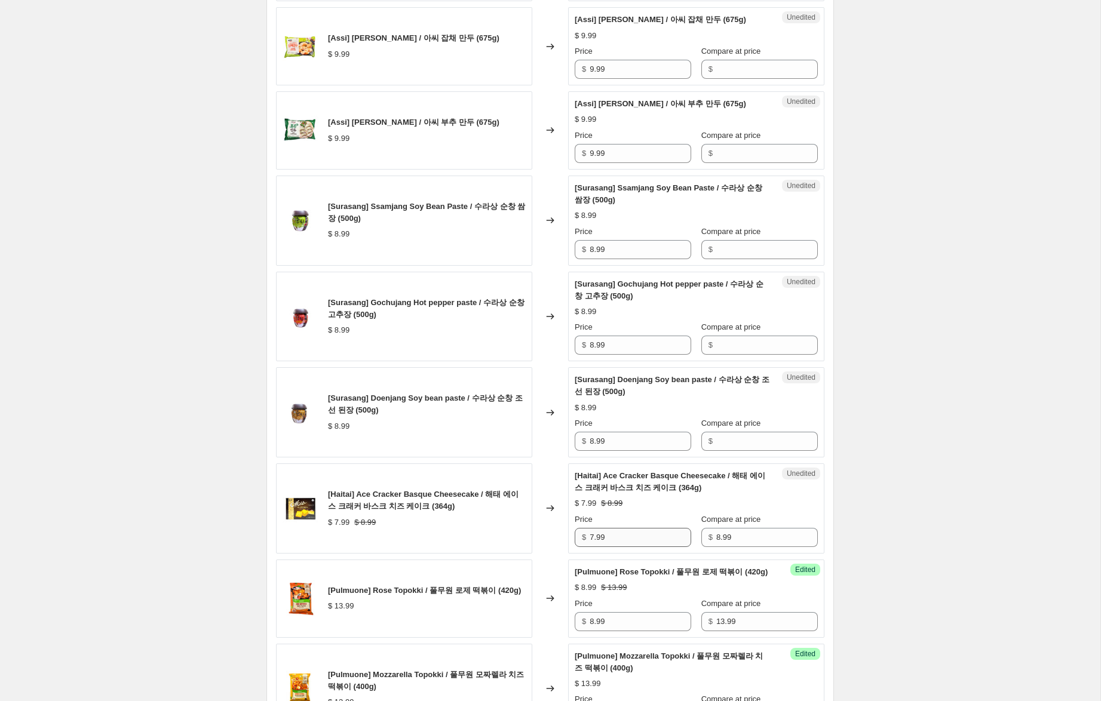
type input "8.99"
drag, startPoint x: 594, startPoint y: 551, endPoint x: 562, endPoint y: 544, distance: 32.6
click at [565, 544] on div "[Haitai] Ace Cracker Basque Cheesecake / 해태 에이스 크래커 바스크 치즈 케이크 (364g) $ 7.99 $ …" at bounding box center [550, 509] width 548 height 90
type input "6.99"
drag, startPoint x: 627, startPoint y: 452, endPoint x: 535, endPoint y: 425, distance: 95.4
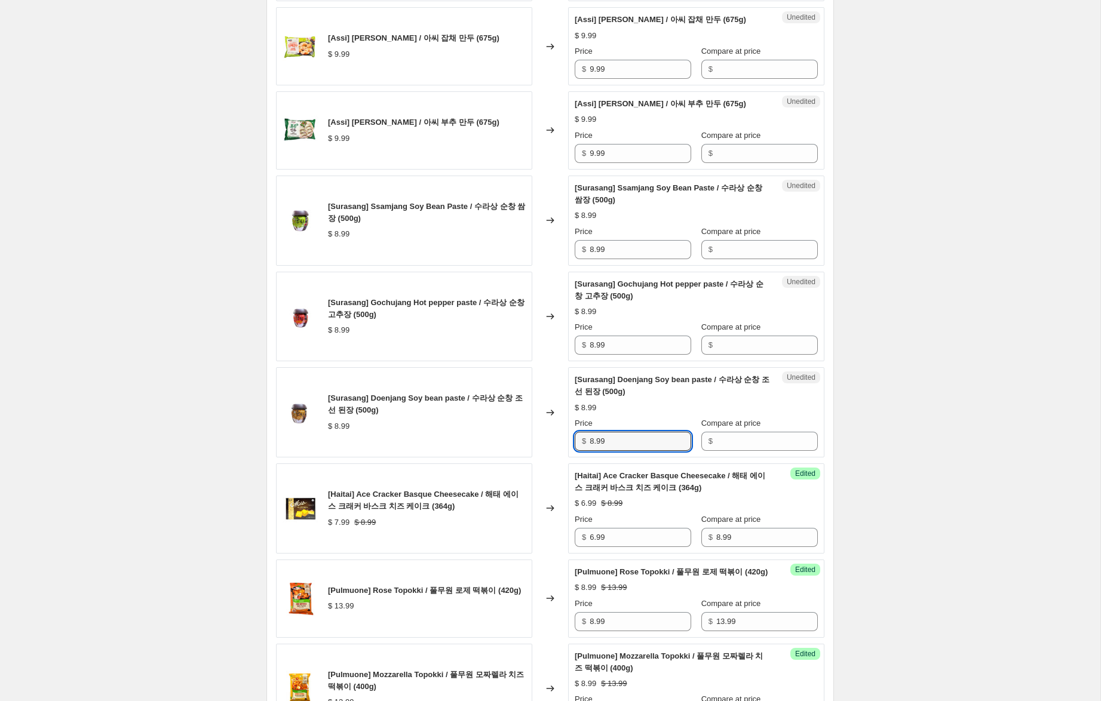
click at [526, 429] on div "[Surasang] Doenjang Soy bean paste / 수라상 순창 조선 된장 (500g) $ 8.99 Changed to Uned…" at bounding box center [550, 412] width 548 height 90
click at [729, 259] on input "Compare at price" at bounding box center [767, 249] width 102 height 19
paste input "8.99"
type input "8.99"
click at [737, 355] on input "Compare at price" at bounding box center [767, 345] width 102 height 19
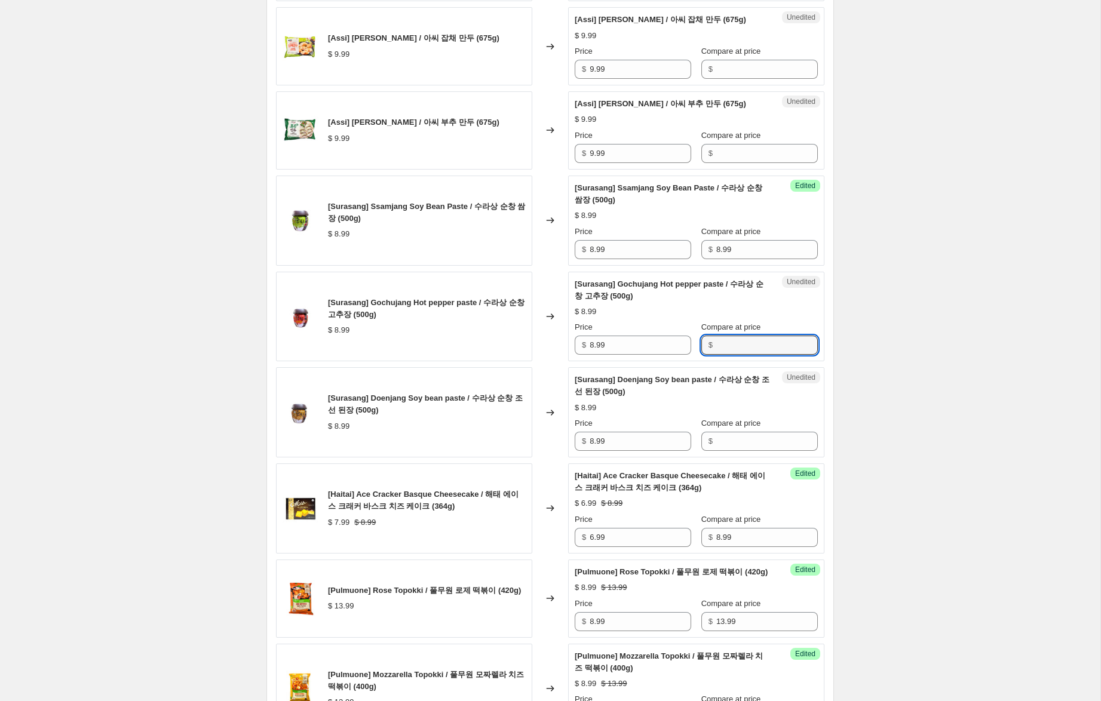
paste input "8.99"
type input "8.99"
drag, startPoint x: 731, startPoint y: 453, endPoint x: 694, endPoint y: 416, distance: 52.4
click at [731, 451] on input "Compare at price" at bounding box center [767, 441] width 102 height 19
paste input "8.99"
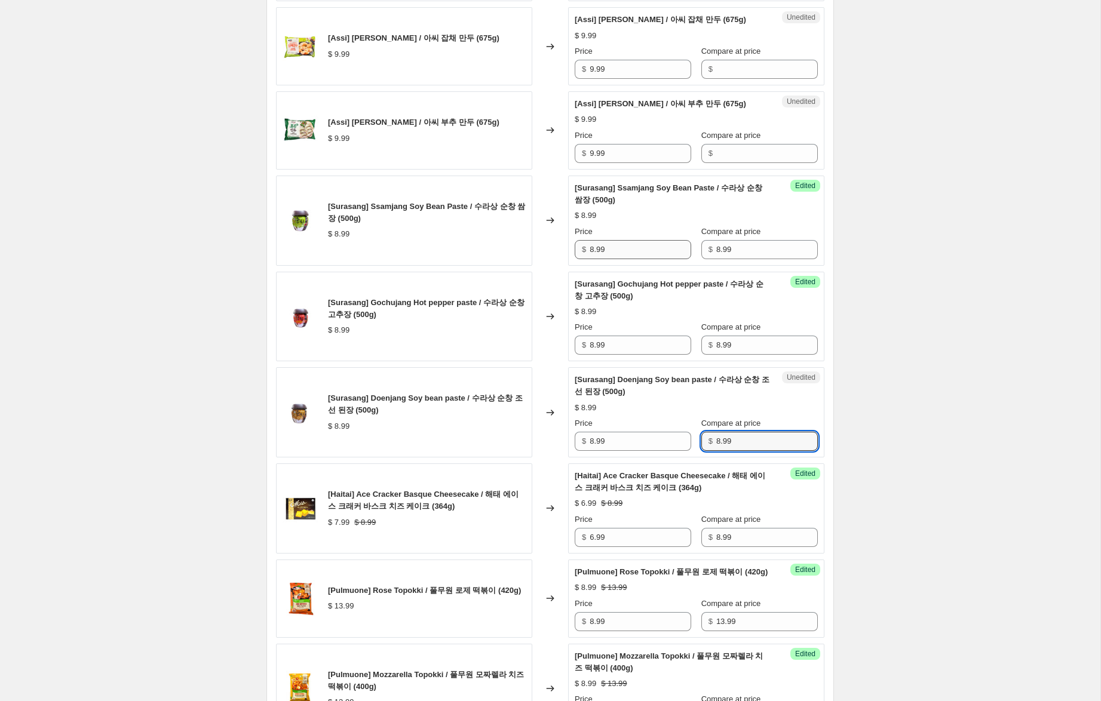
type input "8.99"
drag, startPoint x: 593, startPoint y: 263, endPoint x: 565, endPoint y: 263, distance: 28.1
click at [571, 257] on div "Success Edited [Surasang] Ssamjang Soy Bean Paste / 수라상 순창 쌈장 (500g) $ 8.99 Pri…" at bounding box center [696, 221] width 256 height 90
type input "5.99"
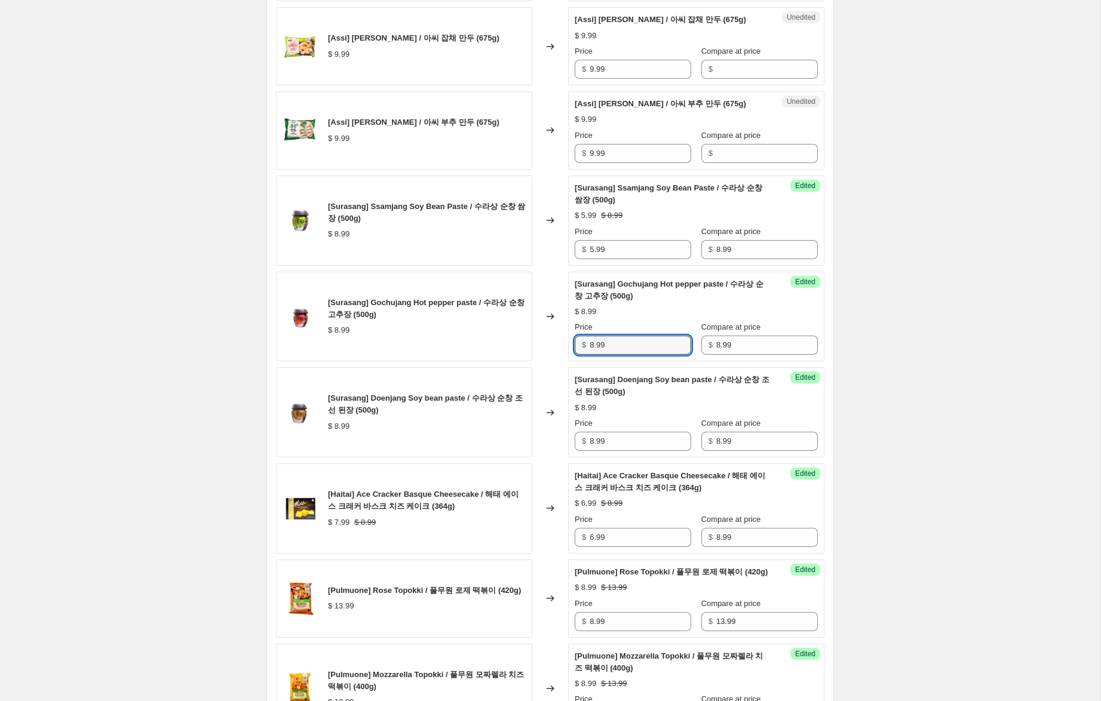
drag, startPoint x: 590, startPoint y: 357, endPoint x: 568, endPoint y: 351, distance: 22.9
click at [568, 351] on div "[Surasang] Gochujang Hot pepper paste / 수라상 순창 고추장 (500g) $ 8.99 Changed to Suc…" at bounding box center [550, 317] width 548 height 90
type input "5.99"
drag, startPoint x: 568, startPoint y: 437, endPoint x: 545, endPoint y: 430, distance: 24.0
click at [545, 430] on div "[Surasang] Doenjang Soy bean paste / 수라상 순창 조선 된장 (500g) $ 8.99 Changed to Succ…" at bounding box center [550, 412] width 548 height 90
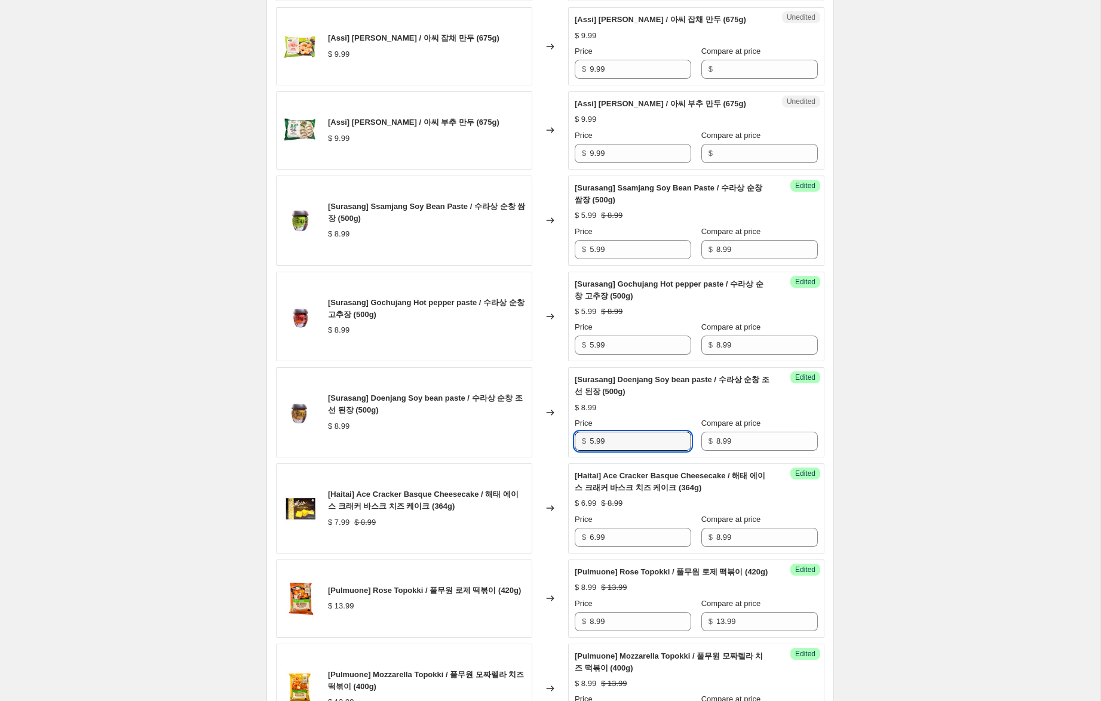
type input "5.99"
click at [821, 321] on div "Success Edited [Surasang] Gochujang Hot pepper paste / 수라상 순창 고추장 (500g) $ 5.99…" at bounding box center [696, 317] width 256 height 90
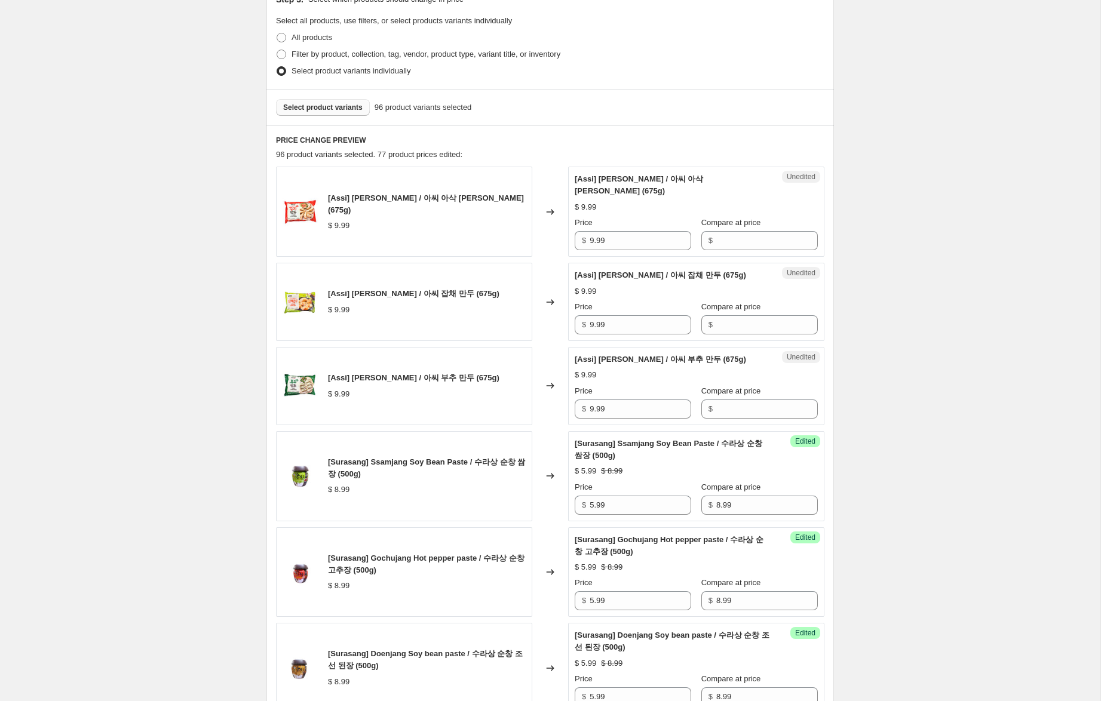
scroll to position [262, 0]
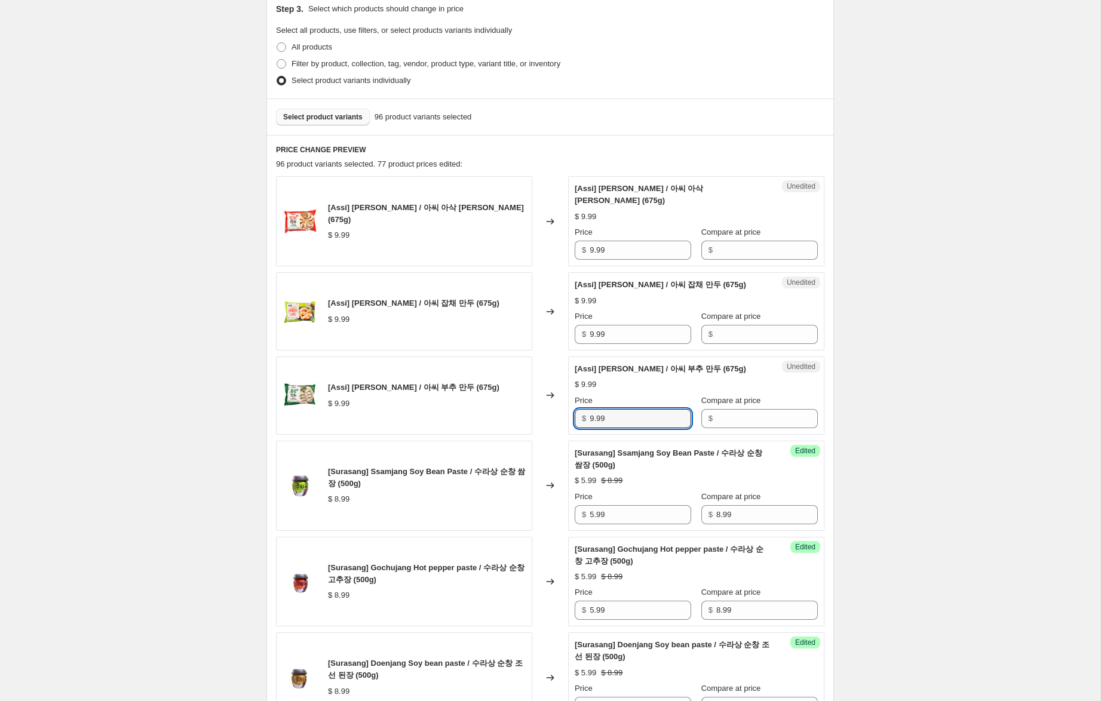
click at [538, 419] on div "[Assi] Leek Dumpling / 아씨 부추 만두 (675g) $ 9.99 Changed to Unedited [Assi] Leek D…" at bounding box center [550, 396] width 548 height 78
drag, startPoint x: 737, startPoint y: 349, endPoint x: 729, endPoint y: 416, distance: 66.8
click at [737, 344] on input "Compare at price" at bounding box center [767, 334] width 102 height 19
paste input "9.99"
type input "9.99"
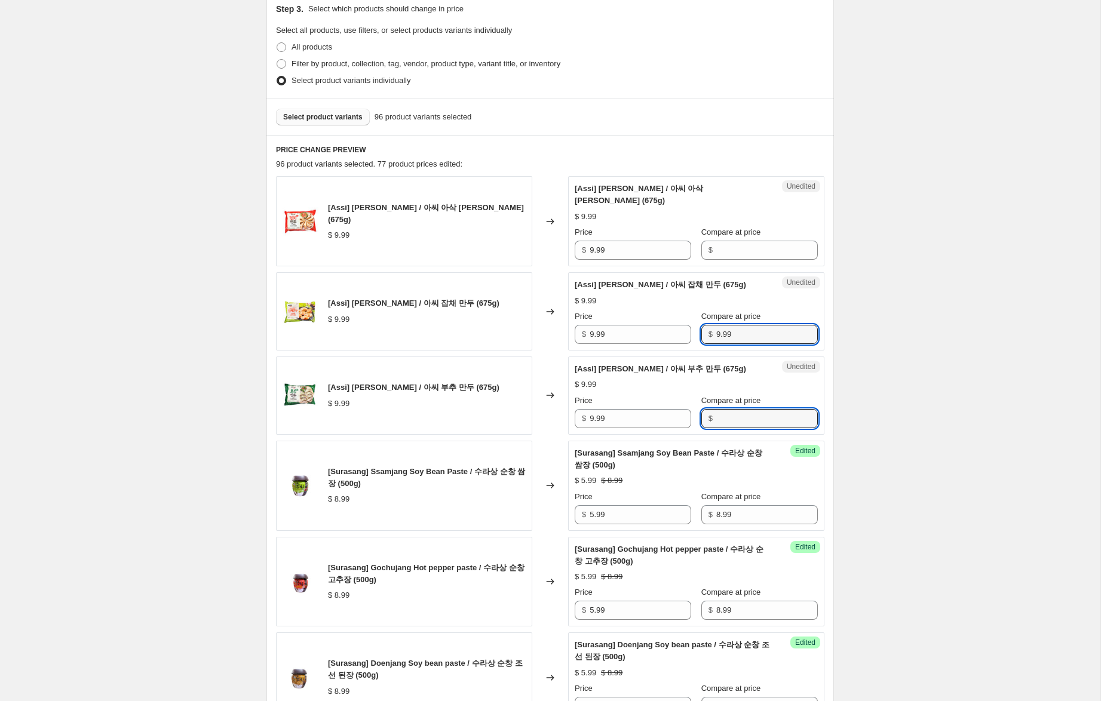
drag, startPoint x: 729, startPoint y: 431, endPoint x: 731, endPoint y: 398, distance: 32.3
click at [729, 428] on input "Compare at price" at bounding box center [767, 418] width 102 height 19
paste input "9.99"
type input "9.99"
click at [728, 244] on input "Compare at price" at bounding box center [767, 250] width 102 height 19
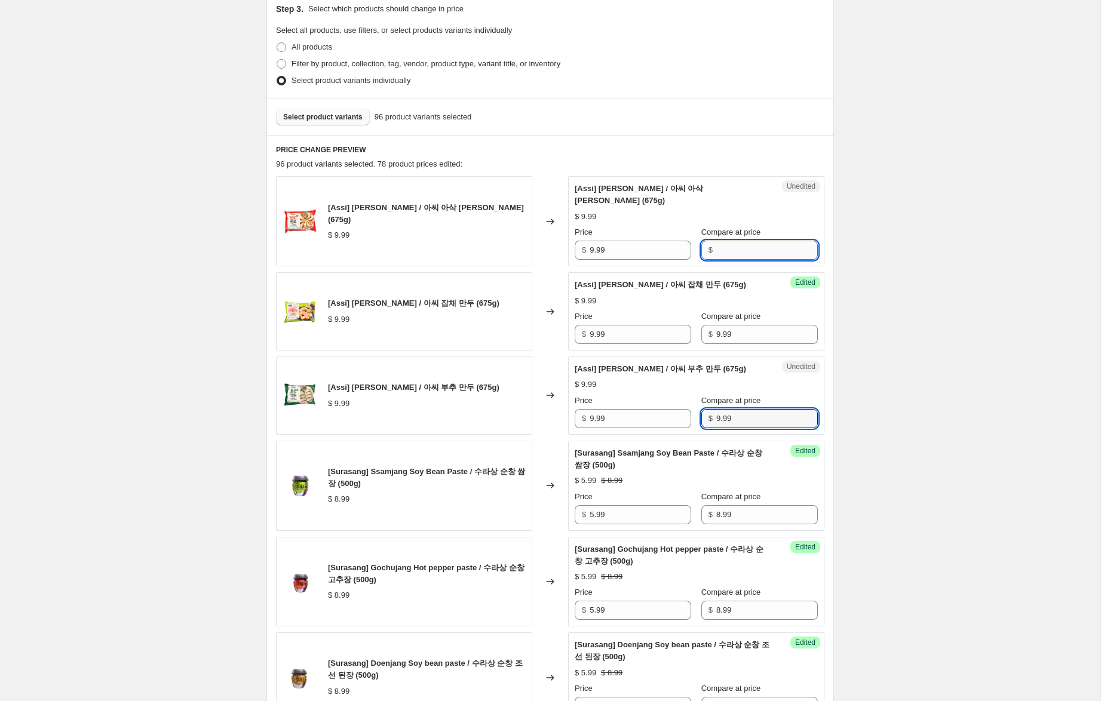
paste input "9.99"
type input "9.99"
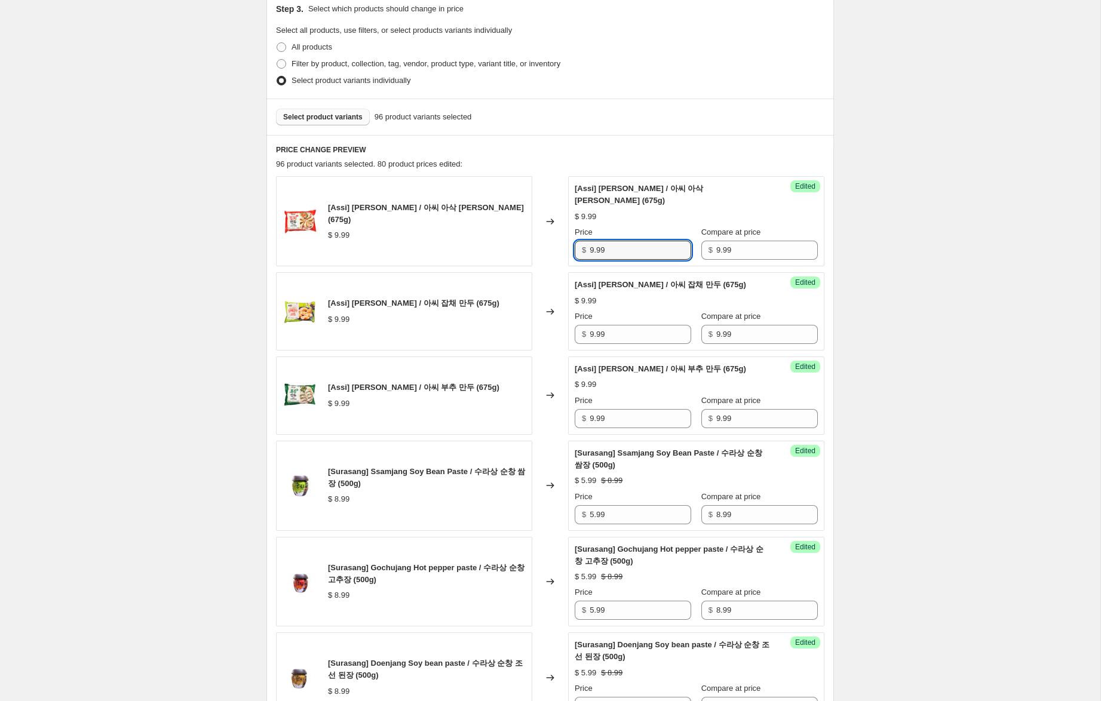
drag, startPoint x: 595, startPoint y: 252, endPoint x: 550, endPoint y: 241, distance: 45.9
click at [554, 241] on div "[Assi] Kimchi Dumpling / 아씨 아삭 김치 만두 (675g) $ 9.99 Changed to Success Edited [A…" at bounding box center [550, 221] width 548 height 90
type input "6.99"
drag, startPoint x: 594, startPoint y: 346, endPoint x: 565, endPoint y: 341, distance: 29.3
click at [566, 340] on div "[Assi] Japchae Dumpling / 아씨 잡채 만두 (675g) $ 9.99 Changed to Success Edited [Ass…" at bounding box center [550, 311] width 548 height 78
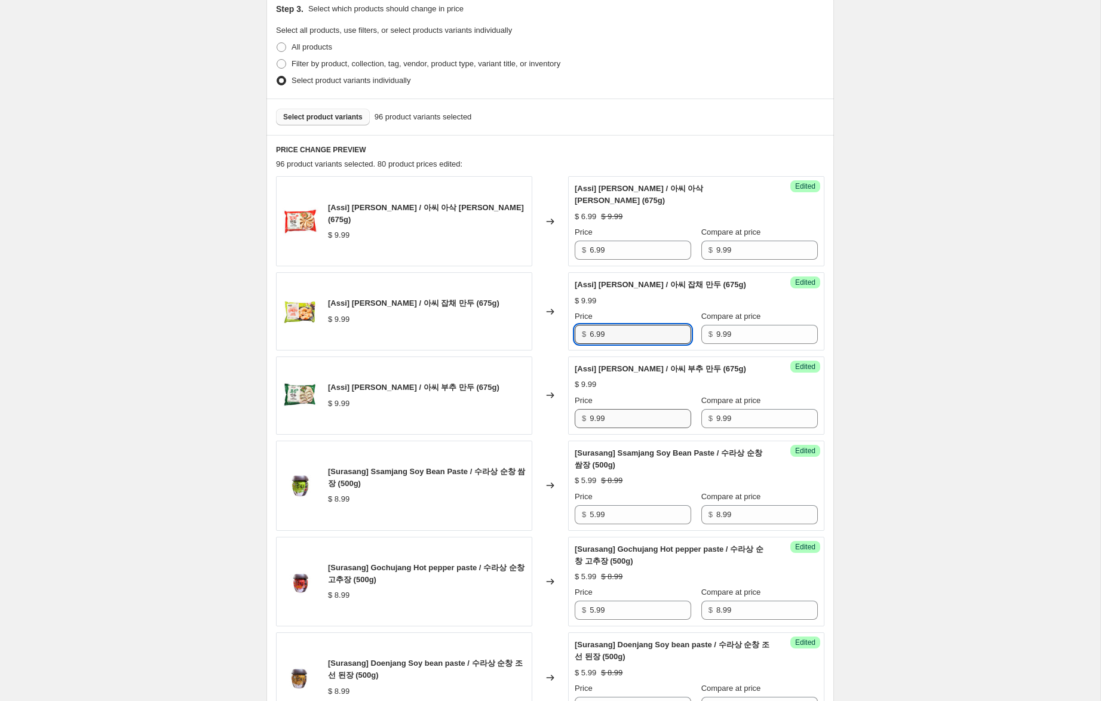
type input "6.99"
drag, startPoint x: 594, startPoint y: 431, endPoint x: 530, endPoint y: 410, distance: 67.1
click at [524, 410] on div "[Assi] Leek Dumpling / 아씨 부추 만두 (675g) $ 9.99 Changed to Success Edited [Assi] …" at bounding box center [550, 395] width 548 height 78
type input "6.99"
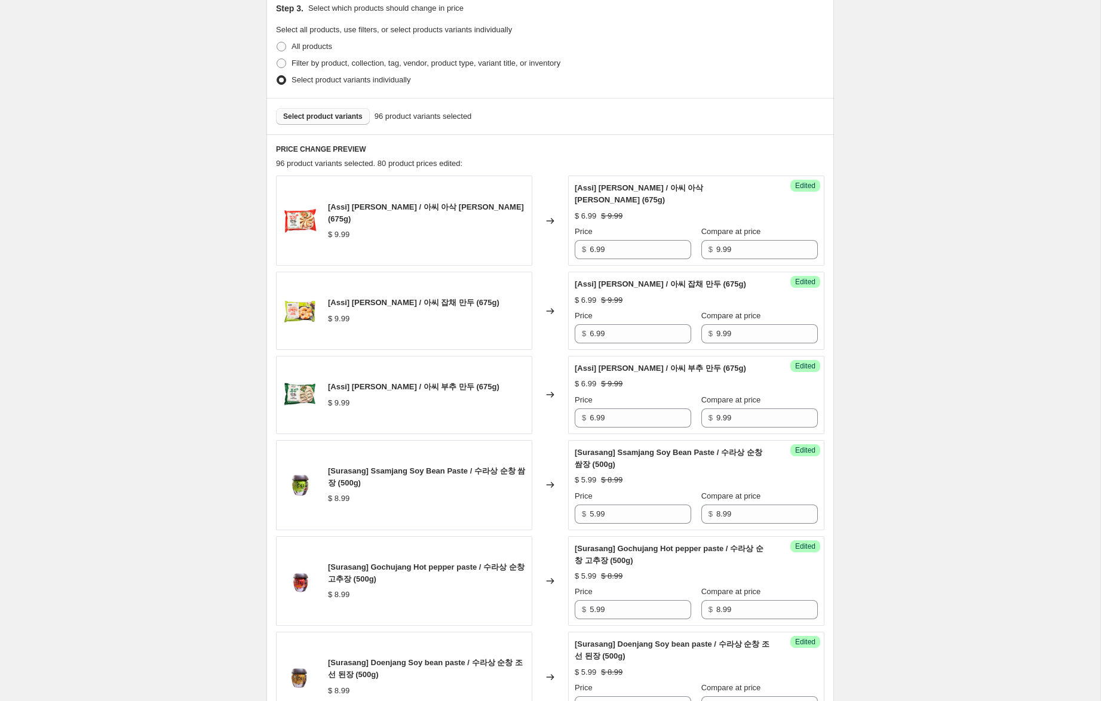
drag, startPoint x: 907, startPoint y: 404, endPoint x: 915, endPoint y: 436, distance: 32.7
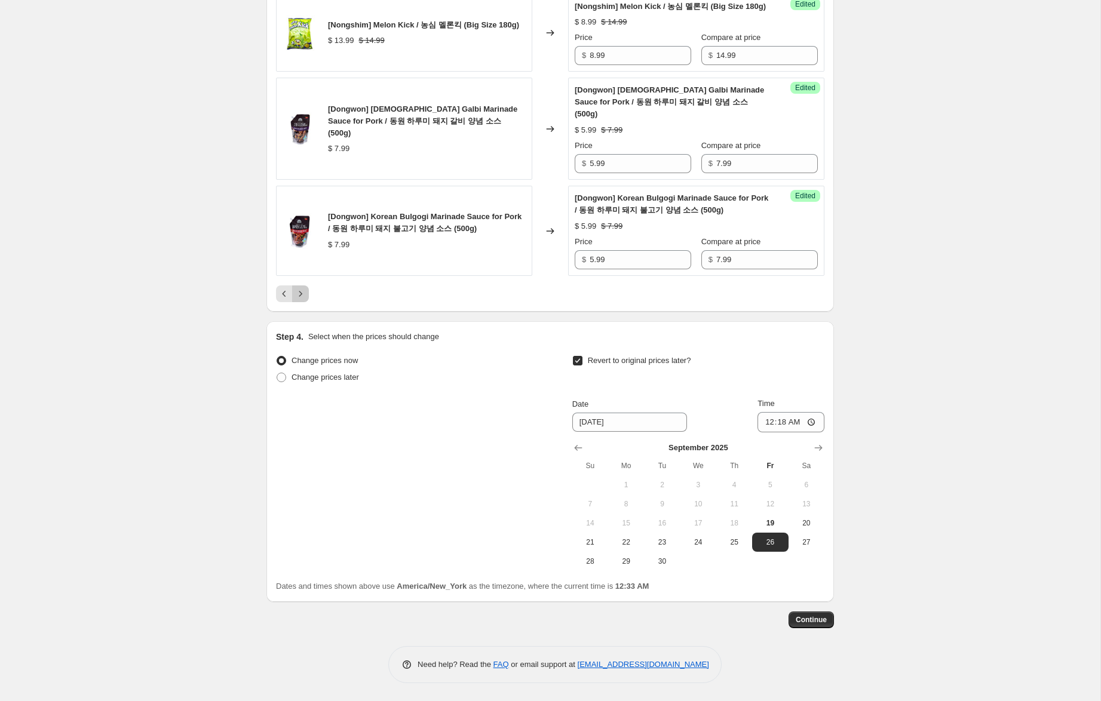
drag, startPoint x: 302, startPoint y: 297, endPoint x: 308, endPoint y: 302, distance: 7.2
click at [303, 297] on icon "Next" at bounding box center [301, 294] width 12 height 12
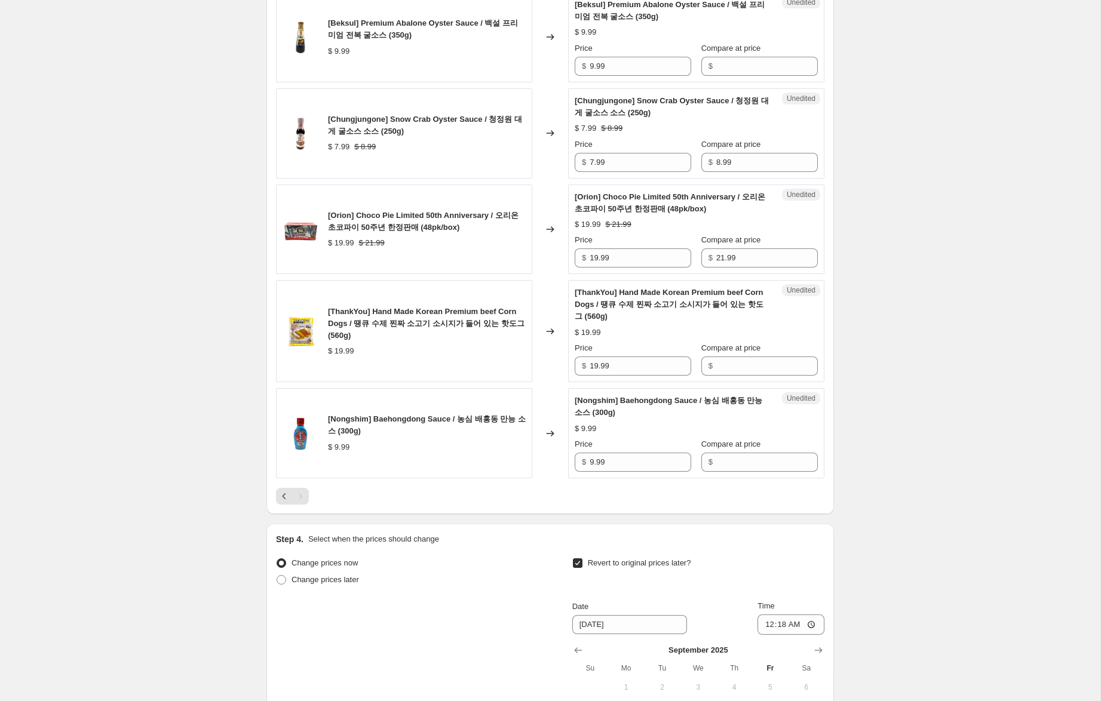
scroll to position [1516, 0]
drag, startPoint x: 646, startPoint y: 447, endPoint x: 712, endPoint y: 468, distance: 69.1
click at [505, 433] on div "[Nongshim] Baehongdong Sauce / 농심 배홍동 만능 소스 (300g) $ 9.99 Changed to Unedited […" at bounding box center [550, 433] width 548 height 90
drag, startPoint x: 747, startPoint y: 453, endPoint x: 712, endPoint y: 448, distance: 35.7
click at [741, 452] on input "Compare at price" at bounding box center [767, 461] width 102 height 19
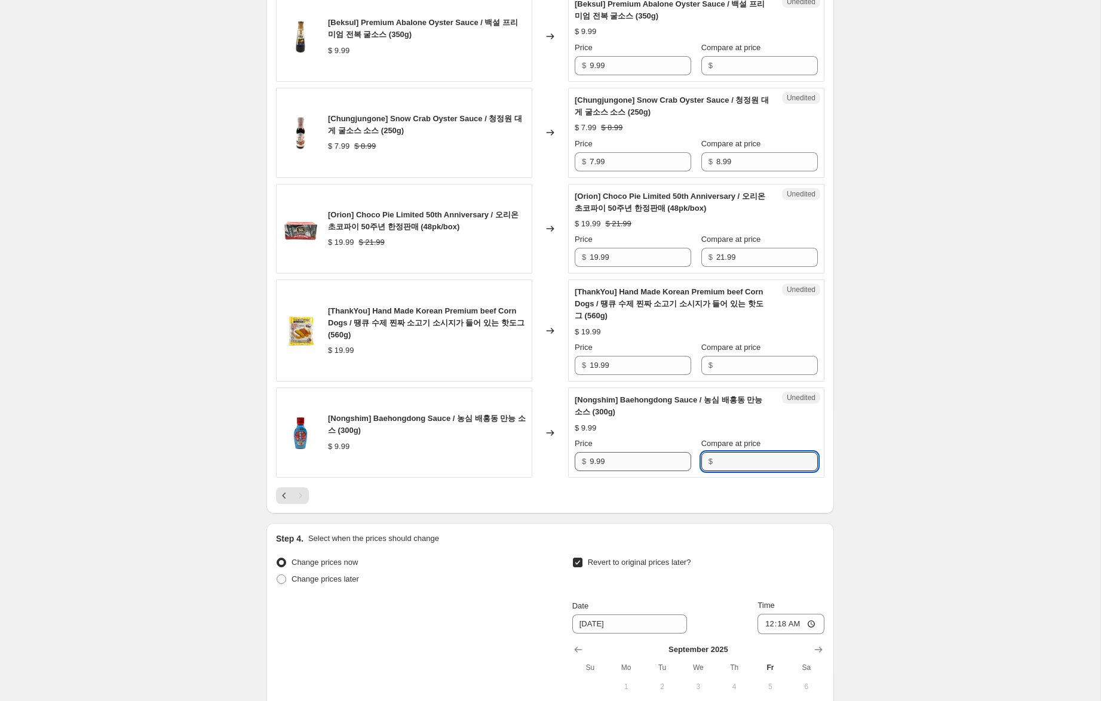
paste input "9.99"
type input "9.99"
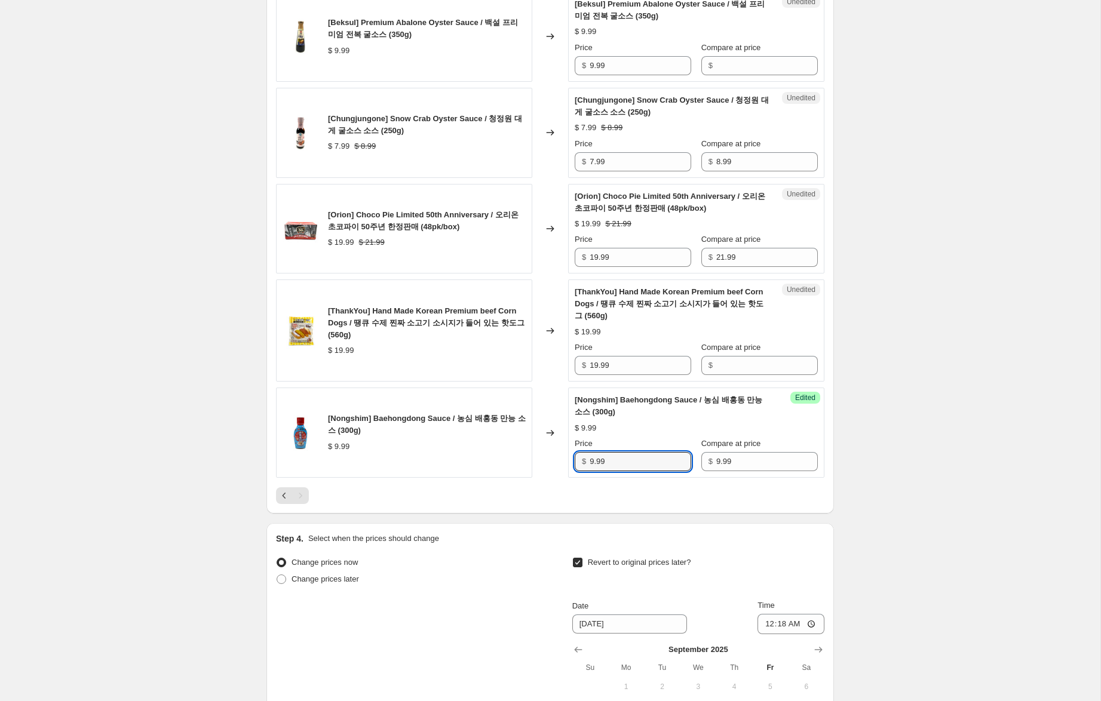
drag, startPoint x: 595, startPoint y: 449, endPoint x: 521, endPoint y: 449, distance: 74.1
click at [522, 428] on div "[Nongshim] Baehongdong Sauce / 농심 배홍동 만능 소스 (300g) $ 9.99 Changed to Success Ed…" at bounding box center [550, 433] width 548 height 90
type input "6.99"
drag, startPoint x: 547, startPoint y: 338, endPoint x: 533, endPoint y: 336, distance: 13.9
click at [532, 336] on div "[ThankYou] Hand Made Korean Premium beef Corn Dogs / 땡큐 수제 찐짜 소고기 소시지가 들어 있는 핫도…" at bounding box center [550, 331] width 548 height 102
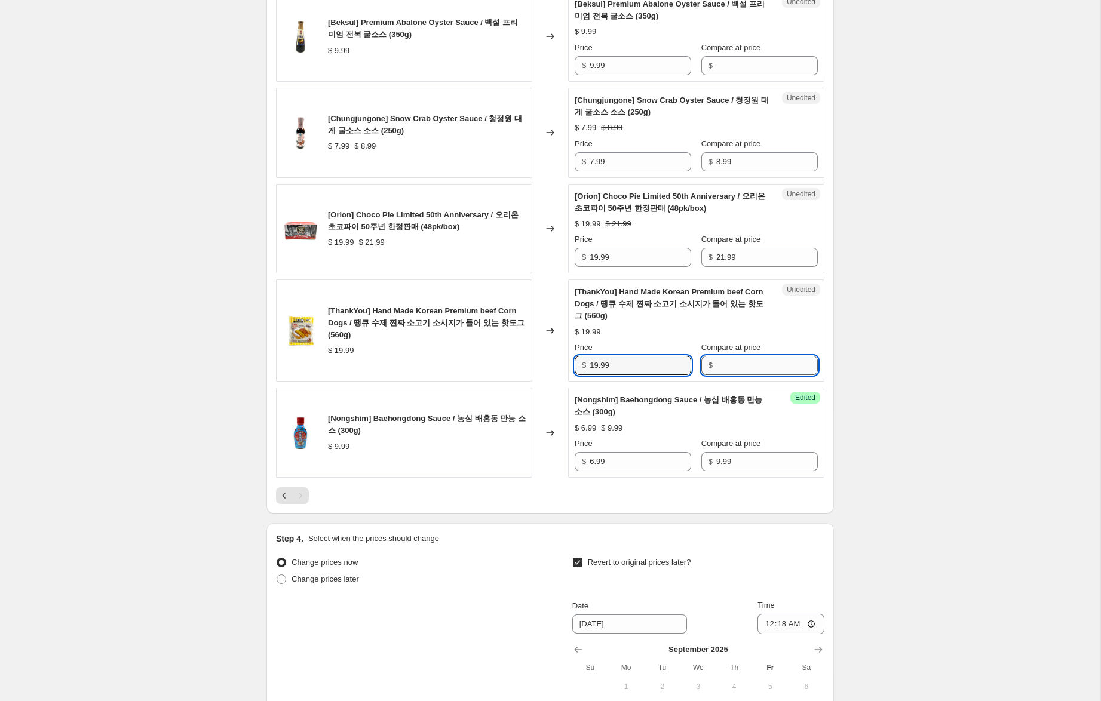
click at [733, 356] on input "Compare at price" at bounding box center [767, 365] width 102 height 19
paste input "19.99"
type input "19.99"
click at [596, 356] on input "19.99" at bounding box center [641, 365] width 102 height 19
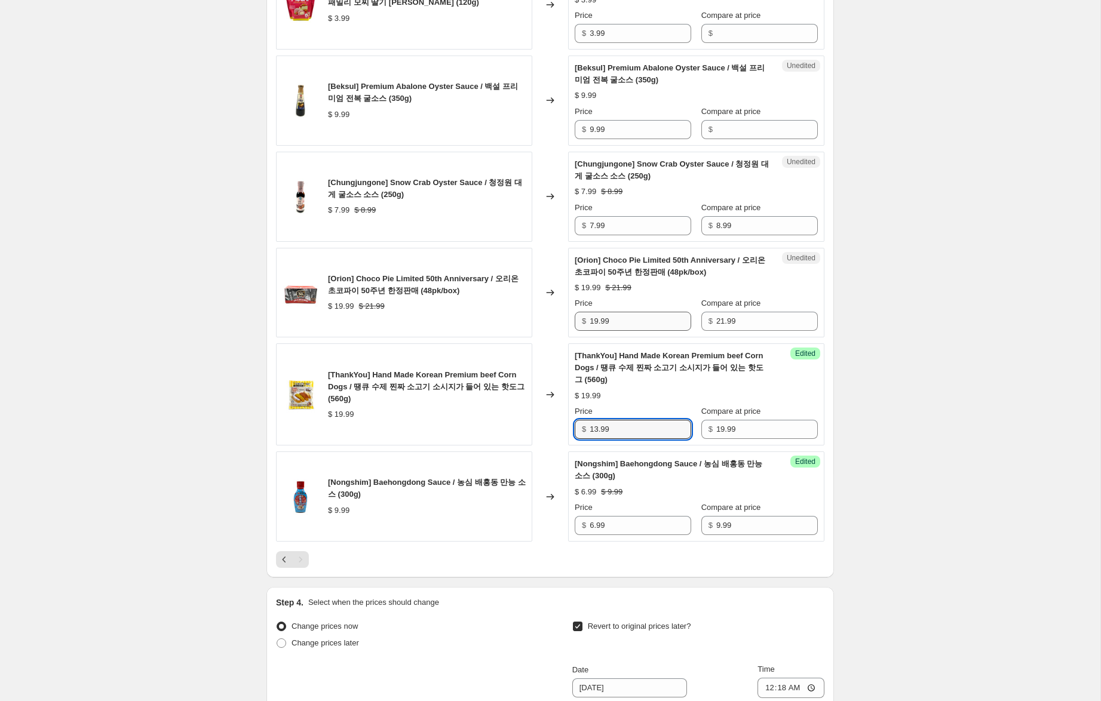
scroll to position [1433, 0]
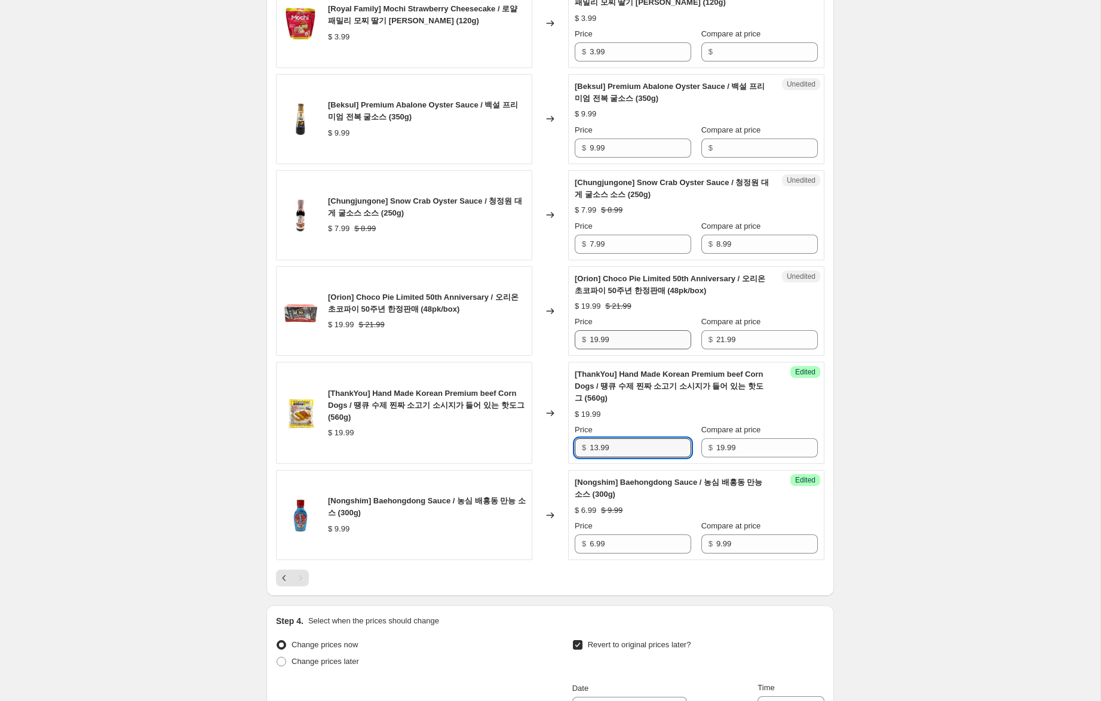
type input "13.99"
drag, startPoint x: 597, startPoint y: 328, endPoint x: 634, endPoint y: 376, distance: 60.8
click at [594, 330] on input "19.99" at bounding box center [641, 339] width 102 height 19
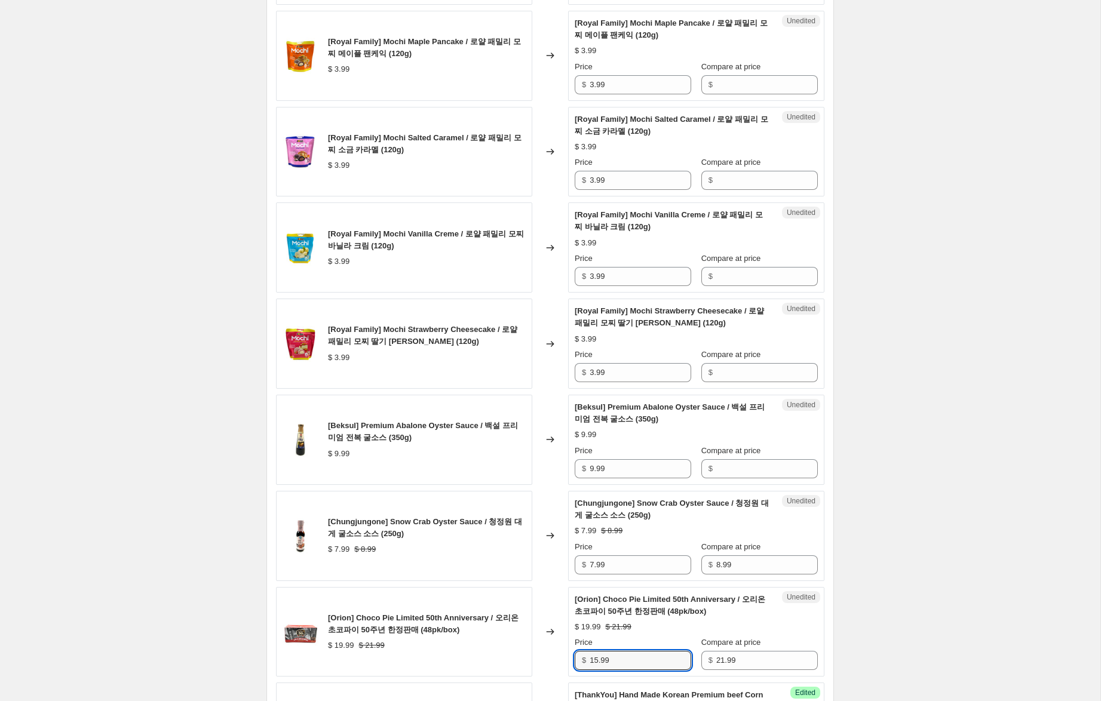
scroll to position [1111, 0]
type input "15.99"
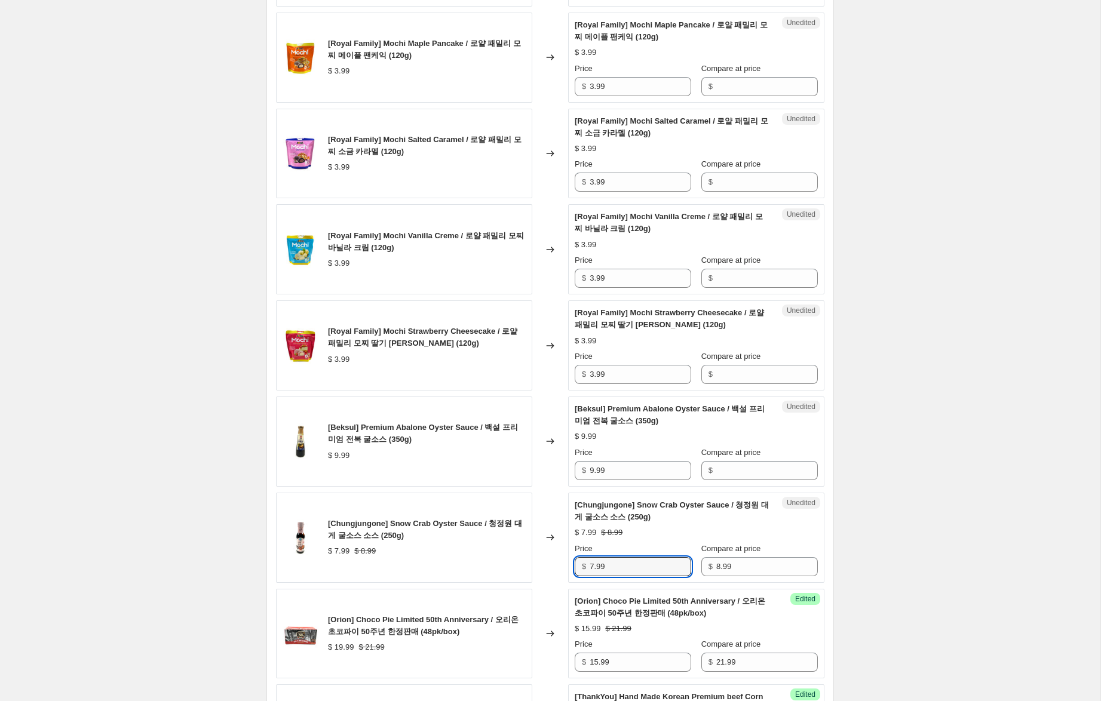
drag, startPoint x: 594, startPoint y: 555, endPoint x: 520, endPoint y: 541, distance: 75.5
click at [520, 541] on div "[Chungjungone] Snow Crab Oyster Sauce / 청정원 대게 굴소스 소스 (250g) $ 7.99 $ 8.99 Chan…" at bounding box center [550, 538] width 548 height 90
type input "5.99"
drag, startPoint x: 599, startPoint y: 453, endPoint x: 561, endPoint y: 452, distance: 37.7
click at [561, 452] on div "[Beksul] Premium Abalone Oyster Sauce / 백설 프리미엄 전복 굴소스 (350g) $ 9.99 Changed to…" at bounding box center [550, 442] width 548 height 90
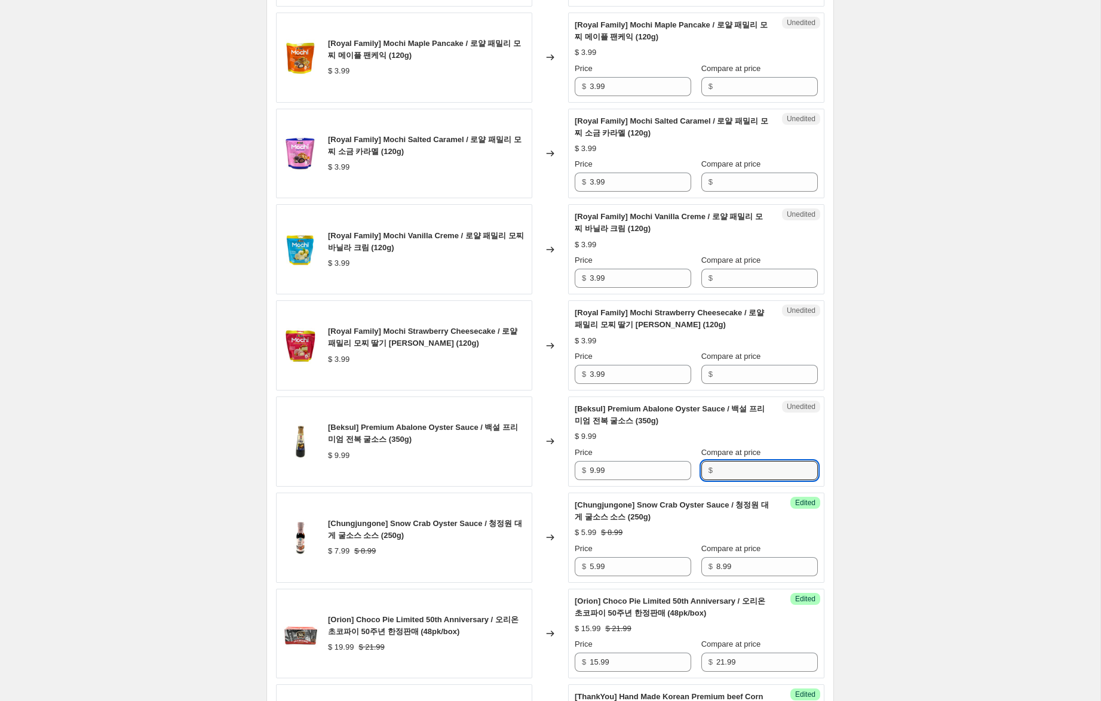
drag, startPoint x: 766, startPoint y: 456, endPoint x: 642, endPoint y: 469, distance: 124.4
click at [762, 461] on input "Compare at price" at bounding box center [767, 470] width 102 height 19
paste input "9.99"
type input "9.99"
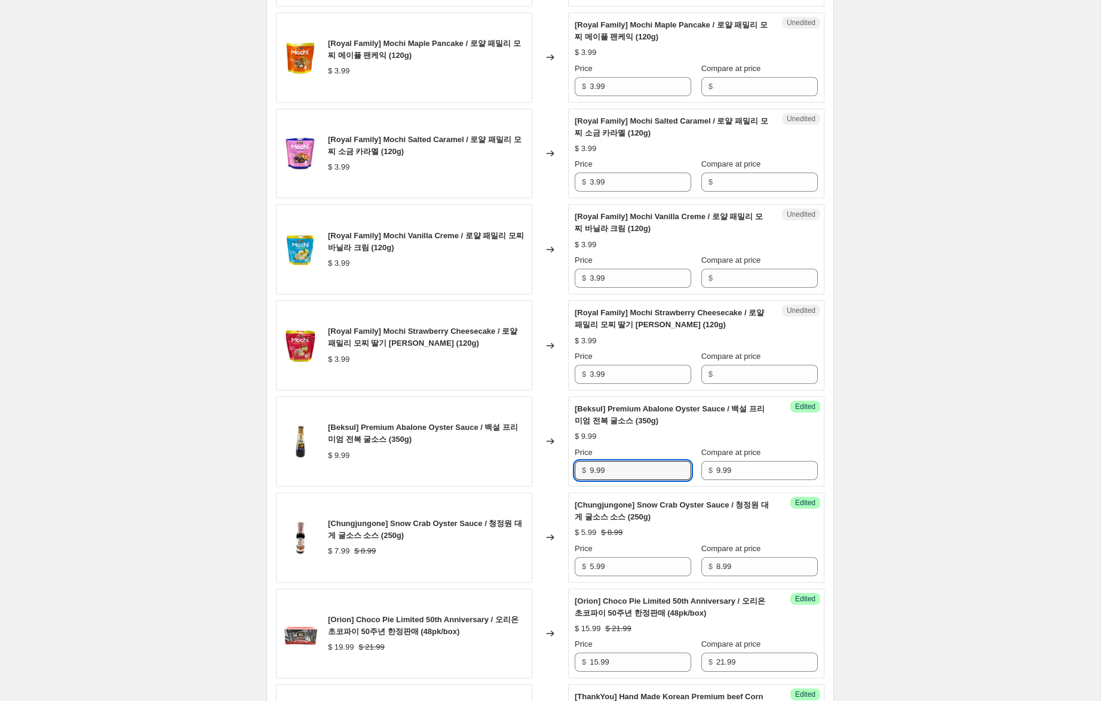
drag, startPoint x: 588, startPoint y: 459, endPoint x: 532, endPoint y: 450, distance: 57.5
click at [533, 450] on div "[Beksul] Premium Abalone Oyster Sauce / 백설 프리미엄 전복 굴소스 (350g) $ 9.99 Changed to…" at bounding box center [550, 442] width 548 height 90
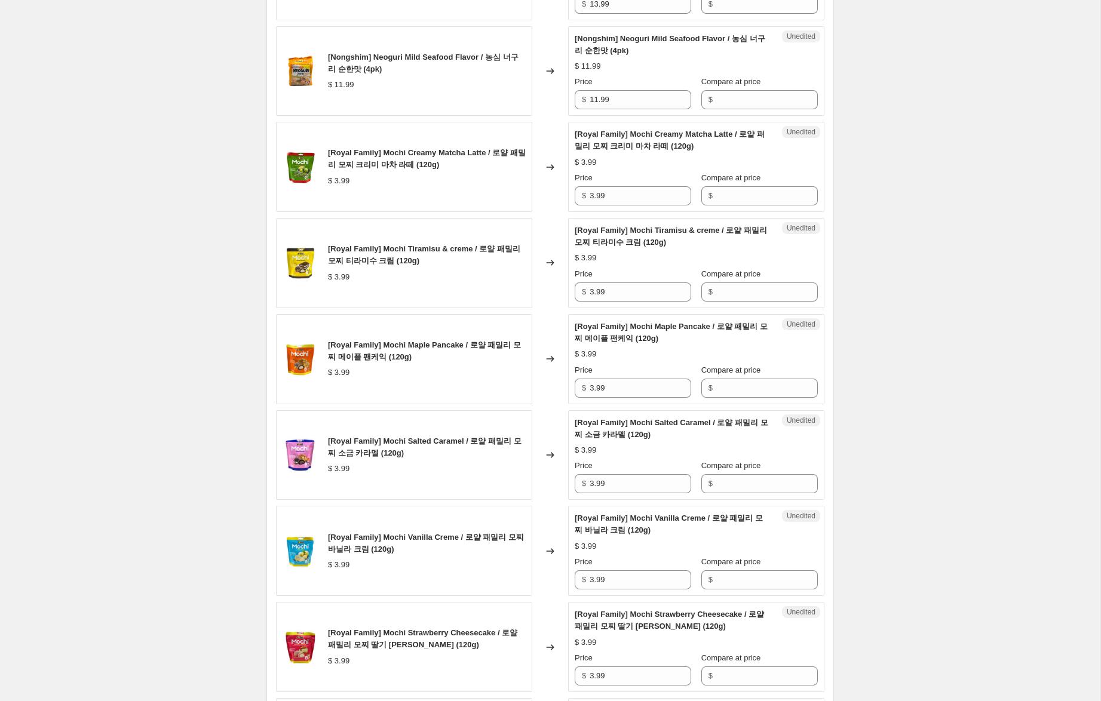
scroll to position [837, 0]
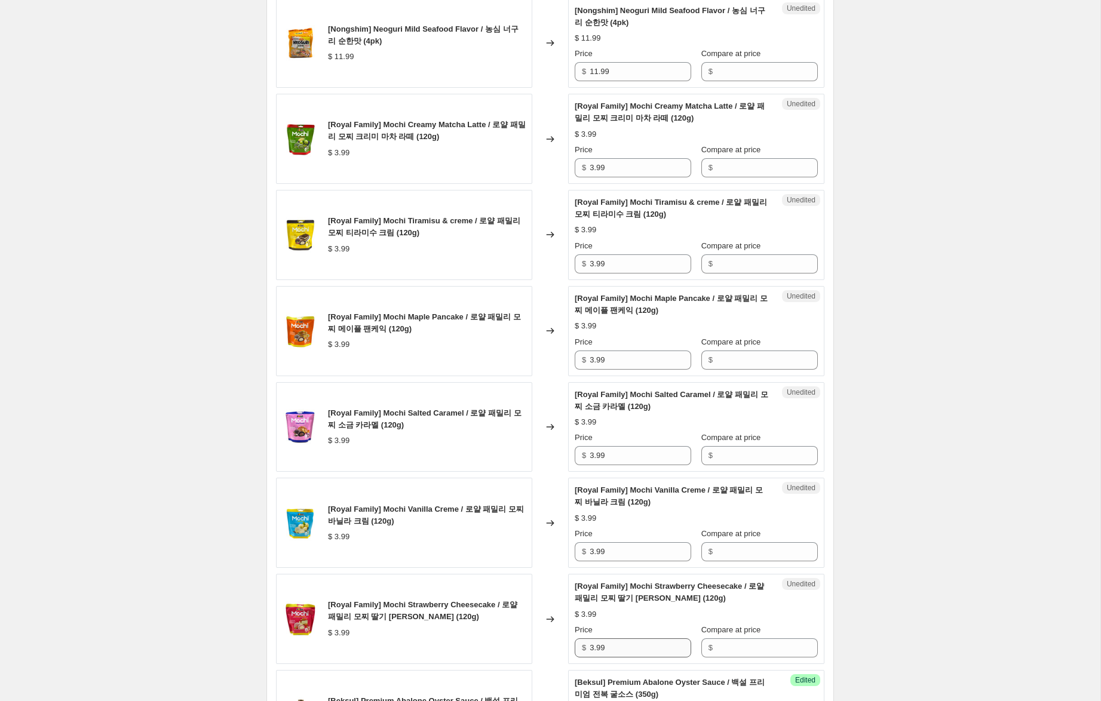
type input "6.99"
drag, startPoint x: 614, startPoint y: 633, endPoint x: 523, endPoint y: 618, distance: 92.1
click at [523, 618] on div "[Royal Family] Mochi Strawberry Cheesecake / 로얄 패밀리 모찌 딸기 치즈케익 (120g) $ 3.99 Ch…" at bounding box center [550, 619] width 548 height 90
click at [757, 542] on input "Compare at price" at bounding box center [767, 551] width 102 height 19
paste input "3.99"
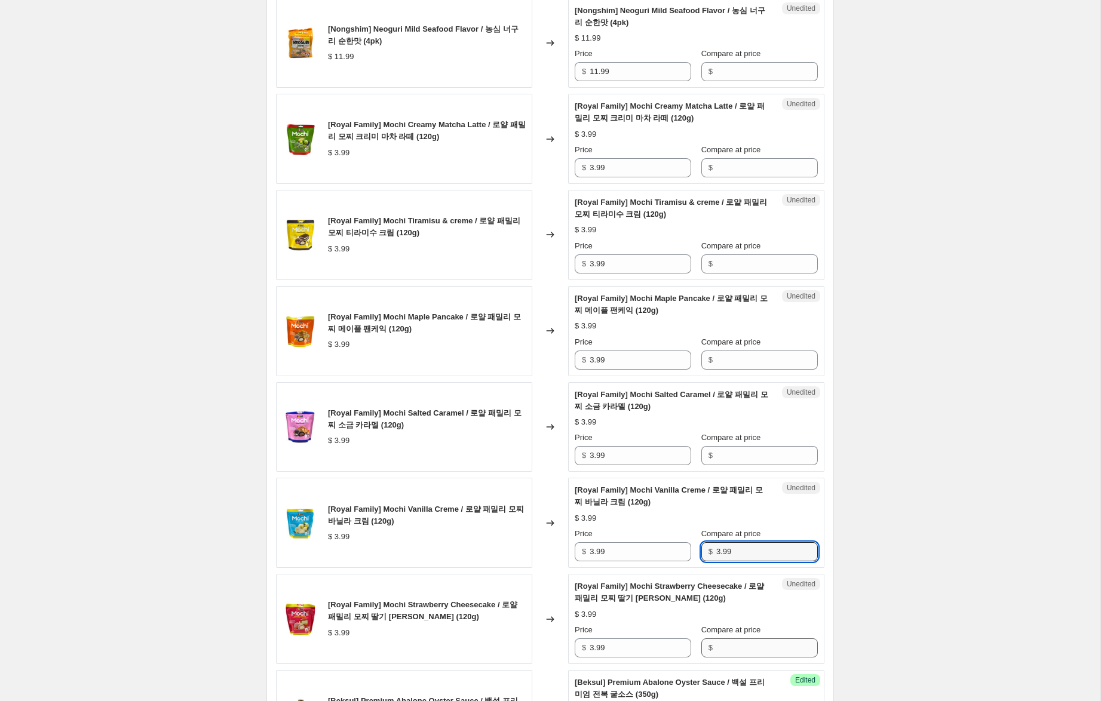
type input "3.99"
drag, startPoint x: 741, startPoint y: 641, endPoint x: 738, endPoint y: 621, distance: 20.5
click at [741, 639] on input "Compare at price" at bounding box center [767, 648] width 102 height 19
paste input "3.99"
type input "3.99"
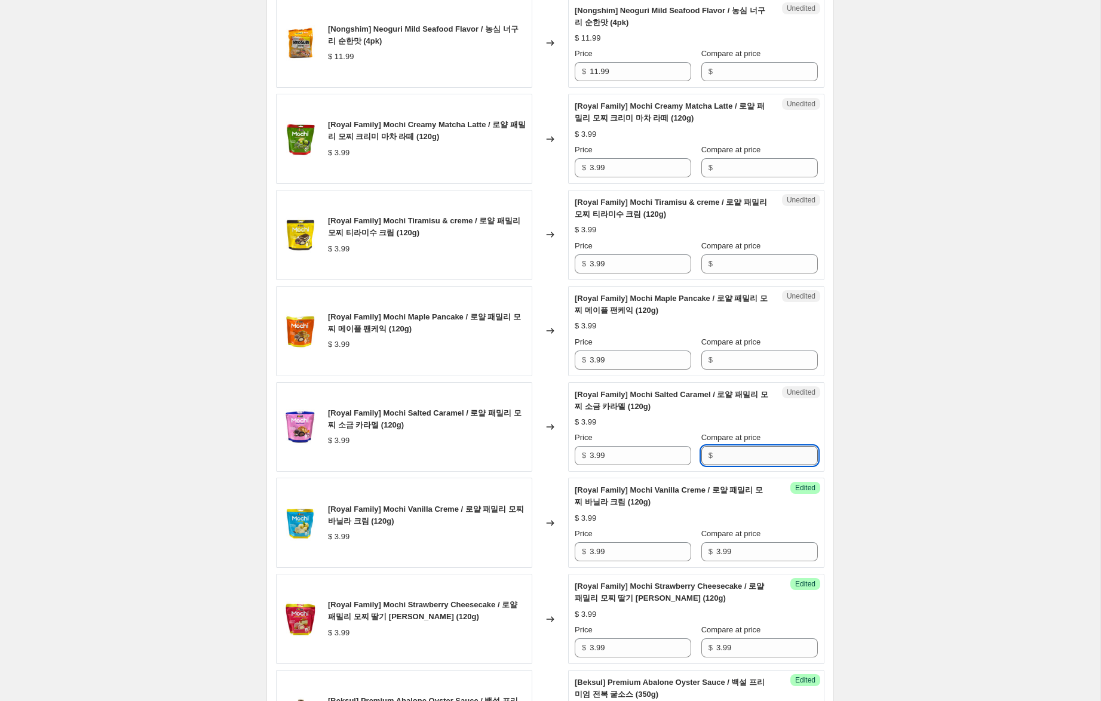
drag, startPoint x: 746, startPoint y: 442, endPoint x: 743, endPoint y: 412, distance: 30.6
click at [746, 446] on input "Compare at price" at bounding box center [767, 455] width 102 height 19
paste input "3.99"
type input "3.99"
click at [742, 351] on input "Compare at price" at bounding box center [767, 360] width 102 height 19
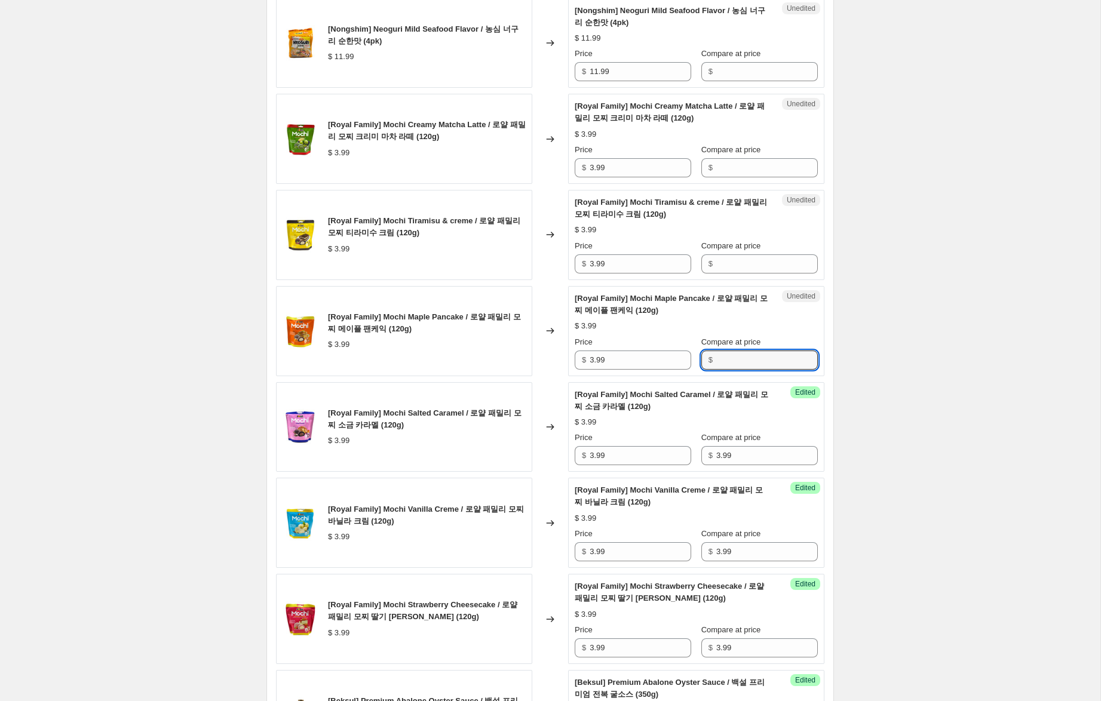
paste input "3.99"
type input "3.99"
click at [750, 254] on input "Compare at price" at bounding box center [767, 263] width 102 height 19
paste input "3.99"
type input "3.99"
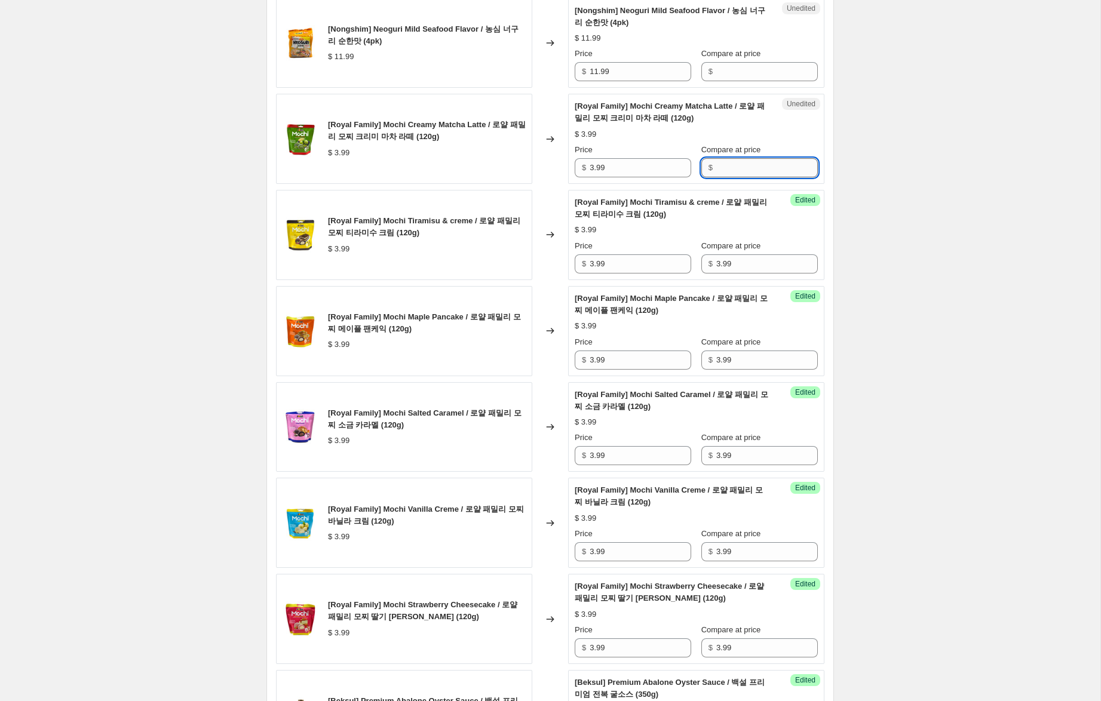
click at [752, 158] on input "Compare at price" at bounding box center [767, 167] width 102 height 19
paste input "3.99"
type input "3.99"
drag, startPoint x: 593, startPoint y: 155, endPoint x: 572, endPoint y: 158, distance: 21.0
click at [579, 158] on div "$ 3.99" at bounding box center [633, 167] width 116 height 19
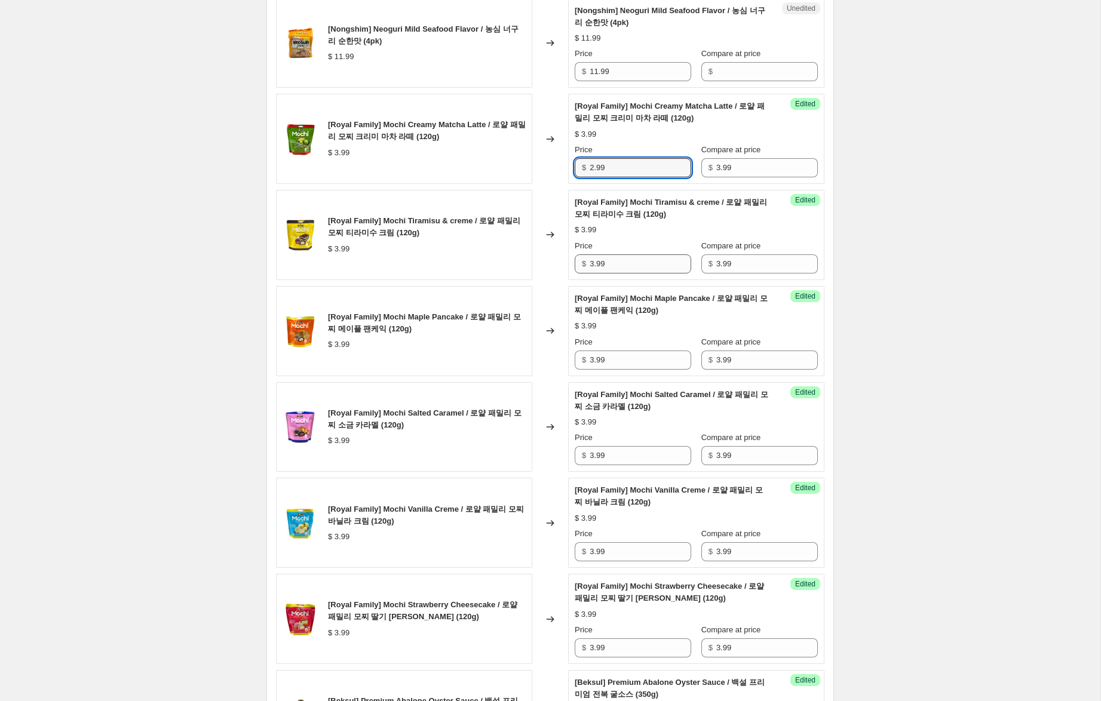
type input "2.99"
drag, startPoint x: 593, startPoint y: 253, endPoint x: 553, endPoint y: 257, distance: 40.8
click at [554, 244] on div "[Royal Family] Mochi Tiramisu & creme / 로얄 패밀리 모찌 티라미수 크림 (120g) $ 3.99 Changed…" at bounding box center [550, 235] width 548 height 90
type input "2.99"
drag, startPoint x: 593, startPoint y: 350, endPoint x: 588, endPoint y: 345, distance: 6.8
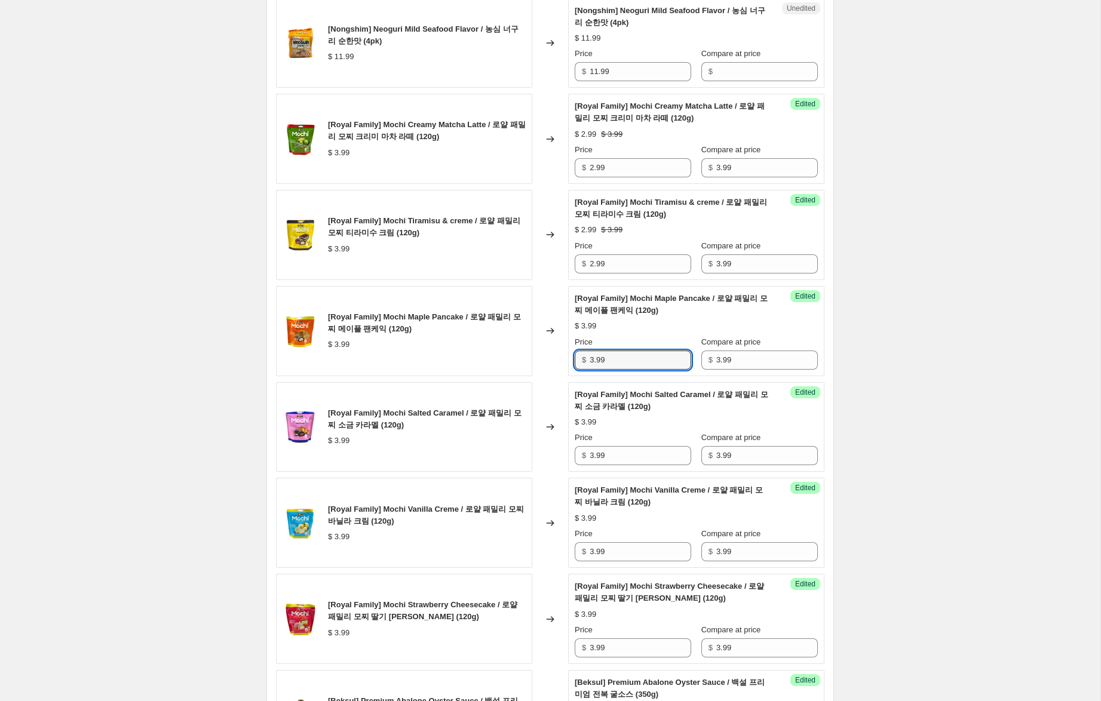
click at [584, 351] on div "$ 3.99" at bounding box center [633, 360] width 116 height 19
drag, startPoint x: 594, startPoint y: 347, endPoint x: 547, endPoint y: 333, distance: 49.7
click at [547, 333] on div "[Royal Family] Mochi Maple Pancake / 로얄 패밀리 모찌 메이플 팬케익 (120g) $ 3.99 Changed to…" at bounding box center [550, 331] width 548 height 90
type input "2.99"
drag, startPoint x: 594, startPoint y: 444, endPoint x: 574, endPoint y: 435, distance: 22.4
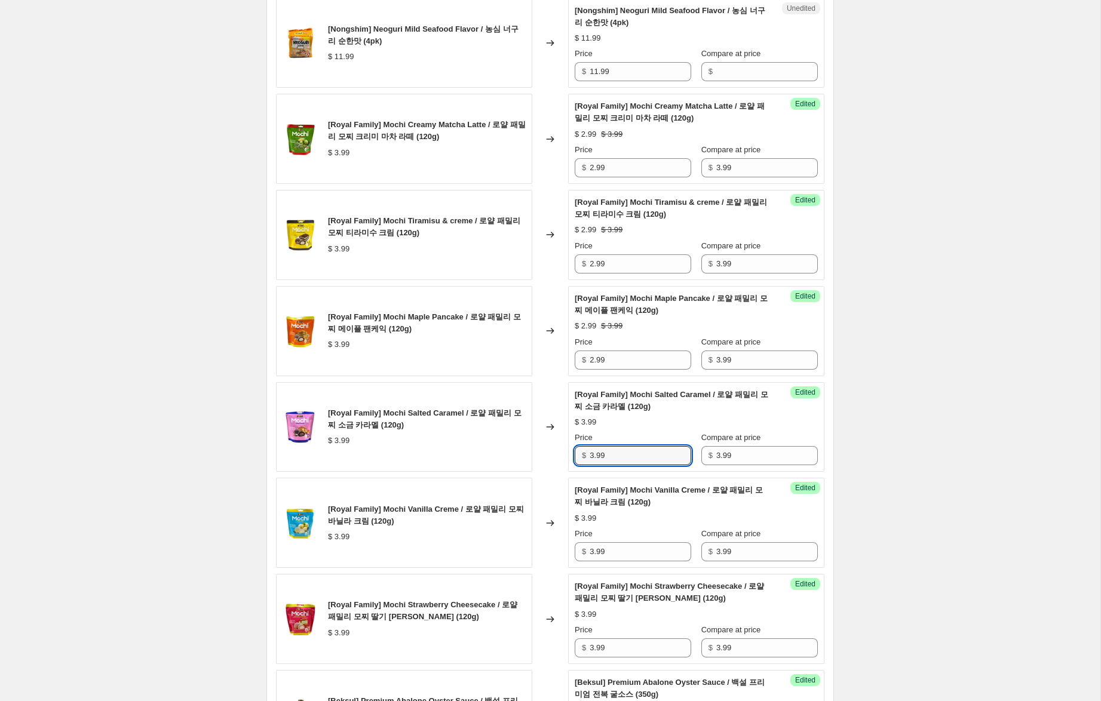
click at [574, 435] on div "Success Edited [Royal Family] Mochi Salted Caramel / 로얄 패밀리 모찌 소금 카라멜 (120g) $ …" at bounding box center [696, 427] width 256 height 90
type input "2.99"
drag, startPoint x: 593, startPoint y: 540, endPoint x: 536, endPoint y: 520, distance: 60.1
click at [538, 521] on div "[Royal Family] Mochi Vanilla Creme / 로얄 패밀리 모찌 바닐라 크림 (120g) $ 3.99 Changed to …" at bounding box center [550, 523] width 548 height 90
type input "2.99"
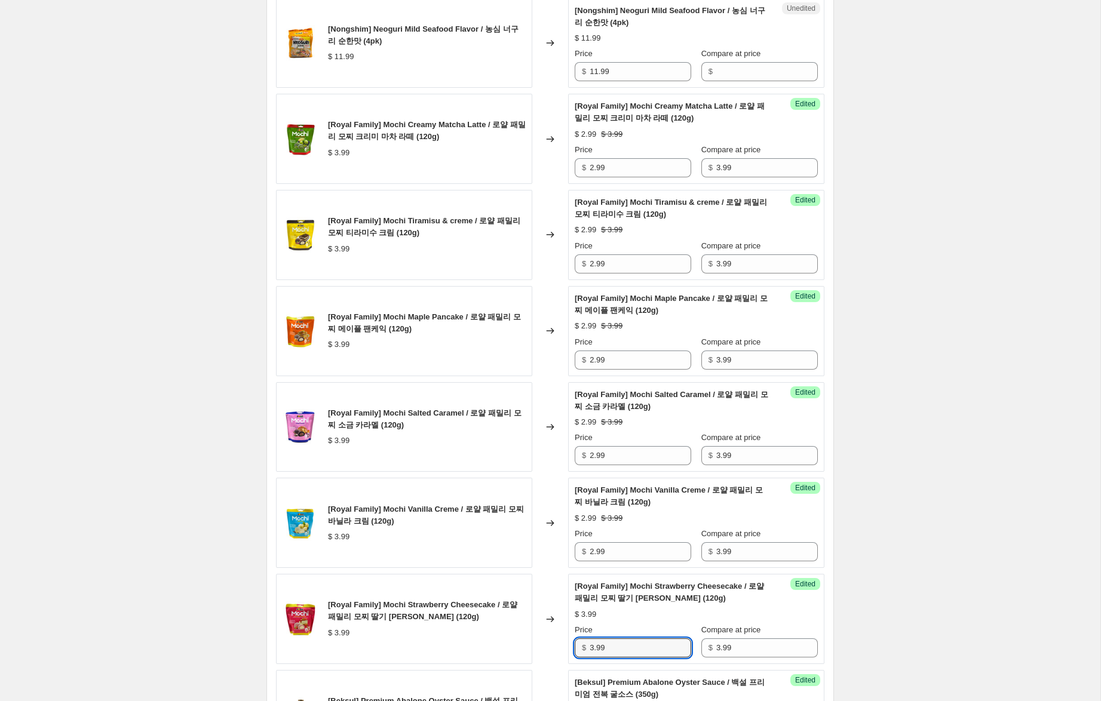
drag, startPoint x: 593, startPoint y: 637, endPoint x: 557, endPoint y: 616, distance: 41.5
click at [533, 616] on div "[Royal Family] Mochi Strawberry Cheesecake / 로얄 패밀리 모찌 딸기 치즈케익 (120g) $ 3.99 Ch…" at bounding box center [550, 619] width 548 height 90
type input "2.99"
drag, startPoint x: 961, startPoint y: 548, endPoint x: 954, endPoint y: 560, distance: 13.9
click at [961, 548] on div "Create new price change job. This page is ready Create new price change job Dra…" at bounding box center [550, 372] width 1100 height 2419
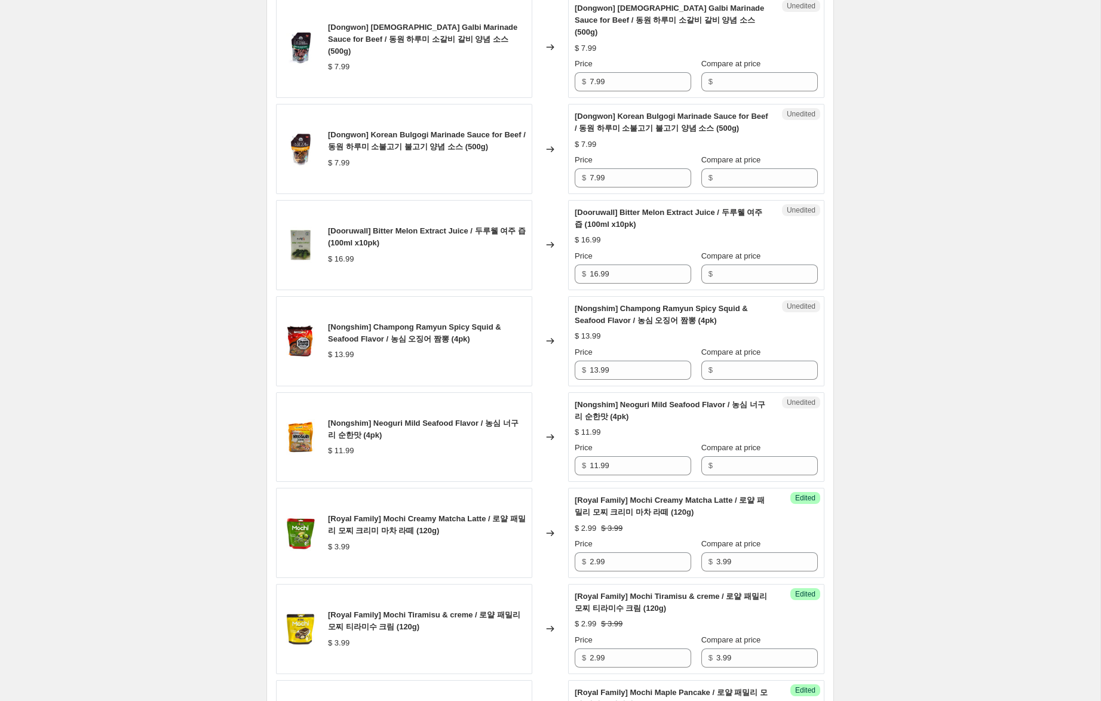
scroll to position [441, 0]
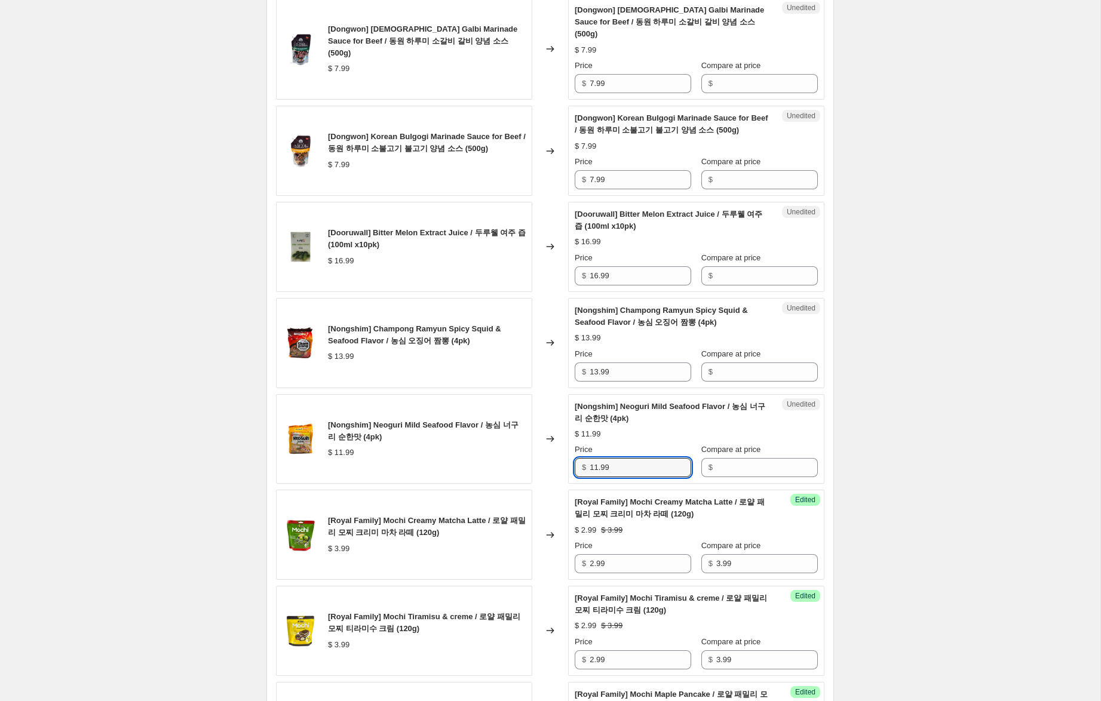
drag, startPoint x: 631, startPoint y: 459, endPoint x: 532, endPoint y: 441, distance: 100.9
click at [532, 441] on div "[Nongshim] Neoguri Mild Seafood Flavor / 농심 너구리 순한맛 (4pk) $ 11.99 Changed to Un…" at bounding box center [550, 439] width 548 height 90
click at [755, 458] on input "Compare at price" at bounding box center [767, 467] width 102 height 19
paste input "11.99"
type input "11.99"
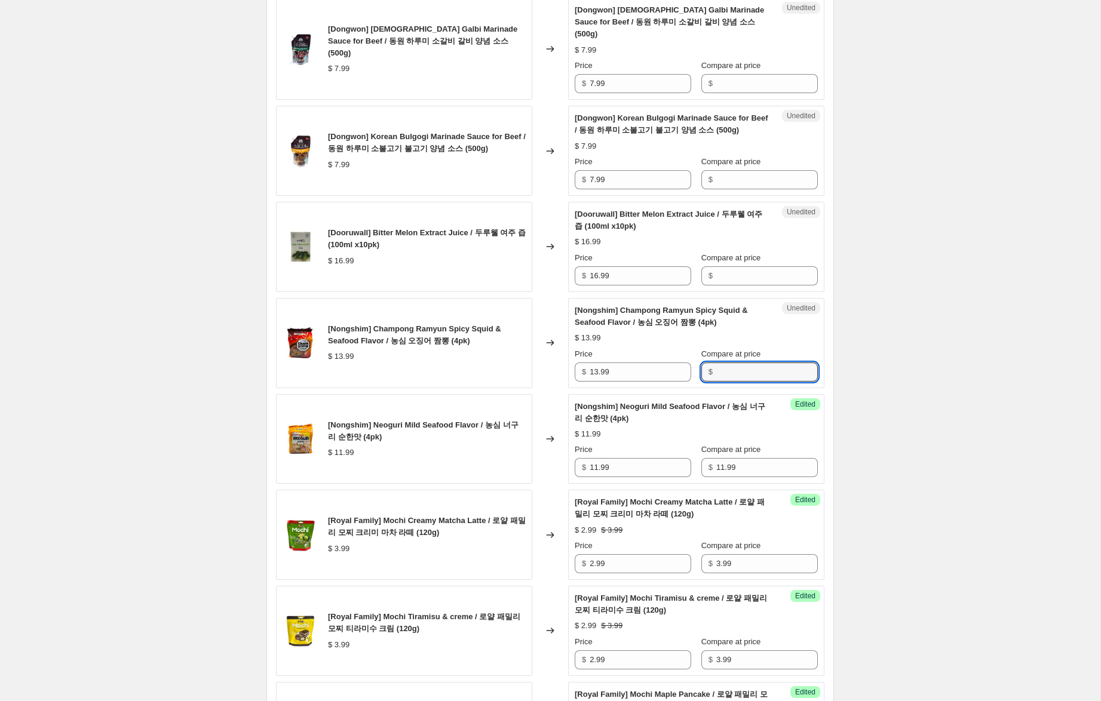
drag, startPoint x: 736, startPoint y: 362, endPoint x: 637, endPoint y: 346, distance: 100.4
click at [736, 363] on input "Compare at price" at bounding box center [767, 372] width 102 height 19
paste input "11.99"
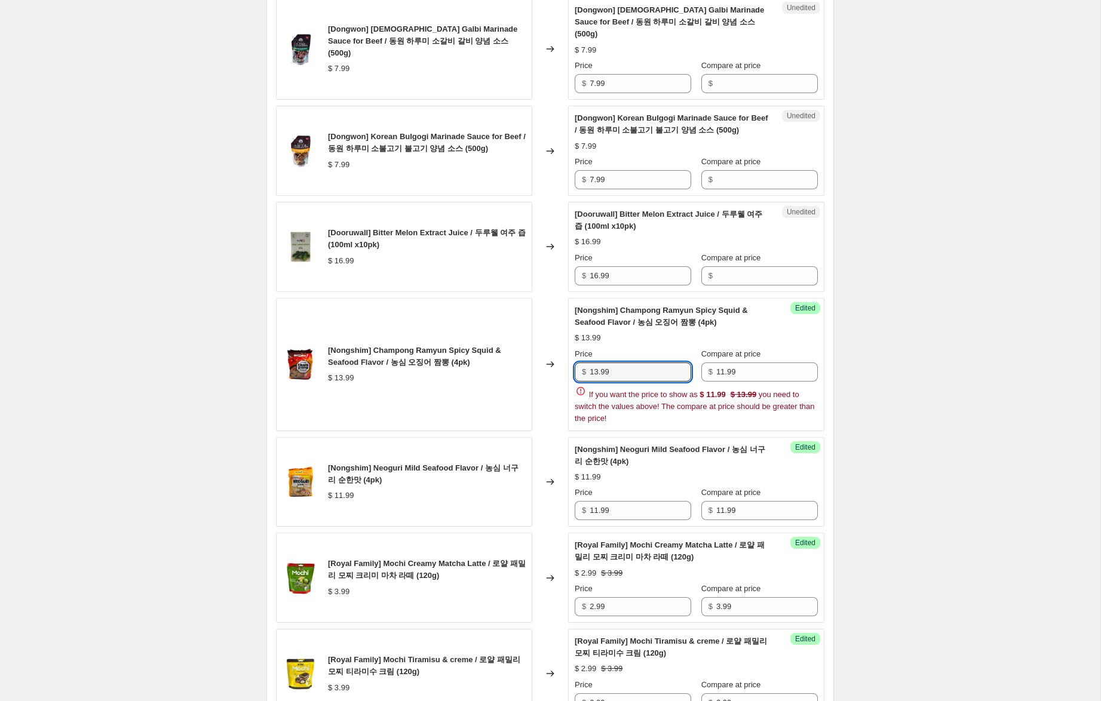
drag, startPoint x: 596, startPoint y: 358, endPoint x: 568, endPoint y: 354, distance: 28.5
click at [568, 354] on div "Success Edited [Nongshim] Champong Ramyun Spicy Squid & Seafood Flavor / 농심 오징어…" at bounding box center [696, 364] width 256 height 133
click at [725, 363] on input "11.99" at bounding box center [767, 372] width 102 height 19
type input "13.99"
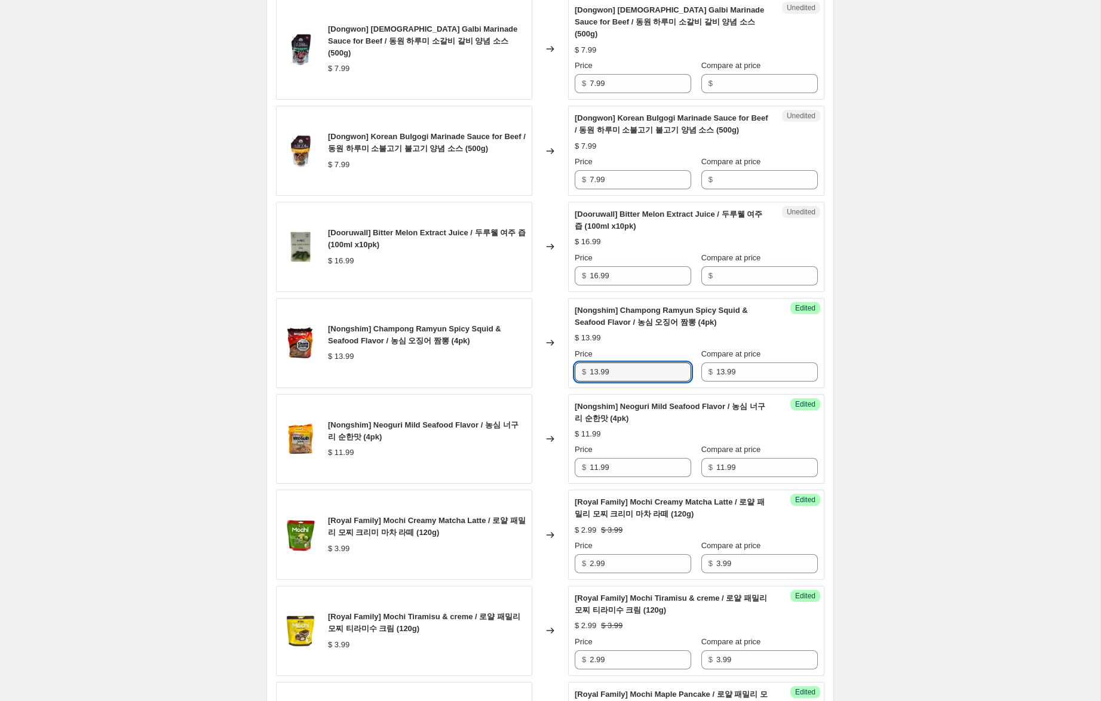
drag, startPoint x: 597, startPoint y: 360, endPoint x: 572, endPoint y: 352, distance: 26.8
click at [572, 352] on div "Success Edited [Nongshim] Champong Ramyun Spicy Squid & Seafood Flavor / 농심 오징어…" at bounding box center [696, 343] width 256 height 90
type input "7.99"
drag, startPoint x: 596, startPoint y: 457, endPoint x: 530, endPoint y: 443, distance: 67.7
click at [530, 443] on div "[Nongshim] Neoguri Mild Seafood Flavor / 농심 너구리 순한맛 (4pk) $ 11.99 Changed to Su…" at bounding box center [550, 439] width 548 height 90
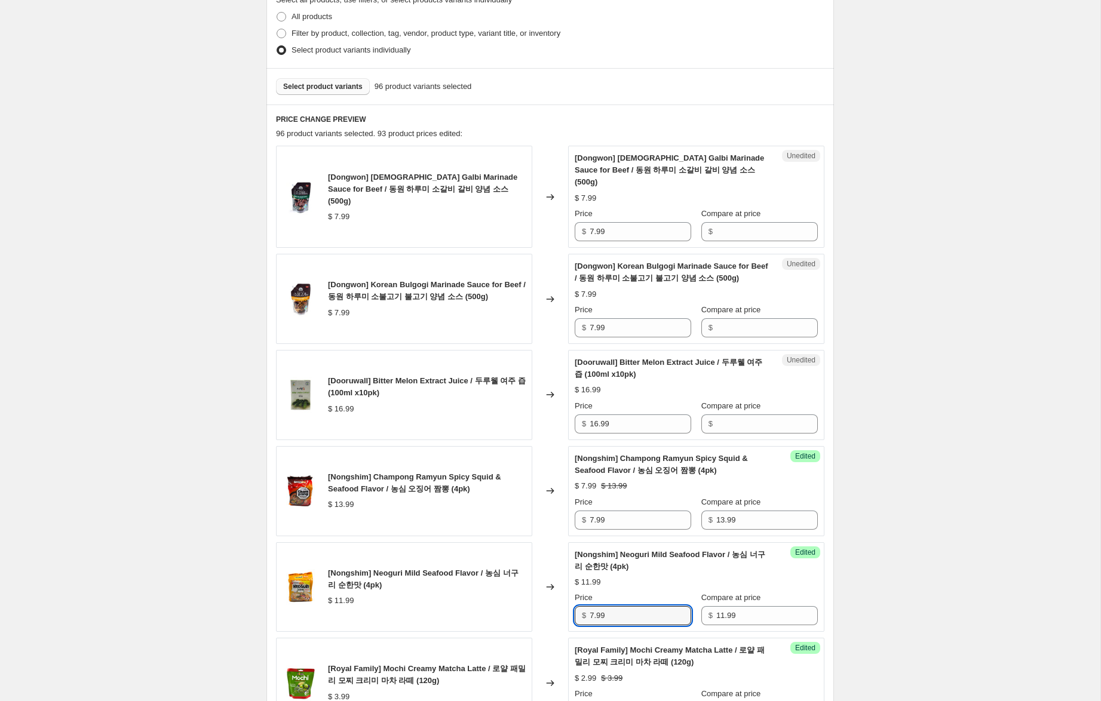
scroll to position [292, 0]
type input "7.99"
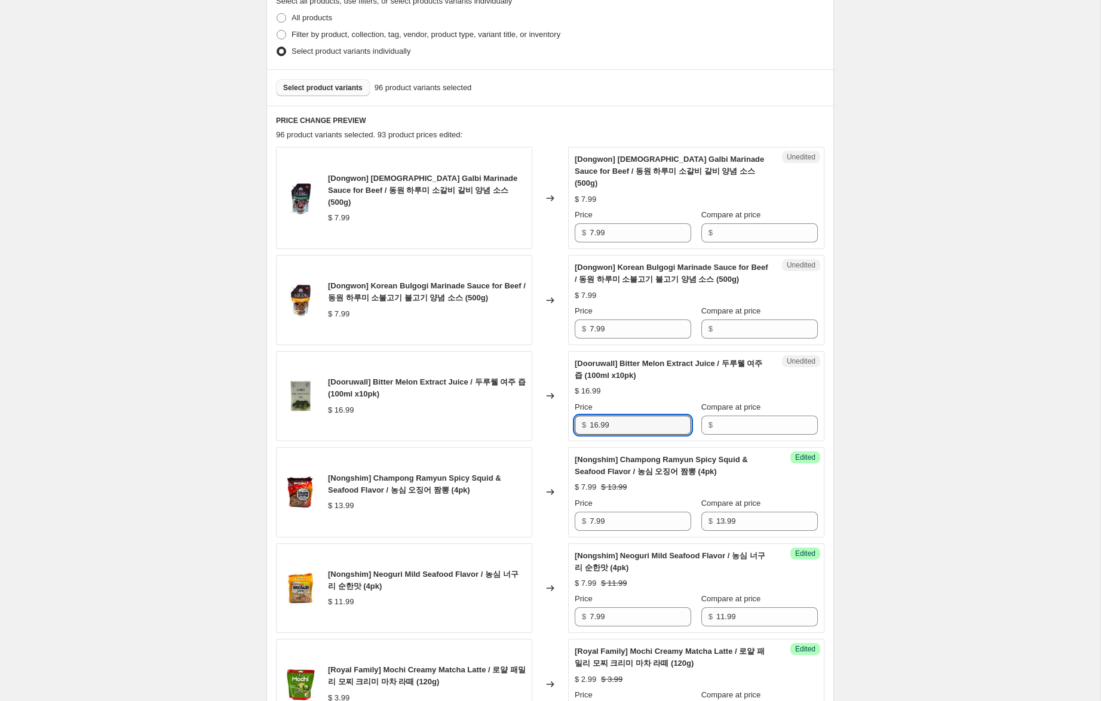
drag, startPoint x: 639, startPoint y: 410, endPoint x: 587, endPoint y: 402, distance: 52.6
click at [494, 388] on div "[Dooruwall] Bitter Melon Extract Juice / 두루웰 여주 즙 (100ml x10pk) $ 16.99 Changed…" at bounding box center [550, 396] width 548 height 90
click at [743, 416] on input "Compare at price" at bounding box center [767, 425] width 102 height 19
paste input "16.99"
type input "16.99"
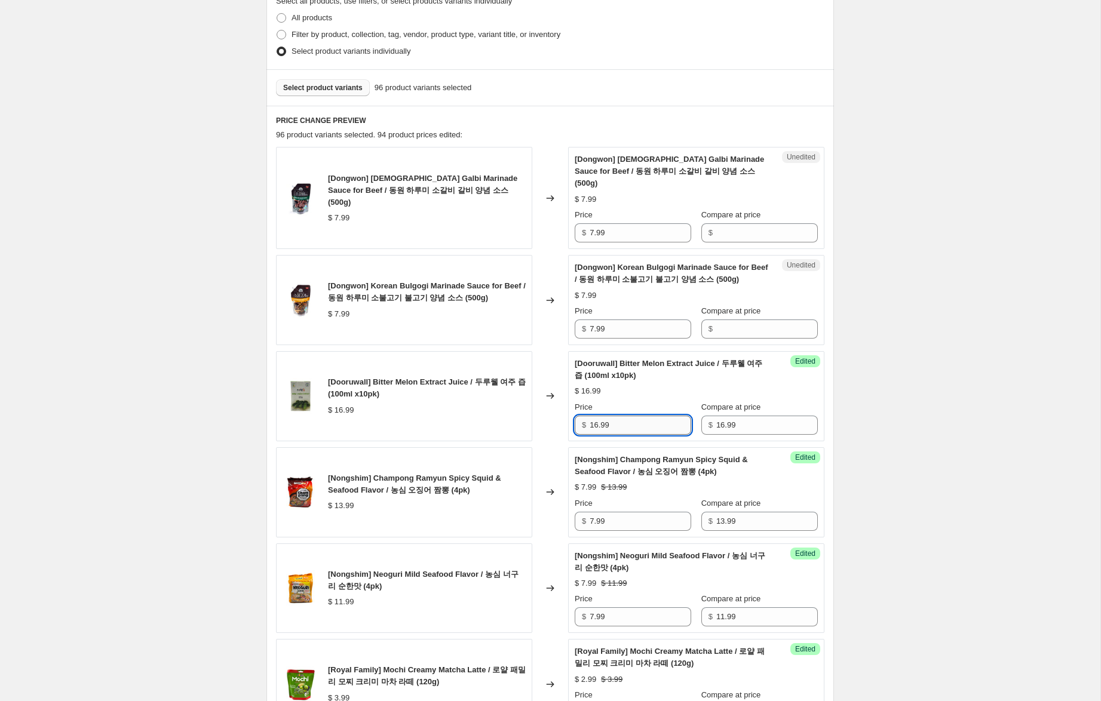
drag, startPoint x: 596, startPoint y: 413, endPoint x: 611, endPoint y: 420, distance: 15.8
click at [599, 416] on input "16.99" at bounding box center [641, 425] width 102 height 19
type input "12.99"
drag, startPoint x: 595, startPoint y: 314, endPoint x: 540, endPoint y: 305, distance: 55.8
click at [540, 305] on div "[Dongwon] Korean Bulgogi Marinade Sauce for Beef / 동원 하루미 소불고기 불고기 양념 소스 (500g)…" at bounding box center [550, 300] width 548 height 90
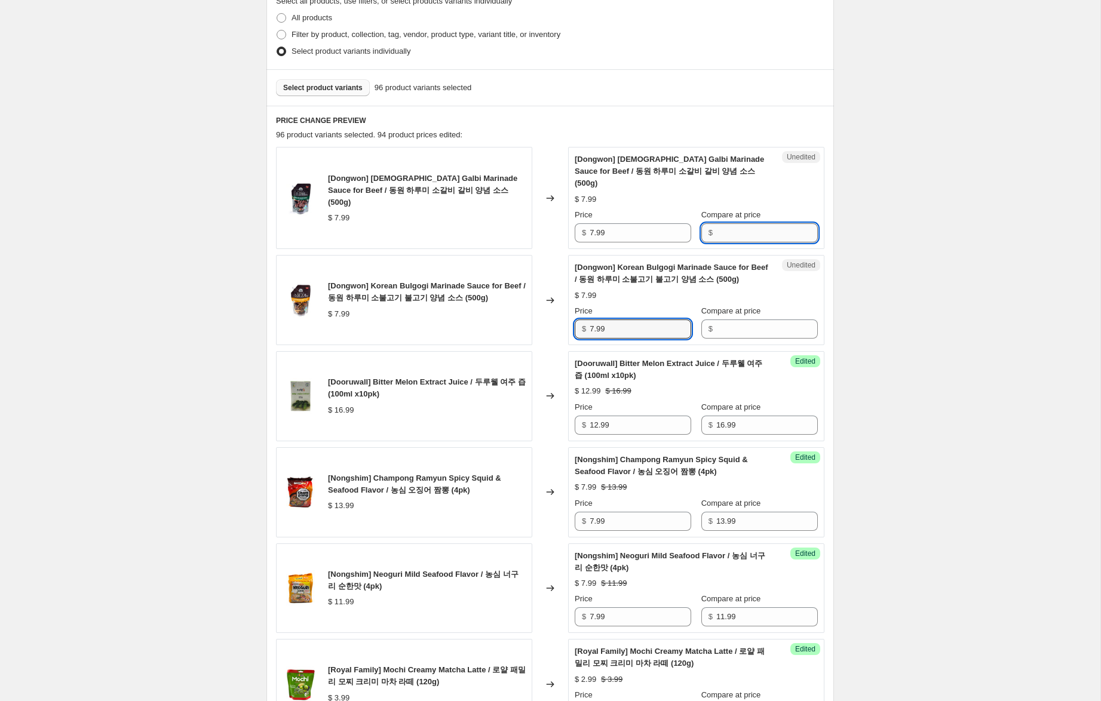
click at [744, 223] on input "Compare at price" at bounding box center [767, 232] width 102 height 19
paste input "7.99"
type input "7.99"
drag, startPoint x: 741, startPoint y: 318, endPoint x: 725, endPoint y: 309, distance: 18.2
click at [741, 320] on input "Compare at price" at bounding box center [767, 329] width 102 height 19
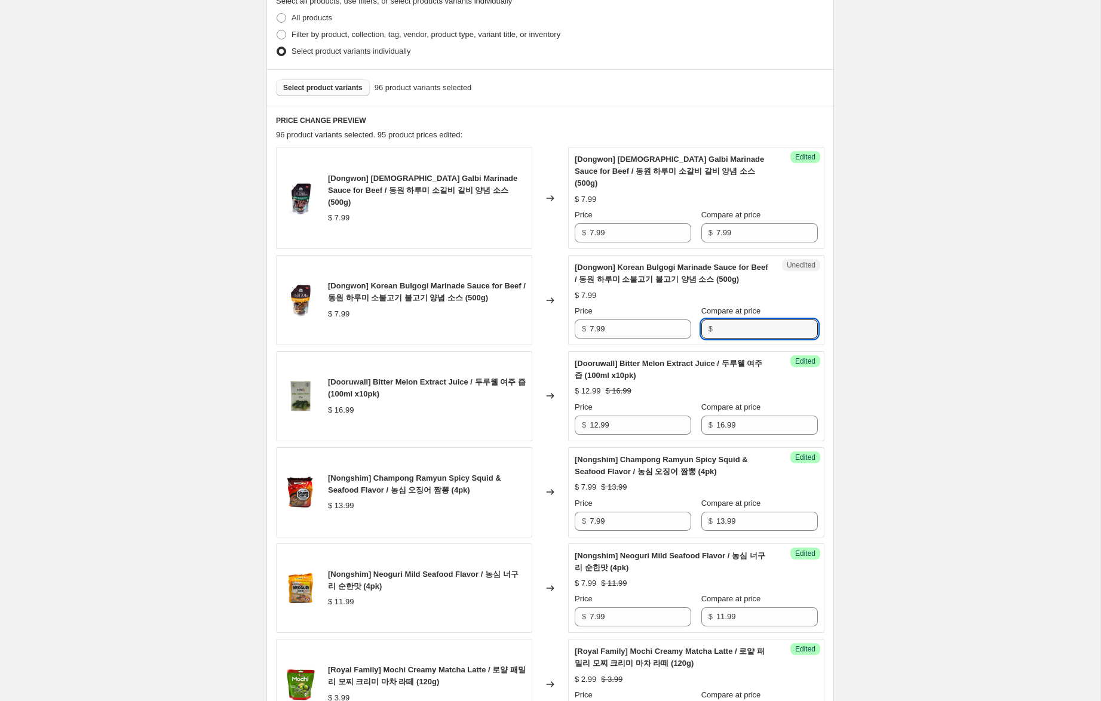
paste input "7.99"
type input "7.99"
drag, startPoint x: 593, startPoint y: 220, endPoint x: 566, endPoint y: 219, distance: 26.9
click at [573, 216] on div "Success Edited [Dongwon] Korean Galbi Marinade Sauce for Beef / 동원 하루미 소갈비 갈비 양…" at bounding box center [696, 198] width 256 height 102
type input "5.99"
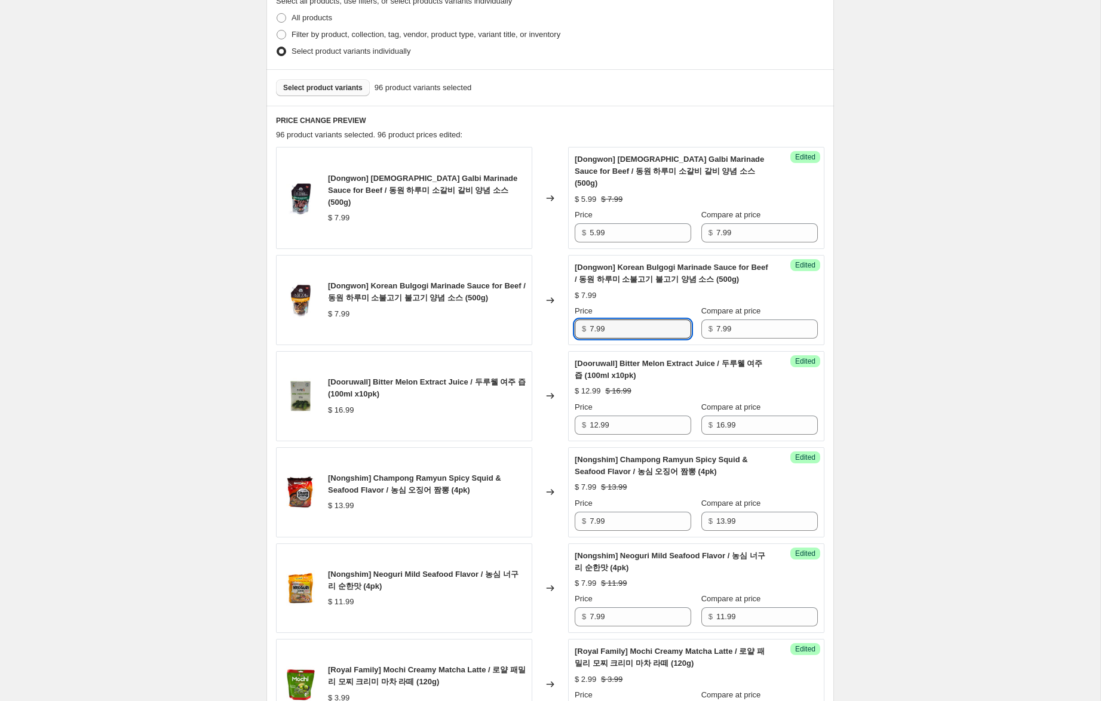
drag, startPoint x: 594, startPoint y: 318, endPoint x: 534, endPoint y: 306, distance: 61.0
click at [534, 306] on div "[Dongwon] Korean Bulgogi Marinade Sauce for Beef / 동원 하루미 소불고기 불고기 양념 소스 (500g)…" at bounding box center [550, 300] width 548 height 90
type input "5.99"
drag, startPoint x: 930, startPoint y: 344, endPoint x: 941, endPoint y: 358, distance: 18.4
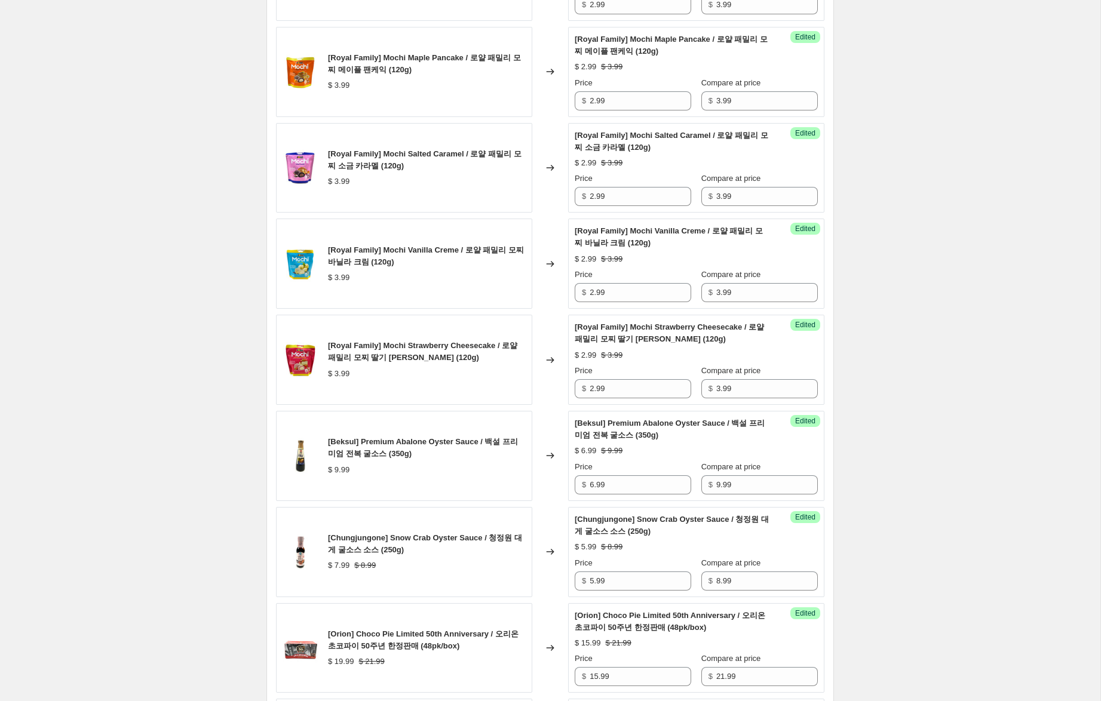
scroll to position [1706, 0]
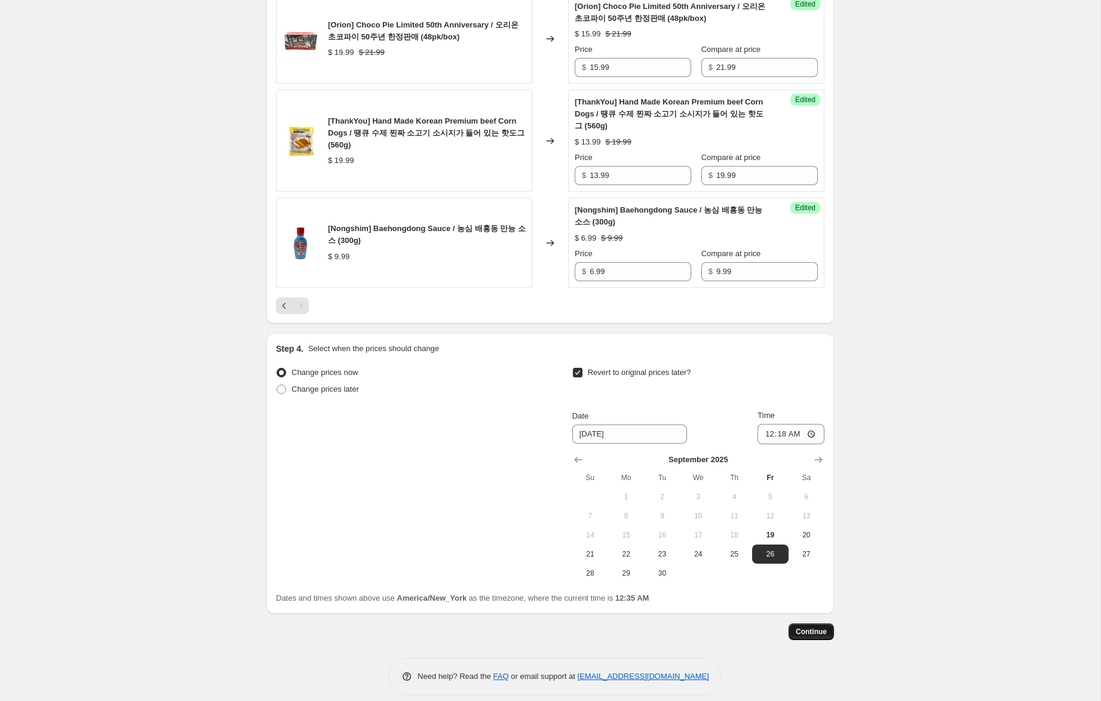
click at [818, 627] on span "Continue" at bounding box center [811, 632] width 31 height 10
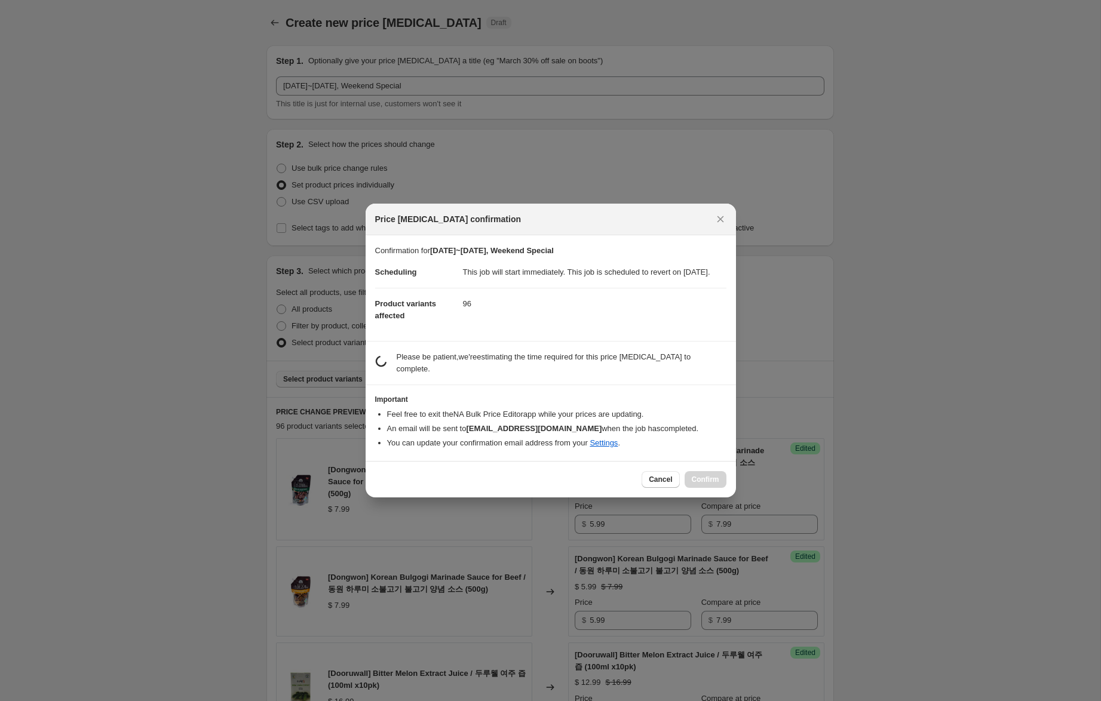
scroll to position [0, 0]
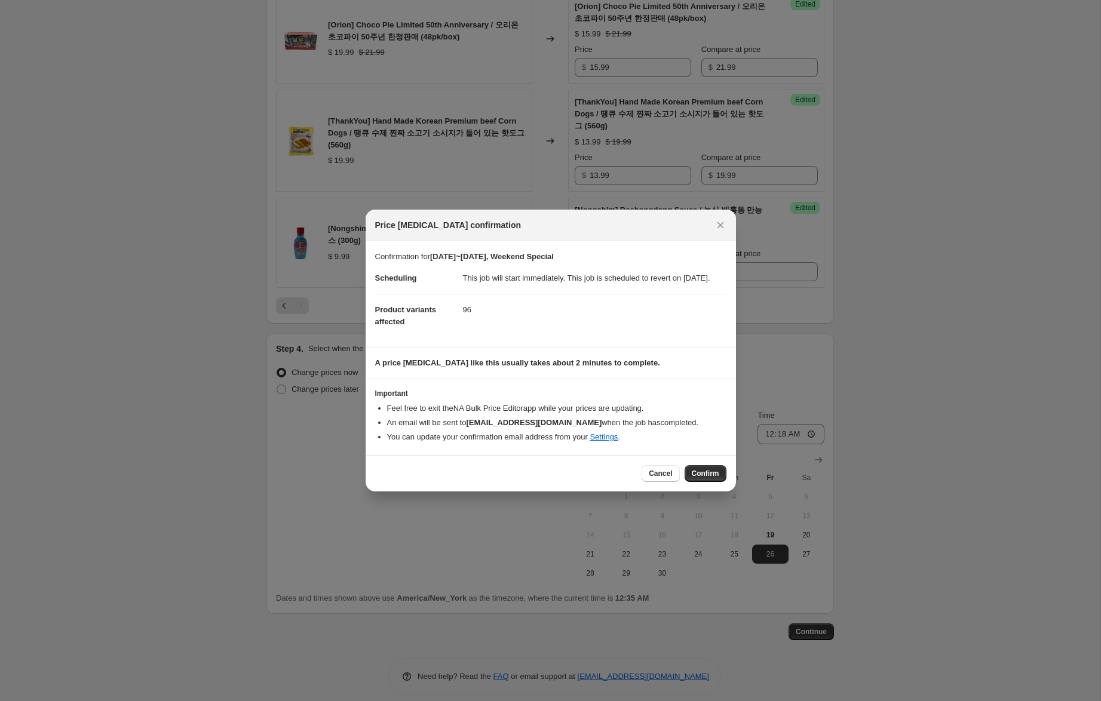
click at [714, 479] on span "Confirm" at bounding box center [705, 474] width 27 height 10
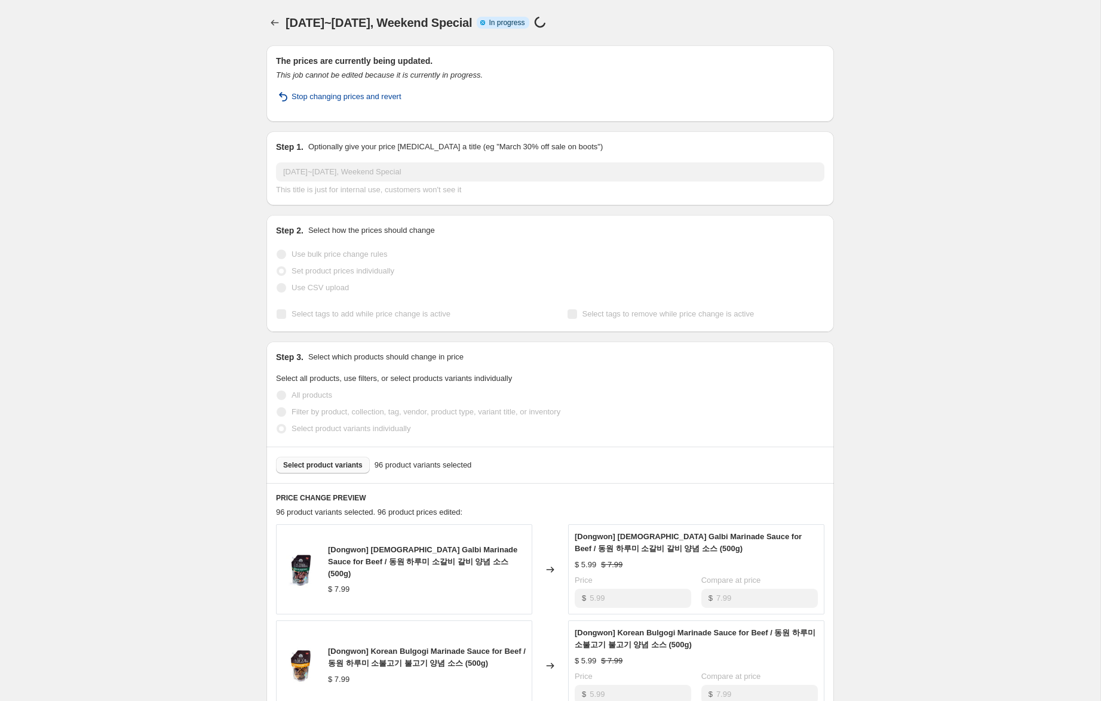
click at [330, 96] on span "Stop changing prices and revert" at bounding box center [347, 97] width 110 height 12
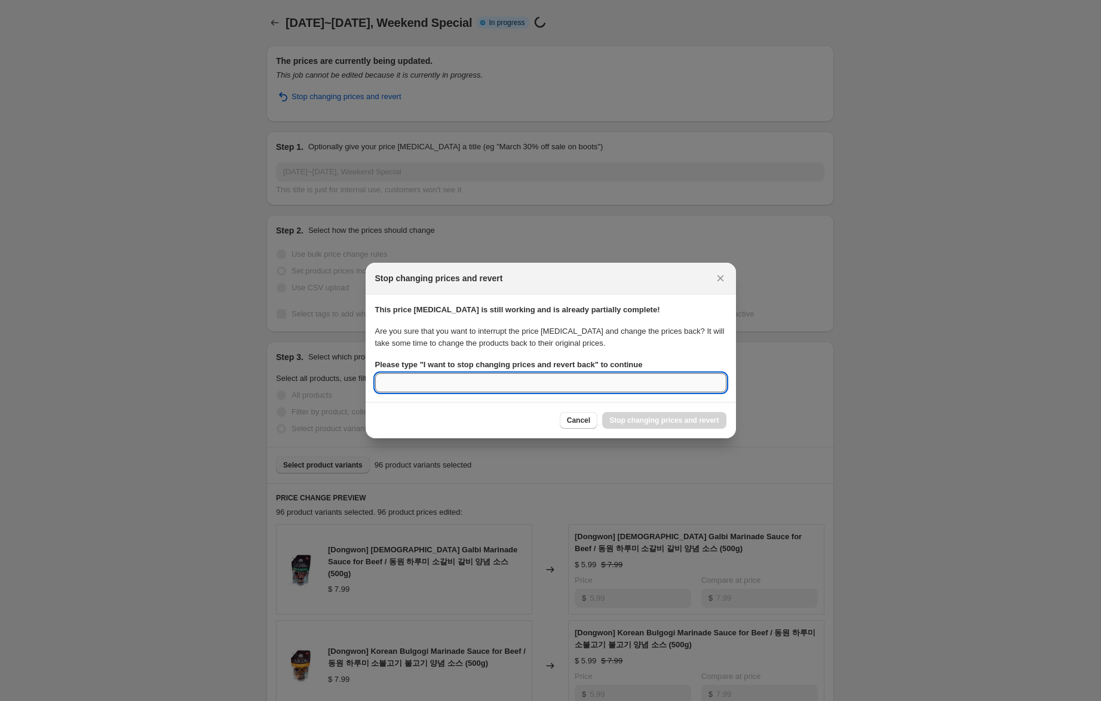
click at [606, 379] on input "Please type " I want to stop changing prices and revert back " to continue" at bounding box center [550, 382] width 351 height 19
click at [590, 366] on b "Please type " I want to stop changing prices and revert back " to continue" at bounding box center [509, 364] width 268 height 9
click at [590, 373] on input "continue" at bounding box center [550, 382] width 351 height 19
click at [426, 366] on b "Please type " I want to stop changing prices and revert back " to continue" at bounding box center [509, 364] width 268 height 9
click at [426, 373] on input "continue" at bounding box center [550, 382] width 351 height 19
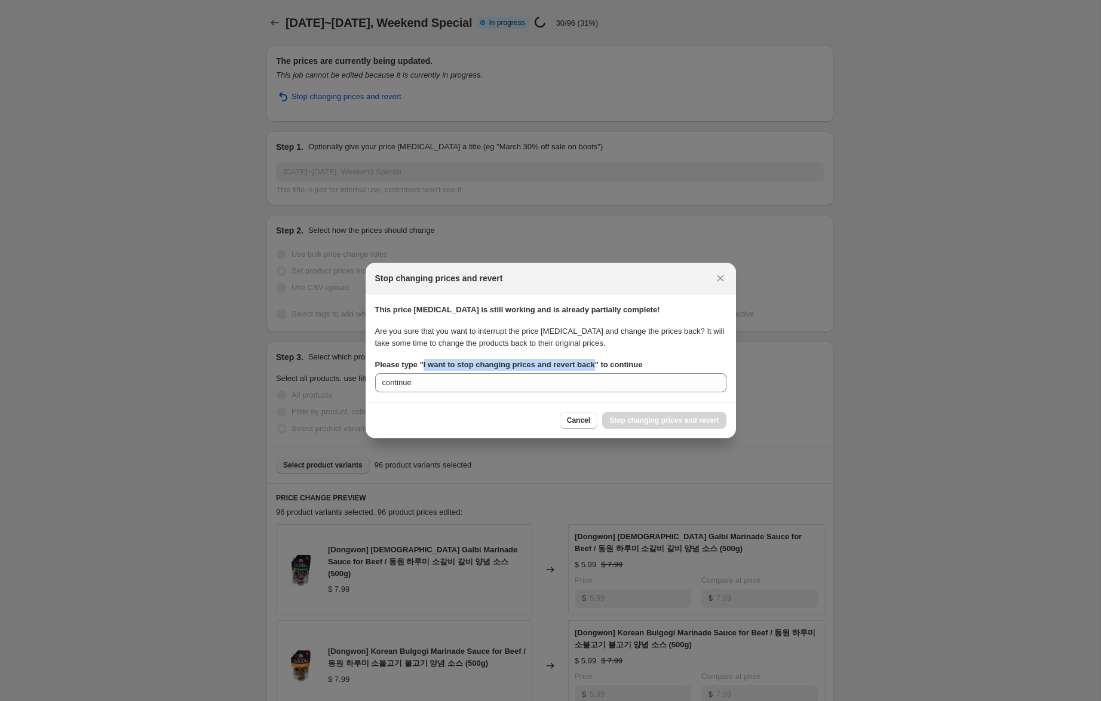
drag, startPoint x: 427, startPoint y: 364, endPoint x: 603, endPoint y: 366, distance: 176.2
click at [603, 366] on b "Please type " I want to stop changing prices and revert back " to continue" at bounding box center [509, 364] width 268 height 9
copy b "I want to stop changing prices and revert back"
click at [597, 381] on input "continue" at bounding box center [550, 382] width 351 height 19
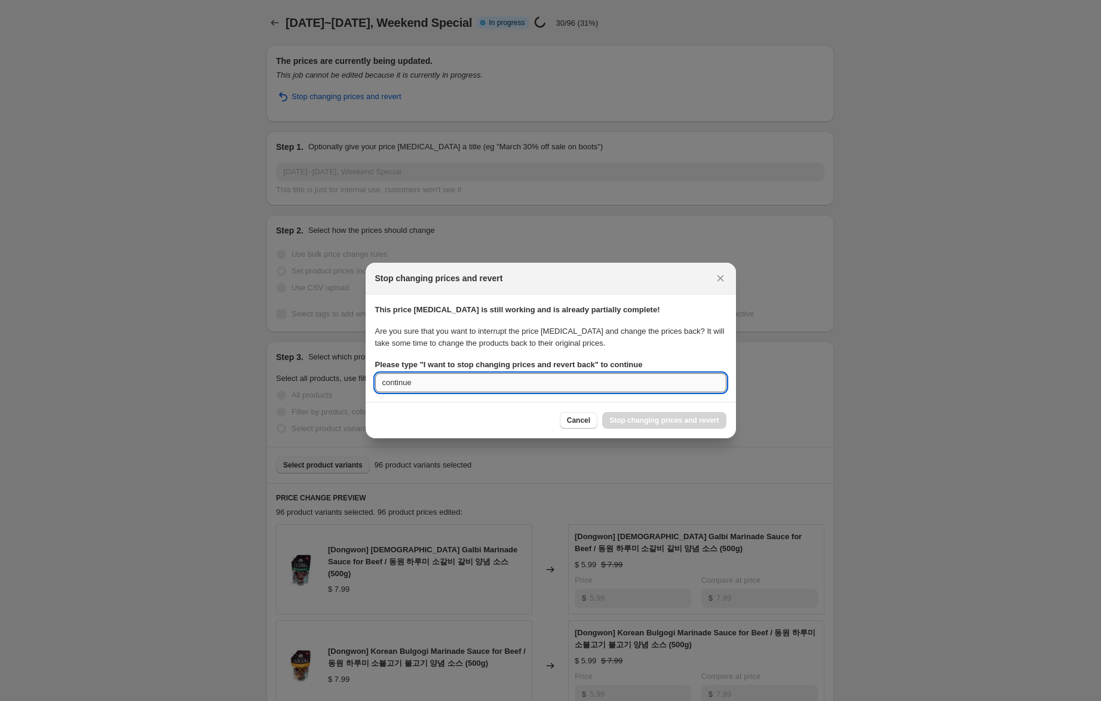
click at [597, 381] on input "continue" at bounding box center [550, 382] width 351 height 19
paste input "I want to stop changing prices and revert back"
type input "I want to stop changing prices and revert back"
click at [676, 422] on span "Stop changing prices and revert" at bounding box center [663, 421] width 109 height 10
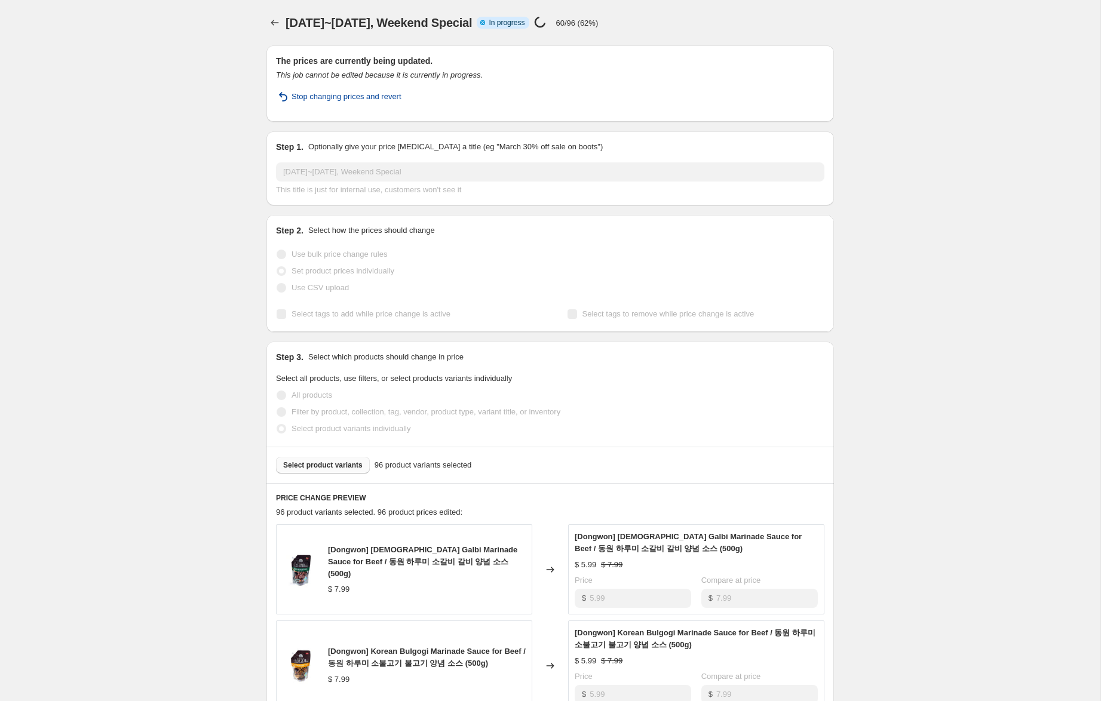
click at [344, 97] on span "Stop changing prices and revert" at bounding box center [347, 97] width 110 height 12
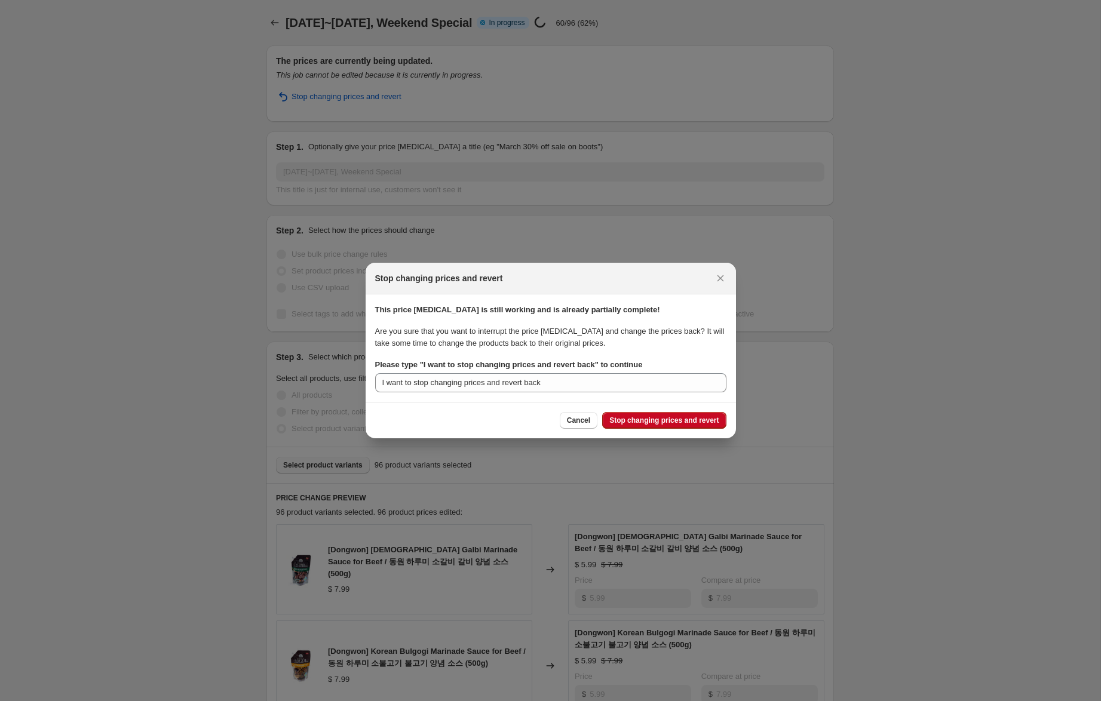
click at [663, 409] on div "Cancel Stop changing prices and revert" at bounding box center [551, 420] width 370 height 36
click at [666, 419] on span "Stop changing prices and revert" at bounding box center [663, 421] width 109 height 10
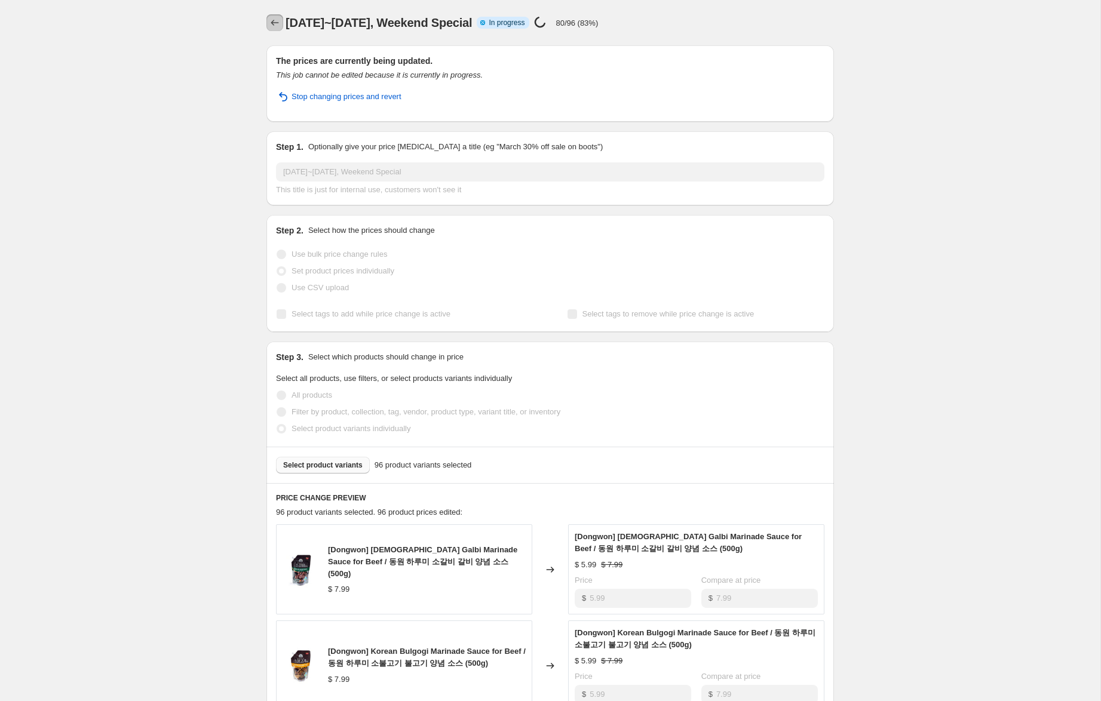
click at [275, 23] on icon "Price change jobs" at bounding box center [275, 23] width 12 height 12
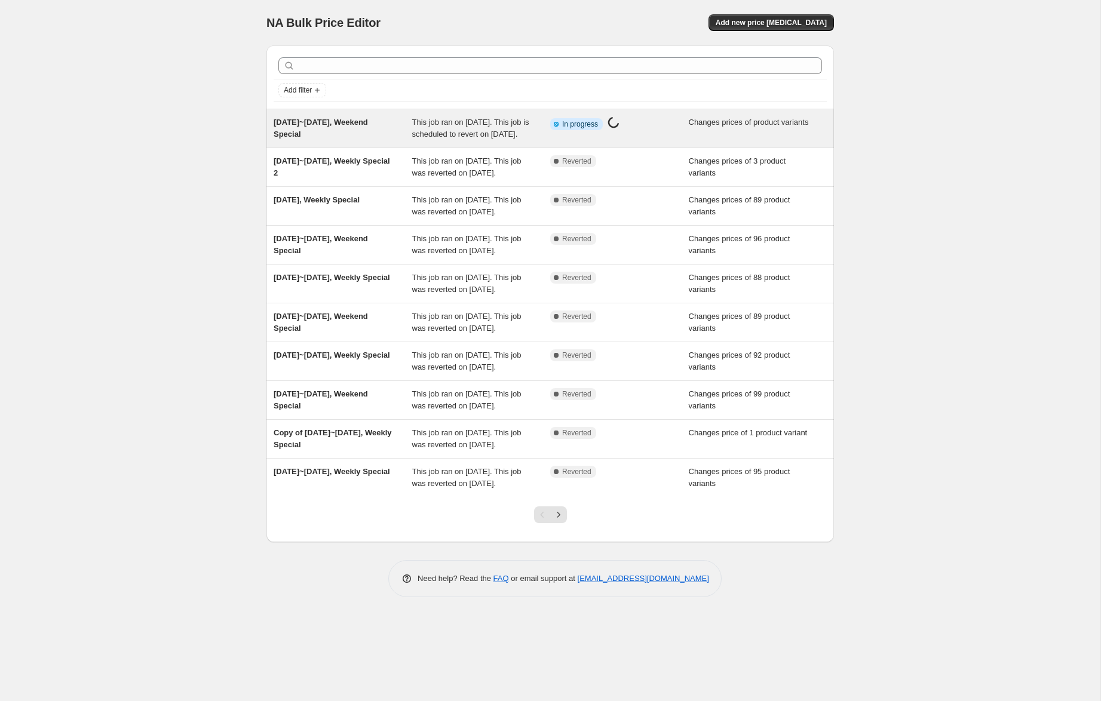
click at [338, 125] on span "Sep 19~21, 2025, Weekend Special" at bounding box center [321, 128] width 94 height 21
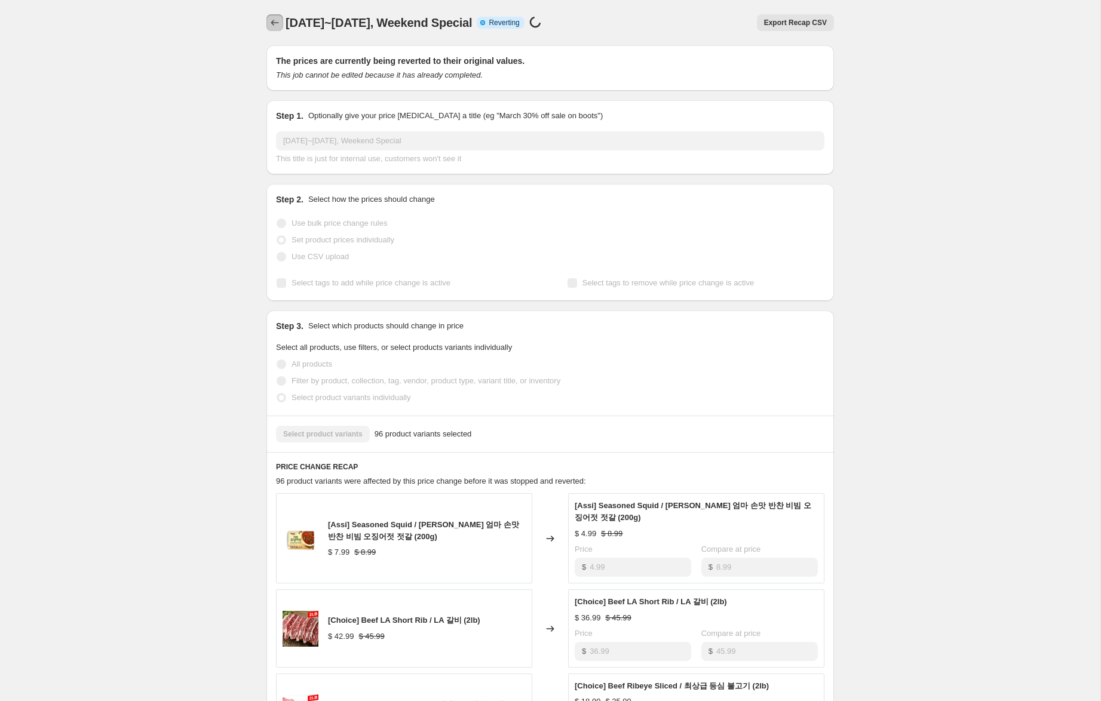
click at [272, 22] on icon "Price change jobs" at bounding box center [275, 23] width 8 height 6
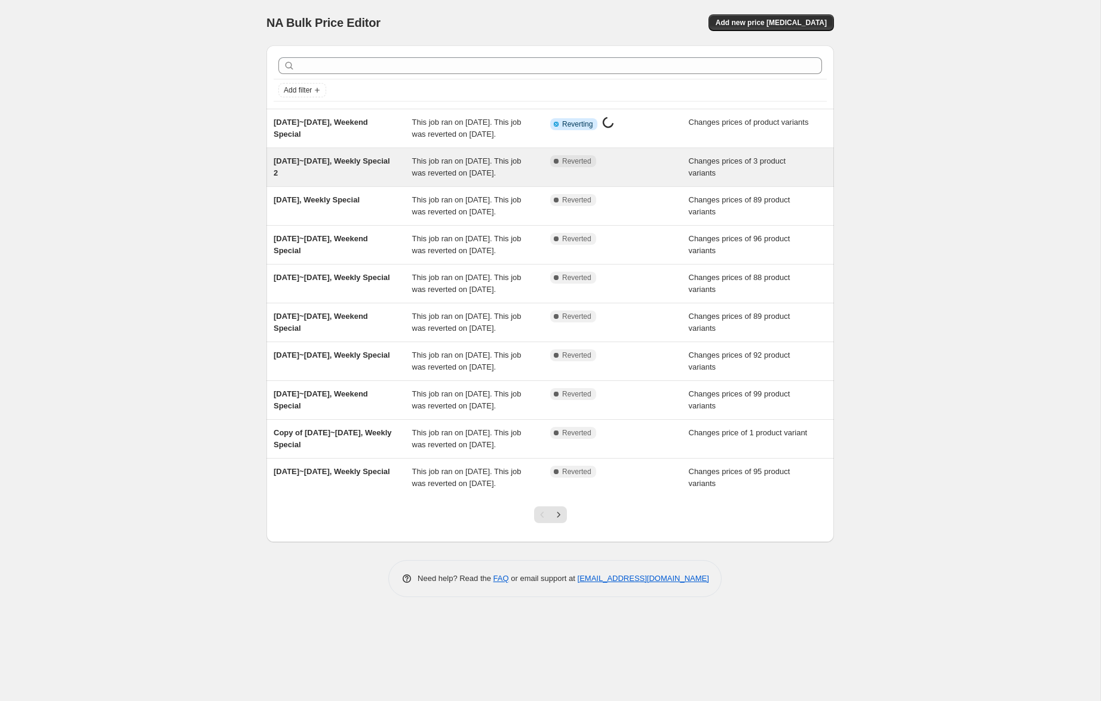
click at [351, 170] on span "Sep 16~18, 2025, Weekly Special 2" at bounding box center [332, 167] width 116 height 21
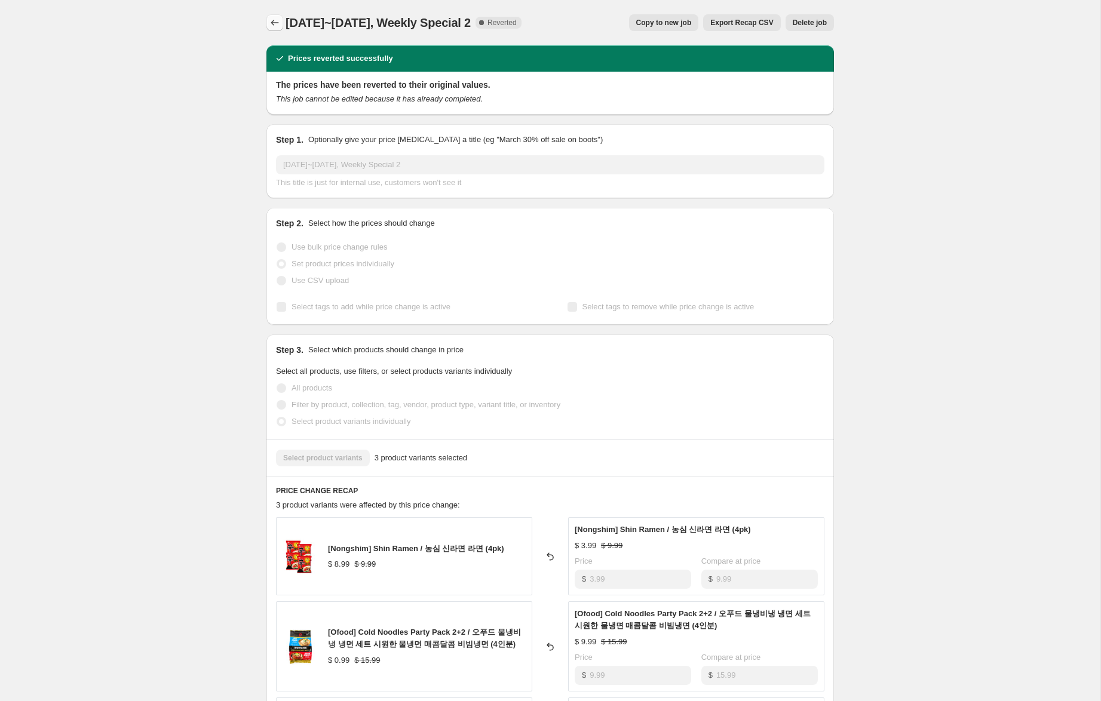
click at [273, 21] on icon "Price change jobs" at bounding box center [275, 23] width 8 height 6
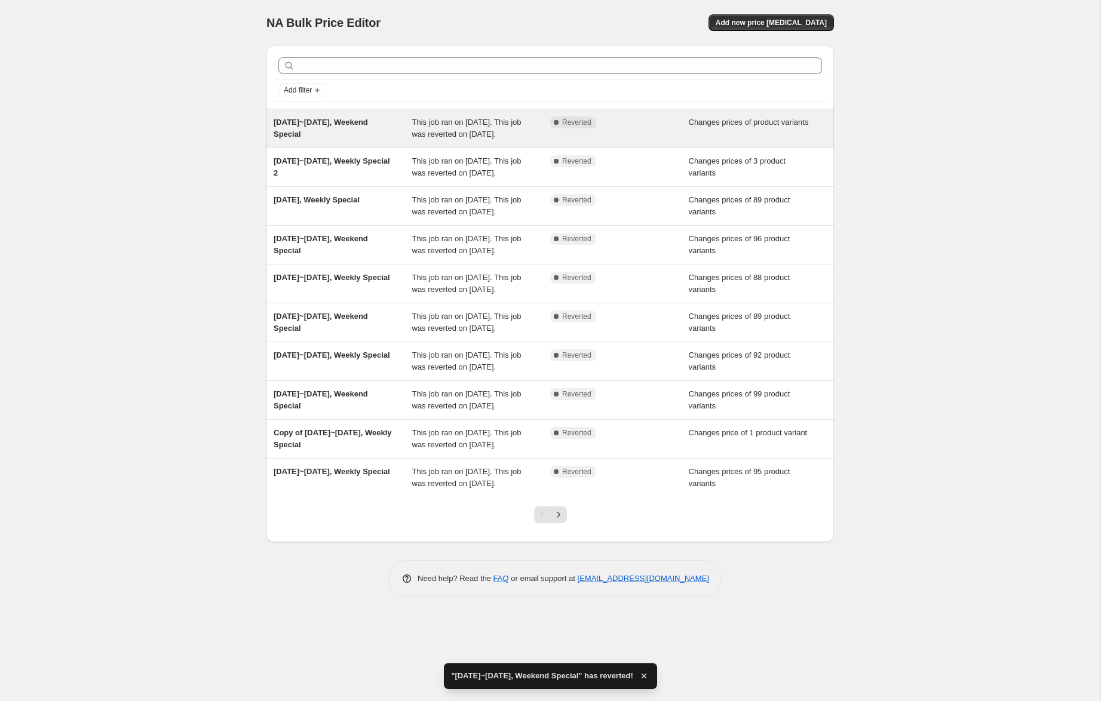
click at [346, 124] on span "Sep 19~21, 2025, Weekend Special" at bounding box center [321, 128] width 94 height 21
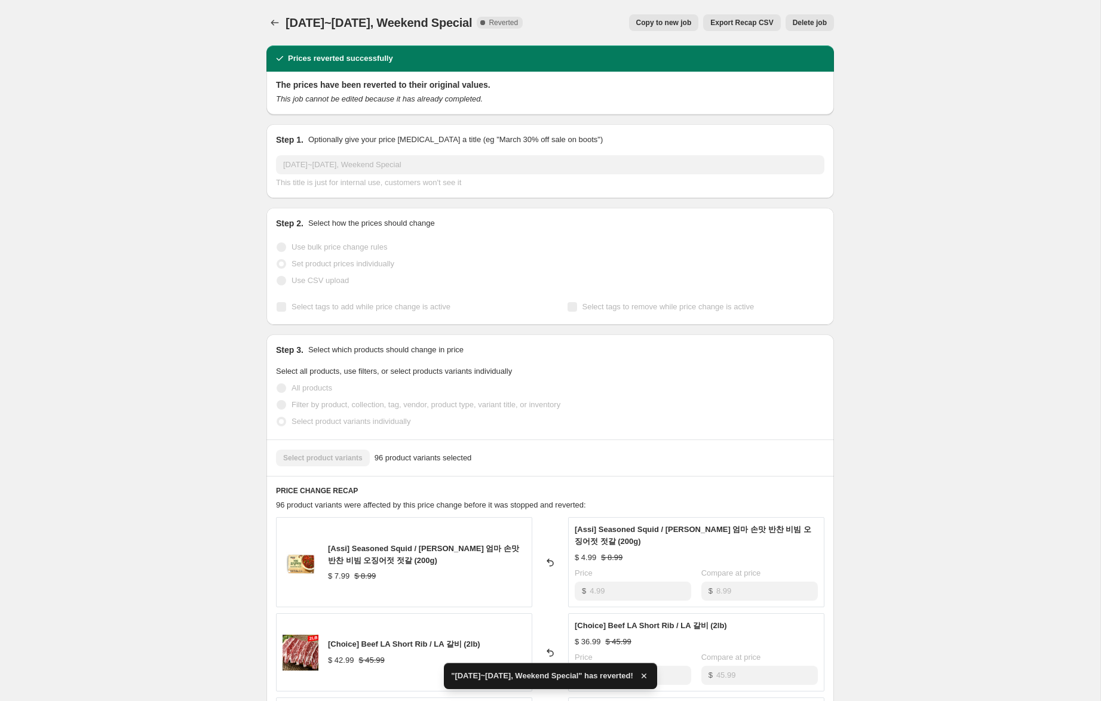
click at [668, 25] on span "Copy to new job" at bounding box center [664, 23] width 56 height 10
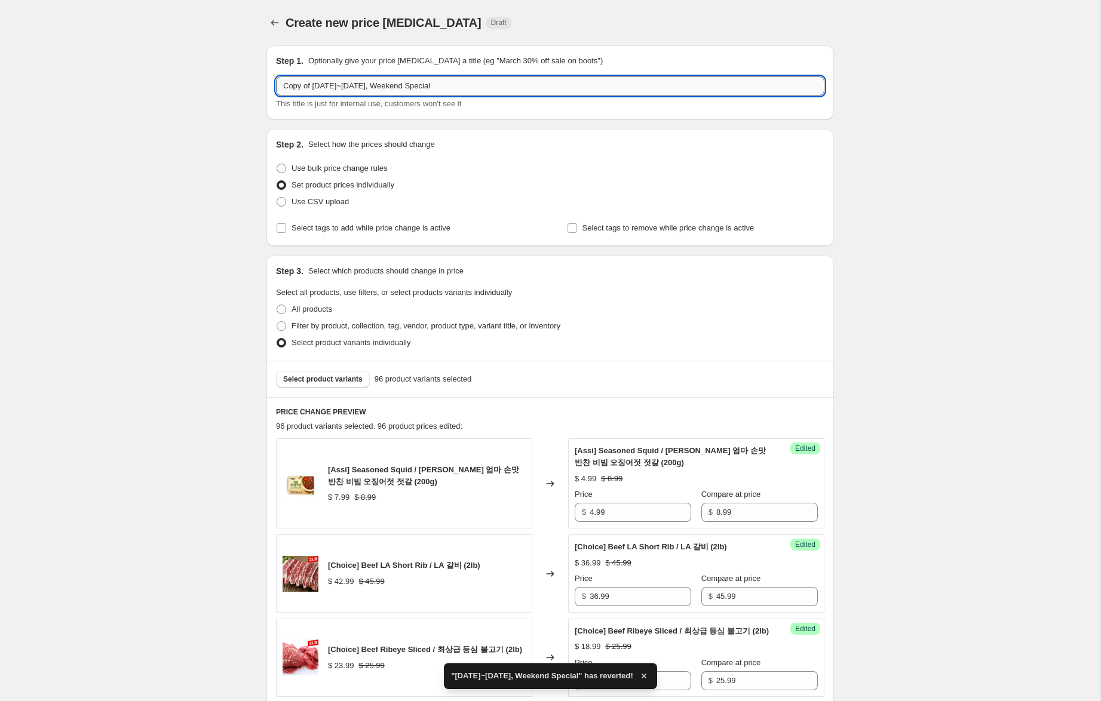
click at [481, 81] on input "Copy of Sep 19~21, 2025, Weekend Special" at bounding box center [550, 85] width 548 height 19
type input "Copy of Sep 19~21, 2025, Weekend Special 2"
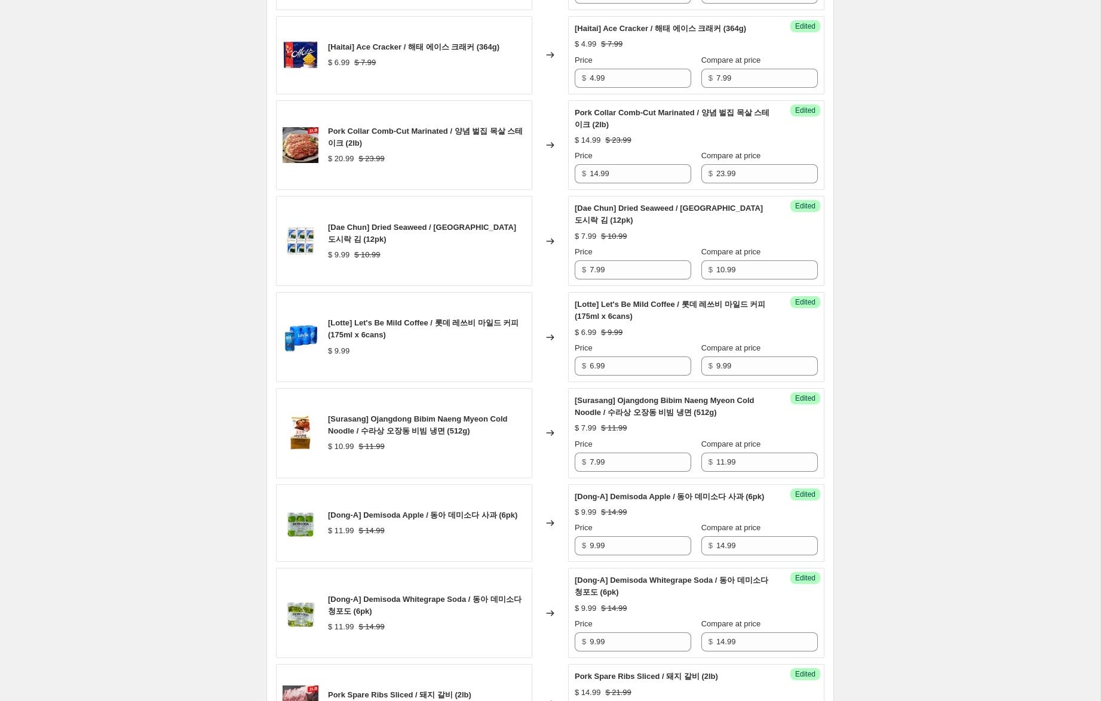
scroll to position [1802, 0]
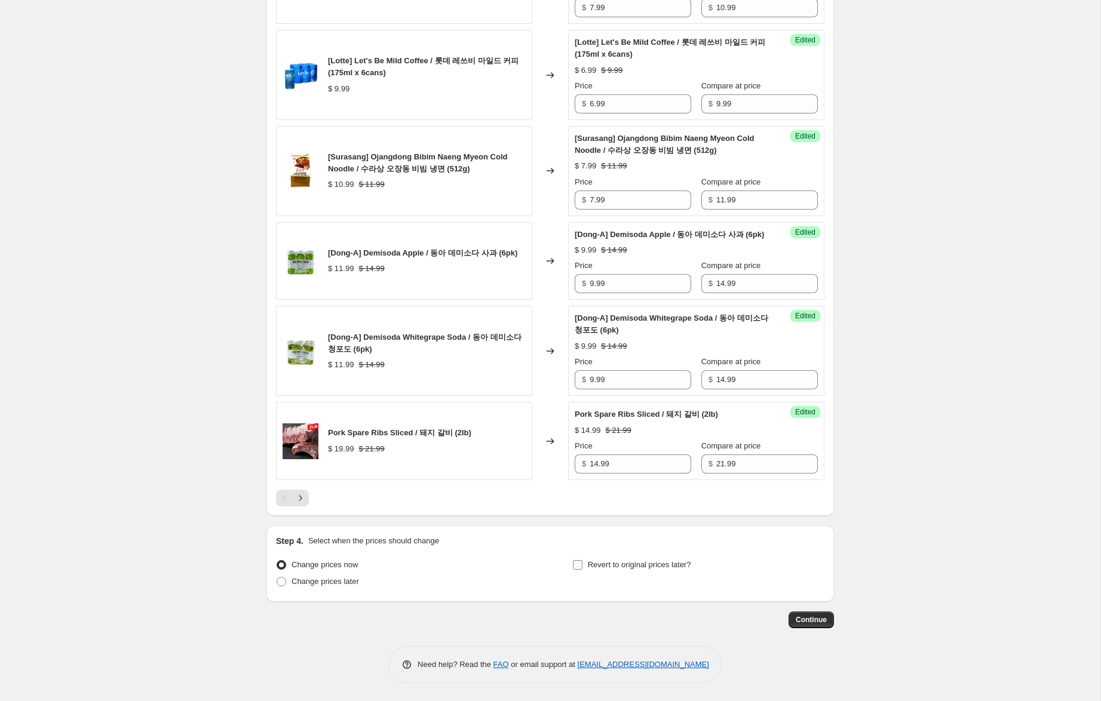
drag, startPoint x: 659, startPoint y: 564, endPoint x: 676, endPoint y: 572, distance: 19.2
click at [660, 564] on span "Revert to original prices later?" at bounding box center [639, 564] width 103 height 9
click at [582, 564] on input "Revert to original prices later?" at bounding box center [578, 565] width 10 height 10
checkbox input "true"
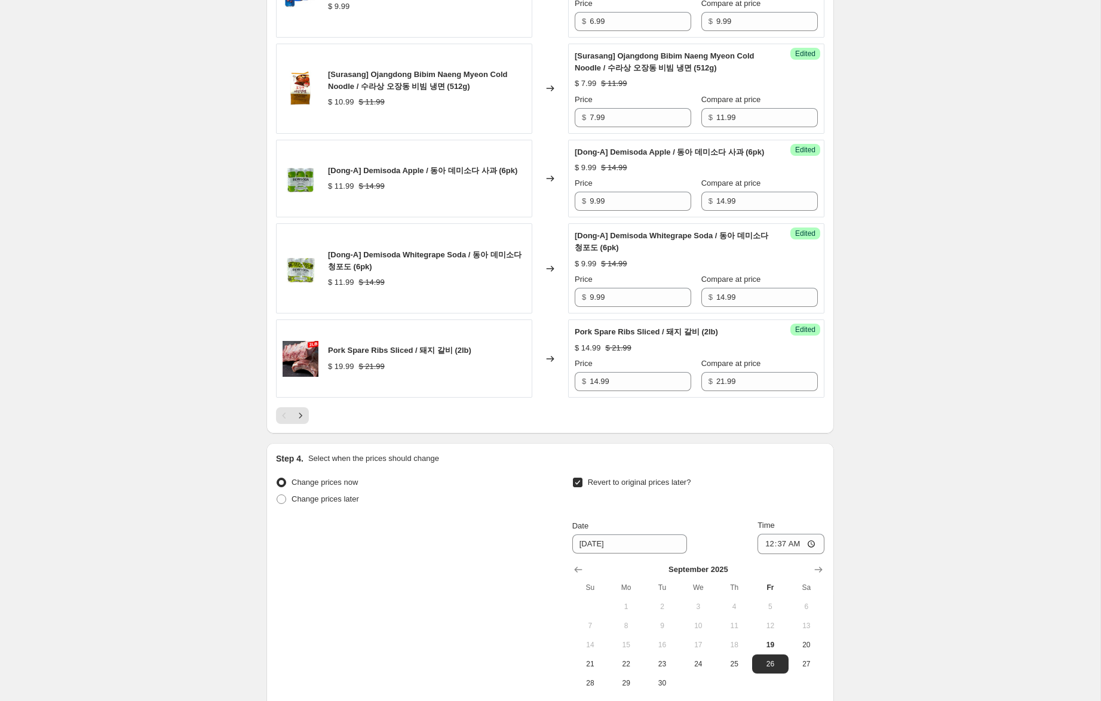
scroll to position [2006, 0]
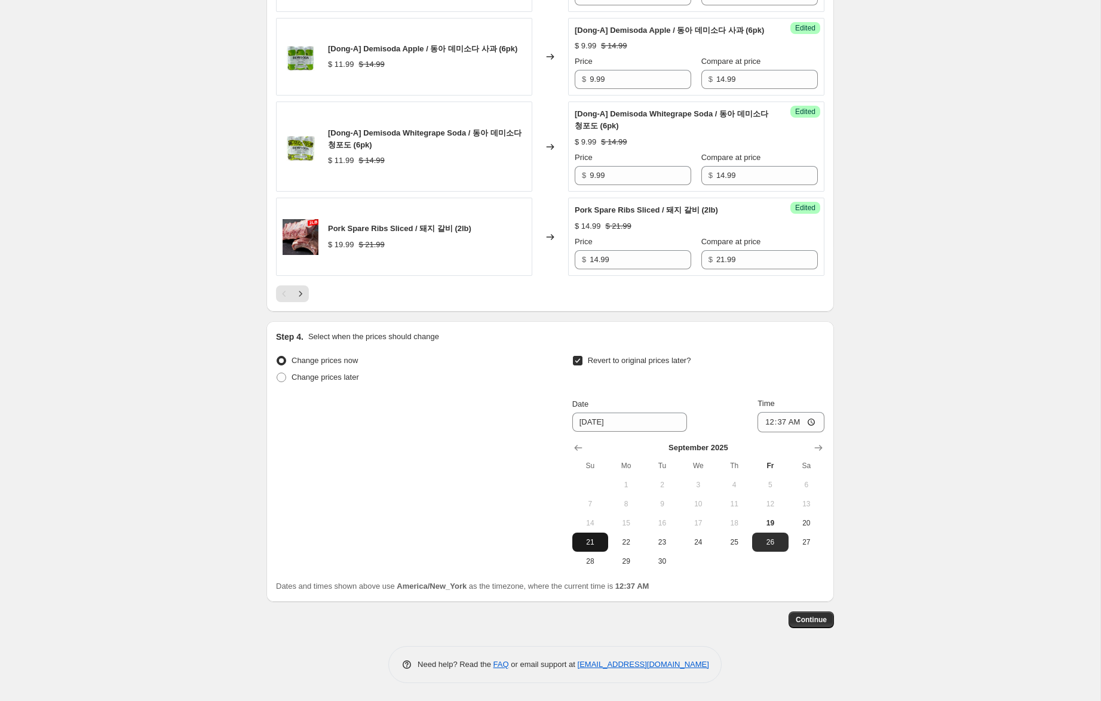
click at [589, 545] on span "21" at bounding box center [590, 543] width 26 height 10
type input "9/21/2025"
click at [763, 421] on input "00:37" at bounding box center [791, 422] width 67 height 20
type input "23:59"
click at [818, 622] on span "Continue" at bounding box center [811, 620] width 31 height 10
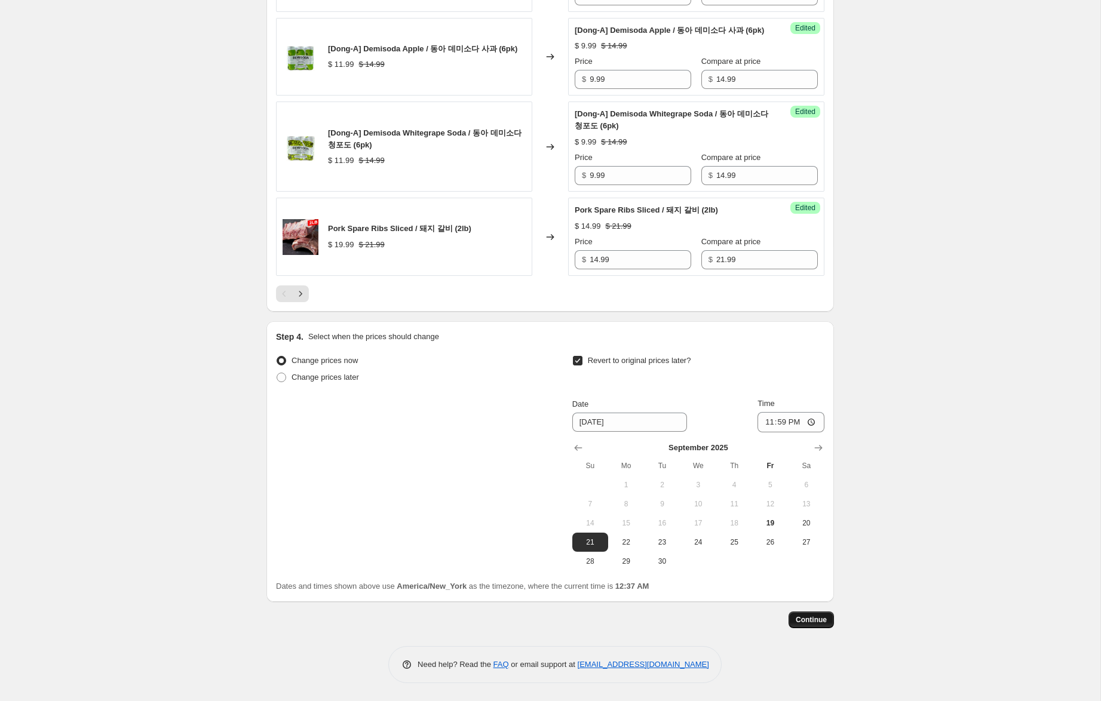
scroll to position [0, 0]
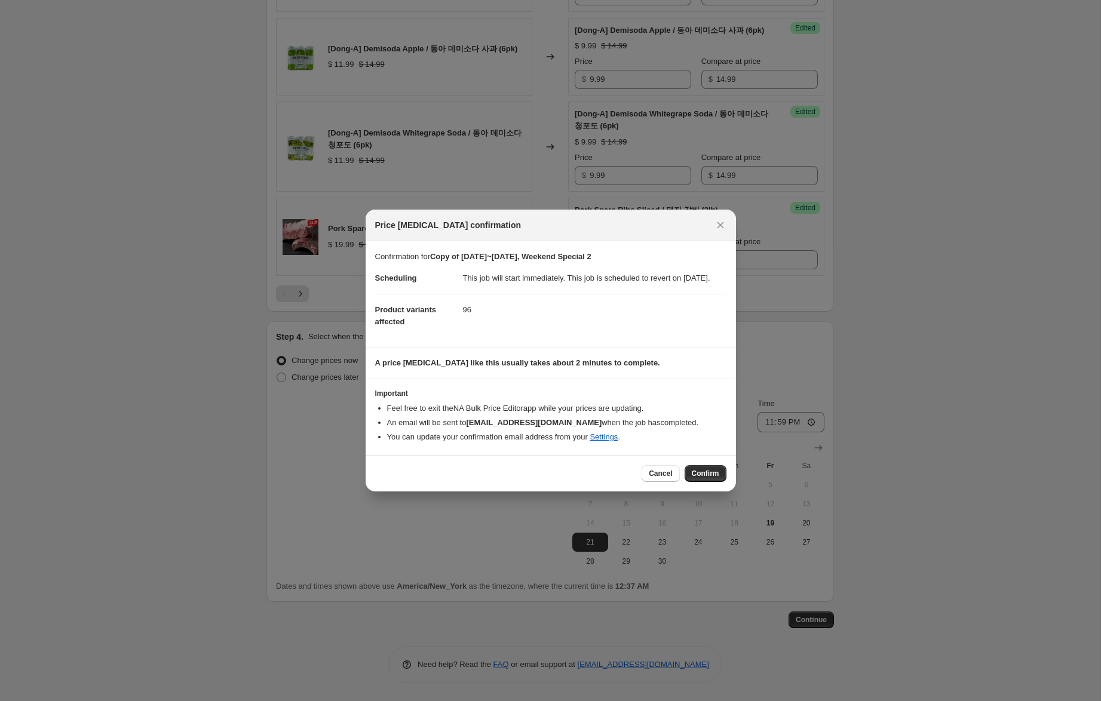
drag, startPoint x: 710, startPoint y: 479, endPoint x: 833, endPoint y: 470, distance: 123.3
click at [710, 478] on span "Confirm" at bounding box center [705, 474] width 27 height 10
